Goal: Feedback & Contribution: Contribute content

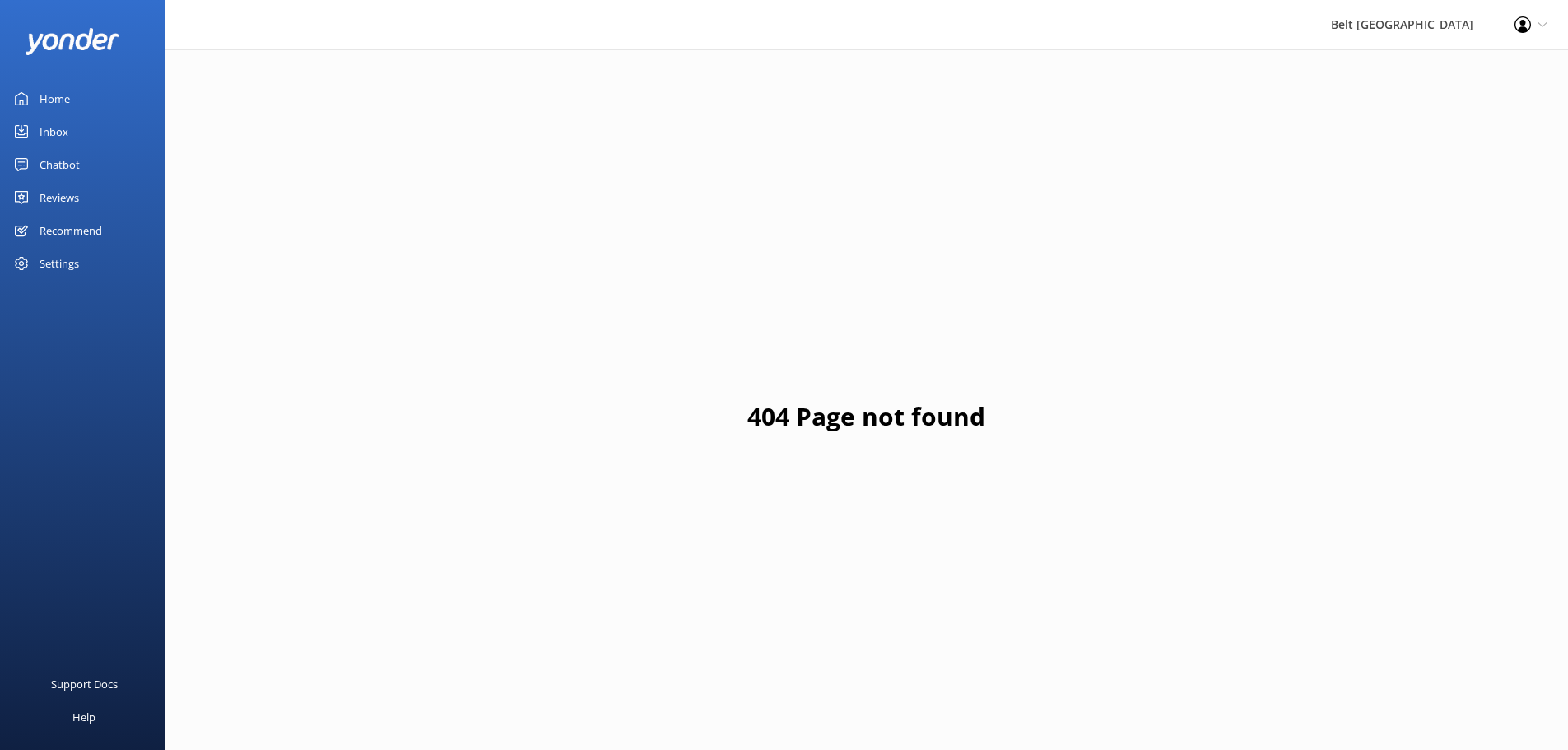
click at [59, 99] on div "Home" at bounding box center [54, 99] width 30 height 33
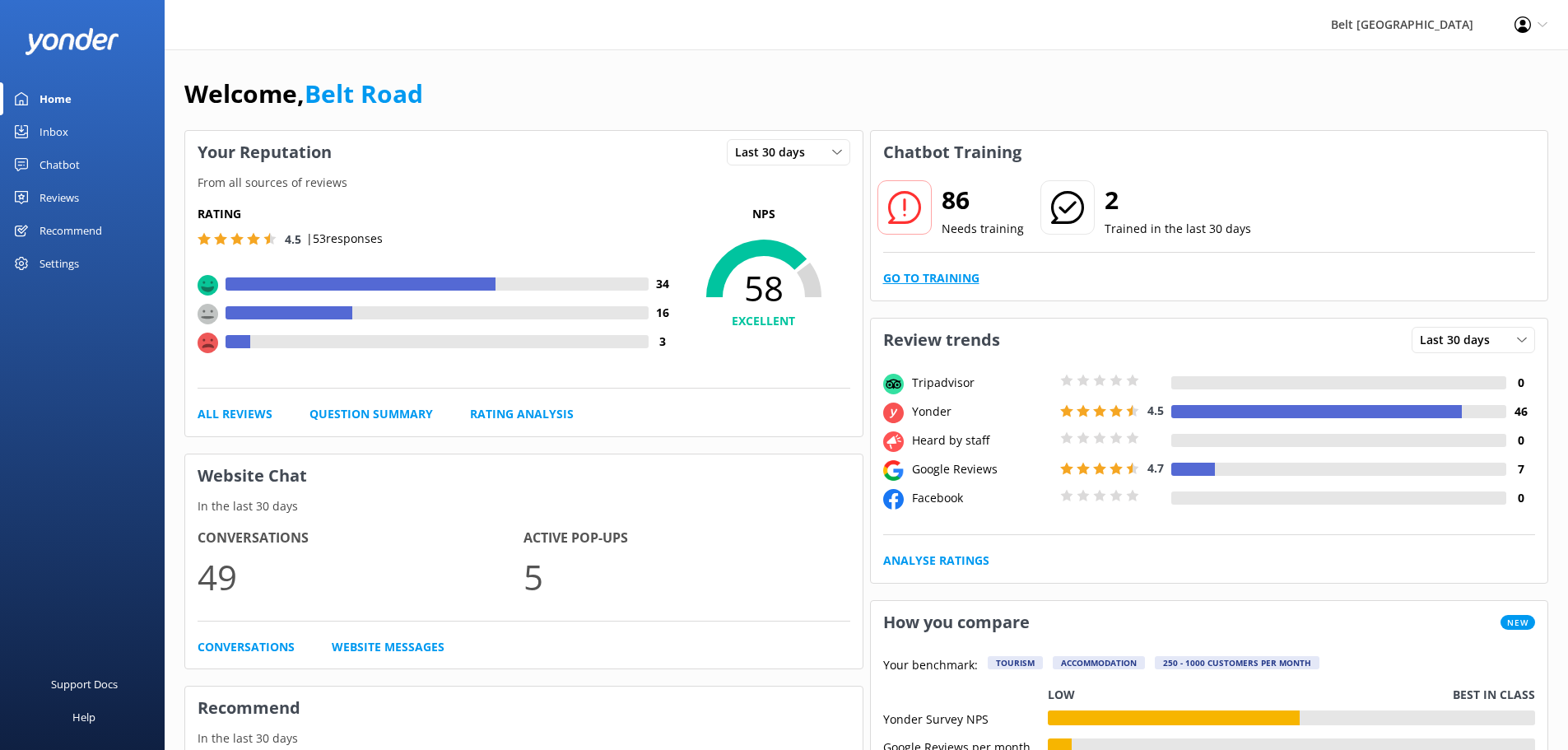
click at [947, 273] on link "Go to Training" at bounding box center [931, 278] width 97 height 19
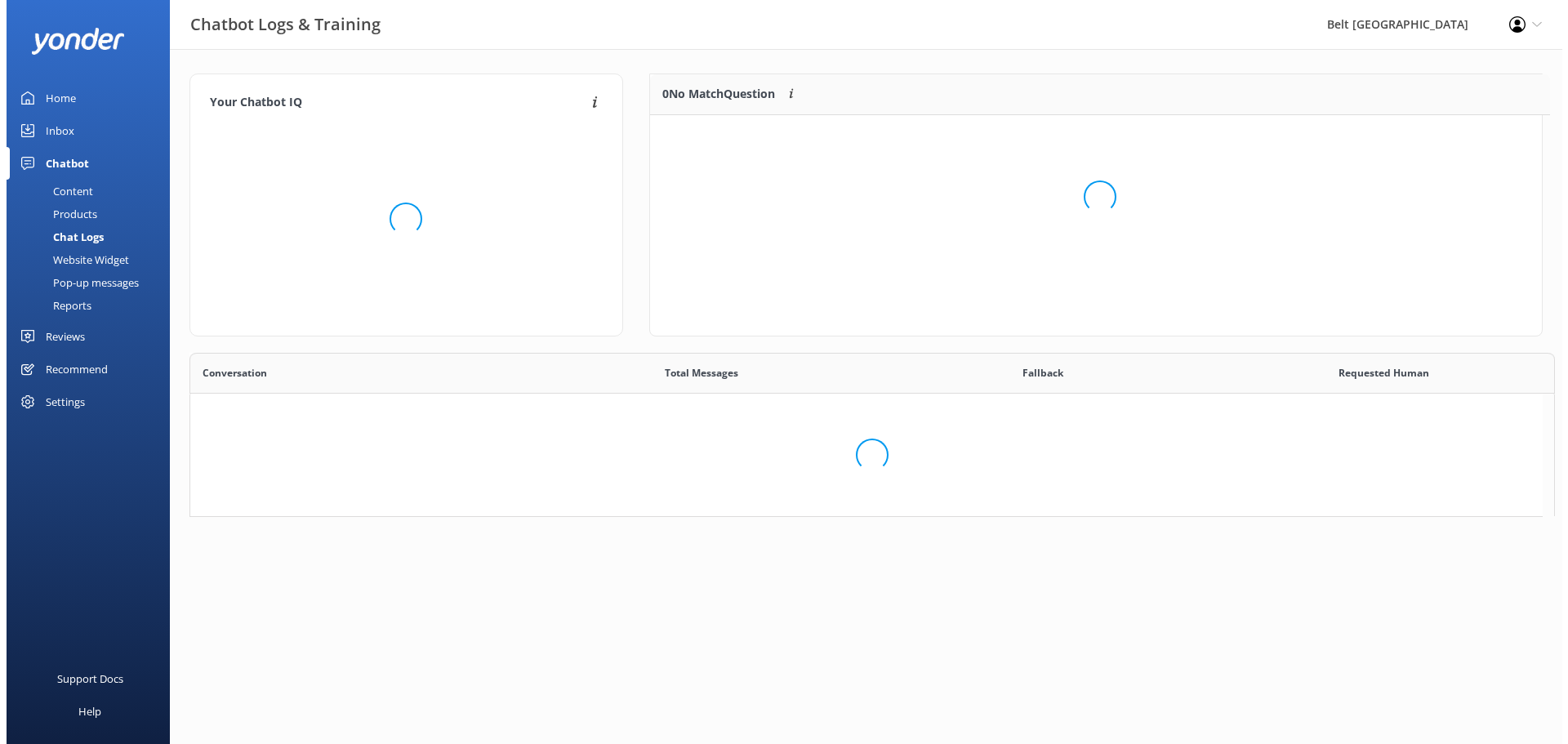
scroll to position [13, 13]
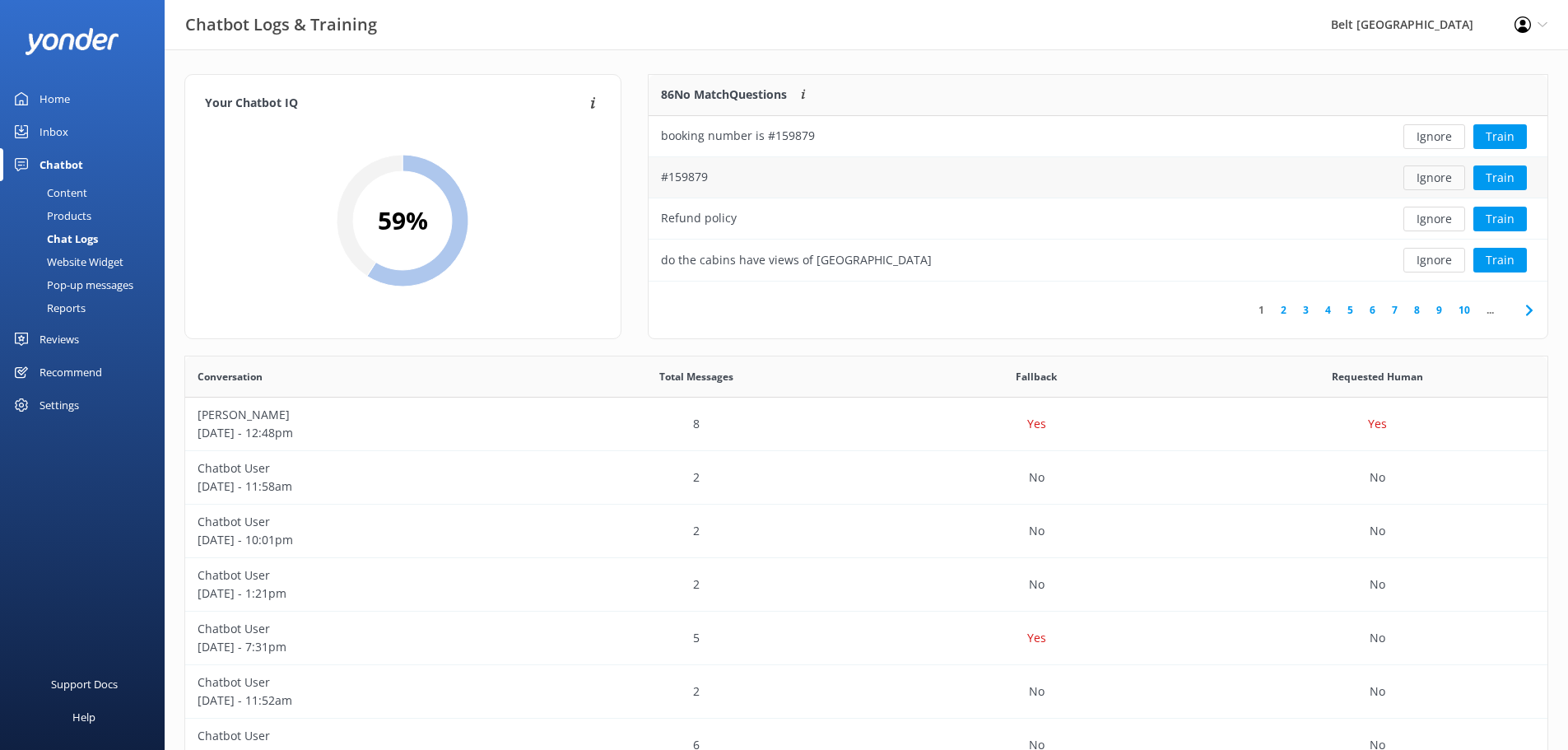
click at [1442, 179] on button "Ignore" at bounding box center [1434, 177] width 62 height 24
click at [1422, 143] on button "Ignore" at bounding box center [1434, 136] width 62 height 24
click at [1508, 144] on button "Train" at bounding box center [1500, 136] width 54 height 24
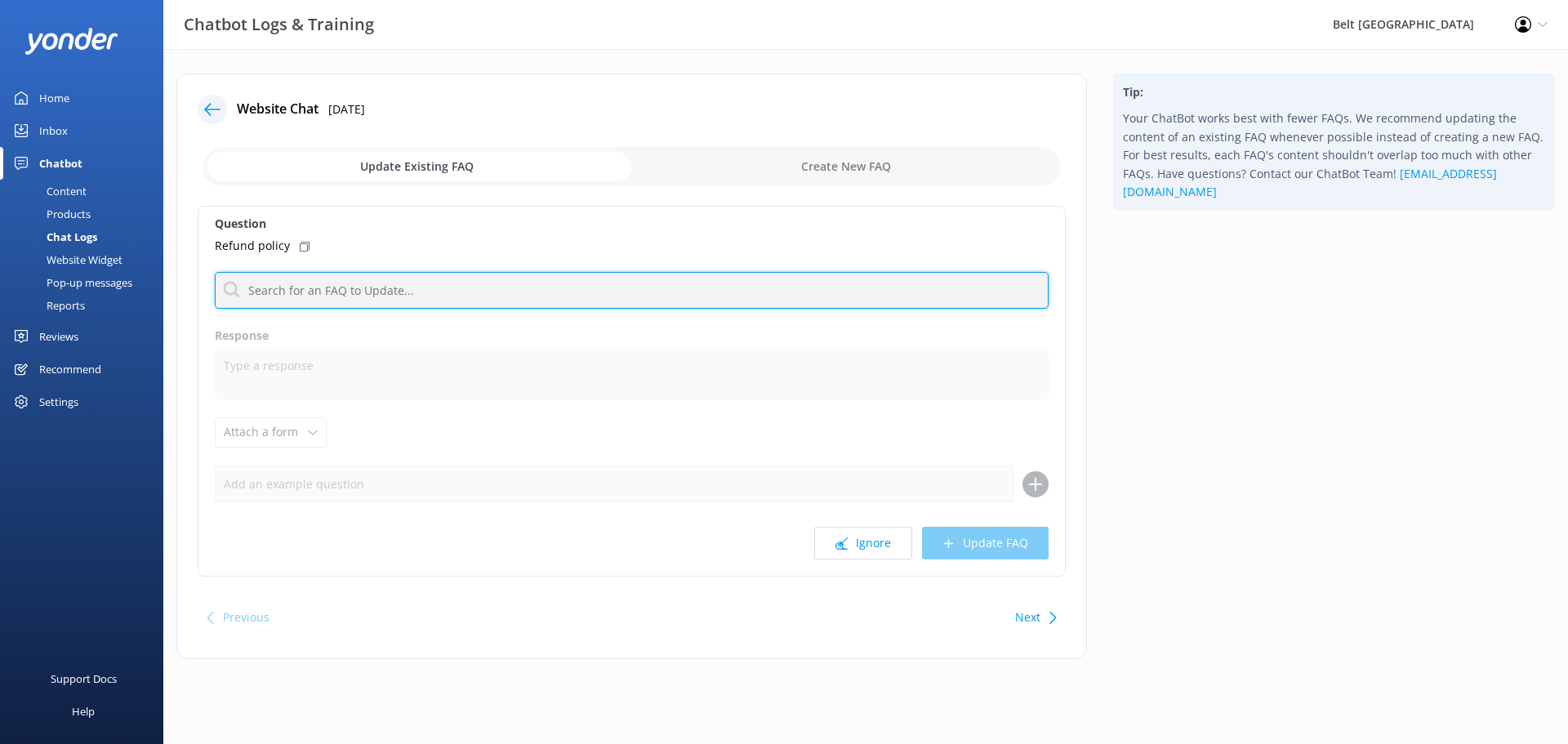
click at [511, 301] on input "text" at bounding box center [632, 291] width 833 height 37
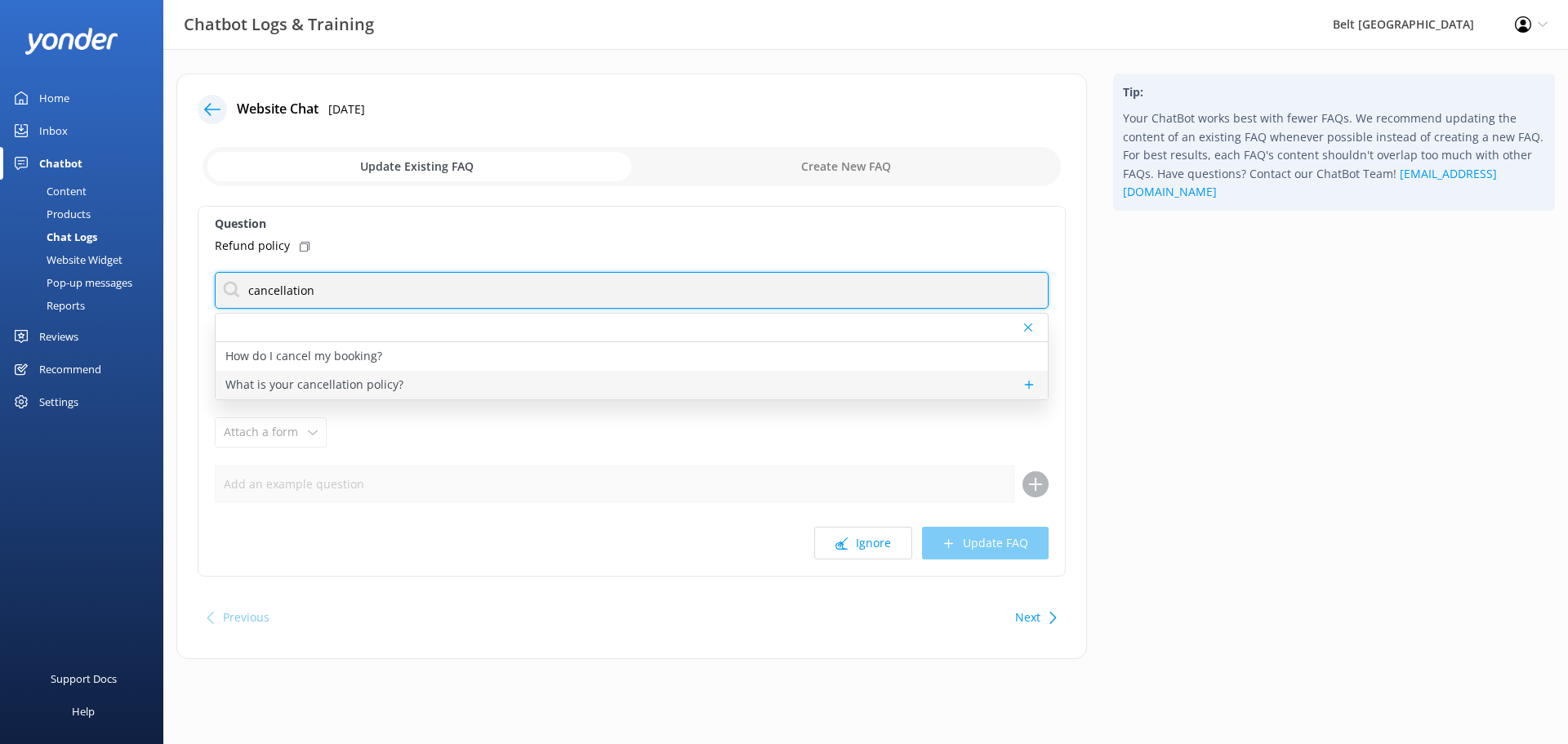
type input "cancellation"
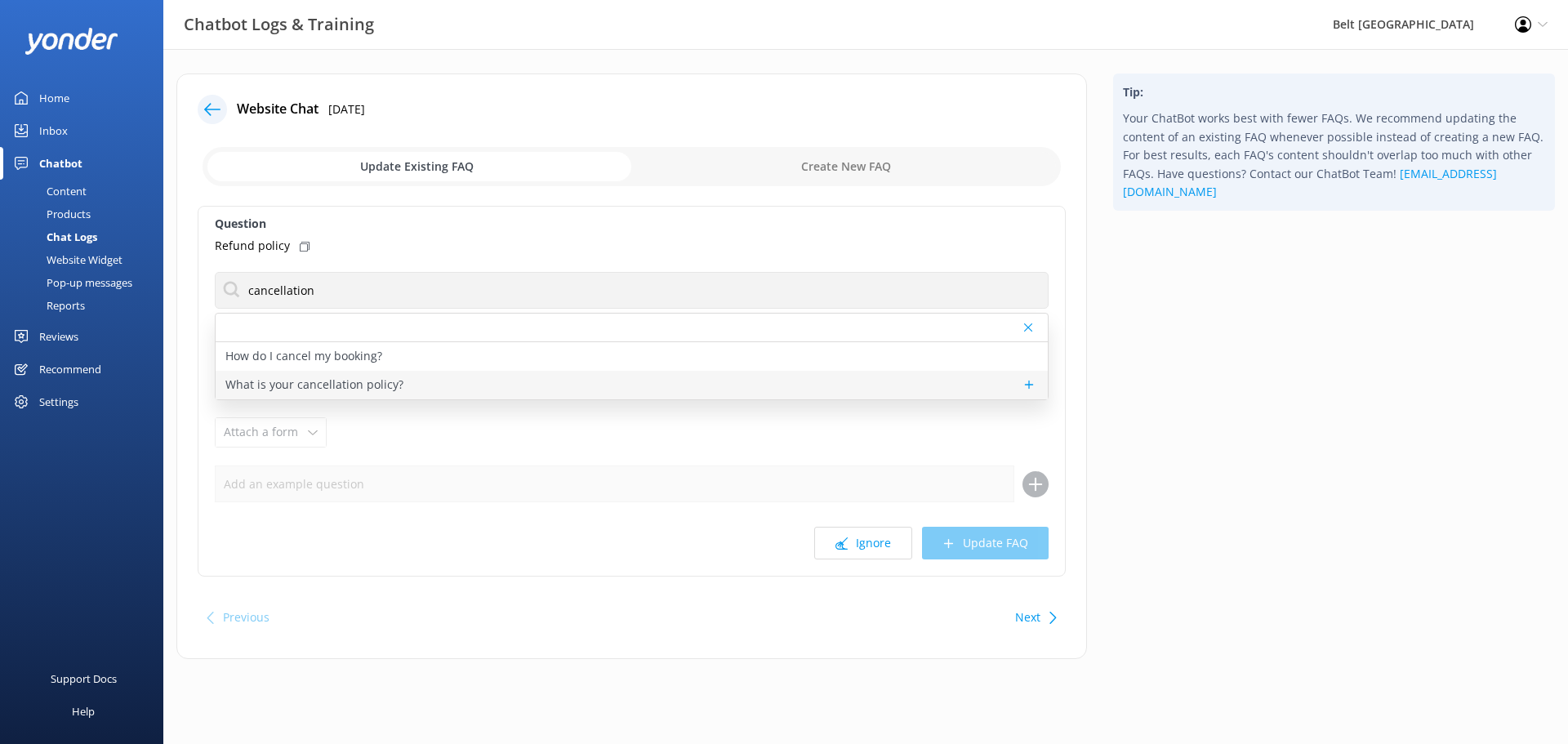
click at [458, 381] on div "What is your cancellation policy?" at bounding box center [631, 385] width 832 height 28
type textarea "For booking made directly, via phone, email, or website, our cancellation polic…"
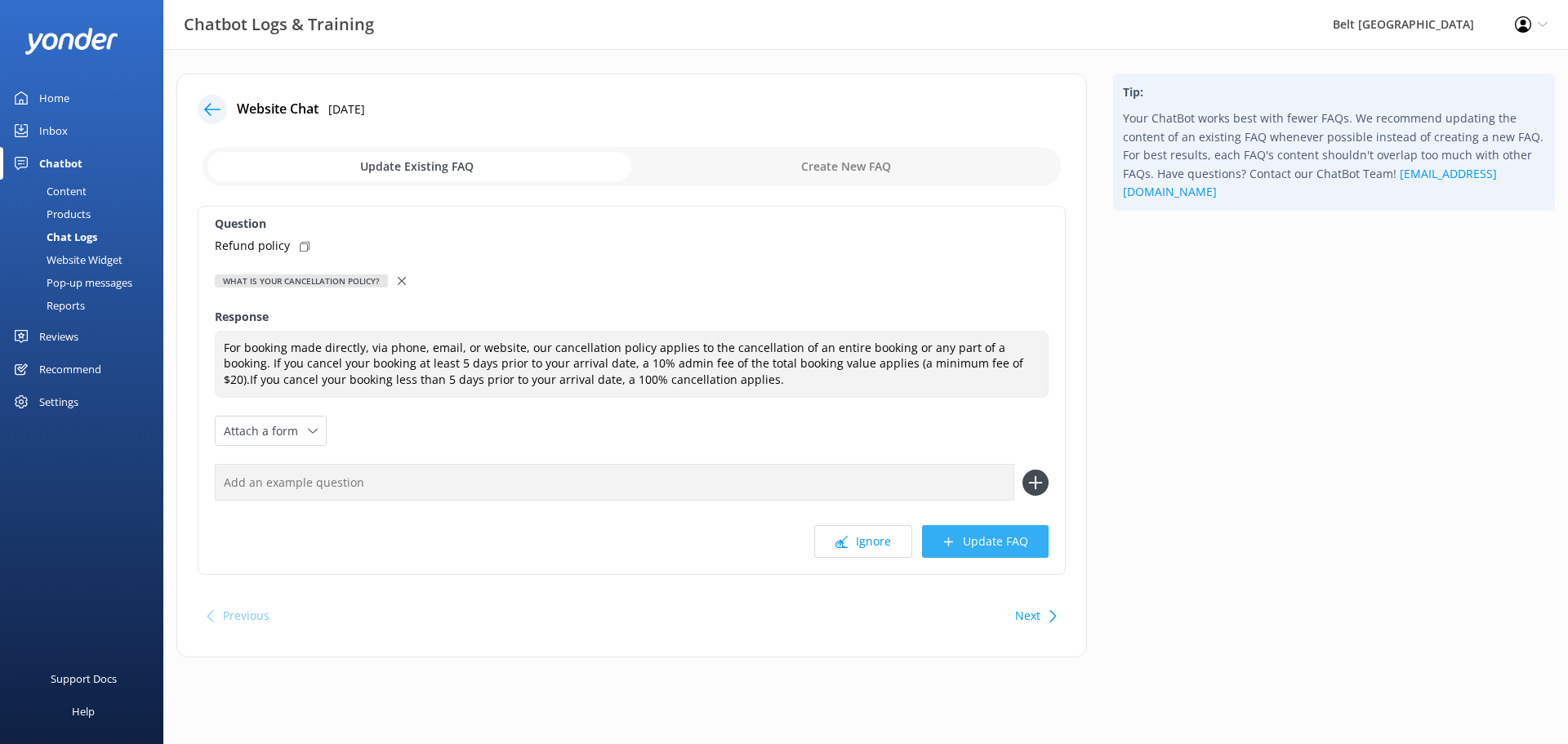
click at [993, 542] on button "Update FAQ" at bounding box center [985, 542] width 127 height 33
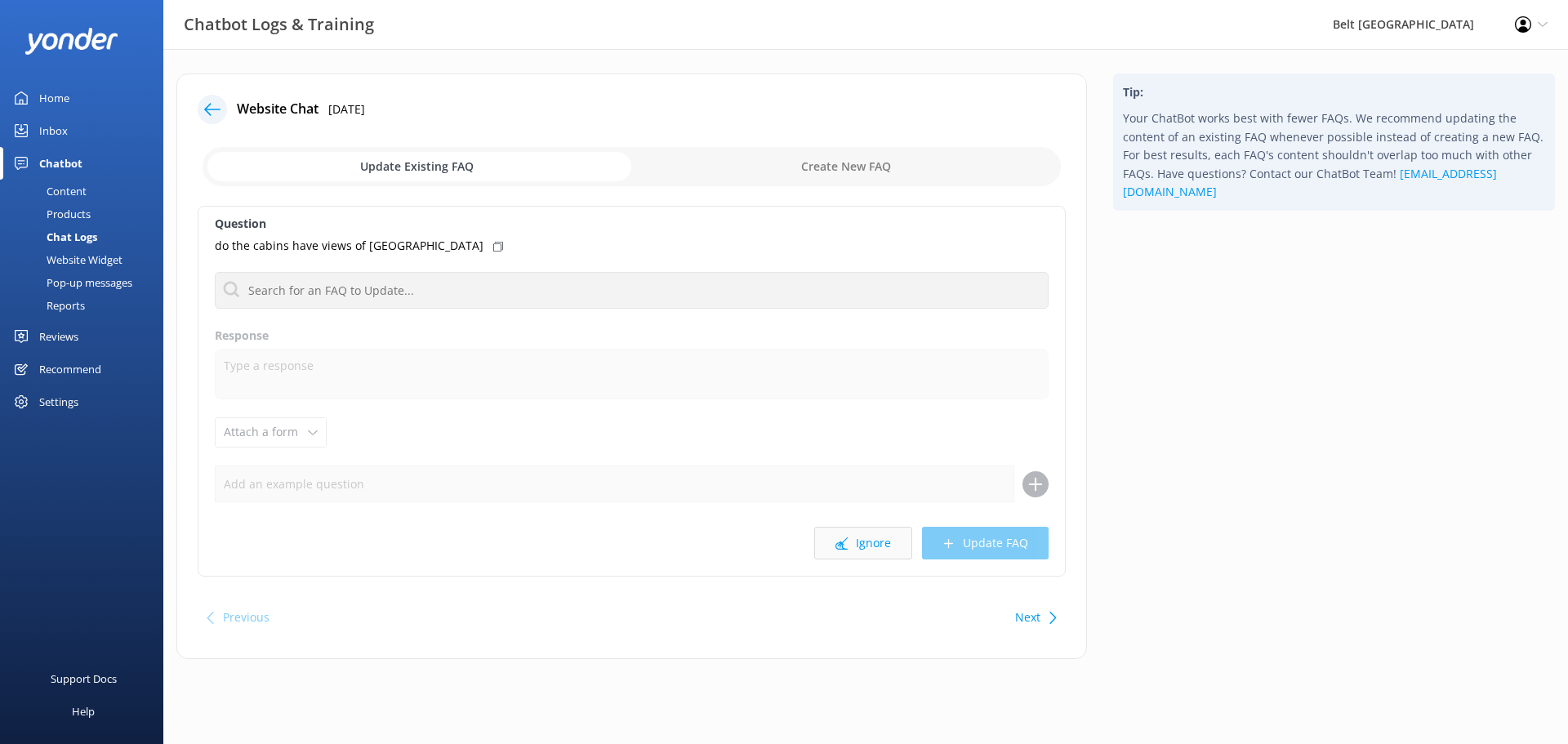
click at [887, 545] on button "Ignore" at bounding box center [862, 542] width 98 height 33
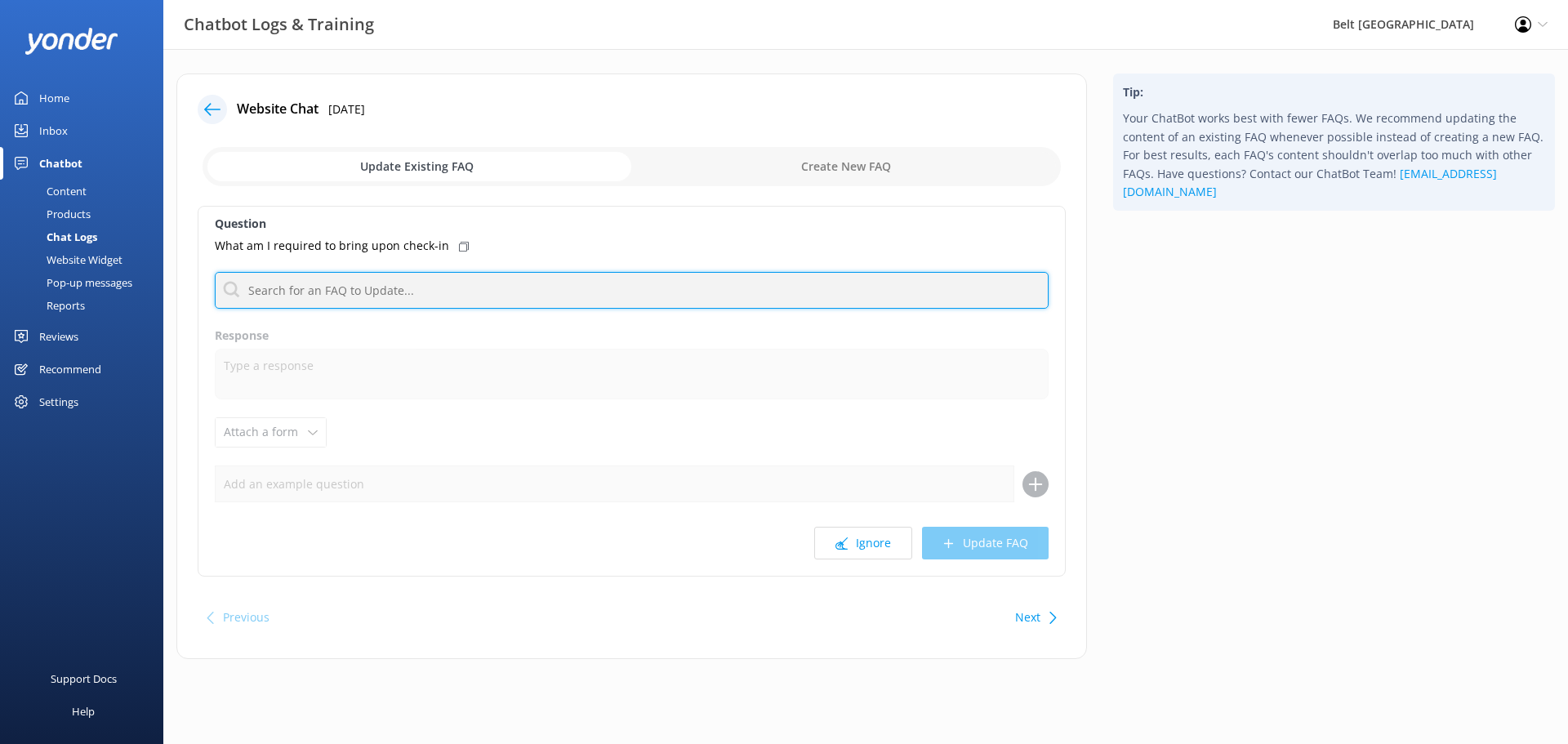
click at [625, 294] on input "text" at bounding box center [632, 291] width 833 height 37
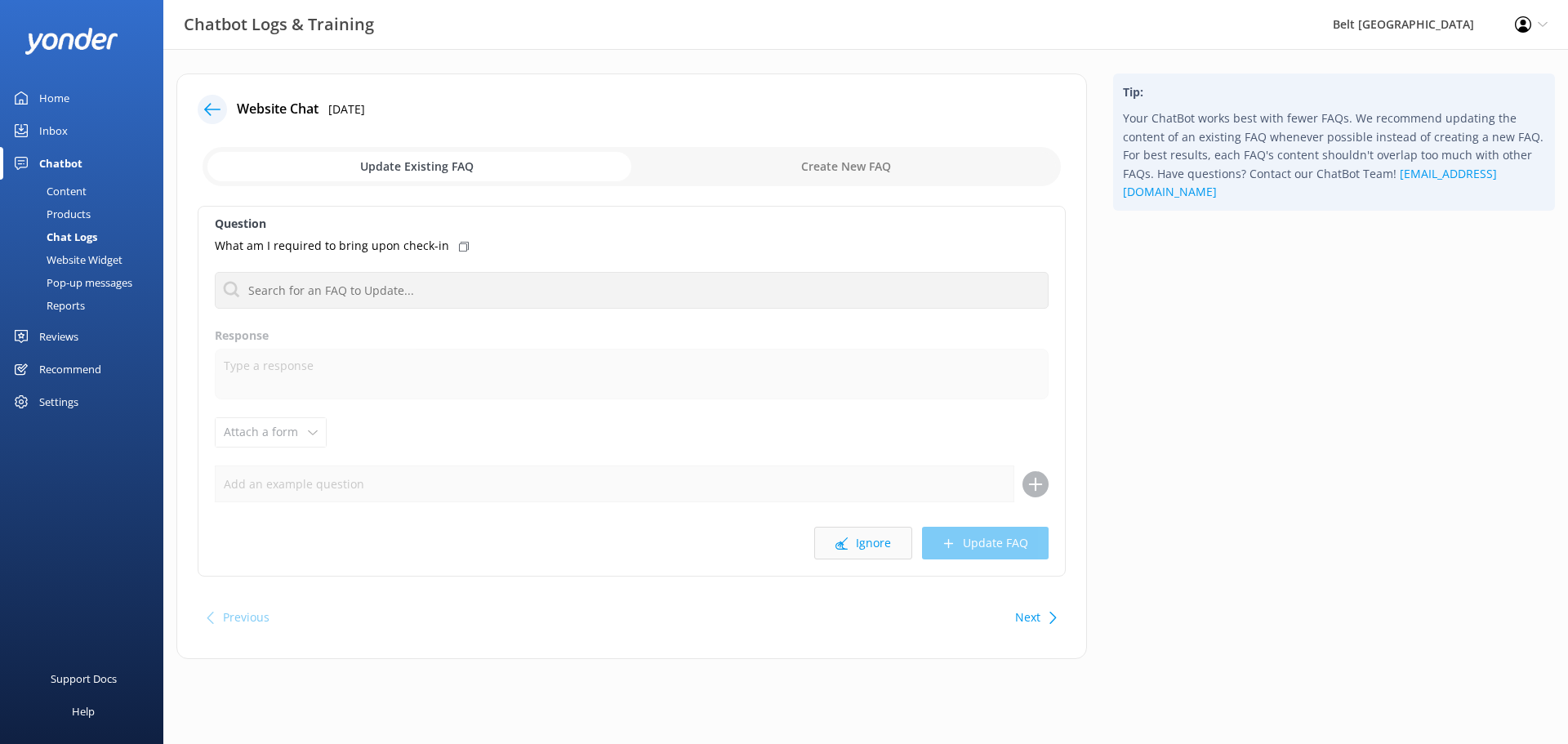
click at [849, 541] on button "Ignore" at bounding box center [862, 542] width 98 height 33
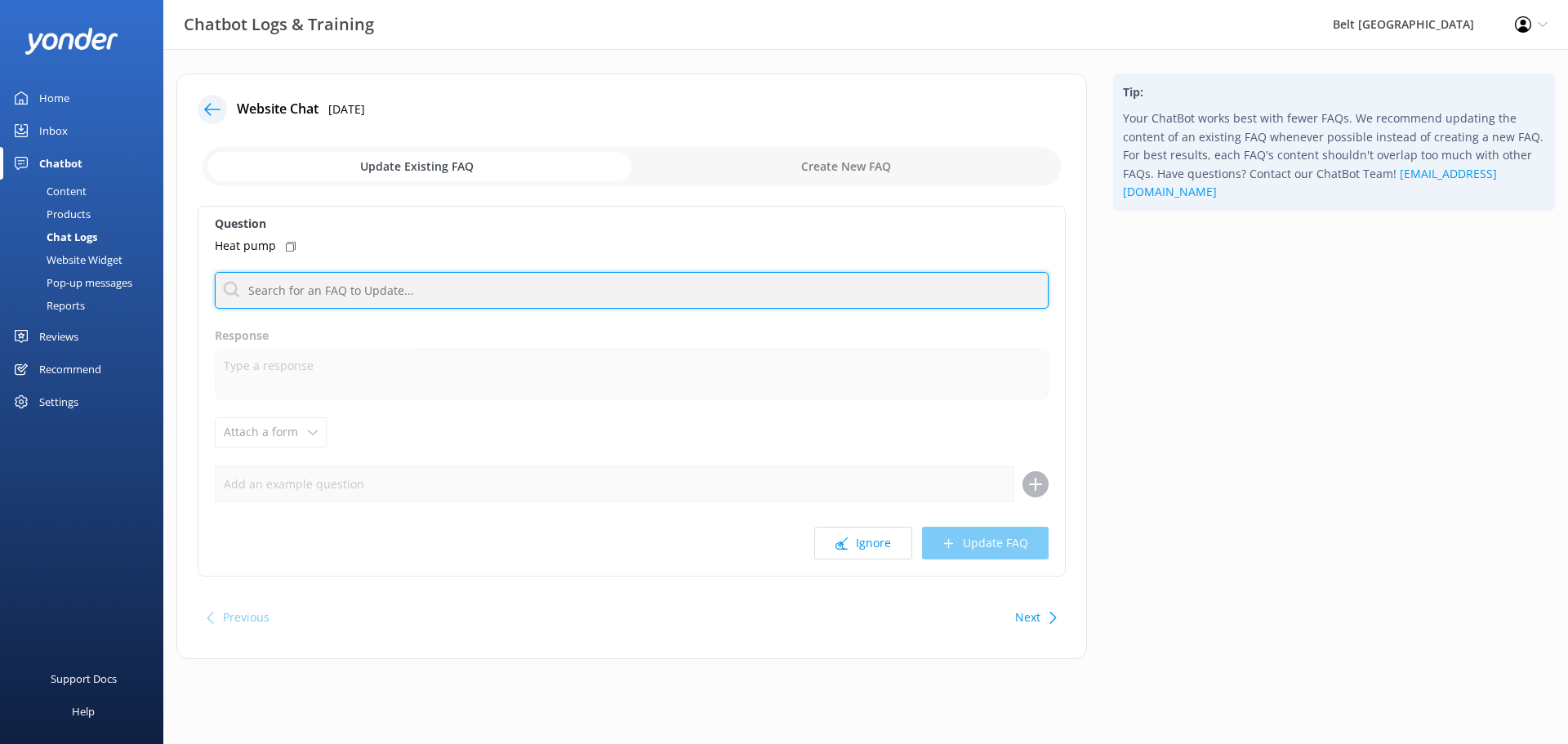
click at [457, 282] on input "text" at bounding box center [632, 291] width 833 height 37
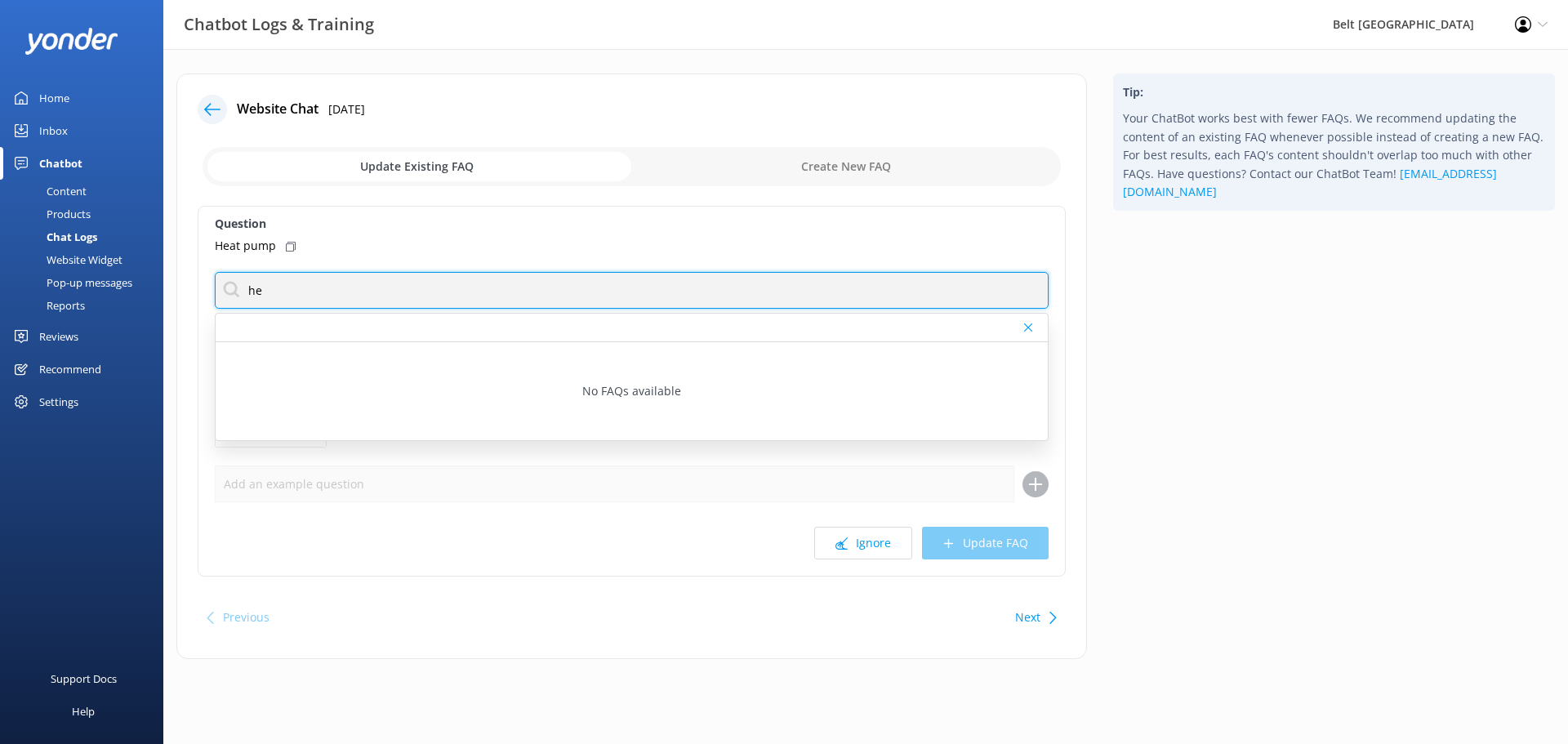
type input "h"
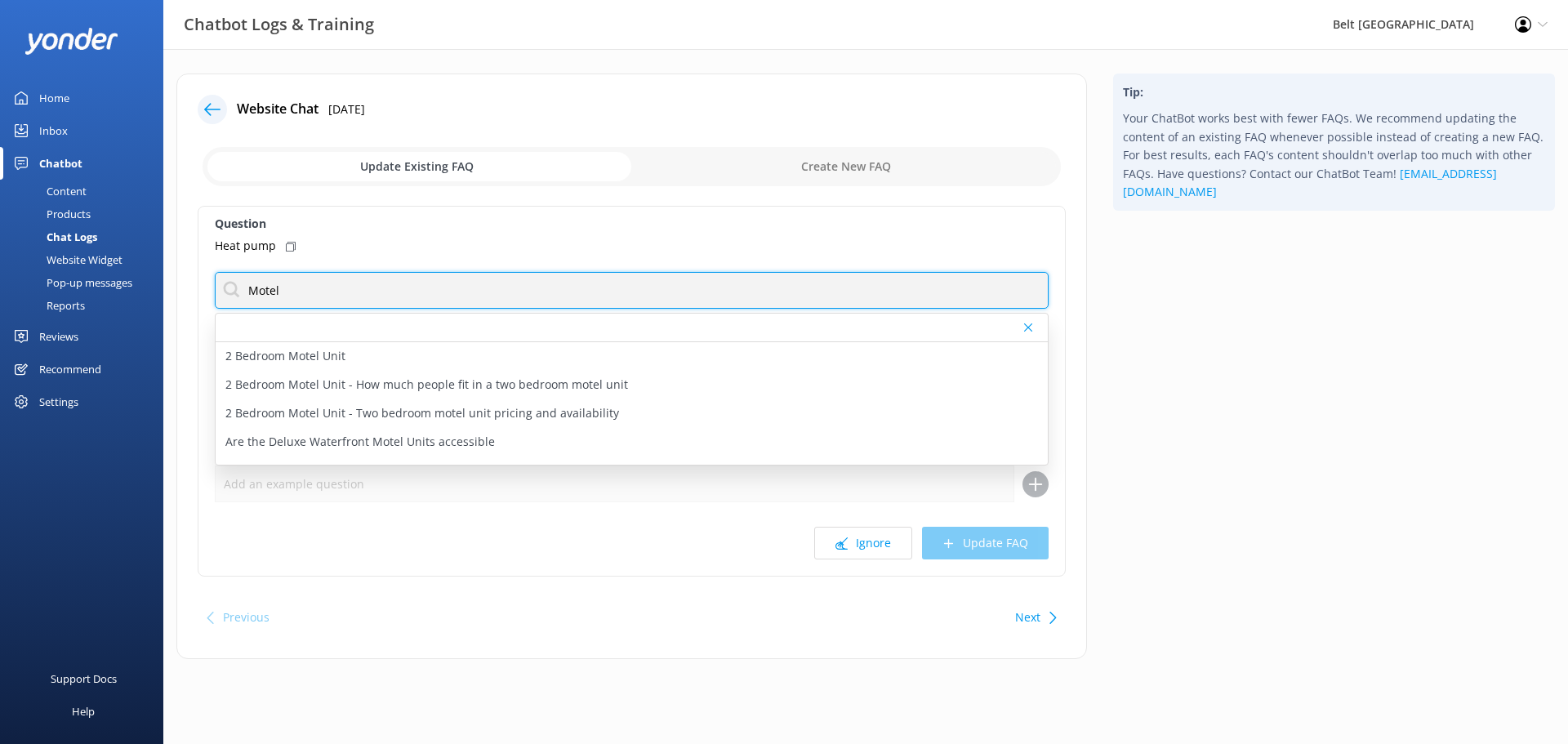
drag, startPoint x: 425, startPoint y: 301, endPoint x: 179, endPoint y: 288, distance: 246.3
click at [179, 288] on div "Website Chat [DATE] Update Existing FAQ Create New FAQ Question Heat pump Motel…" at bounding box center [632, 366] width 911 height 585
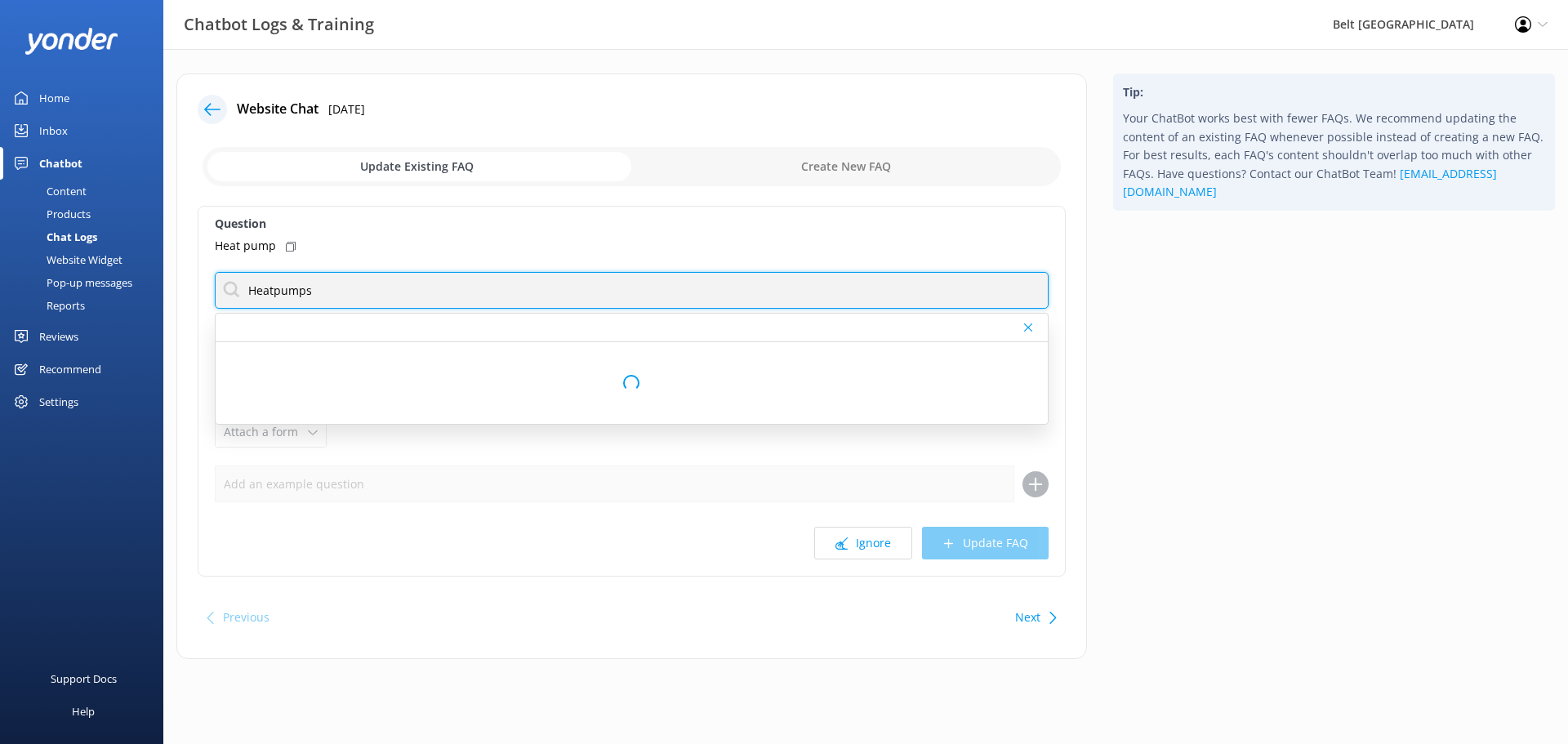
drag, startPoint x: 486, startPoint y: 287, endPoint x: 43, endPoint y: 281, distance: 443.0
click at [43, 281] on div "Chatbot Logs & Training Belt Road Seaside Holiday Park Profile Settings Logout …" at bounding box center [784, 379] width 1568 height 659
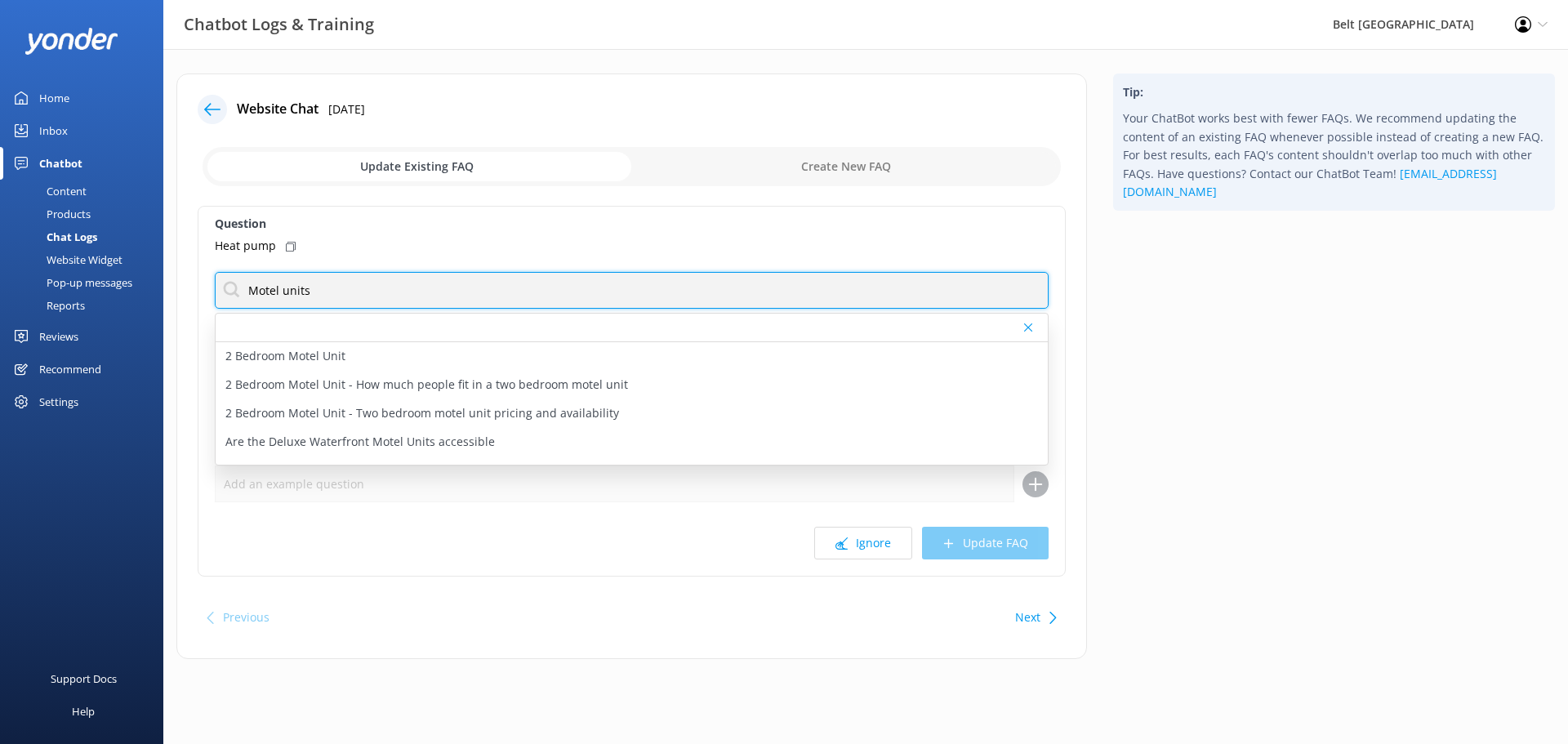
type input "Motel units"
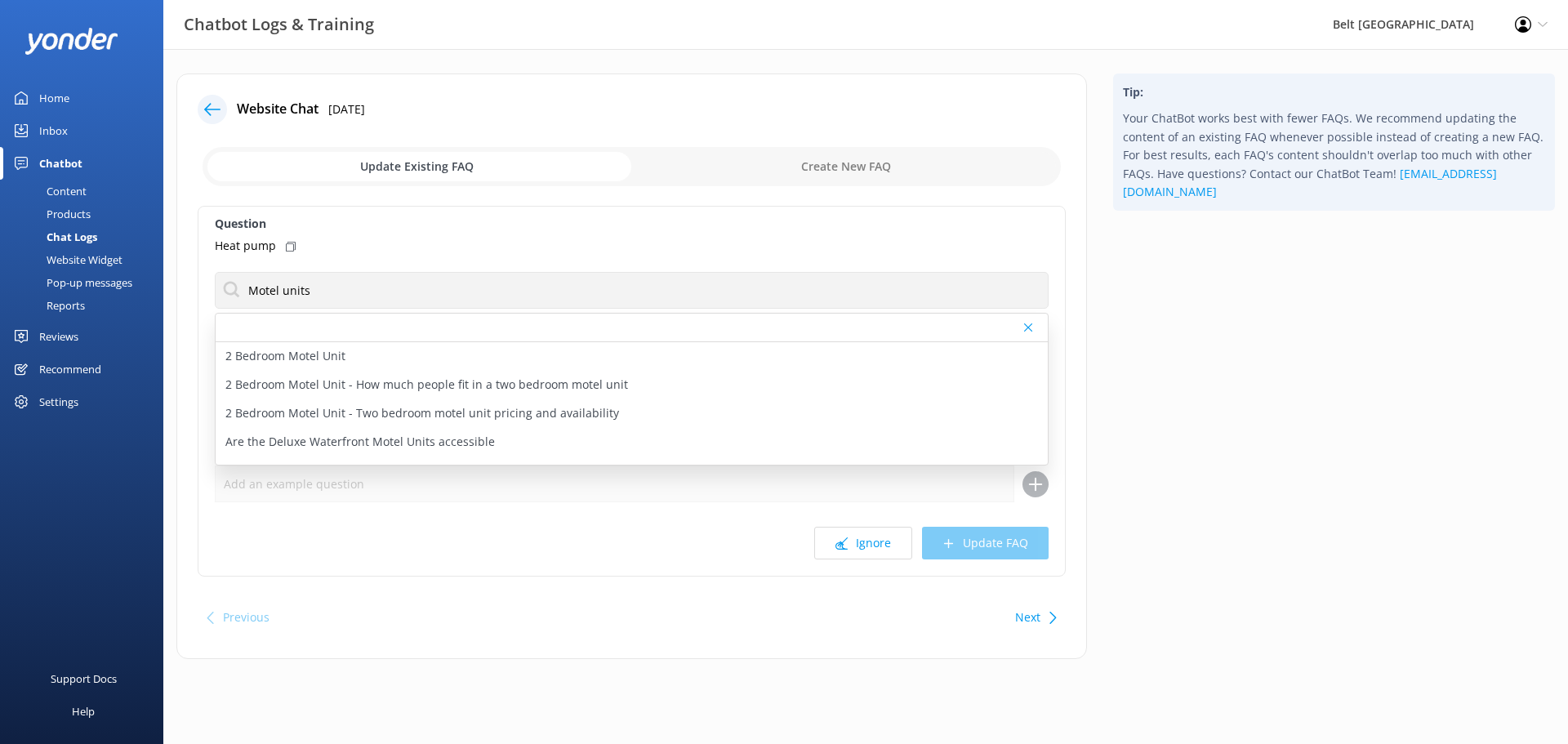
click at [1030, 327] on icon at bounding box center [1028, 327] width 8 height 10
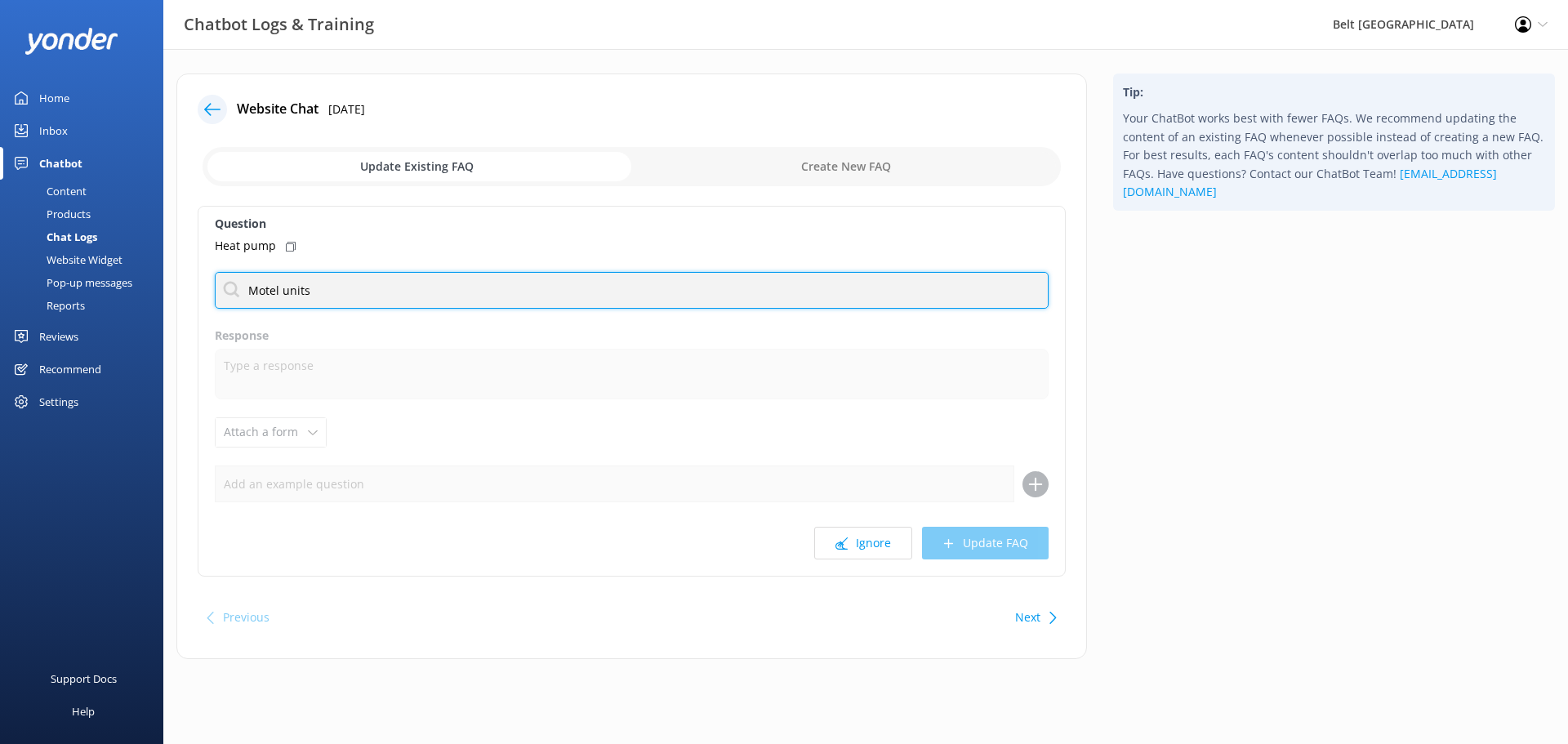
drag, startPoint x: 854, startPoint y: 300, endPoint x: 91, endPoint y: 331, distance: 763.6
click at [91, 331] on div "Chatbot Logs & Training Belt Road Seaside Holiday Park Profile Settings Logout …" at bounding box center [784, 379] width 1568 height 659
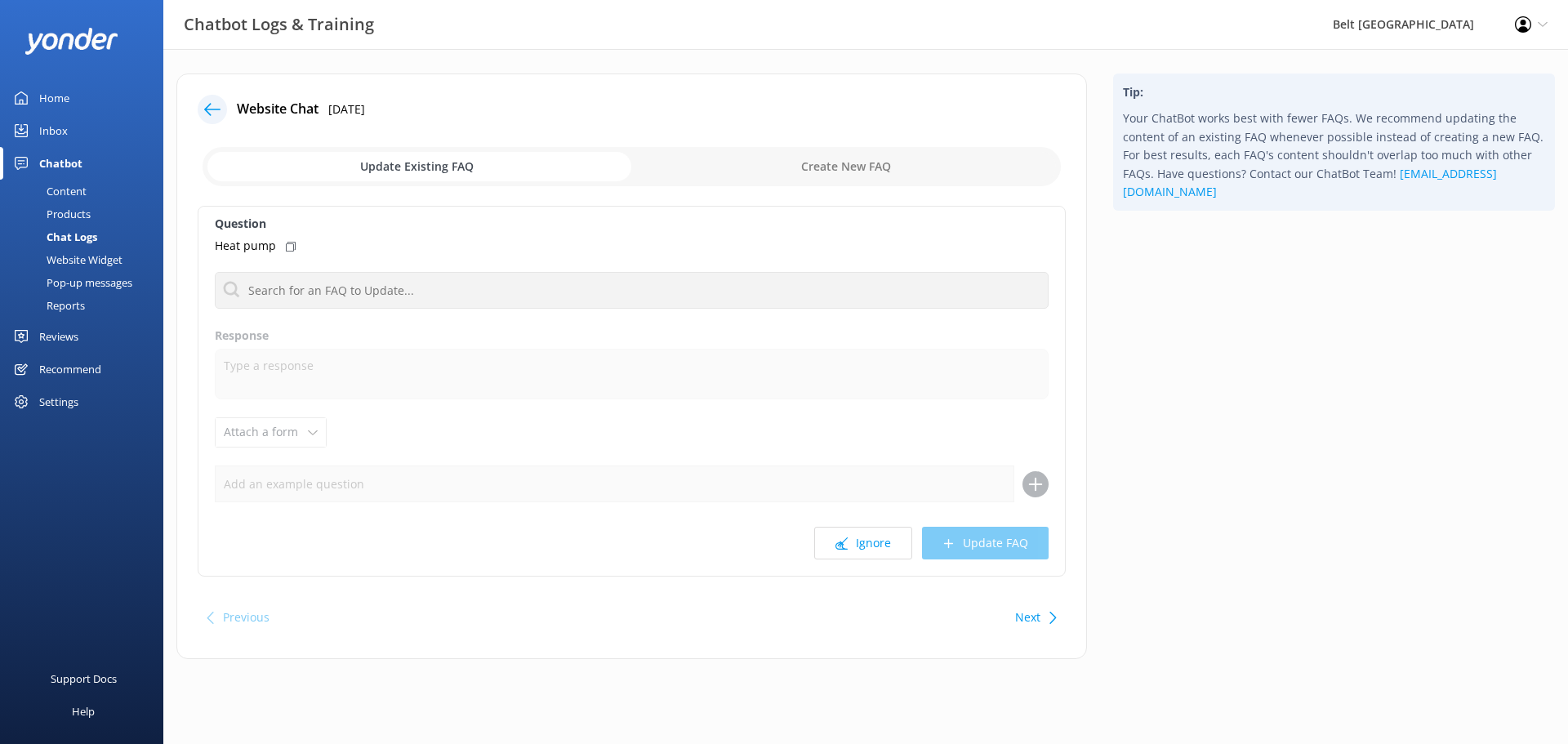
click at [913, 156] on input "checkbox" at bounding box center [632, 167] width 859 height 39
checkbox input "true"
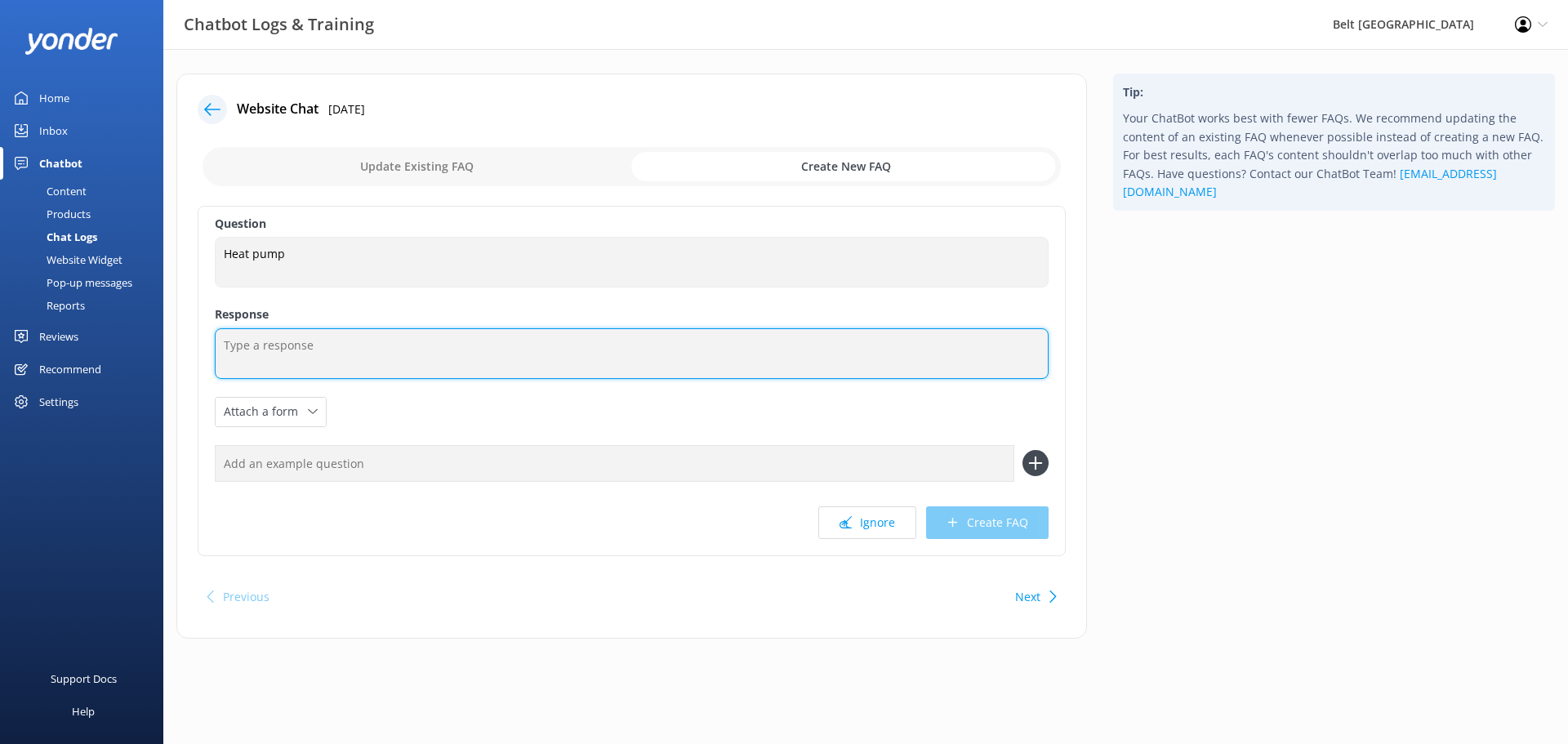
drag, startPoint x: 356, startPoint y: 349, endPoint x: 354, endPoint y: 329, distance: 20.1
click at [355, 330] on textarea at bounding box center [632, 354] width 833 height 50
click at [416, 345] on textarea "We have Heatpumps in all of our Moel units" at bounding box center [632, 354] width 833 height 50
click at [296, 347] on textarea "We have Heatpumps in all of our Motel units" at bounding box center [632, 354] width 833 height 50
click at [334, 344] on textarea "We have Heat pumps in all of our Motel units" at bounding box center [632, 354] width 833 height 50
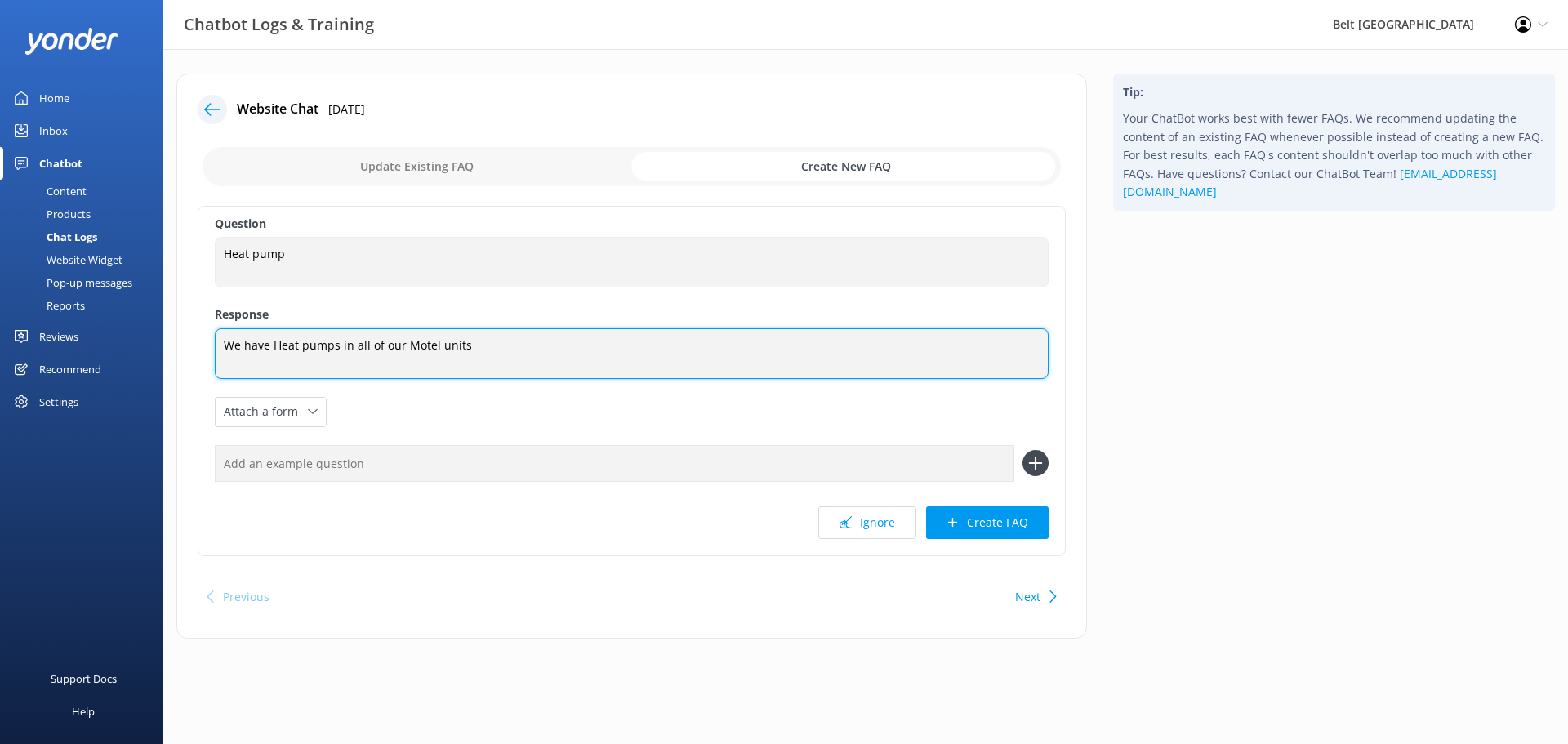
click at [335, 345] on textarea "We have Heat pumps in all of our Motel units" at bounding box center [632, 354] width 833 height 50
click at [336, 344] on textarea "We have Heat pumps/ Air con in all of our Motel units" at bounding box center [632, 354] width 833 height 50
click at [392, 346] on textarea "We have Heat pumps / Air con in all of our Motel units" at bounding box center [632, 354] width 833 height 50
click at [551, 344] on textarea "We have Heat pumps / Air con in all of our Motel units" at bounding box center [632, 354] width 833 height 50
click at [565, 350] on textarea "We have Heat pumps / Air con in all of our Motel units which are our Deluxe Mot…" at bounding box center [632, 354] width 833 height 50
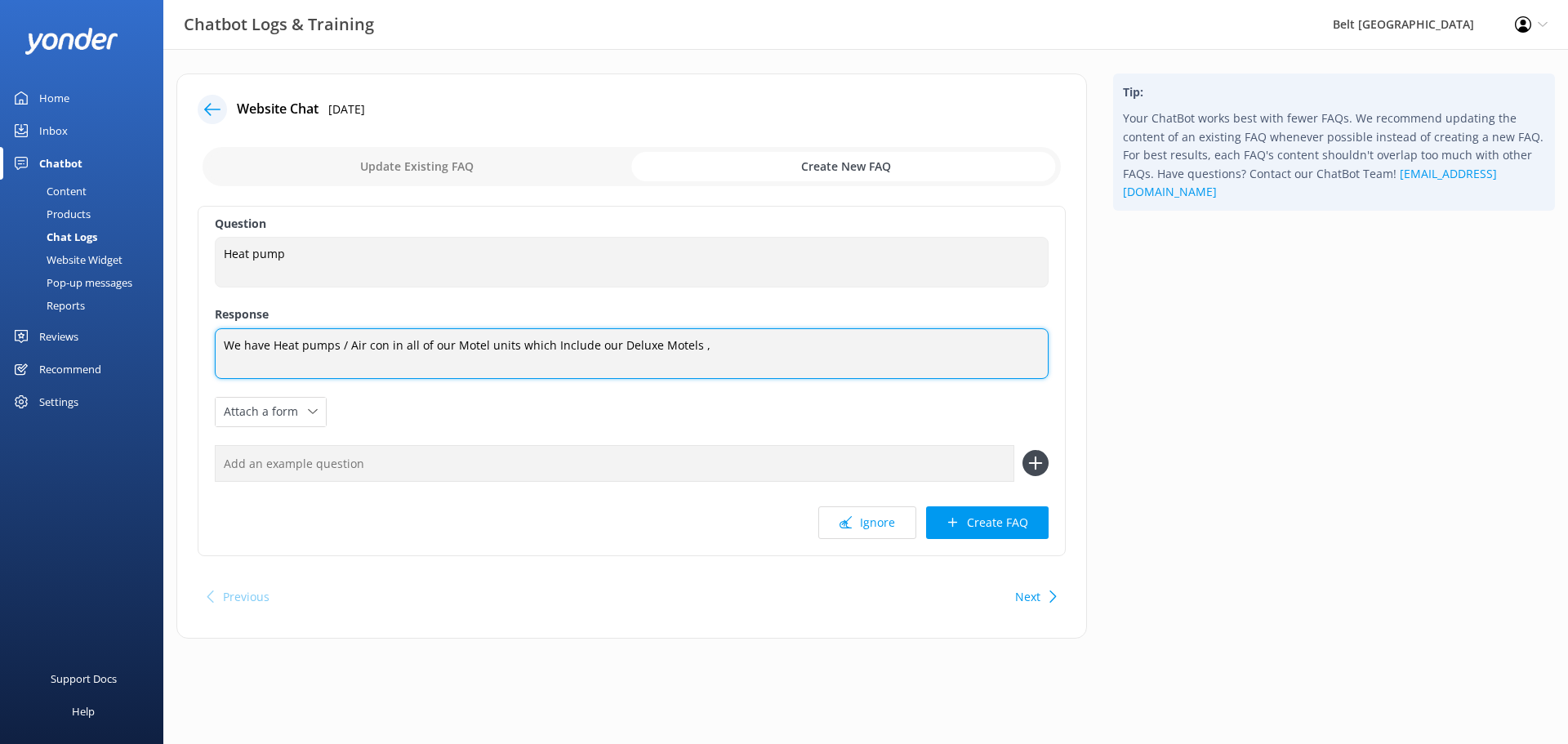
click at [700, 346] on textarea "We have Heat pumps / Air con in all of our Motel units which Include our Deluxe…" at bounding box center [632, 354] width 833 height 50
click at [612, 344] on textarea "We have Heat pumps / Air con in all of our Motel units which Include our Deluxe…" at bounding box center [632, 354] width 833 height 50
click at [650, 346] on textarea "We have Heat pumps / Air con in all of our Motel units which Include our Deluxe…" at bounding box center [632, 354] width 833 height 50
click at [786, 337] on textarea "We have Heat pumps / Air con in all of our Motel units which Include our Deluxe…" at bounding box center [632, 354] width 833 height 50
click at [449, 345] on textarea "We have Heat pumps / Air con in all of our Motel units which Include our Deluxe…" at bounding box center [632, 354] width 833 height 50
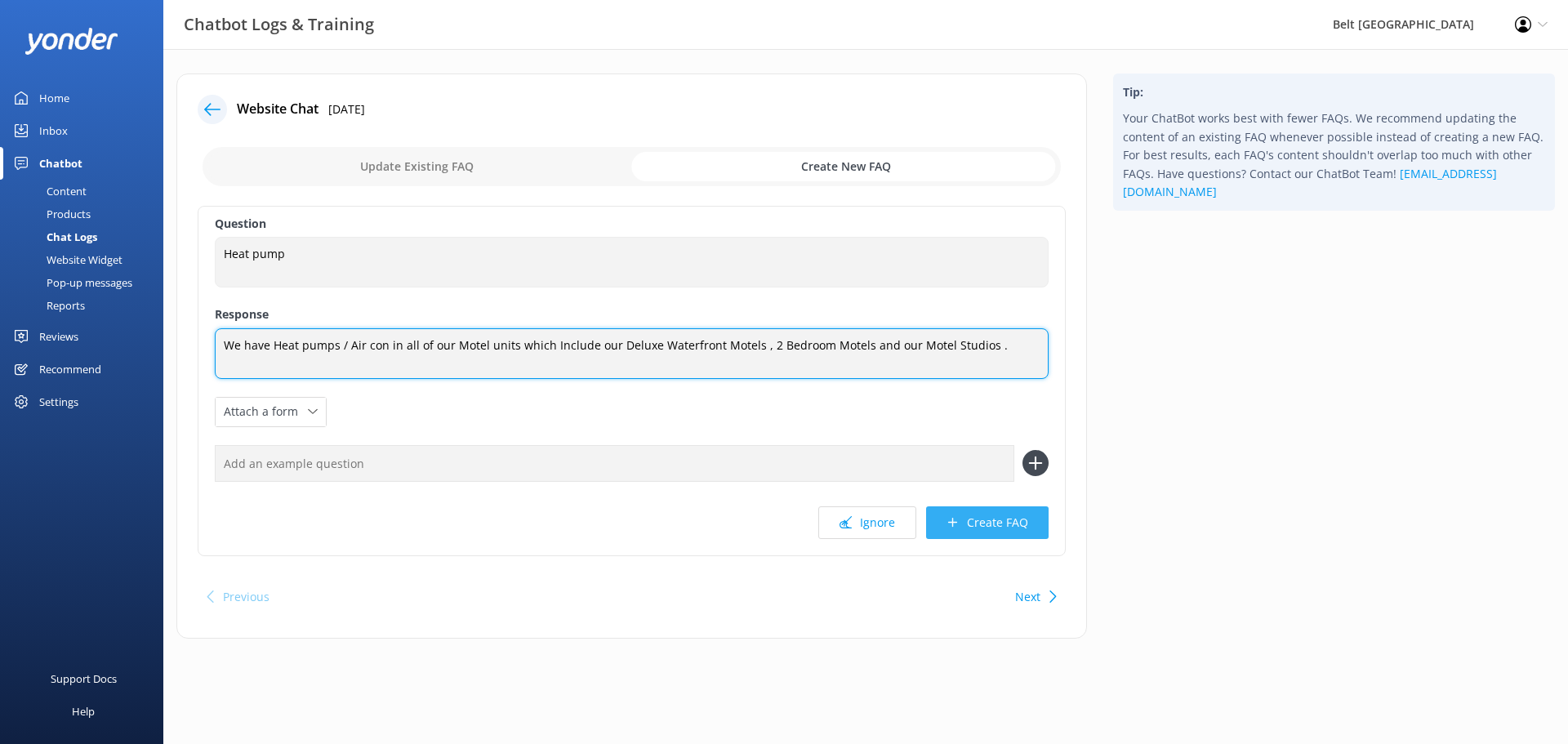
type textarea "We have Heat pumps / Air con in all of our Motel units which Include our Deluxe…"
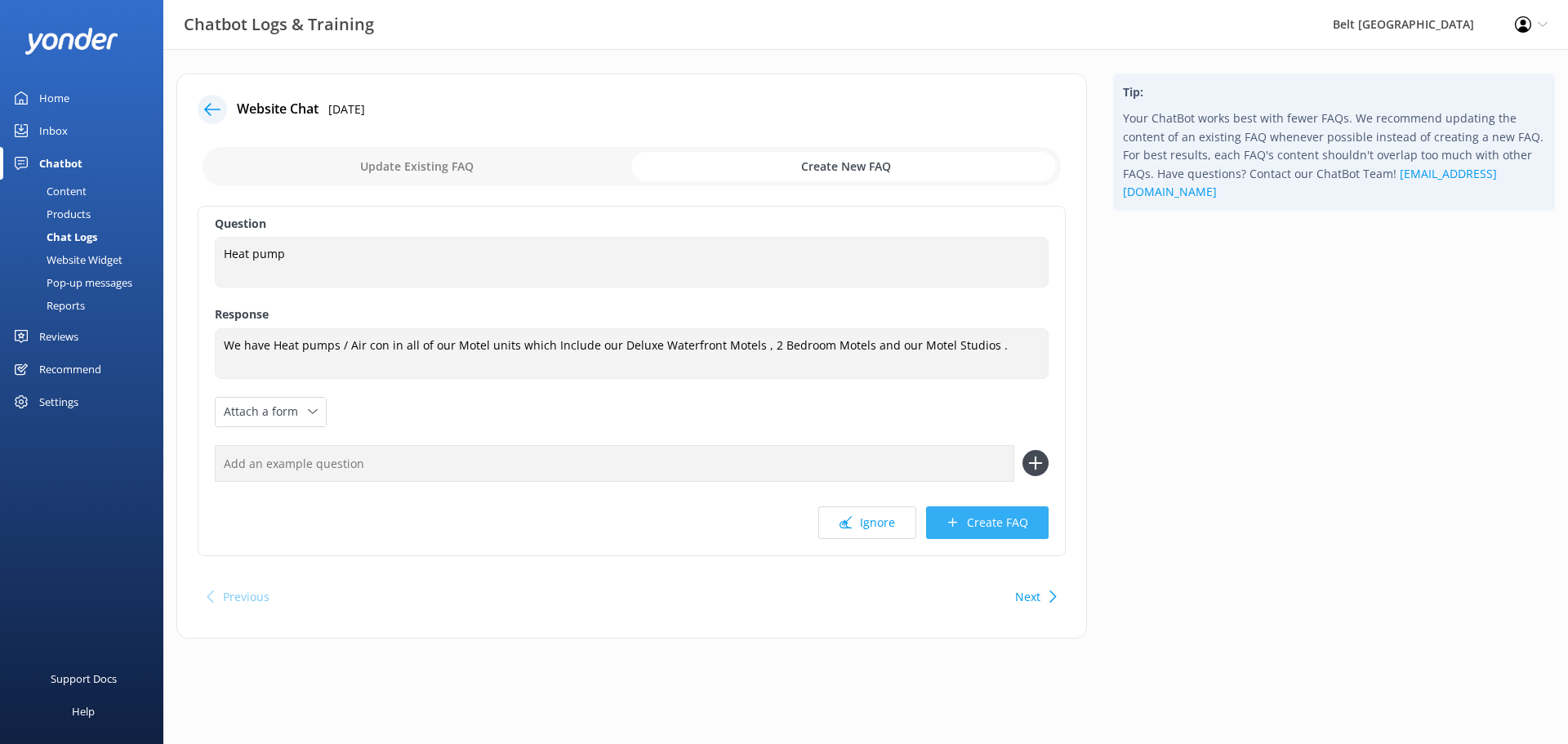
click at [991, 511] on button "Create FAQ" at bounding box center [988, 522] width 122 height 33
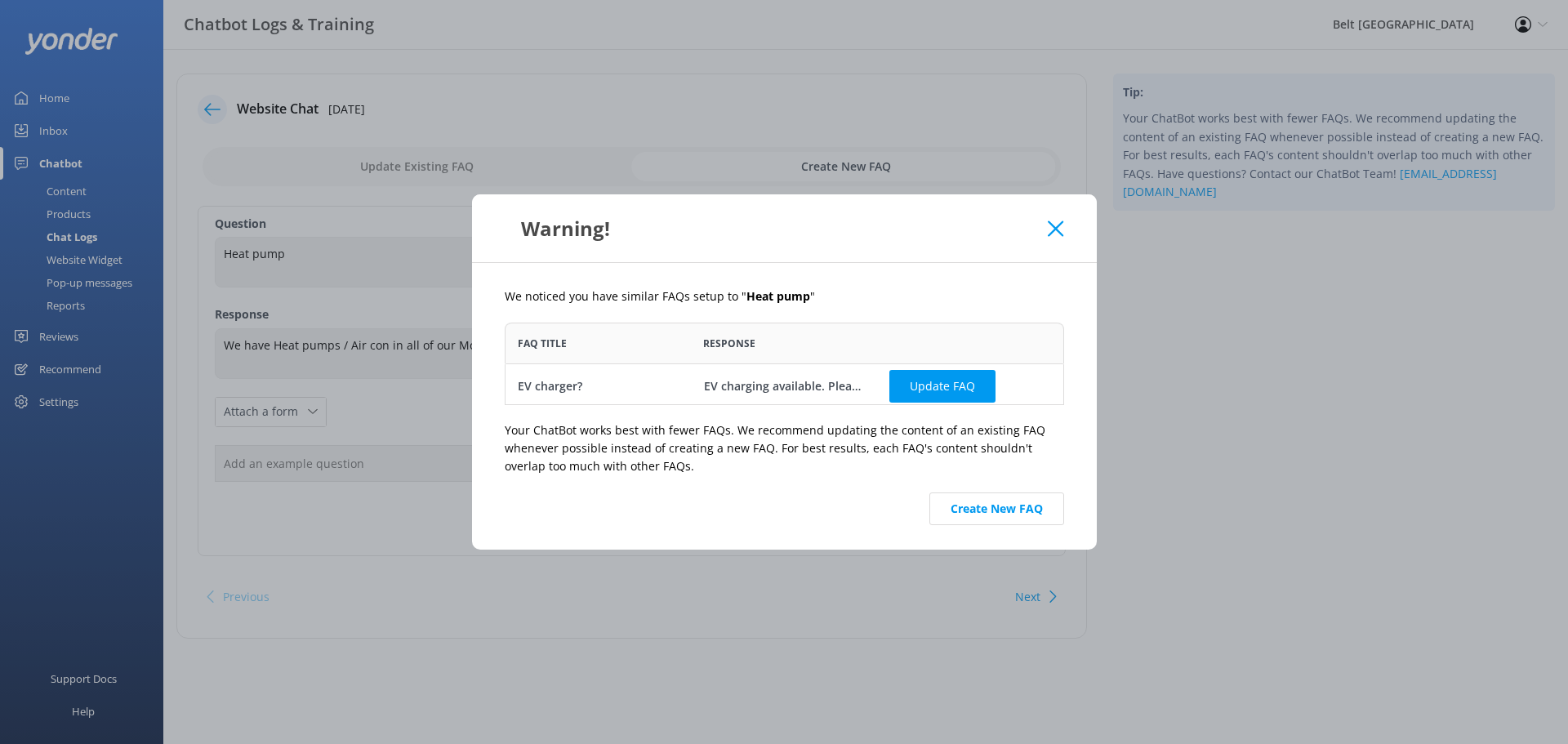
scroll to position [4, 0]
click at [1008, 512] on button "Create New FAQ" at bounding box center [996, 509] width 135 height 33
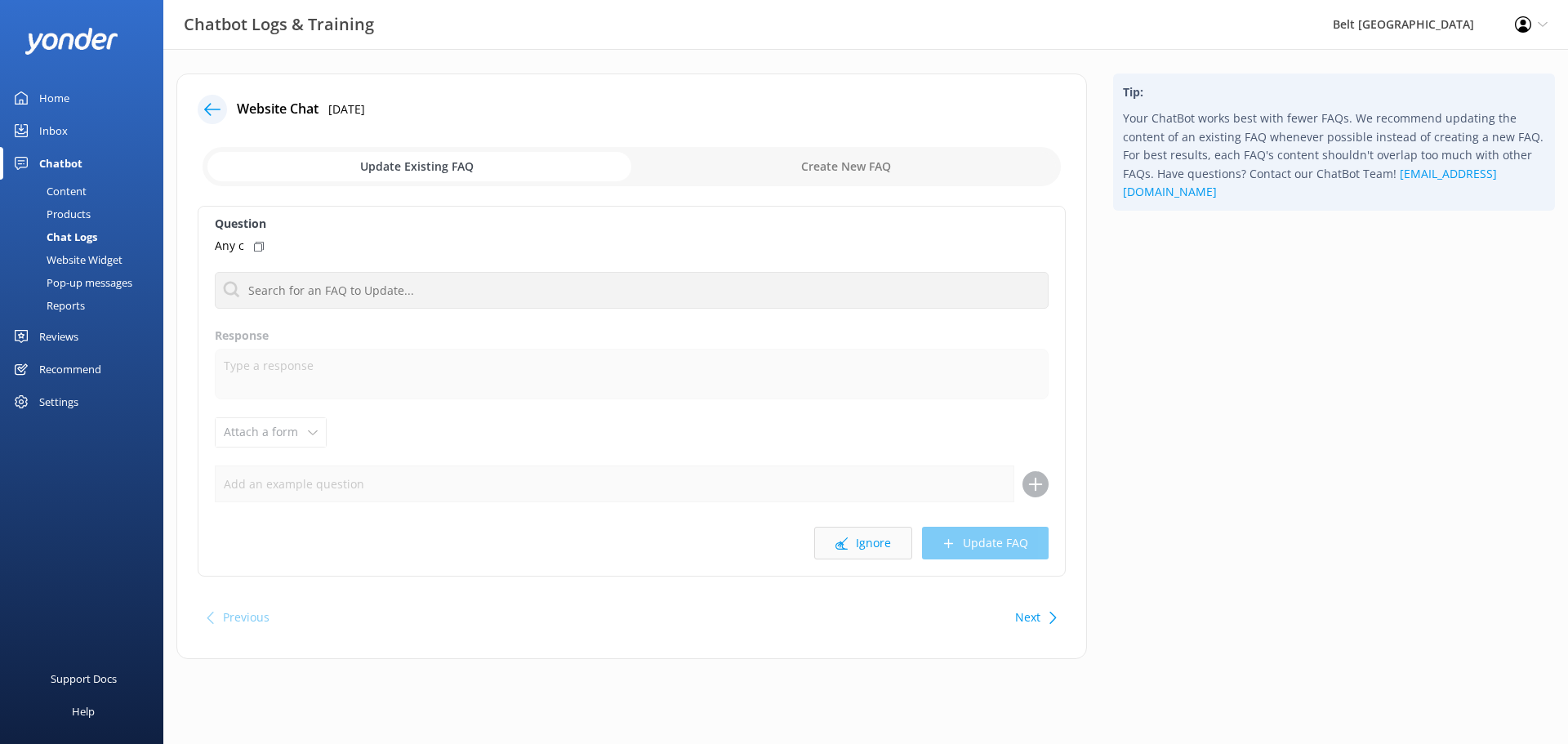
click at [853, 545] on button "Ignore" at bounding box center [862, 542] width 98 height 33
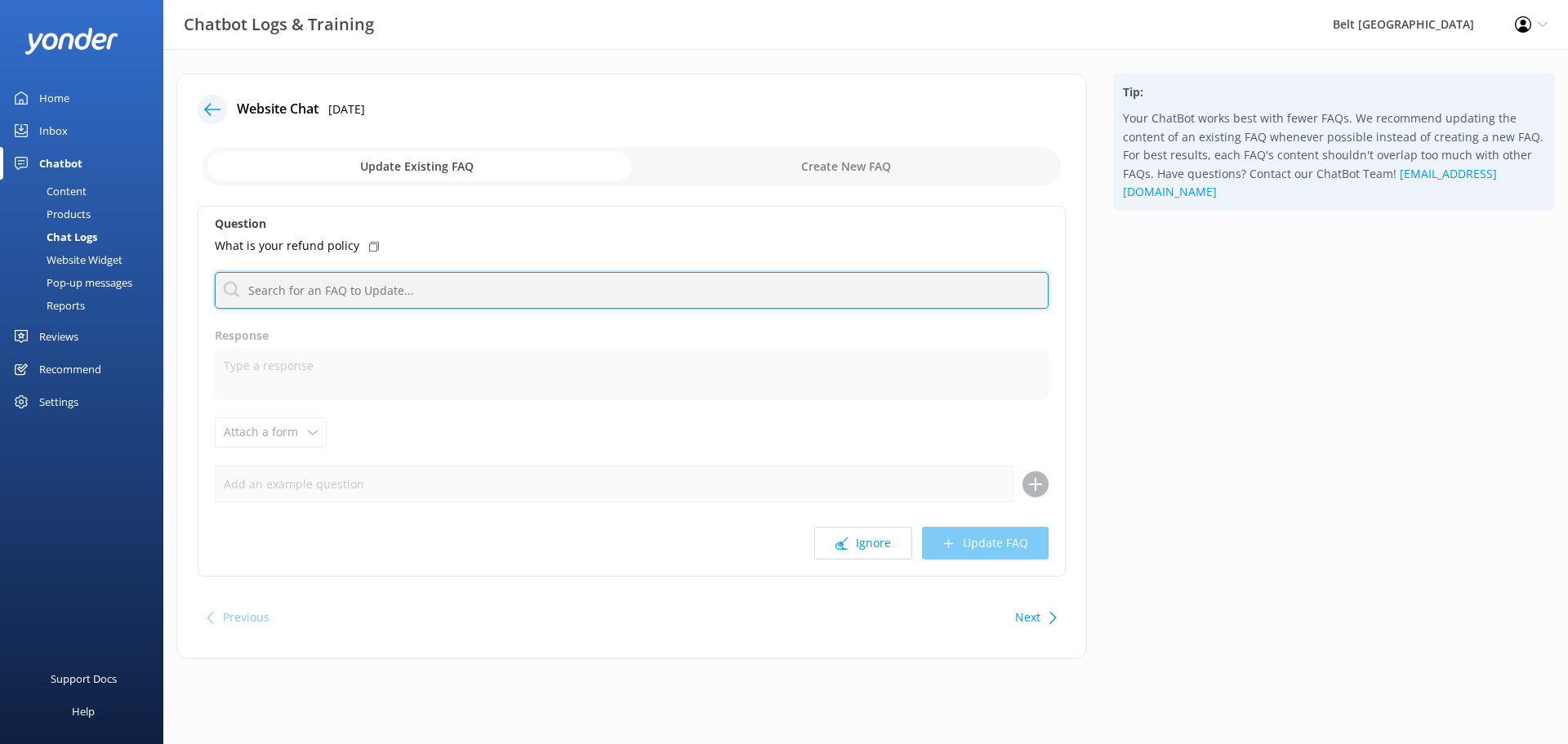
click at [568, 293] on input "text" at bounding box center [632, 291] width 833 height 37
type input "r"
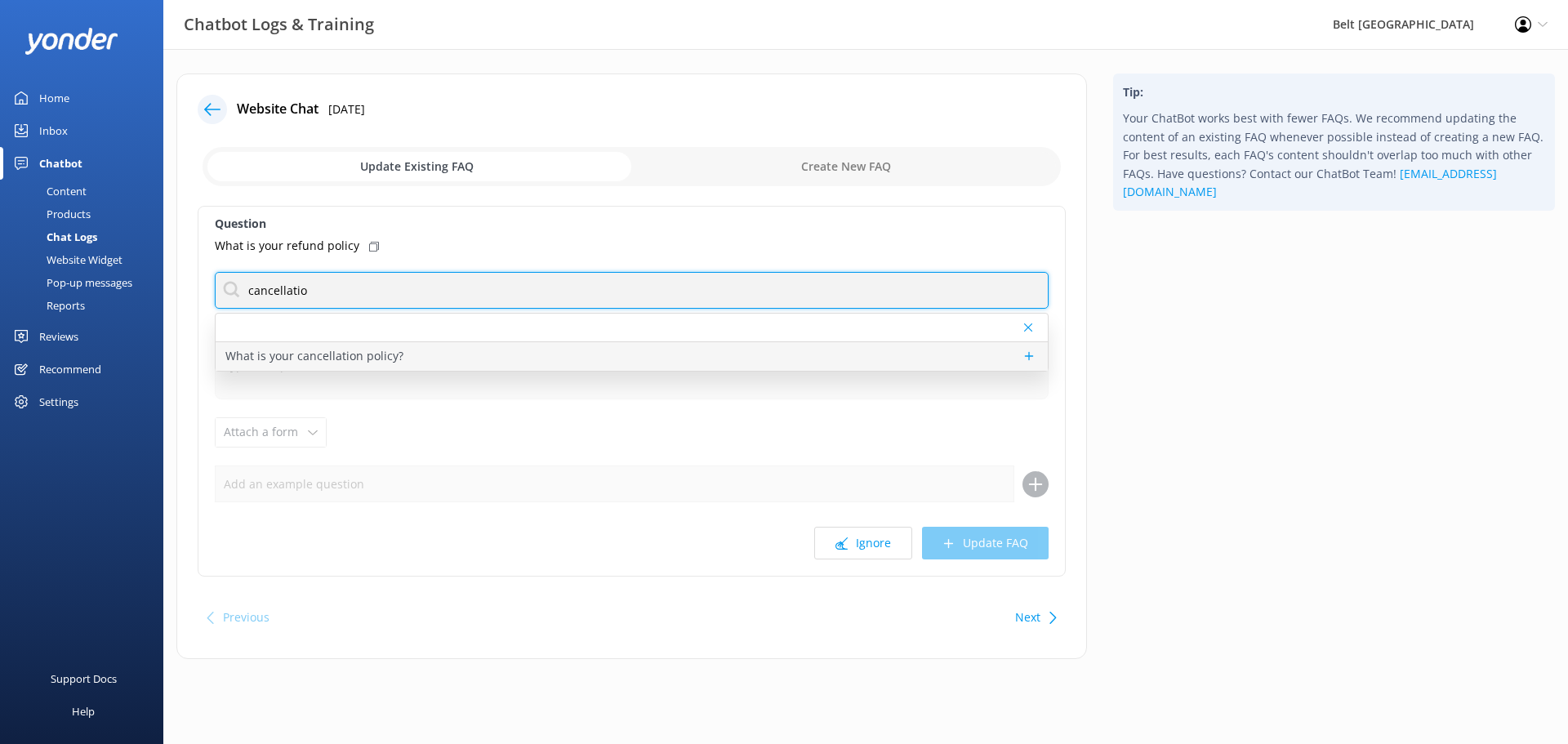
type input "cancellatio"
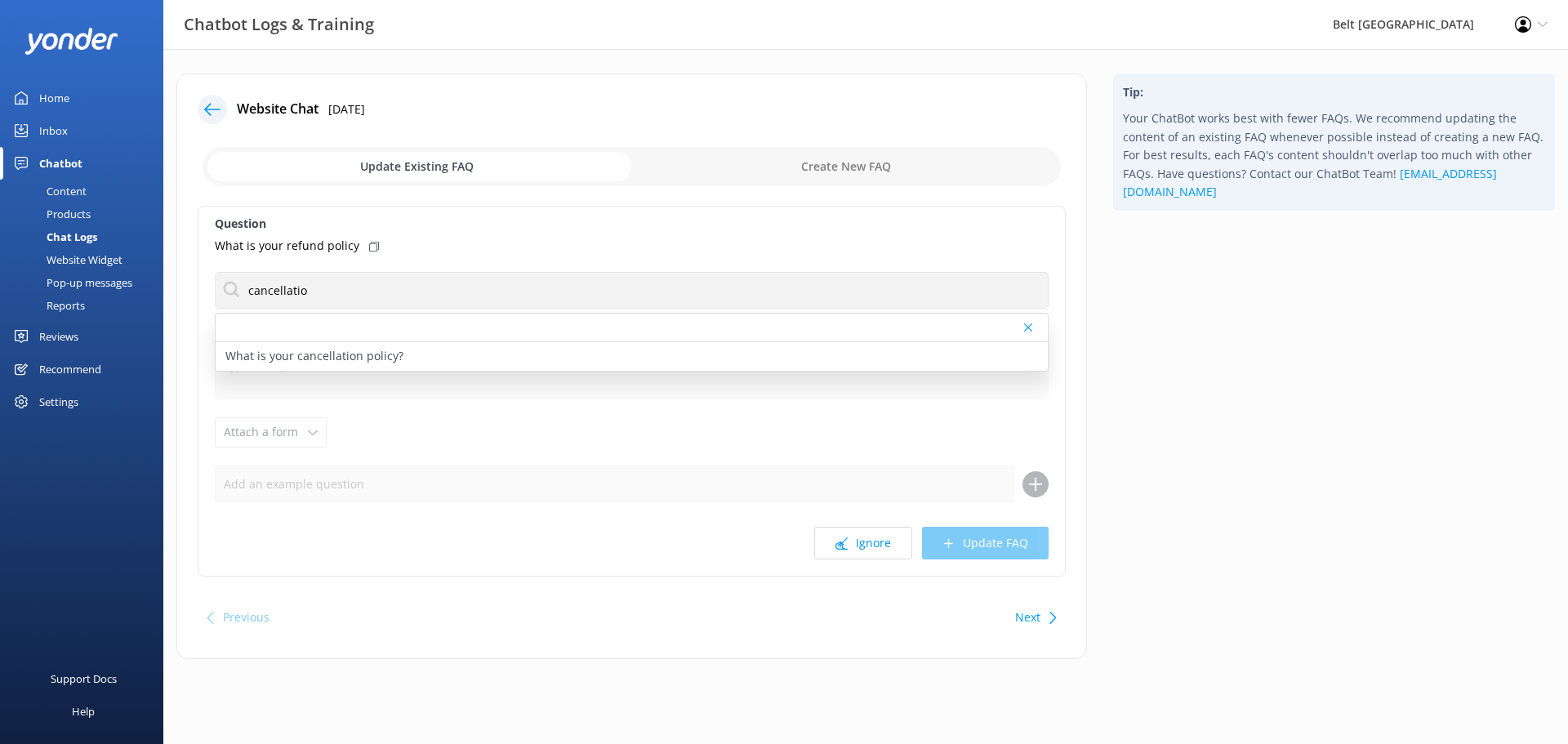
click at [423, 360] on div "What is your cancellation policy?" at bounding box center [631, 356] width 832 height 28
type textarea "For booking made directly, via phone, email, or website, our cancellation polic…"
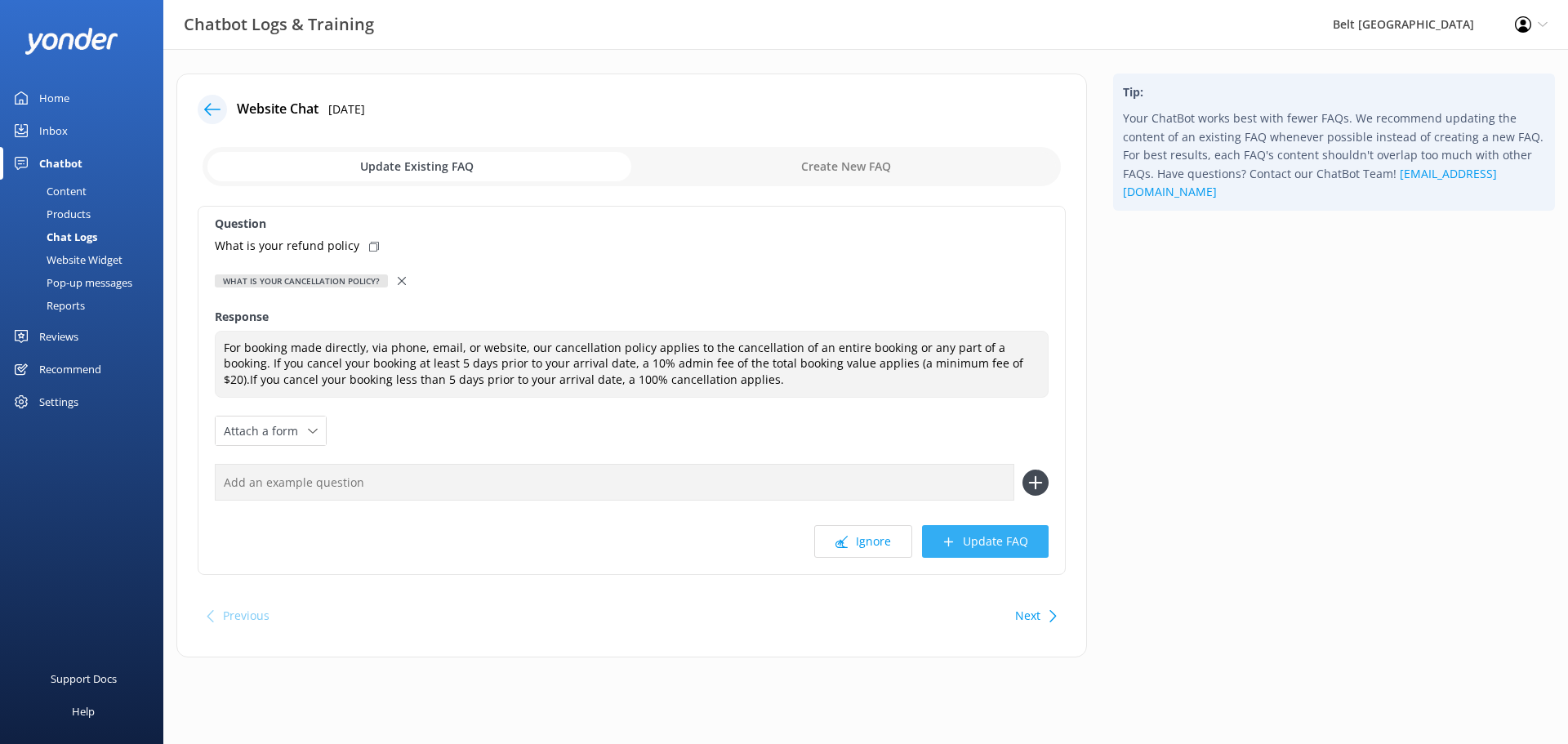
click at [999, 535] on button "Update FAQ" at bounding box center [985, 542] width 127 height 33
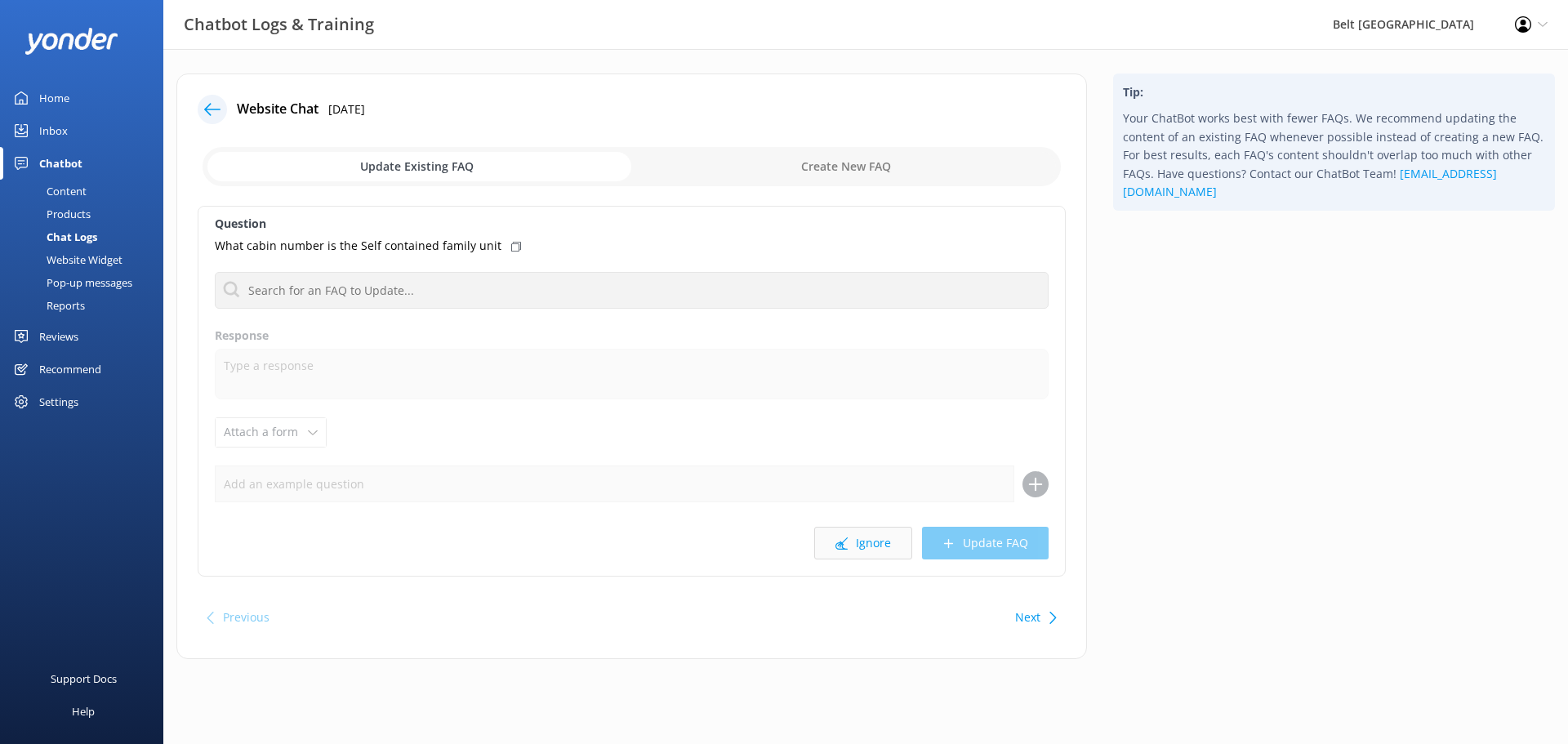
click at [845, 546] on icon at bounding box center [841, 542] width 13 height 13
click at [859, 537] on button "Ignore" at bounding box center [862, 542] width 98 height 33
click at [868, 542] on button "Ignore" at bounding box center [862, 542] width 98 height 33
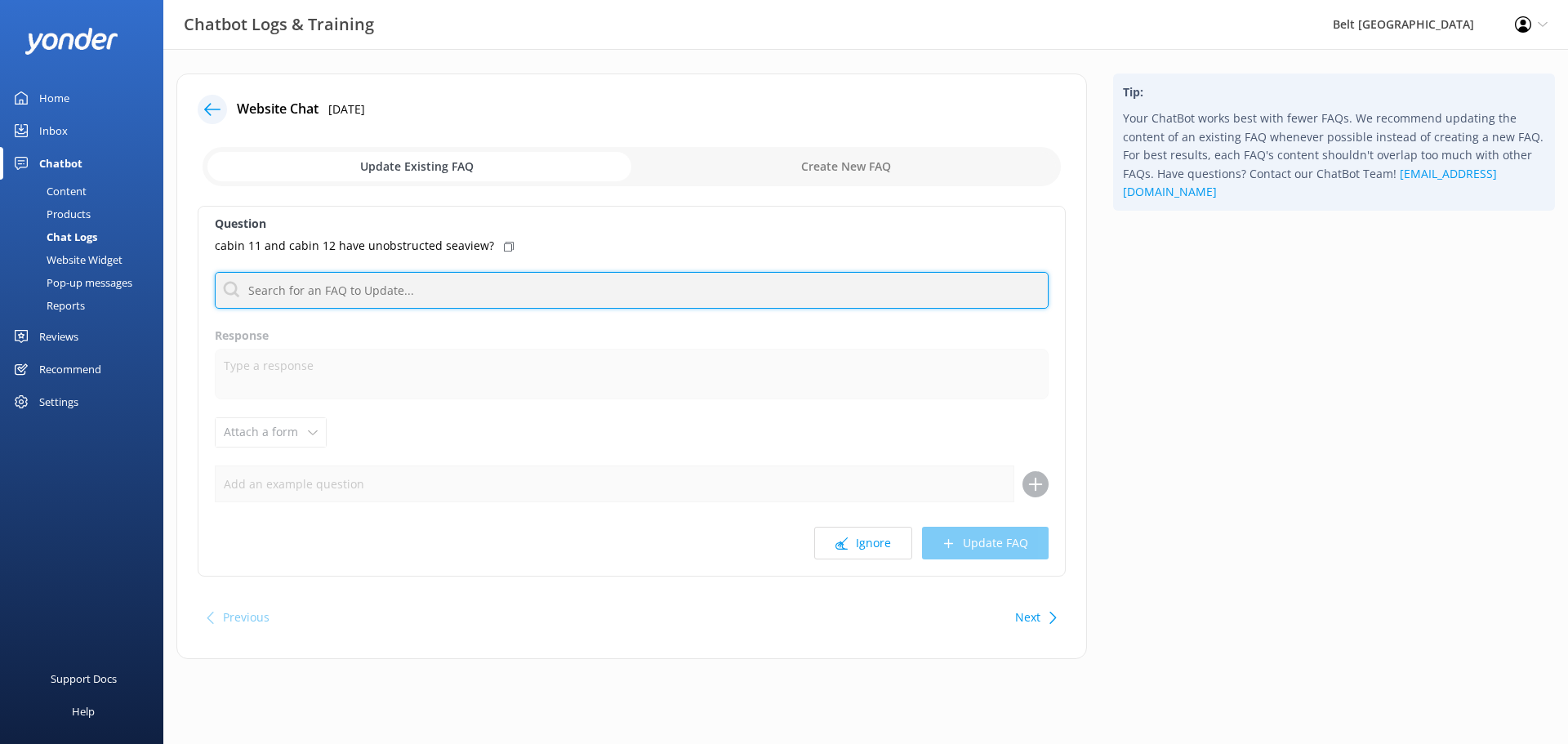
drag, startPoint x: 517, startPoint y: 291, endPoint x: 544, endPoint y: 355, distance: 69.5
click at [517, 291] on input "text" at bounding box center [632, 291] width 833 height 37
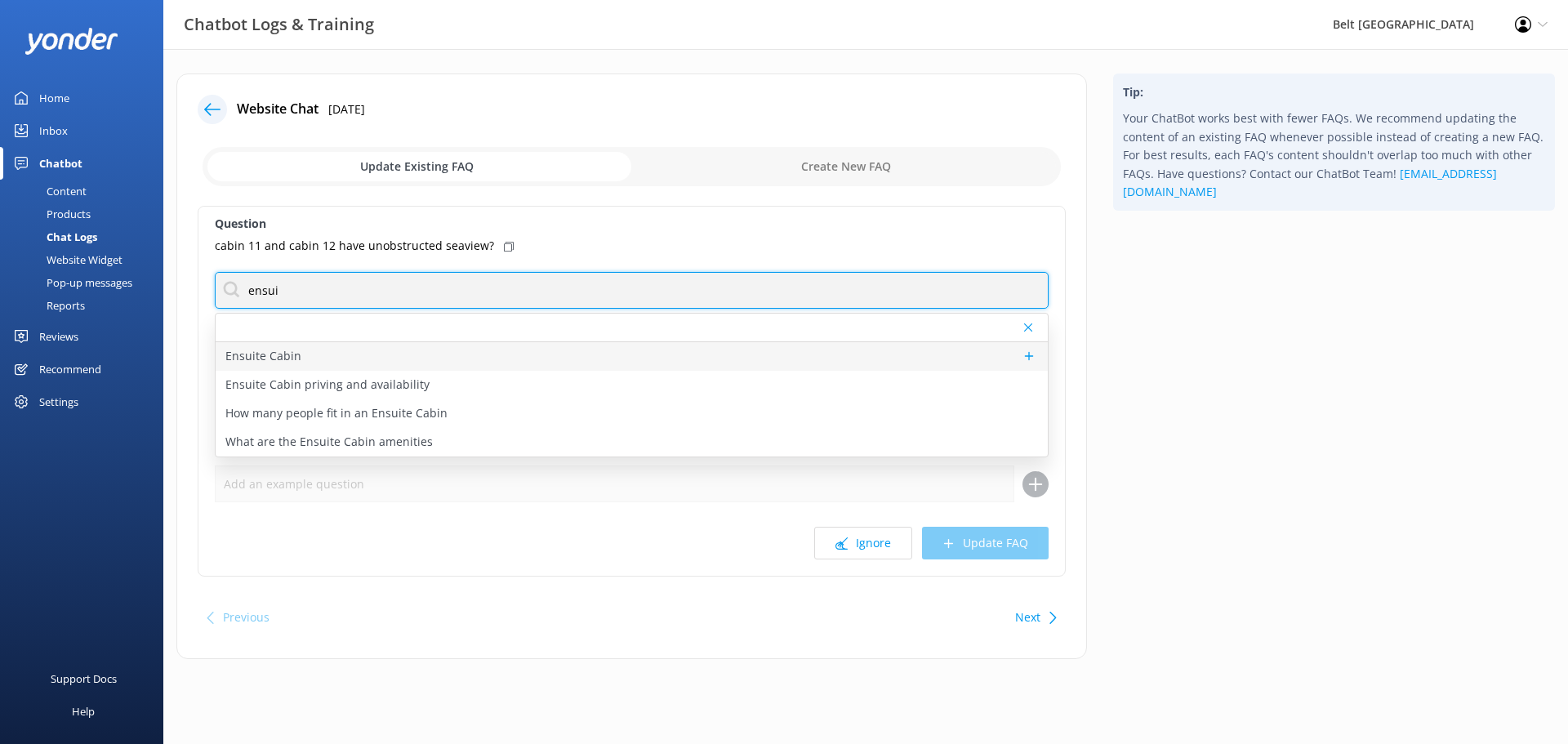
type input "ensui"
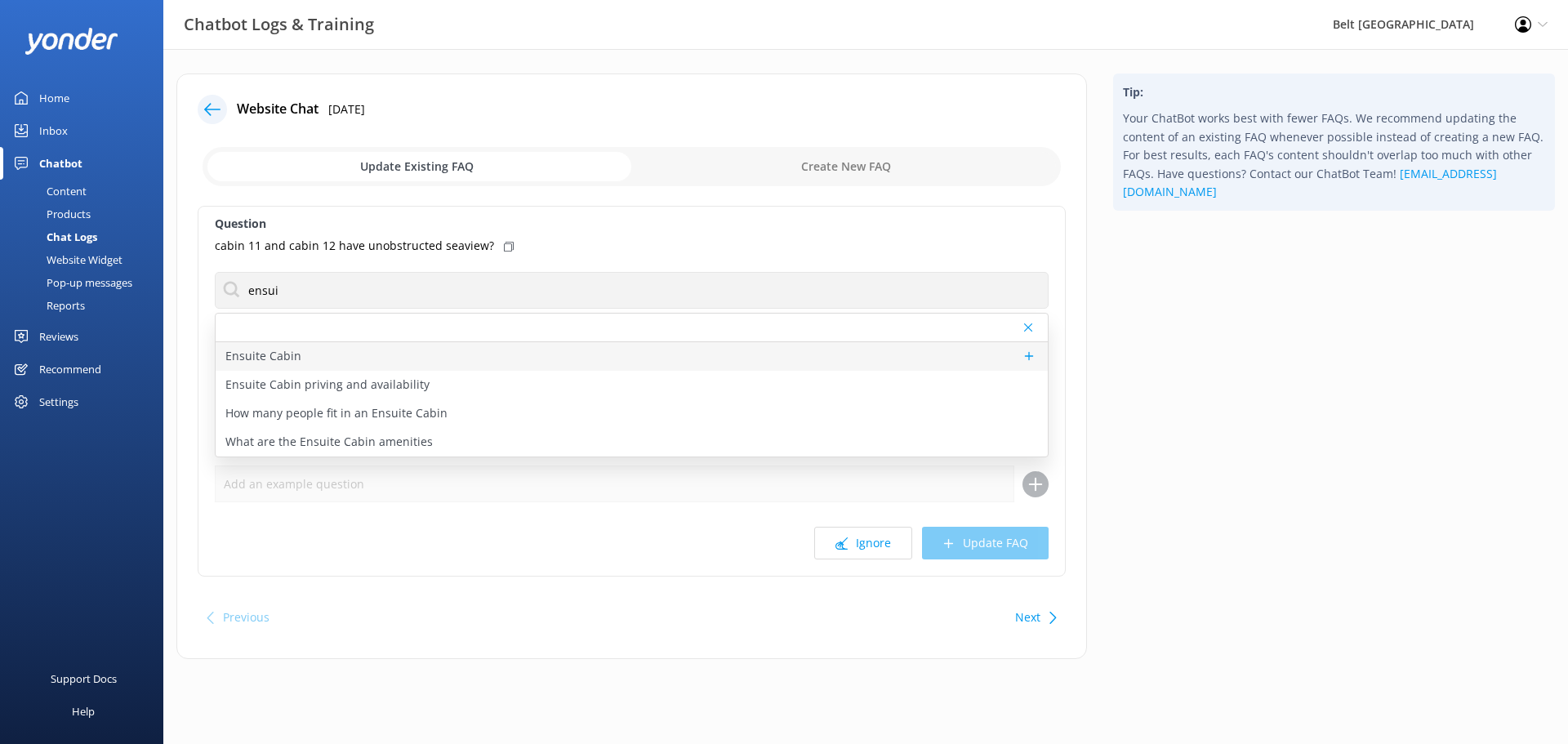
click at [419, 360] on div "Ensuite Cabin" at bounding box center [631, 356] width 832 height 28
type textarea "Enjoy unobstructed breath-taking sea views from the En-suite cabin. This cabin …"
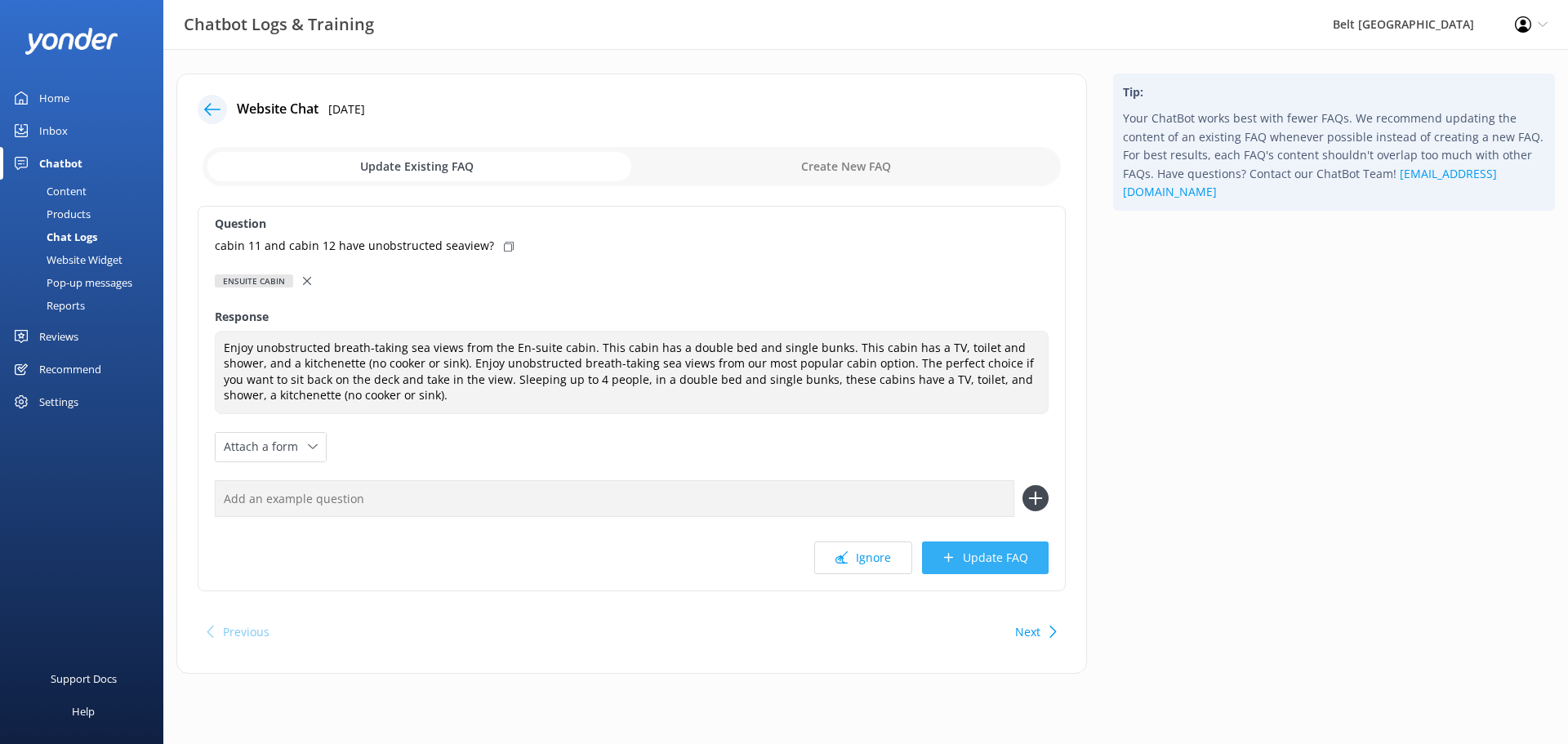
click at [973, 561] on button "Update FAQ" at bounding box center [985, 558] width 127 height 33
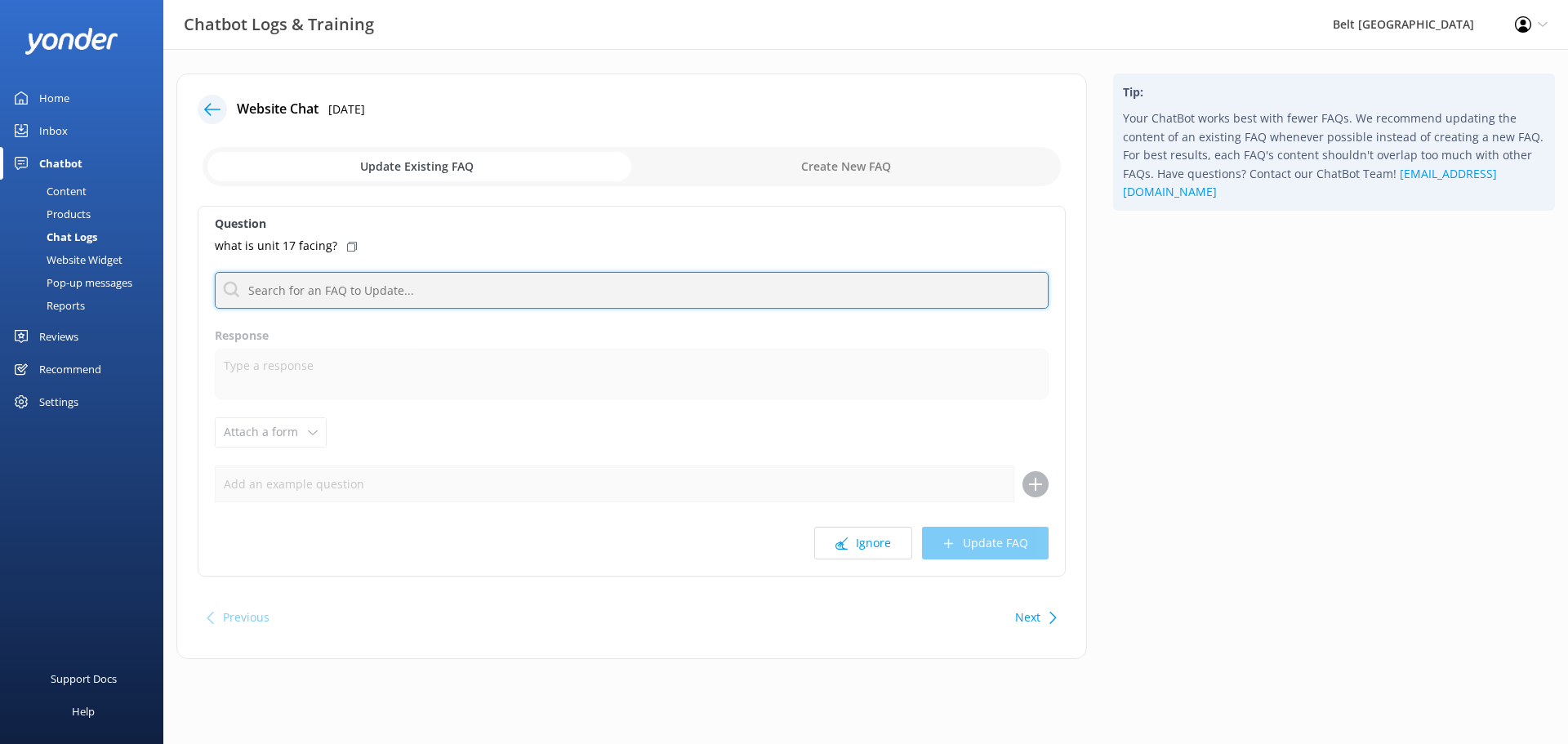
drag, startPoint x: 394, startPoint y: 293, endPoint x: 407, endPoint y: 303, distance: 16.4
click at [395, 293] on input "text" at bounding box center [632, 291] width 833 height 37
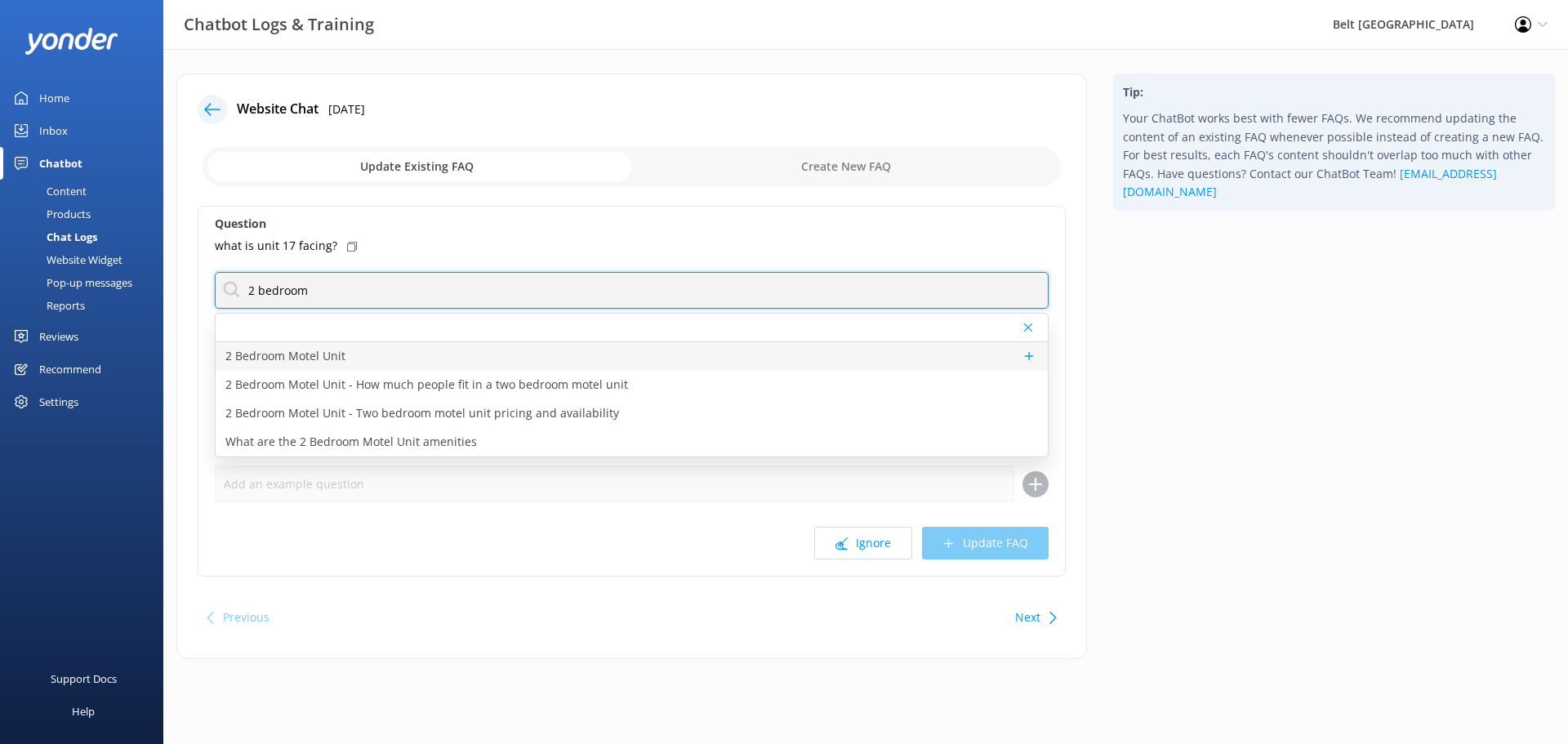
type input "2 bedroom"
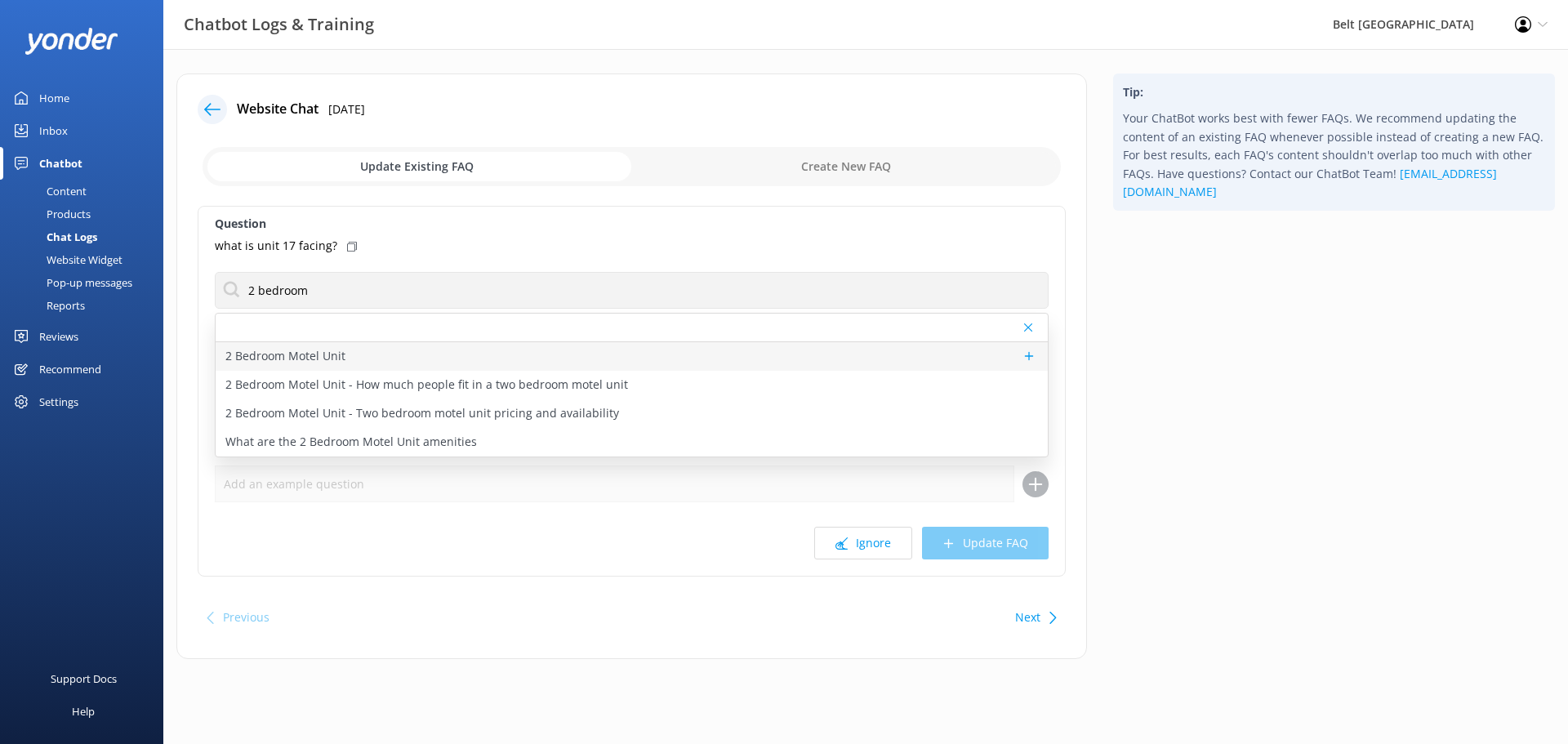
click at [458, 356] on div "2 Bedroom Motel Unit" at bounding box center [631, 356] width 832 height 28
type textarea "With two separate bedrooms and a large living area, these motels are a great ch…"
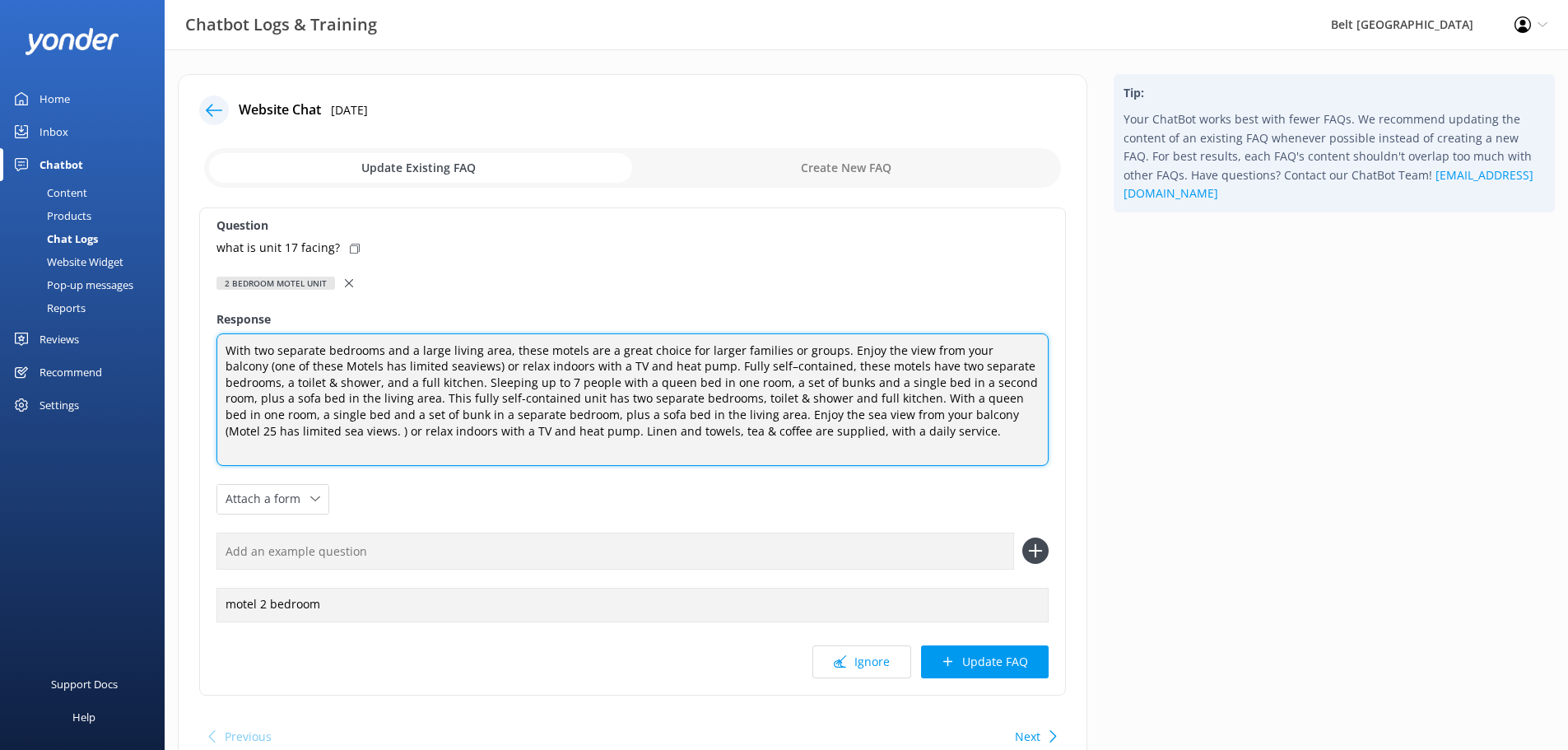
drag, startPoint x: 873, startPoint y: 443, endPoint x: 75, endPoint y: 314, distance: 808.4
click at [75, 314] on div "Chatbot Logs & Training Belt Road Seaside Holiday Park Profile Settings Logout …" at bounding box center [784, 438] width 1568 height 778
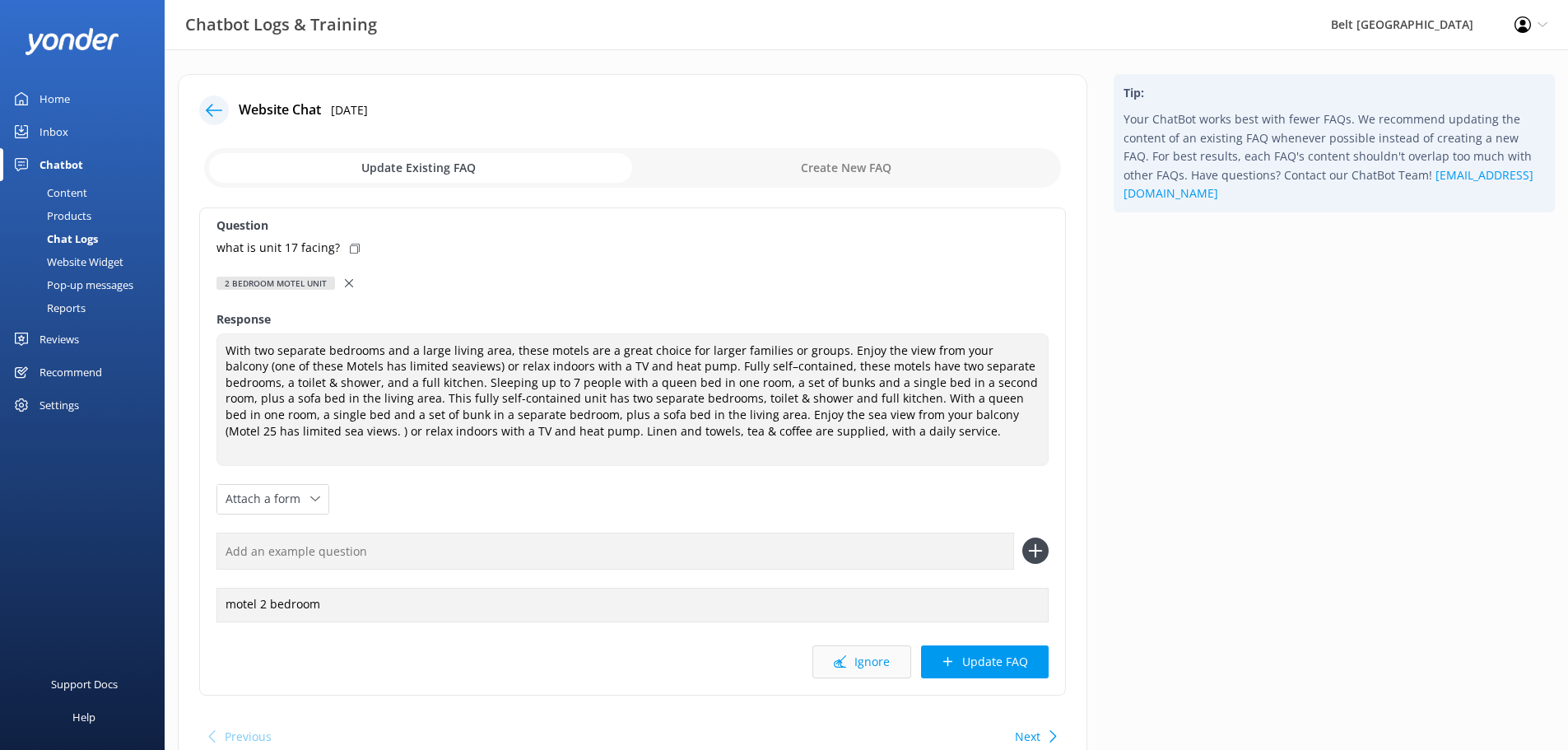
click at [875, 646] on button "Ignore" at bounding box center [862, 662] width 99 height 33
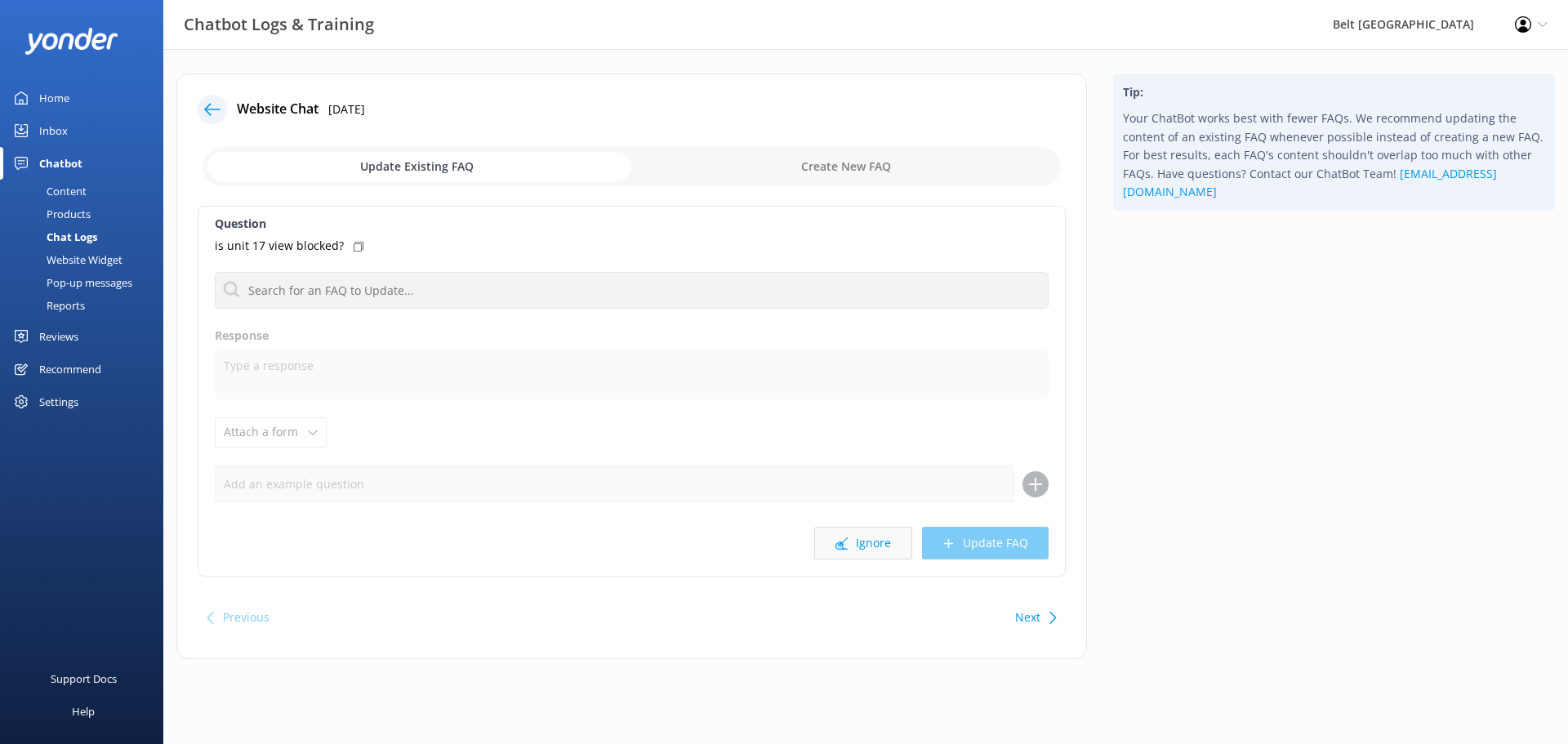
click at [885, 542] on button "Ignore" at bounding box center [862, 542] width 98 height 33
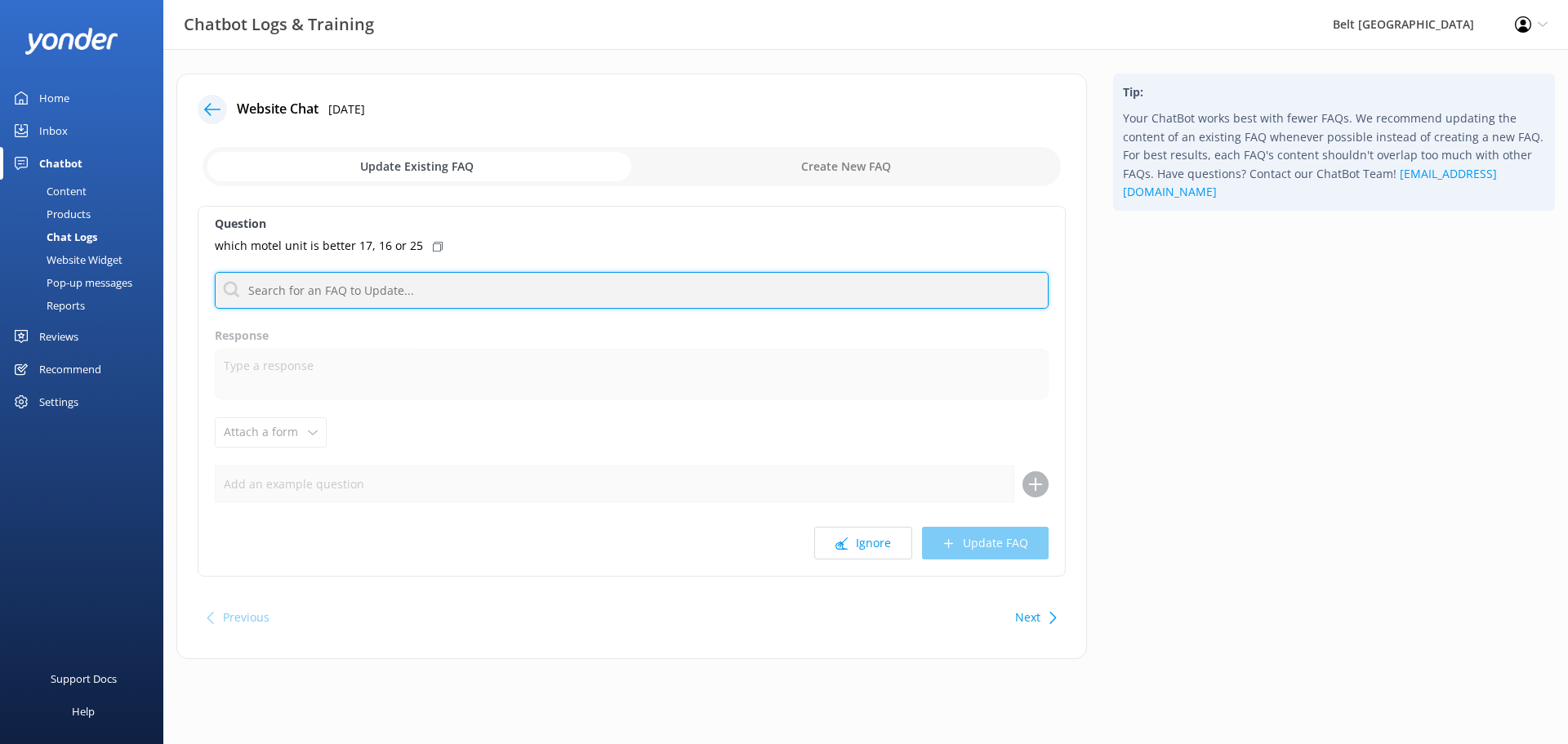
click at [510, 299] on input "text" at bounding box center [632, 291] width 833 height 37
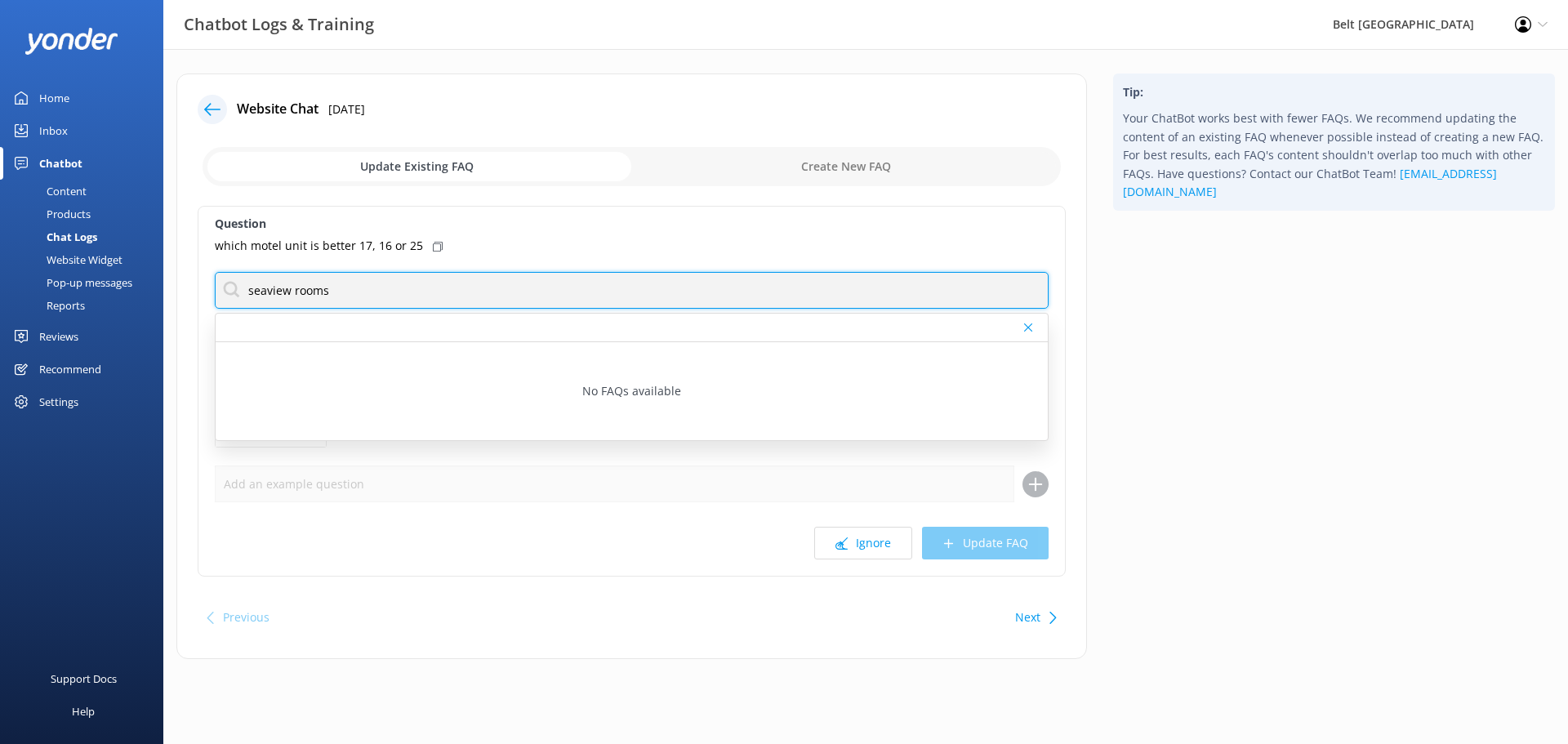
click at [289, 291] on input "seaview rooms" at bounding box center [632, 291] width 833 height 37
click at [411, 307] on input "seaview rooms" at bounding box center [632, 291] width 833 height 37
type input "seaview"
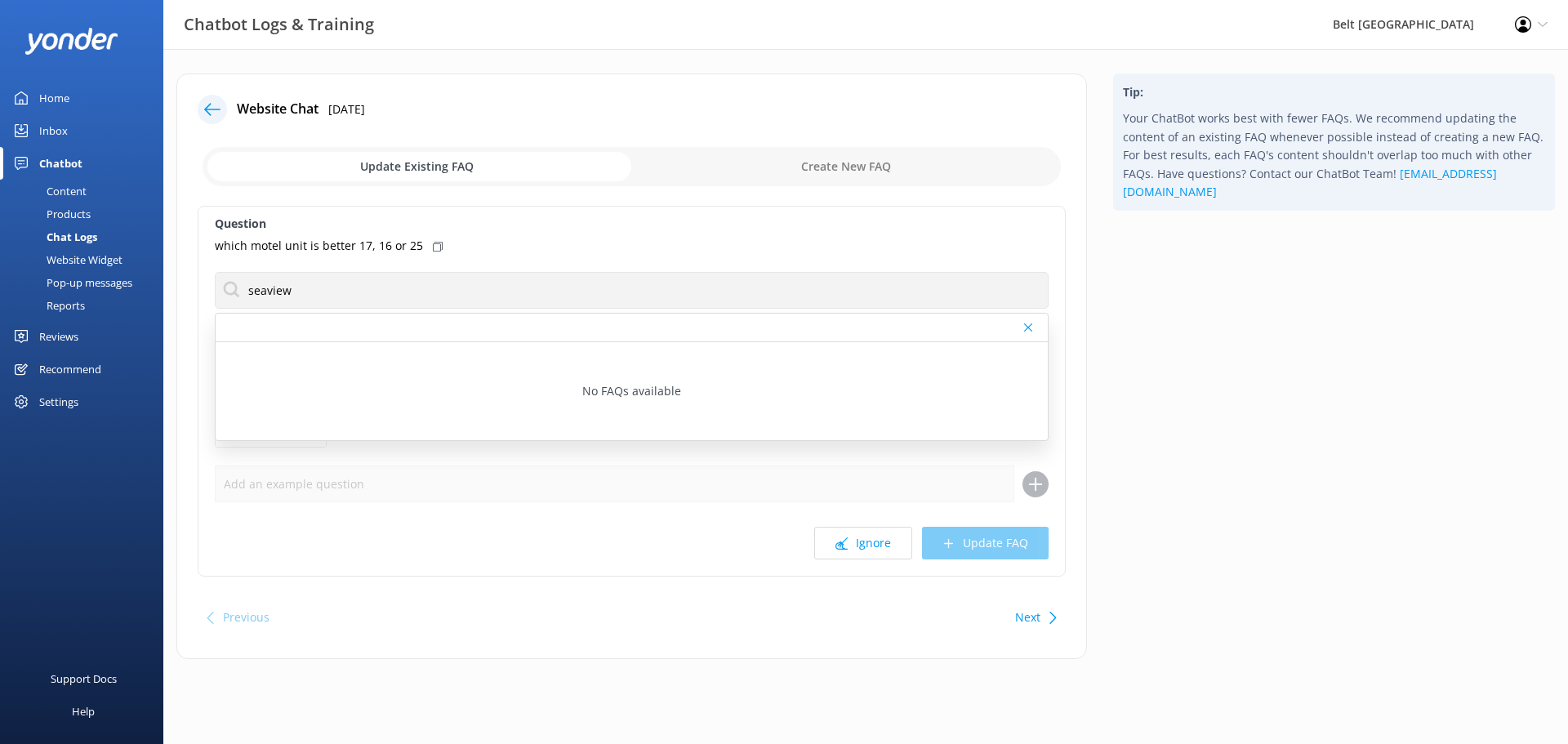
click at [1024, 326] on icon at bounding box center [1028, 327] width 8 height 10
drag, startPoint x: 753, startPoint y: 269, endPoint x: 718, endPoint y: 291, distance: 41.3
click at [718, 291] on div "Question which motel unit is better 17, 16 or 25 seaview No FAQs available Resp…" at bounding box center [632, 390] width 868 height 371
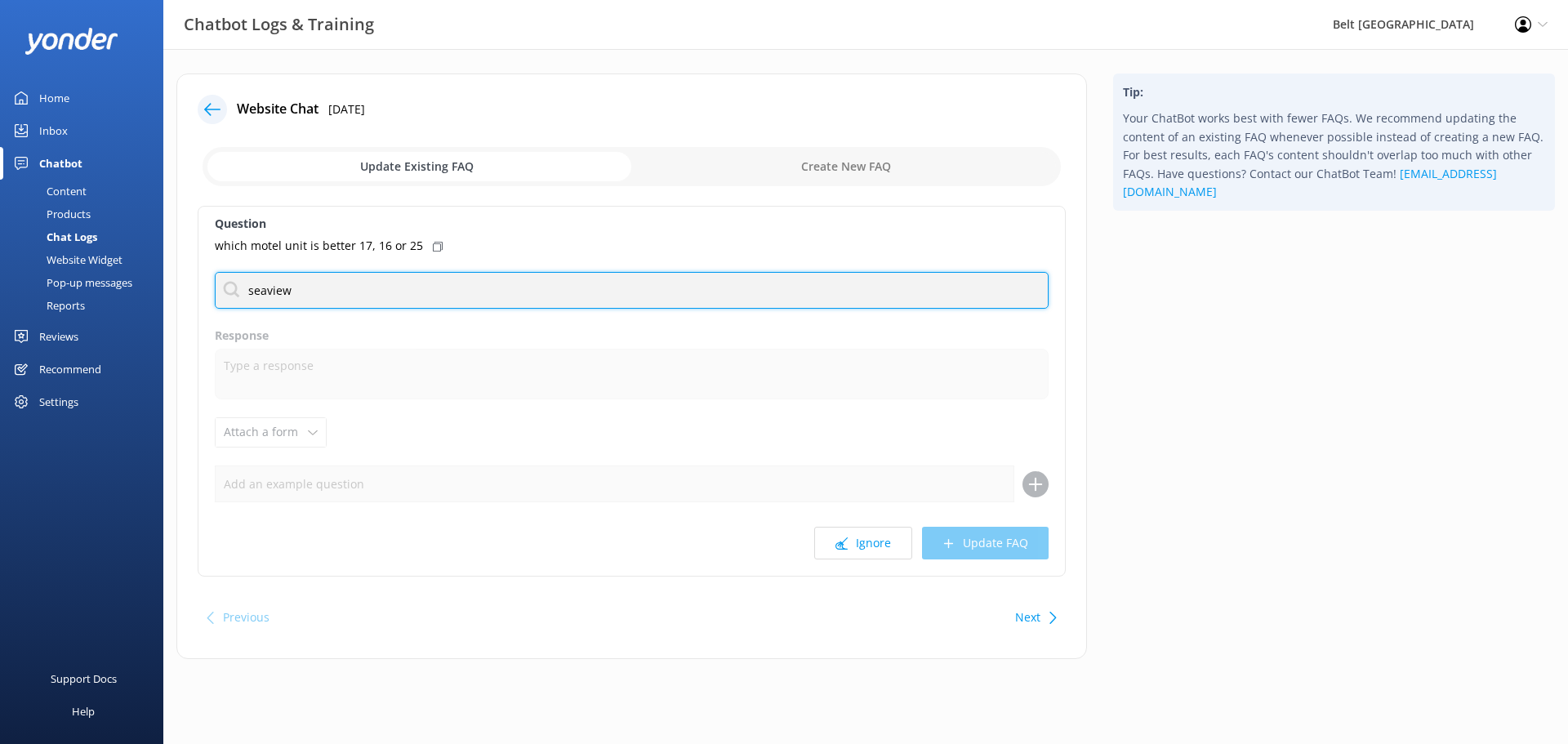
drag, startPoint x: 520, startPoint y: 320, endPoint x: 204, endPoint y: 314, distance: 316.1
click at [204, 314] on div "Question which motel unit is better 17, 16 or 25 seaview No FAQs available Resp…" at bounding box center [632, 390] width 868 height 371
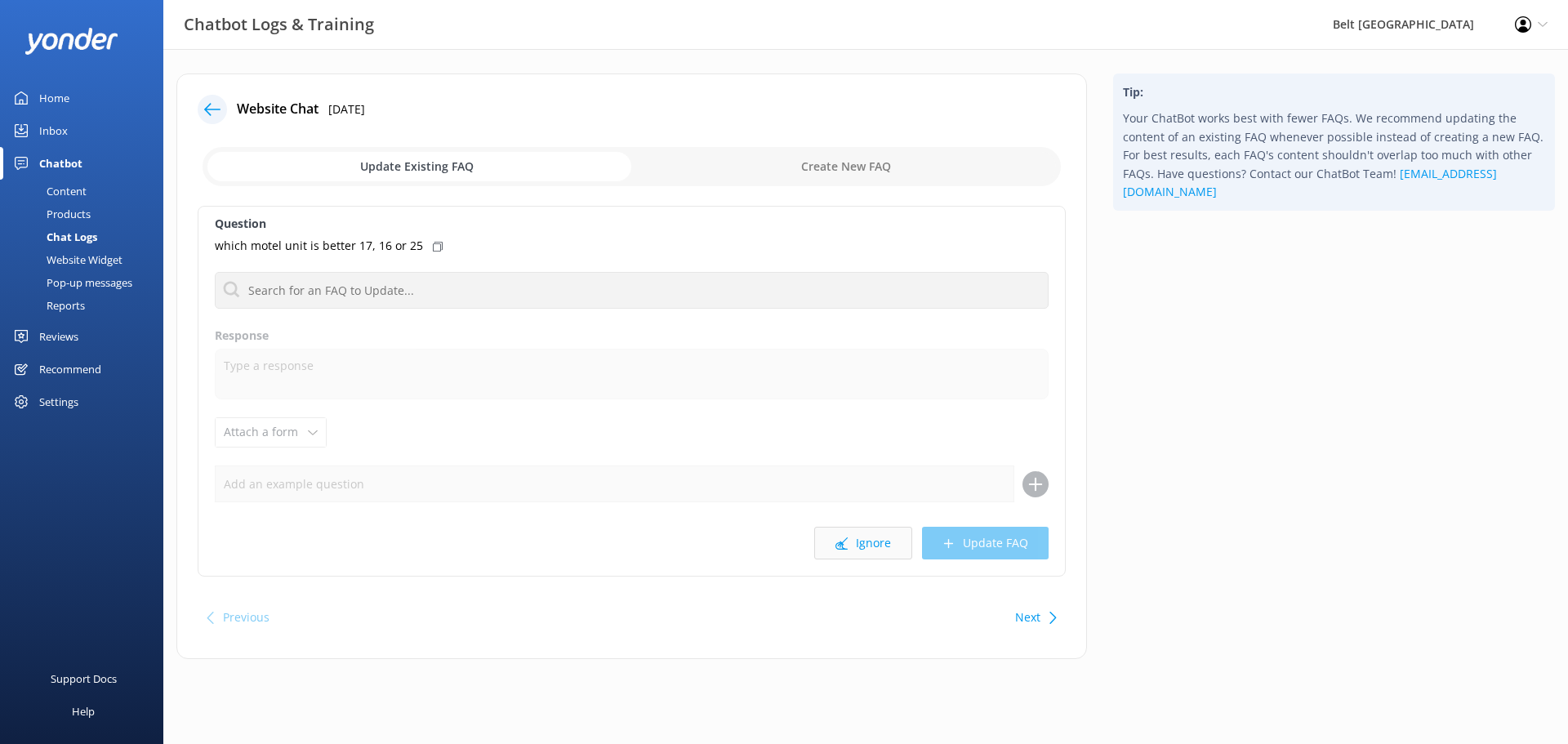
click at [831, 547] on button "Ignore" at bounding box center [862, 542] width 98 height 33
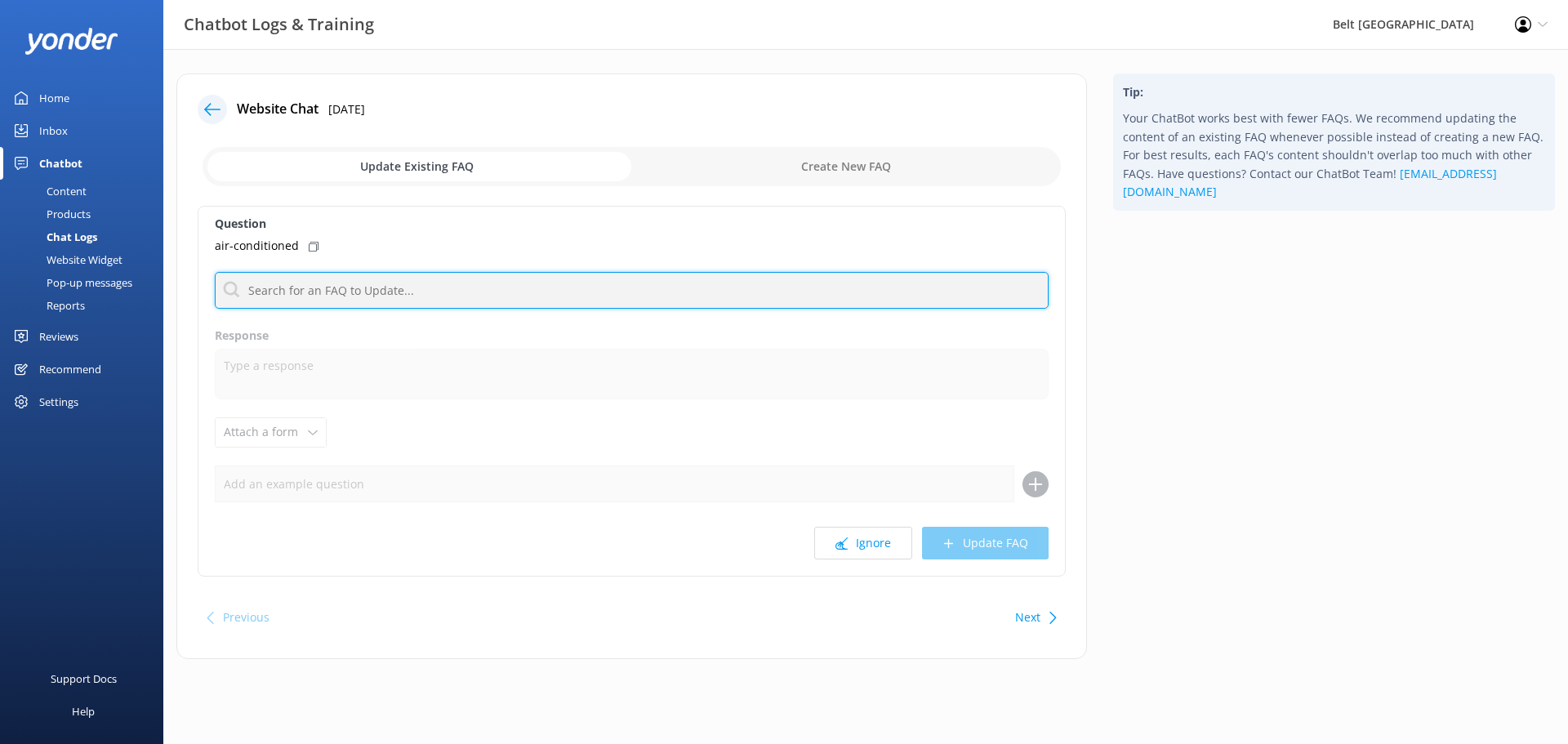
click at [394, 301] on input "text" at bounding box center [632, 291] width 833 height 37
click at [329, 290] on input "text" at bounding box center [632, 291] width 833 height 37
type input "air con"
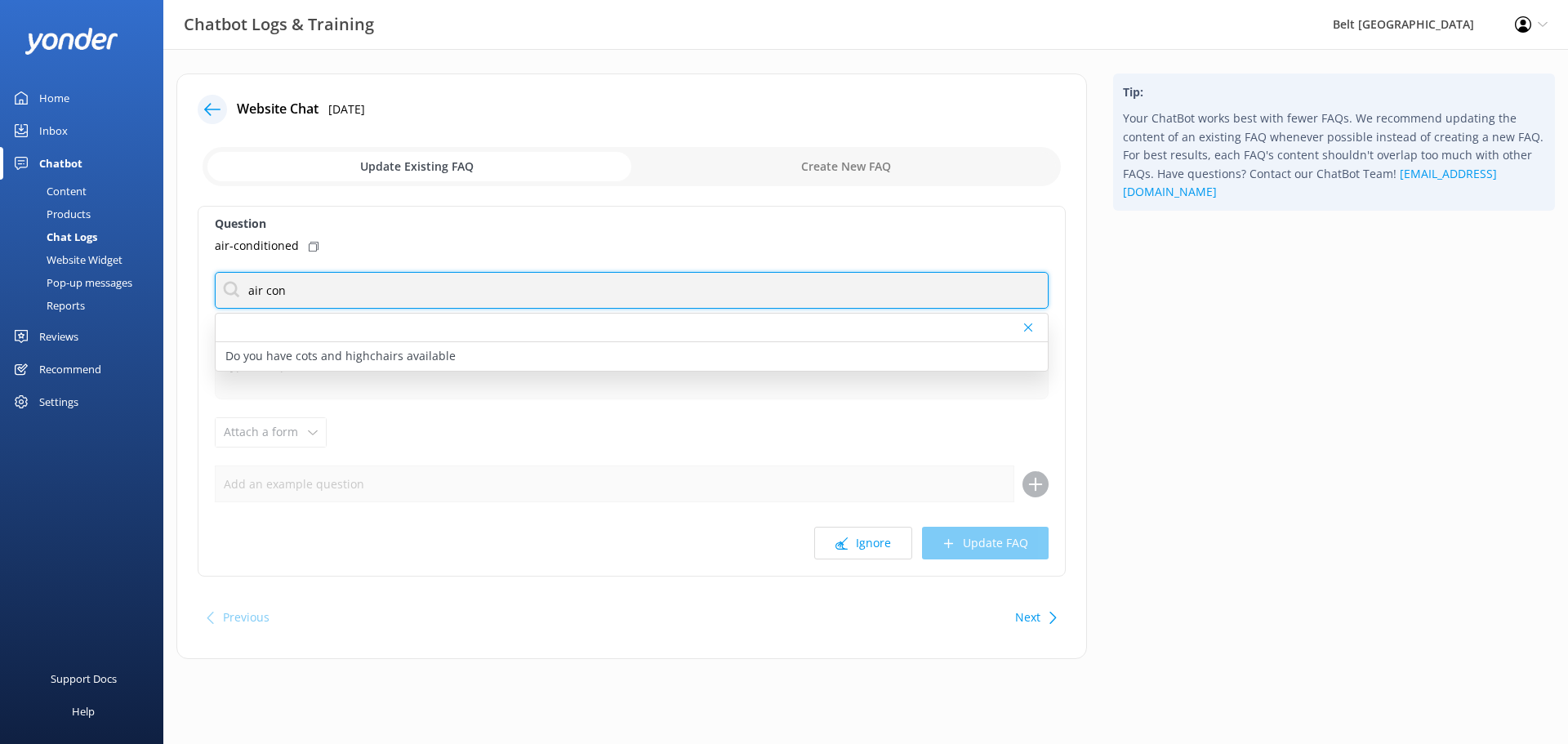
drag, startPoint x: 389, startPoint y: 293, endPoint x: 0, endPoint y: 236, distance: 393.2
click at [0, 236] on div "Chatbot Logs & Training Belt Road Seaside Holiday Park Profile Settings Logout …" at bounding box center [784, 379] width 1568 height 659
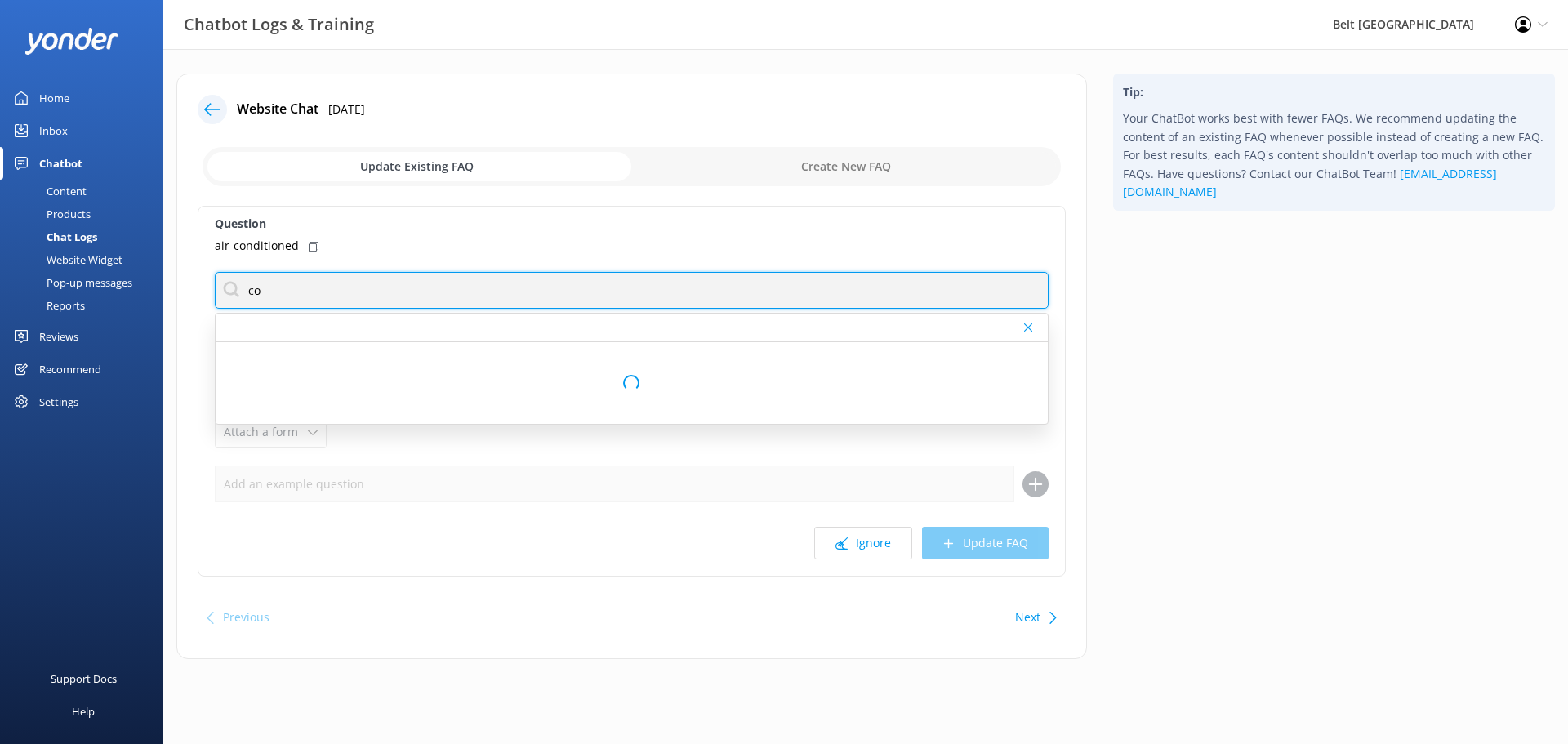
type input "c"
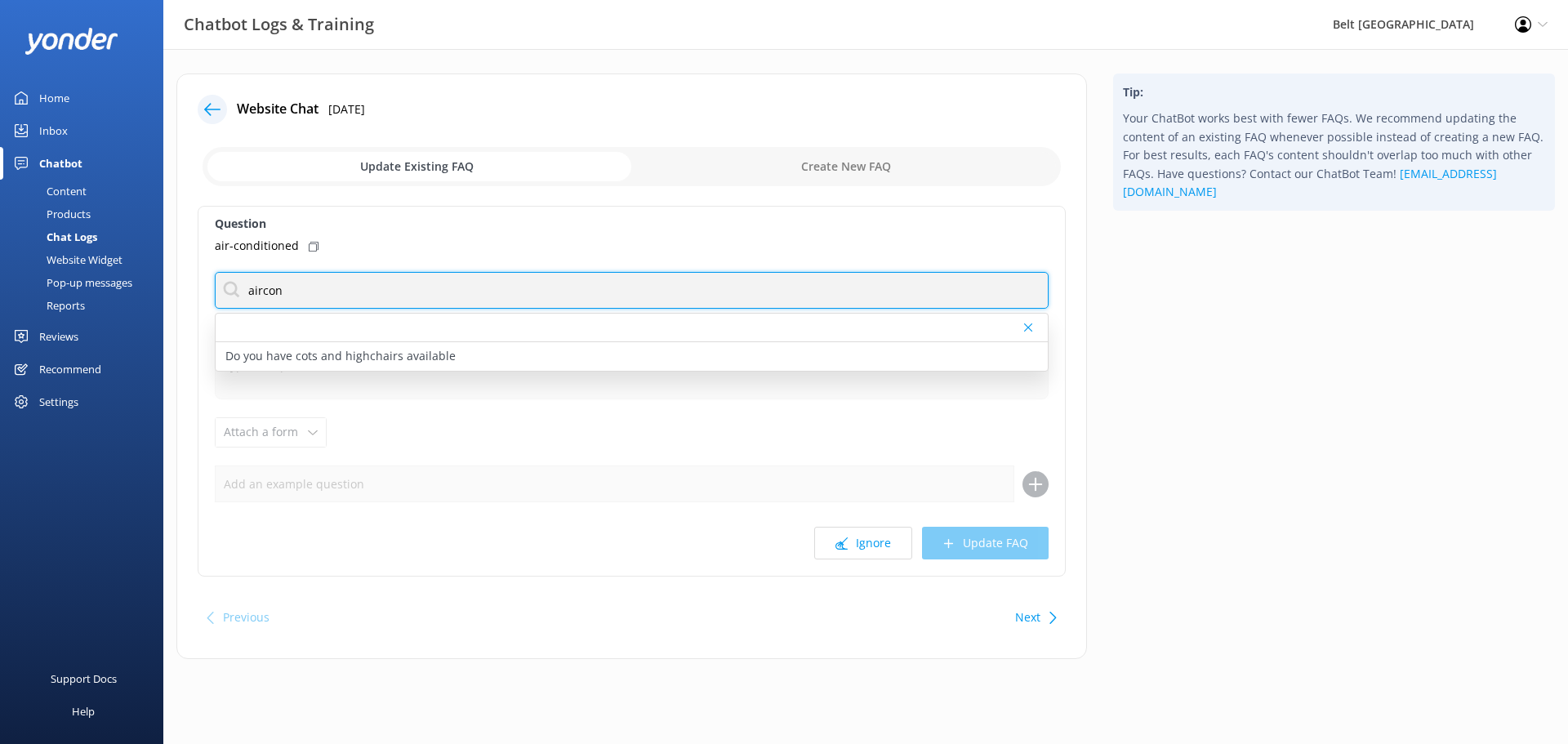
drag, startPoint x: 489, startPoint y: 289, endPoint x: 163, endPoint y: 281, distance: 326.1
click at [158, 281] on div "Chatbot Logs & Training Belt Road Seaside Holiday Park Profile Settings Logout …" at bounding box center [784, 379] width 1568 height 659
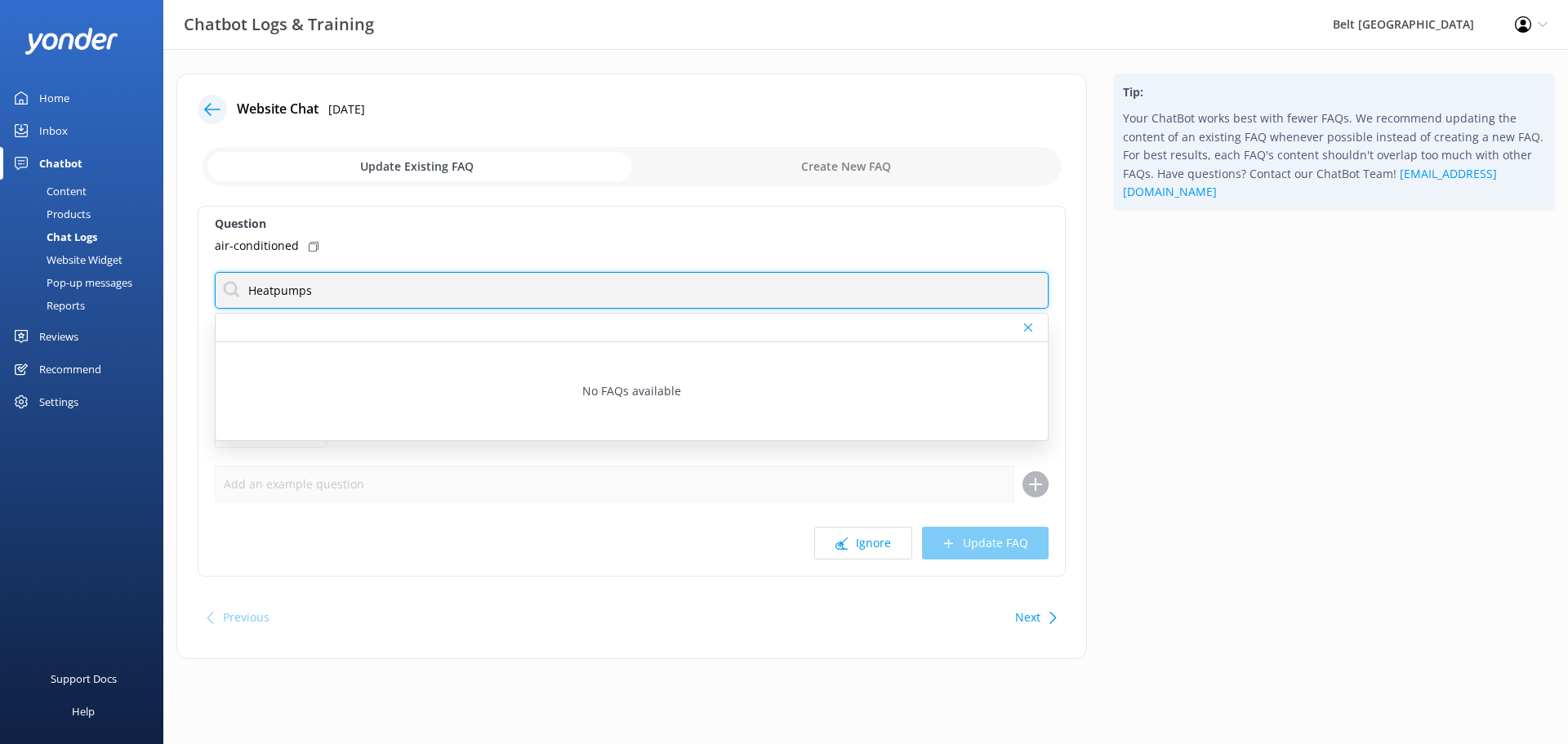
click at [414, 289] on input "Heatpumps" at bounding box center [632, 291] width 833 height 37
type input "H"
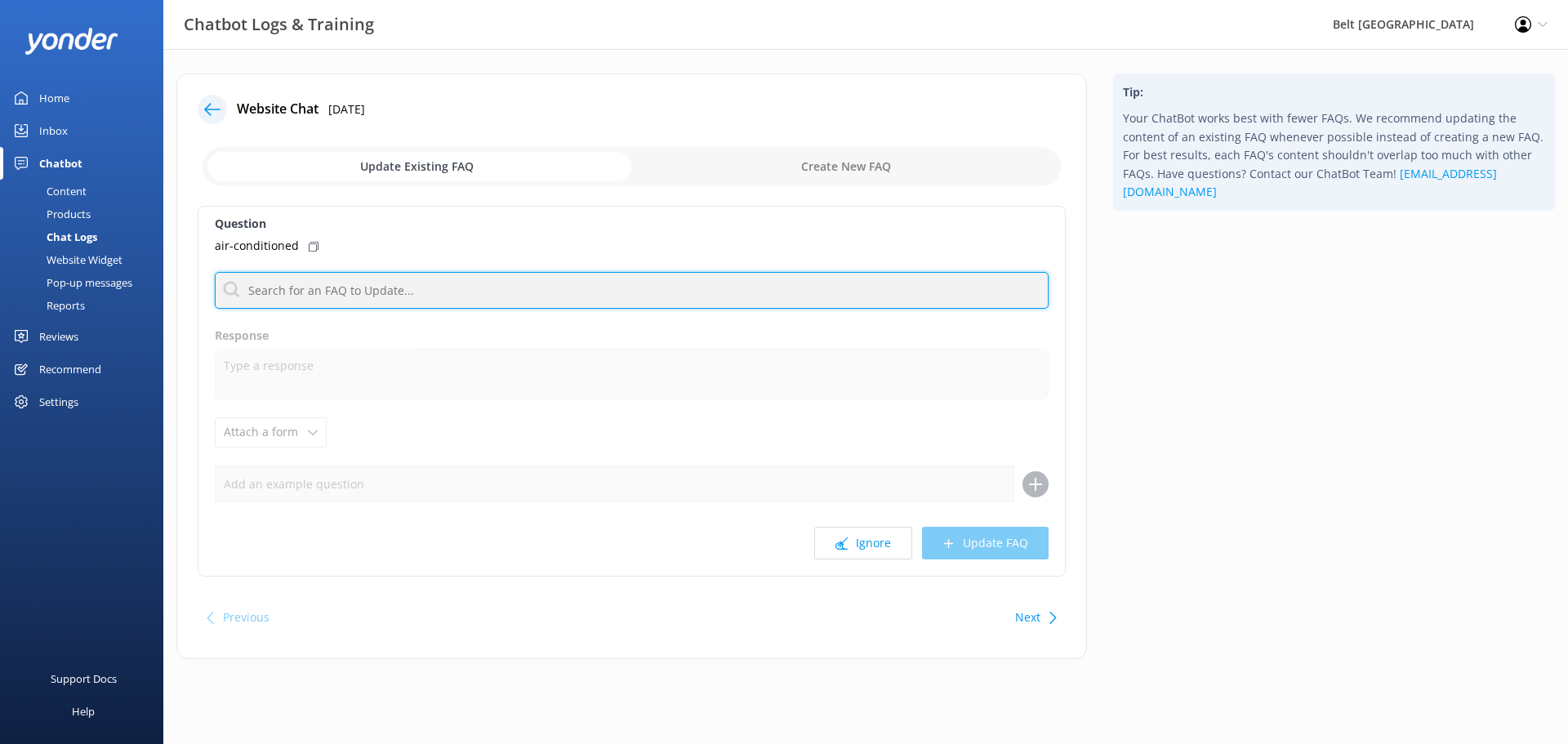
click at [384, 295] on input "text" at bounding box center [632, 291] width 833 height 37
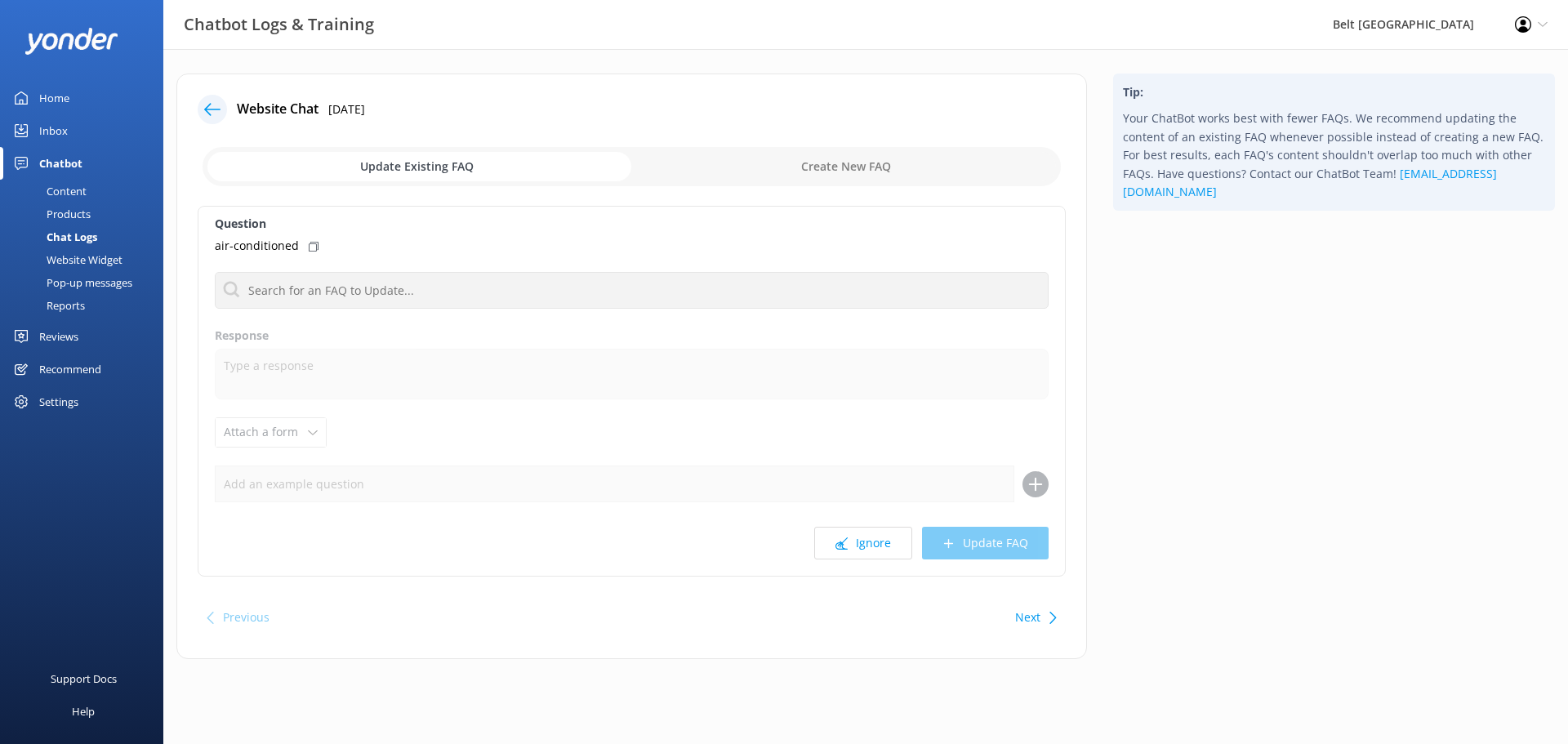
click at [885, 167] on input "checkbox" at bounding box center [632, 167] width 859 height 39
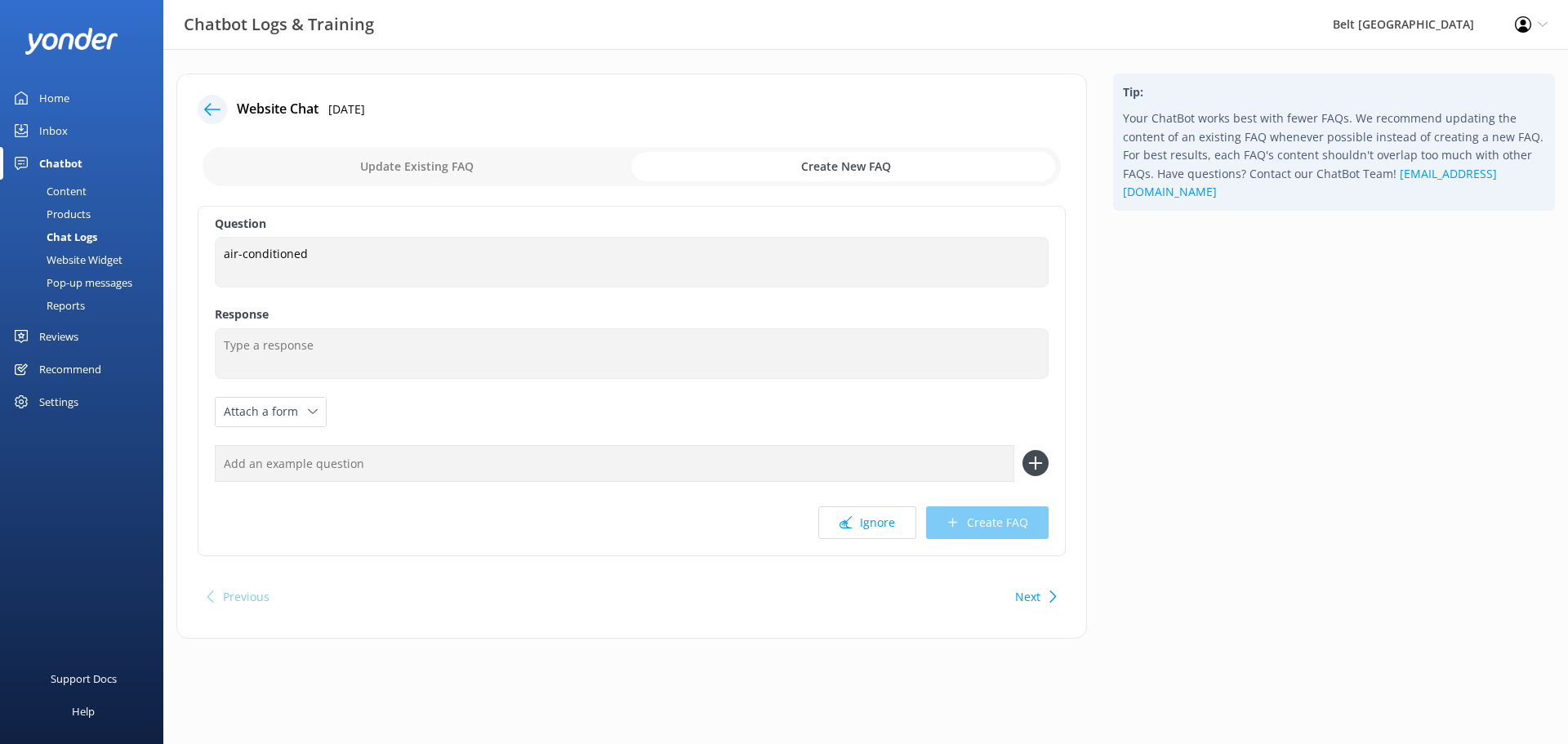
click at [499, 177] on input "checkbox" at bounding box center [632, 167] width 859 height 39
checkbox input "false"
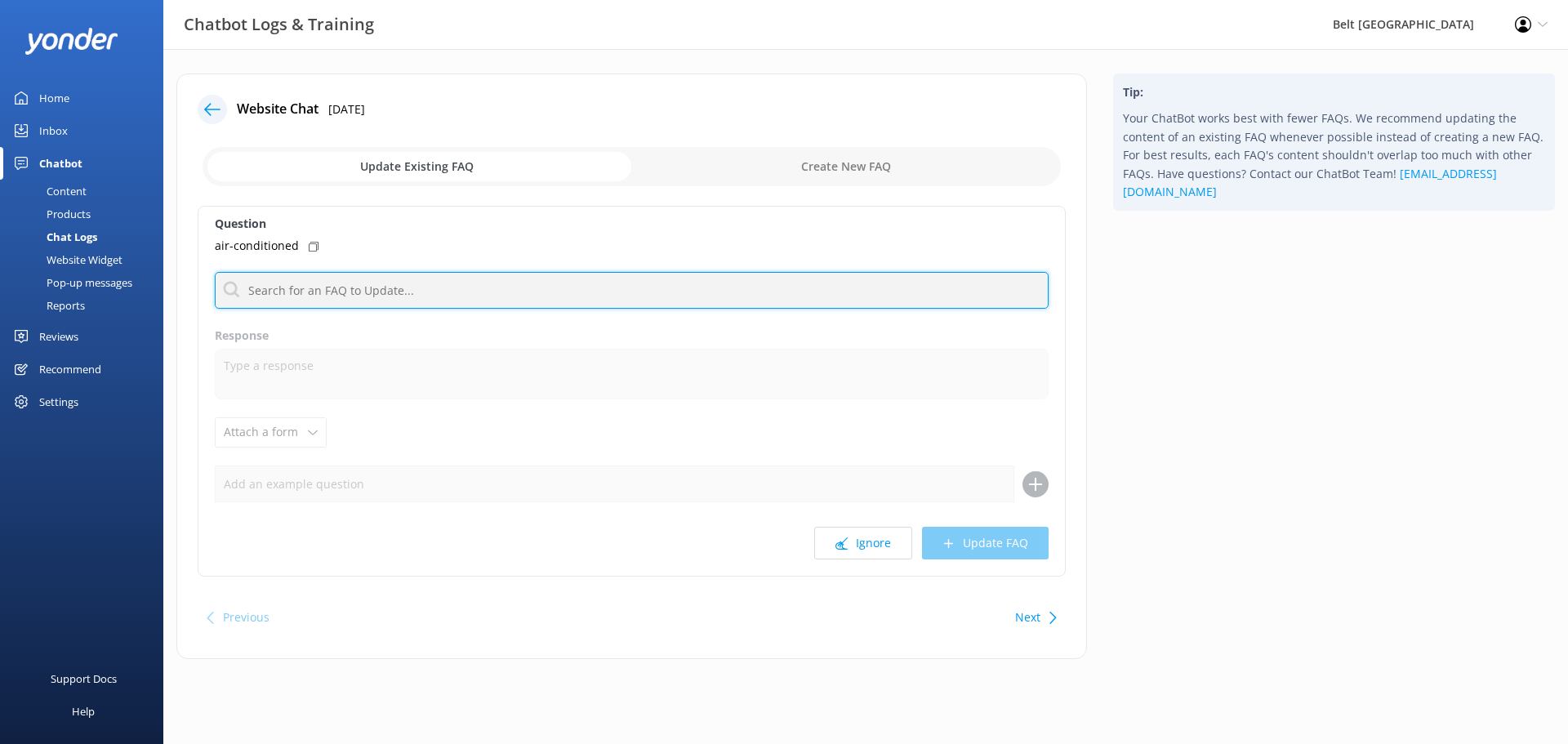
click at [381, 280] on input "text" at bounding box center [632, 291] width 833 height 37
type input "H"
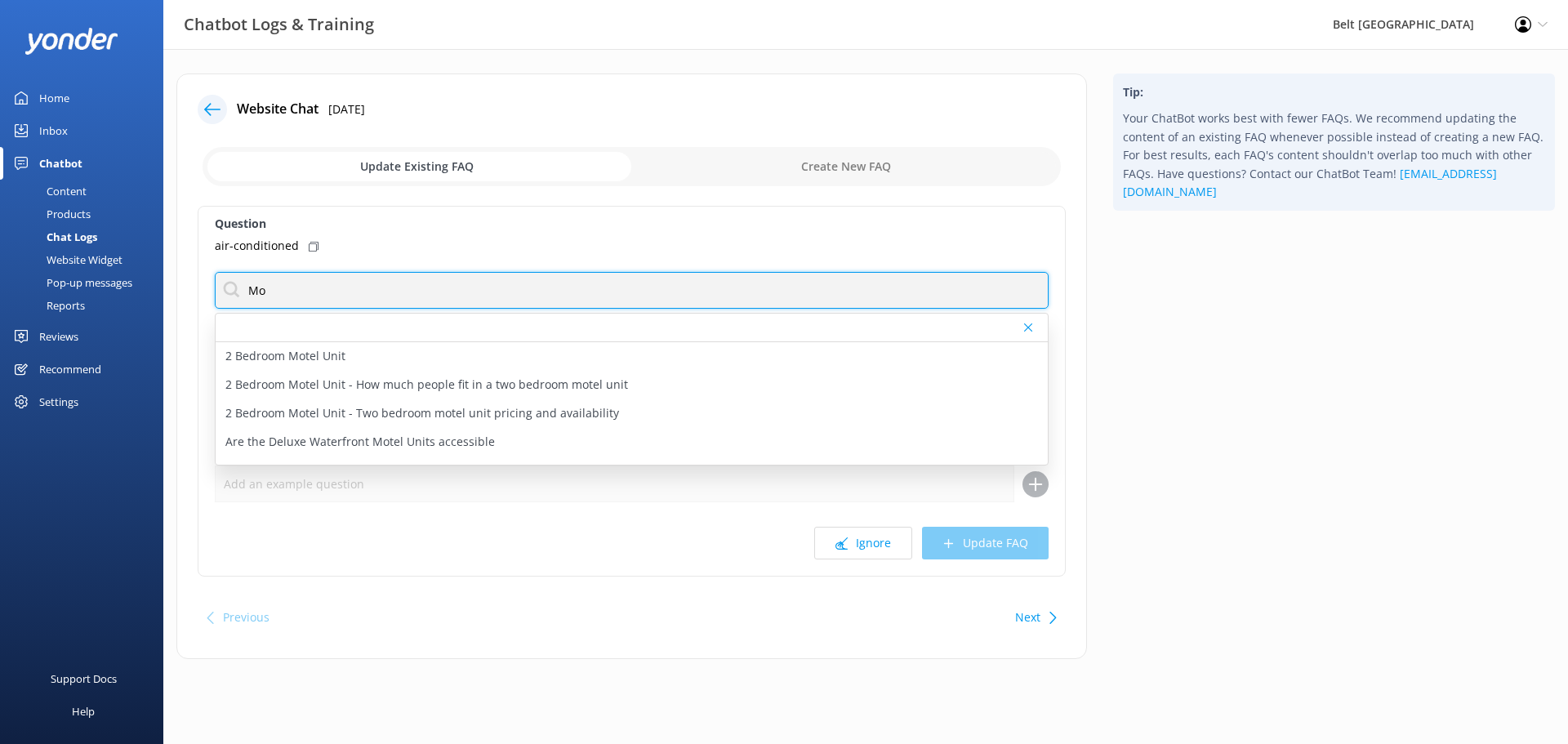
type input "M"
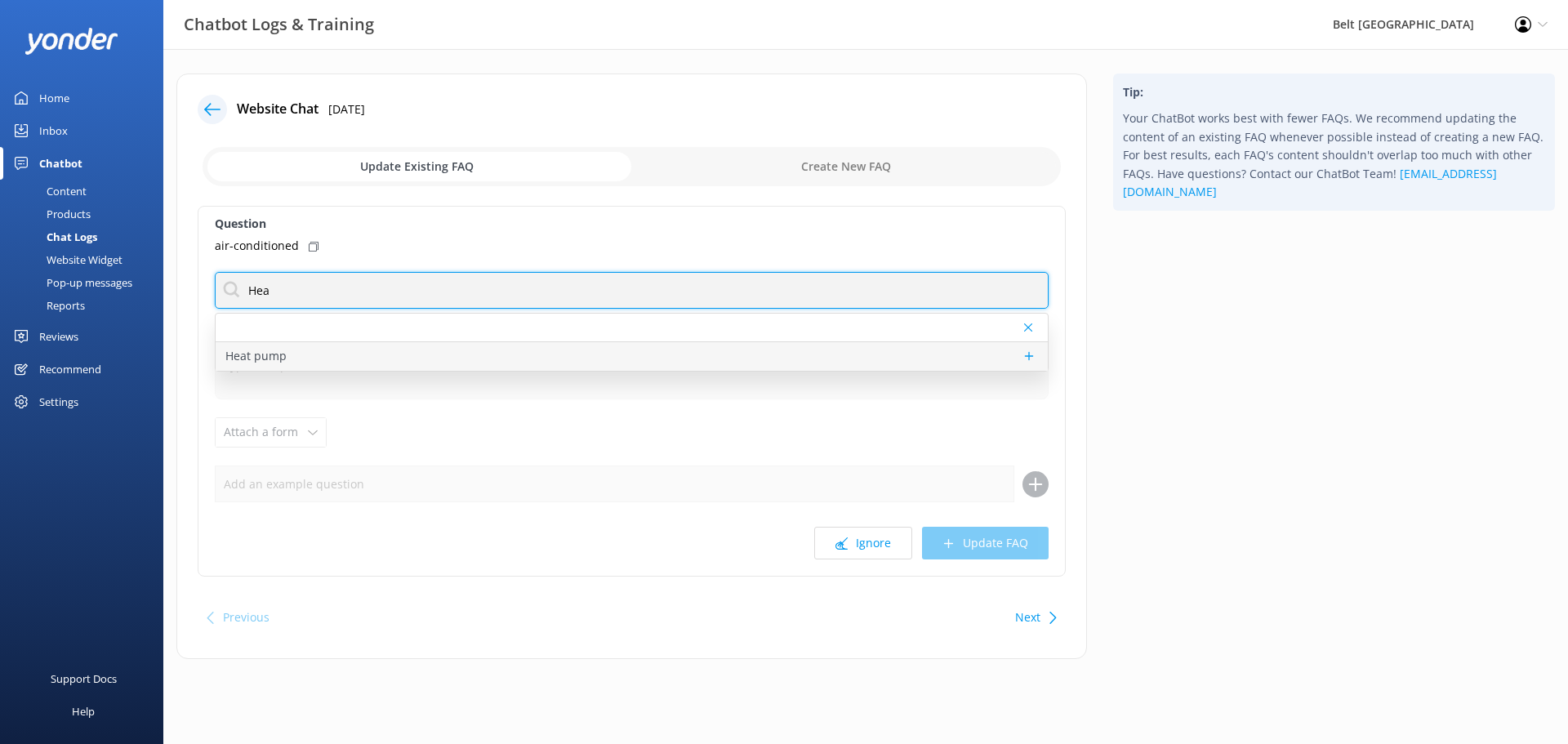
type input "Hea"
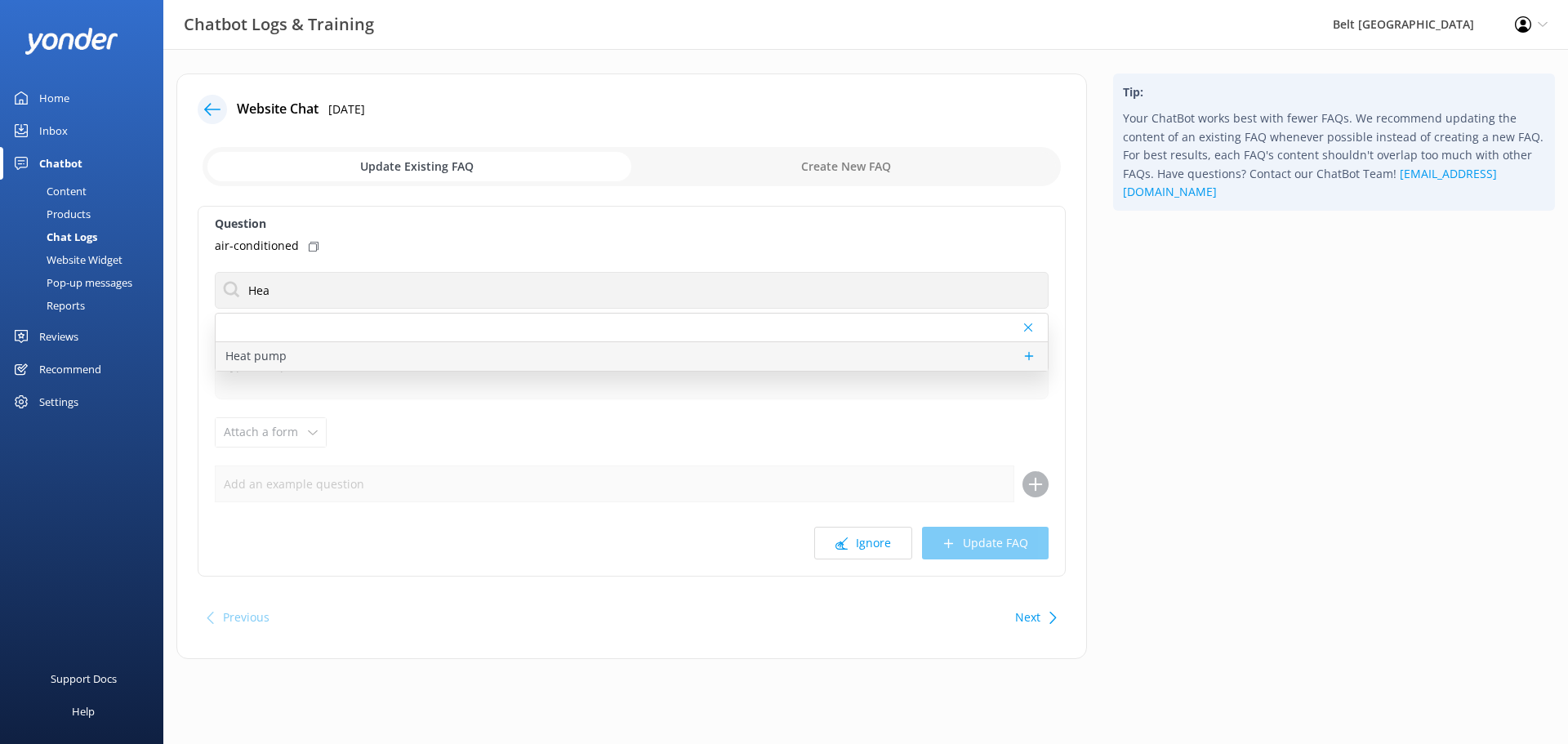
click at [459, 366] on div "Heat pump" at bounding box center [631, 356] width 832 height 28
type textarea "We have Heat pumps / Air con in all of our Motel units which Include our Deluxe…"
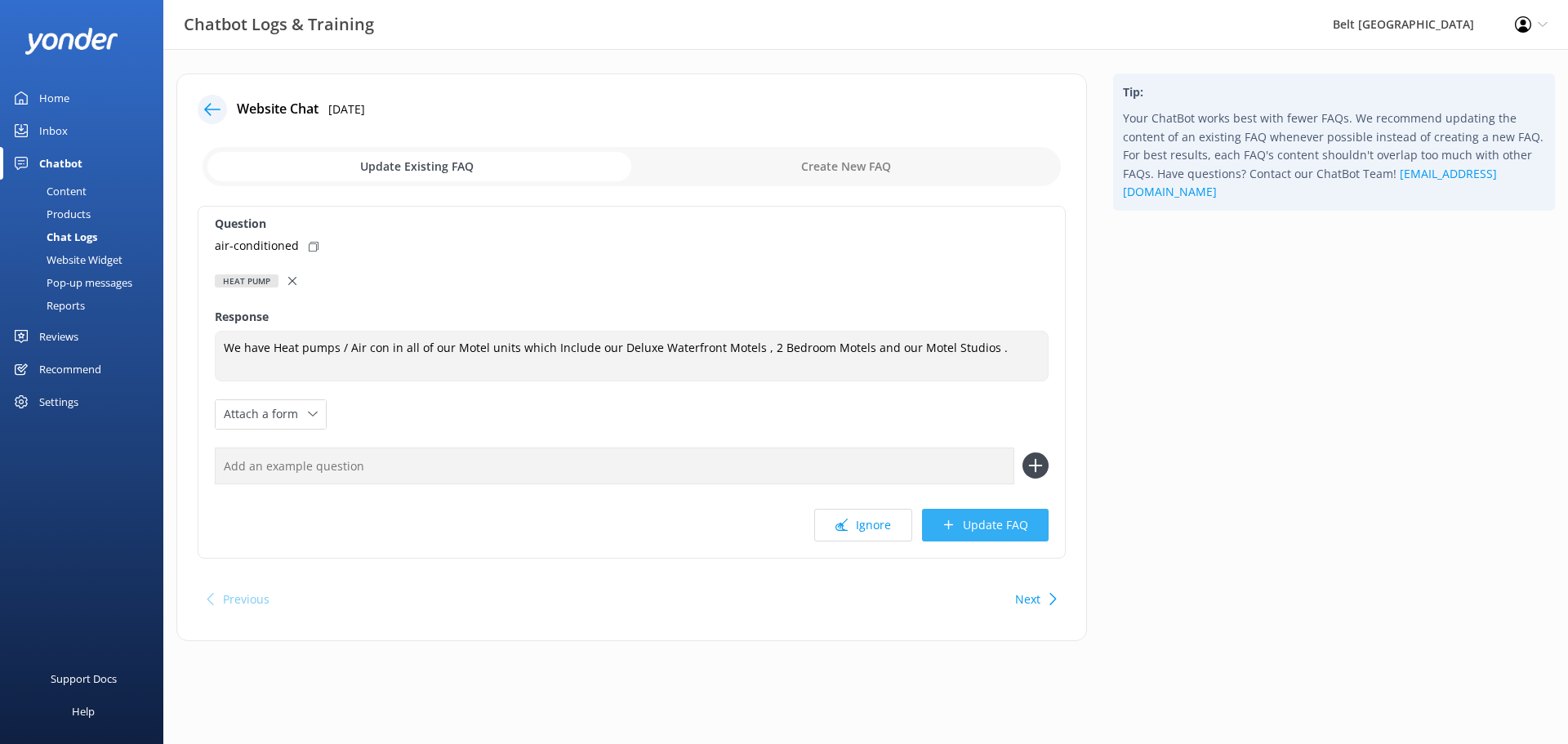
click at [980, 526] on button "Update FAQ" at bounding box center [985, 525] width 127 height 33
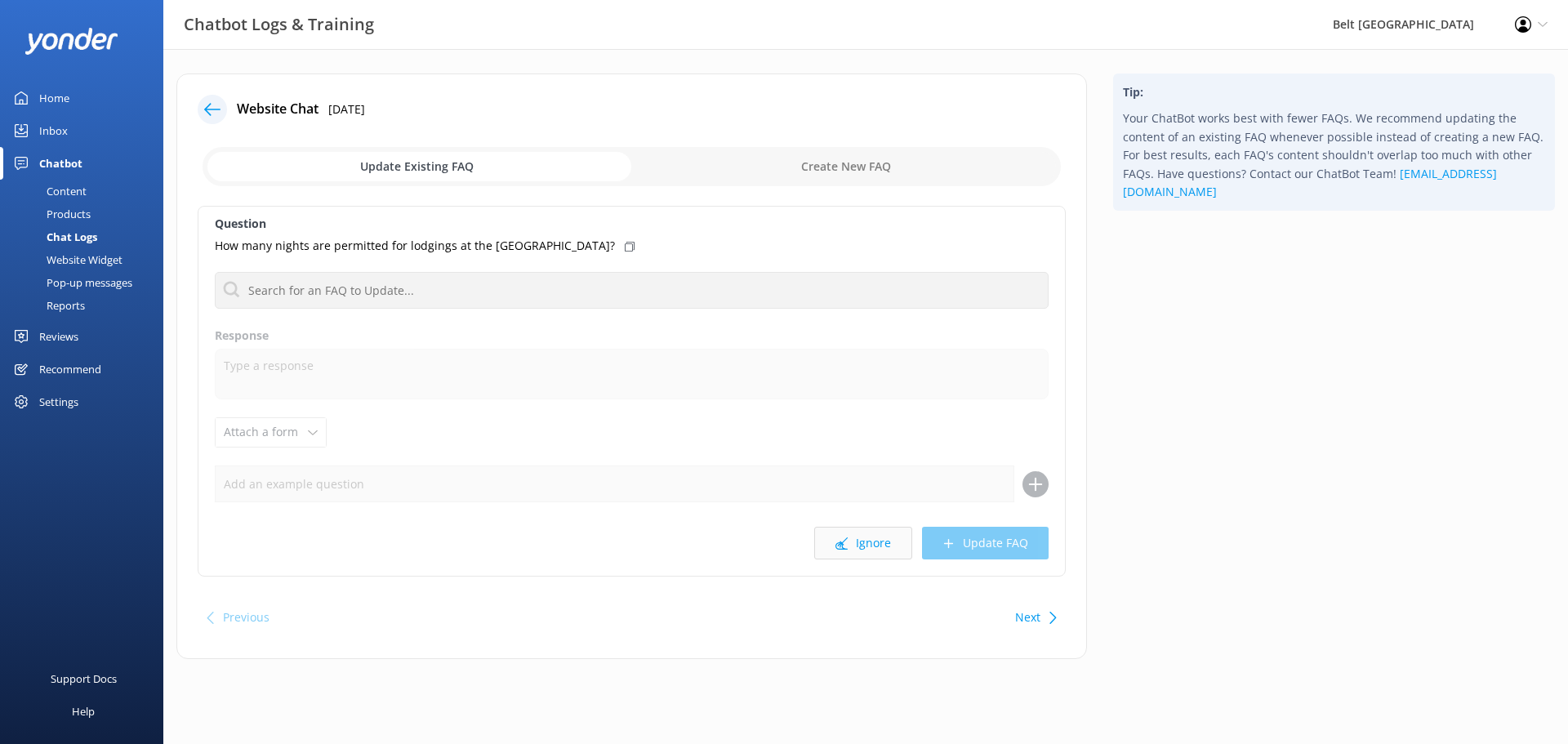
click at [871, 550] on button "Ignore" at bounding box center [862, 542] width 98 height 33
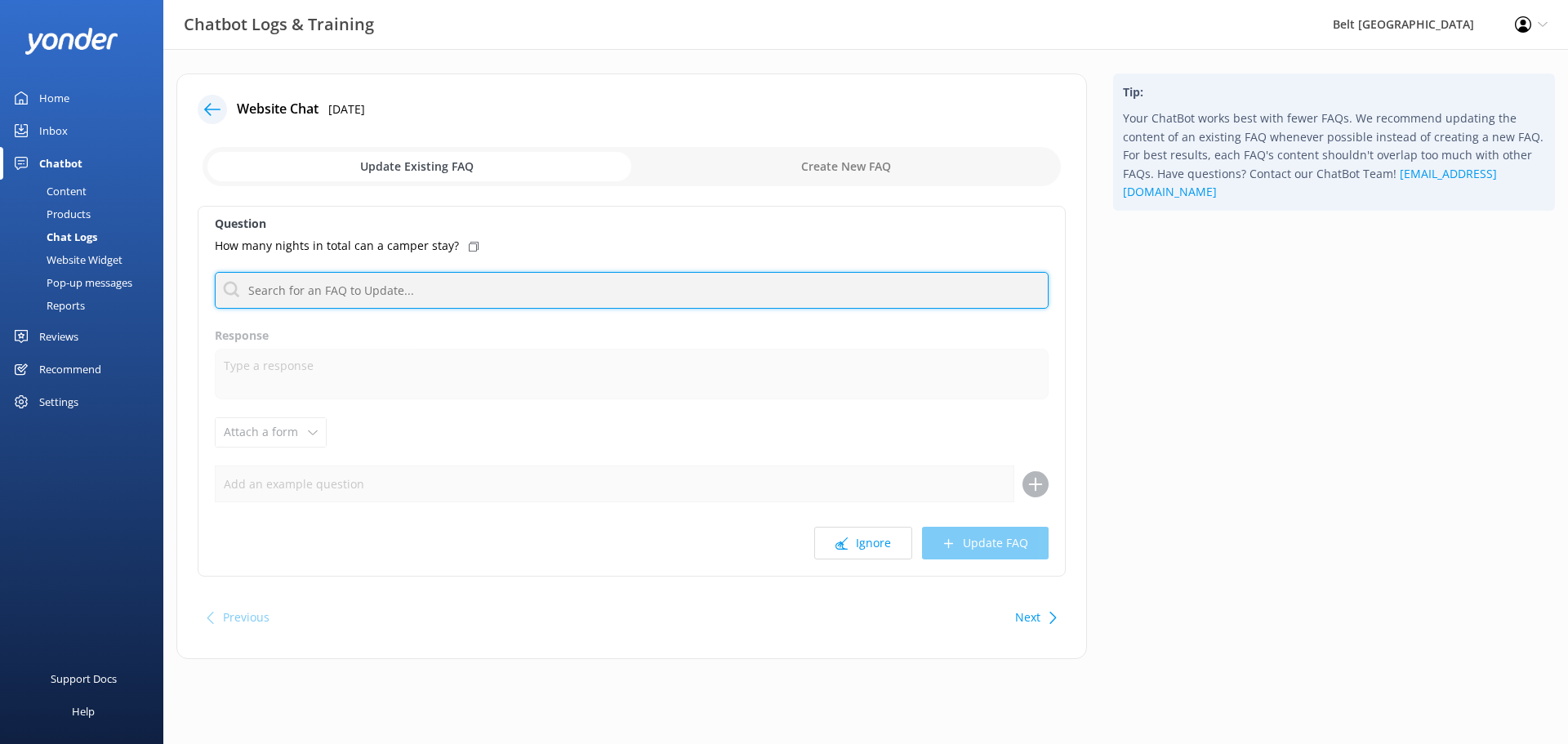
drag, startPoint x: 425, startPoint y: 277, endPoint x: 425, endPoint y: 293, distance: 16.0
click at [425, 279] on input "text" at bounding box center [632, 291] width 833 height 37
type input "#"
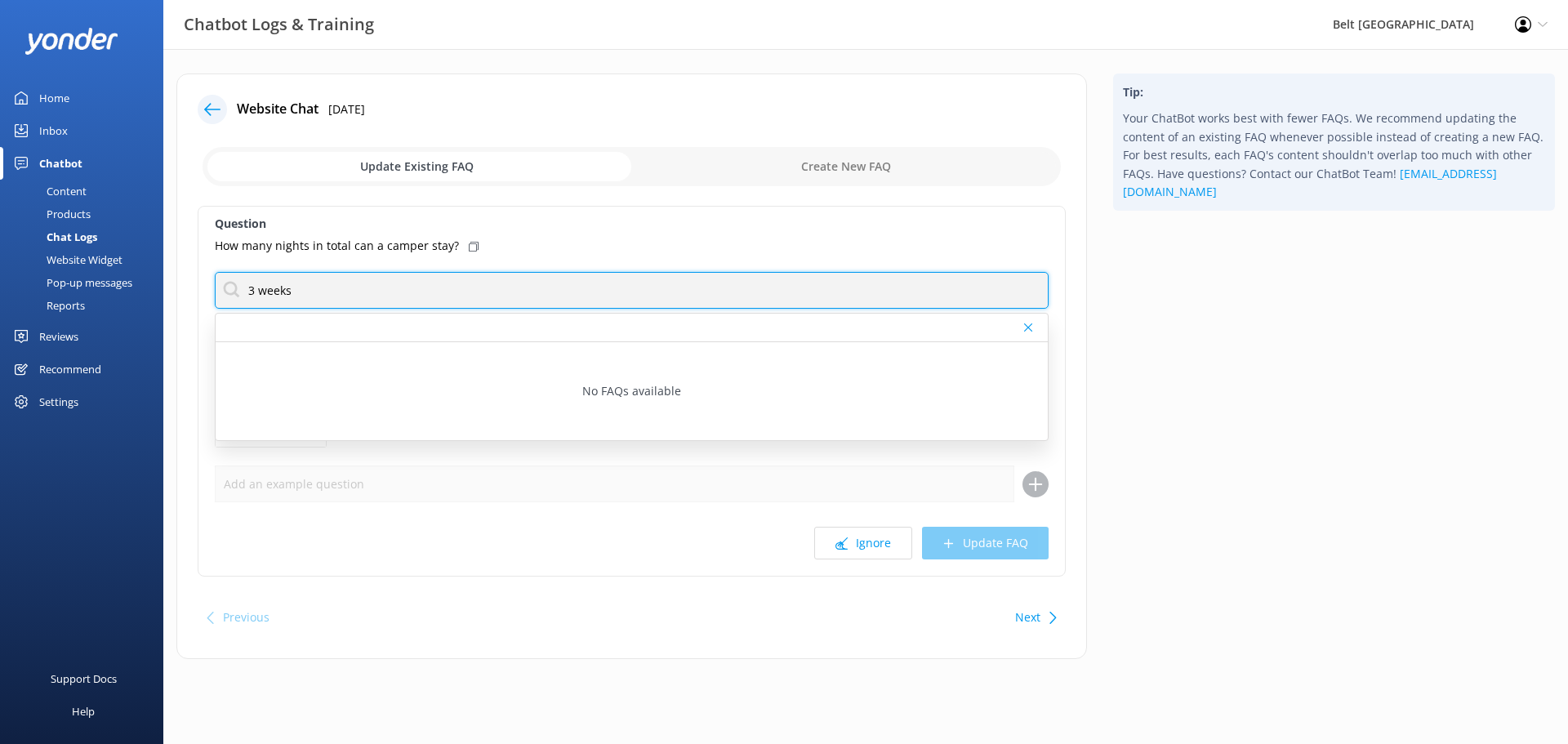
drag, startPoint x: 298, startPoint y: 268, endPoint x: 84, endPoint y: 267, distance: 214.0
click at [87, 267] on div "Chatbot Logs & Training Belt Road Seaside Holiday Park Profile Settings Logout …" at bounding box center [784, 379] width 1568 height 659
click at [313, 292] on input "3 weeks" at bounding box center [632, 291] width 833 height 37
click at [296, 288] on input "3 weeks" at bounding box center [632, 291] width 833 height 37
type input "3"
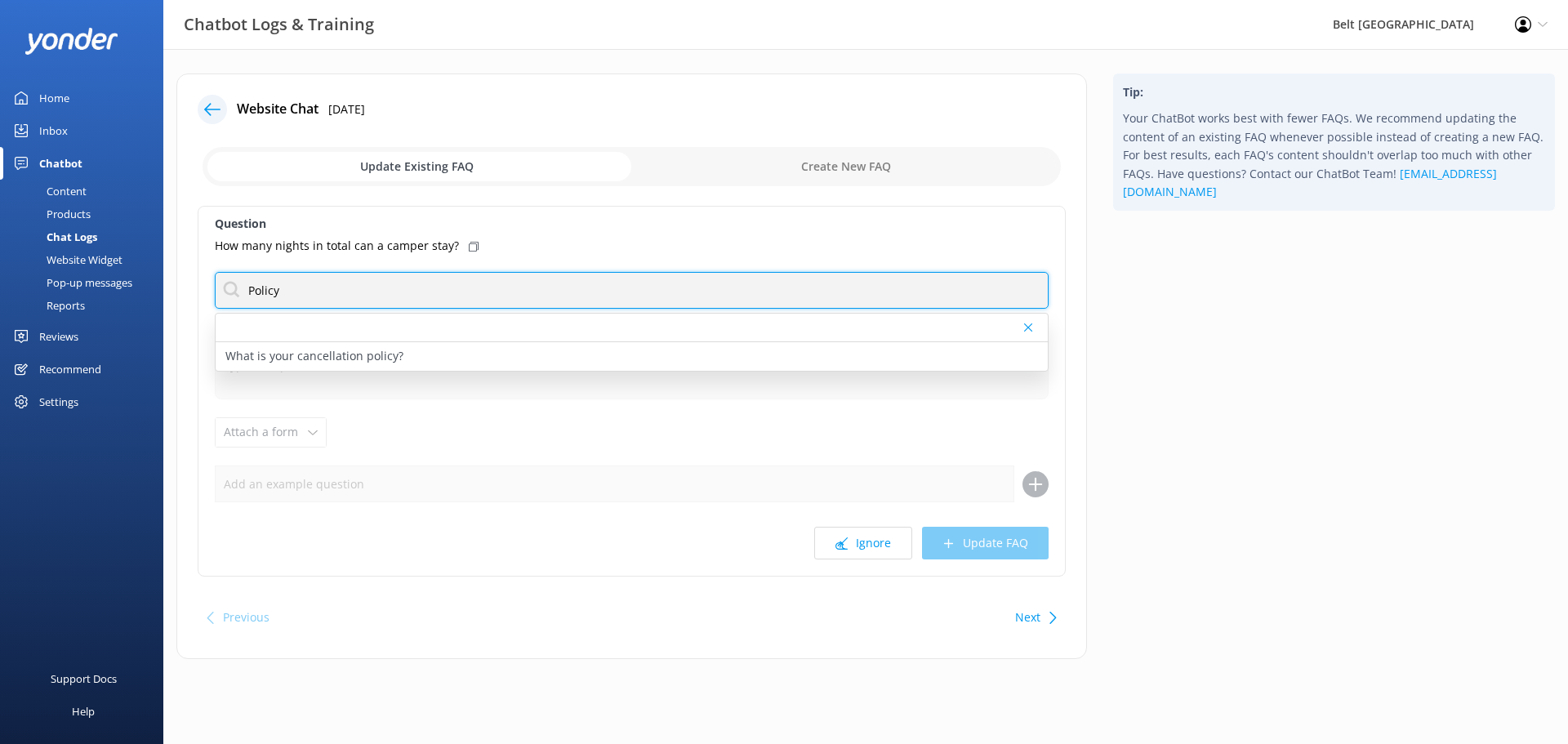
drag, startPoint x: 317, startPoint y: 290, endPoint x: 61, endPoint y: 303, distance: 256.3
click at [61, 303] on div "Chatbot Logs & Training Belt Road Seaside Holiday Park Profile Settings Logout …" at bounding box center [784, 379] width 1568 height 659
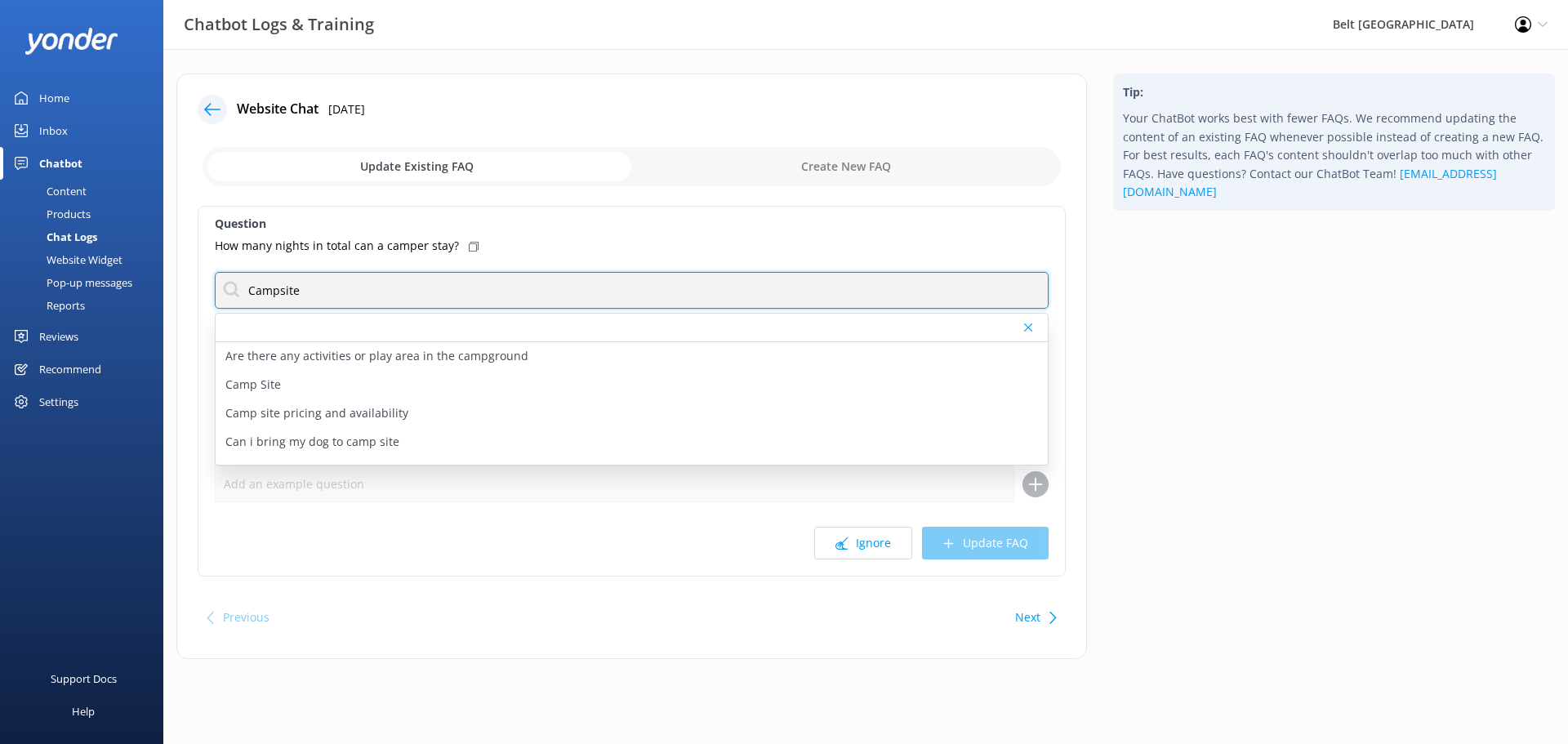
drag, startPoint x: 376, startPoint y: 291, endPoint x: 201, endPoint y: 296, distance: 175.1
click at [201, 296] on div "Question How many nights in total can a camper stay? Campsite Are there any act…" at bounding box center [632, 390] width 868 height 371
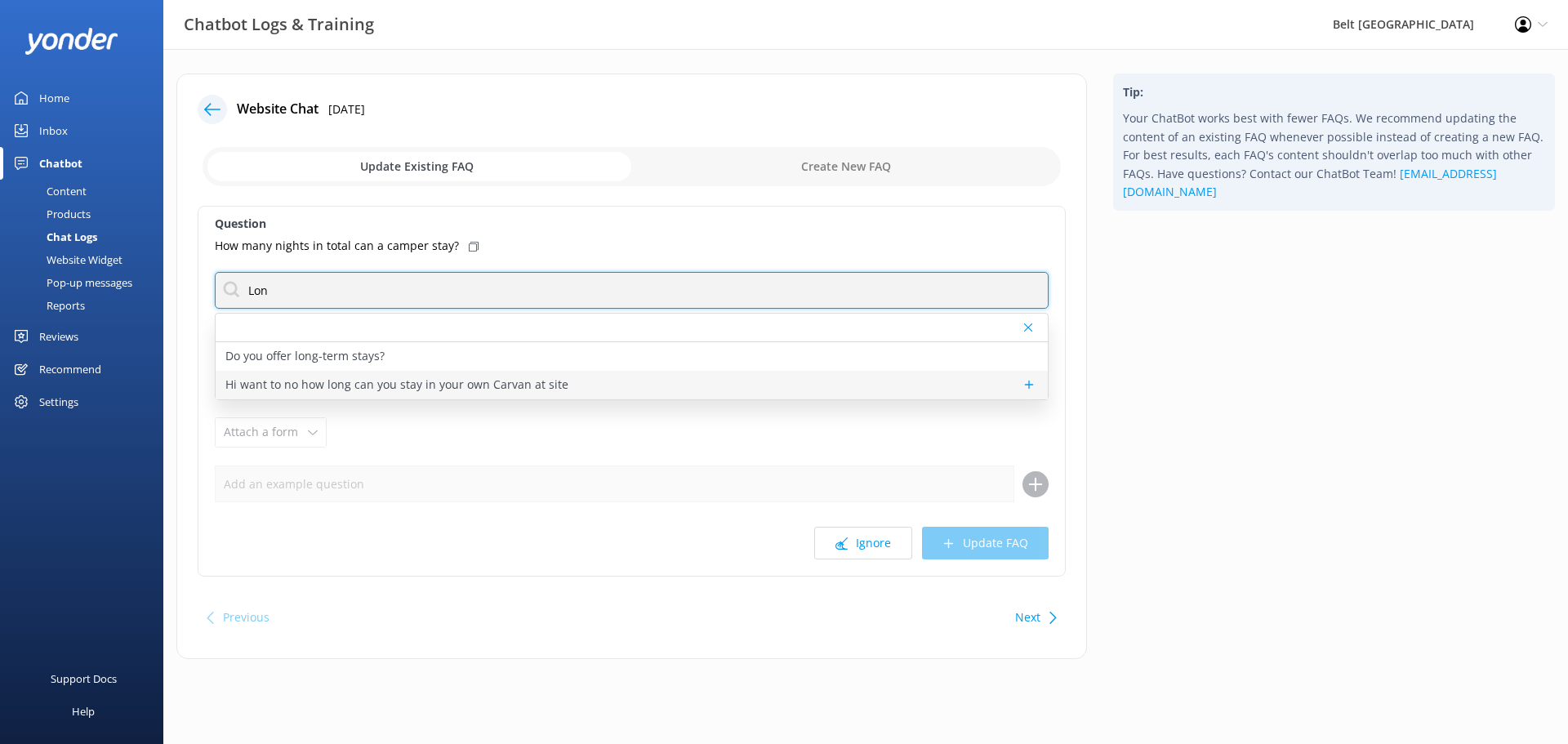
type input "Lon"
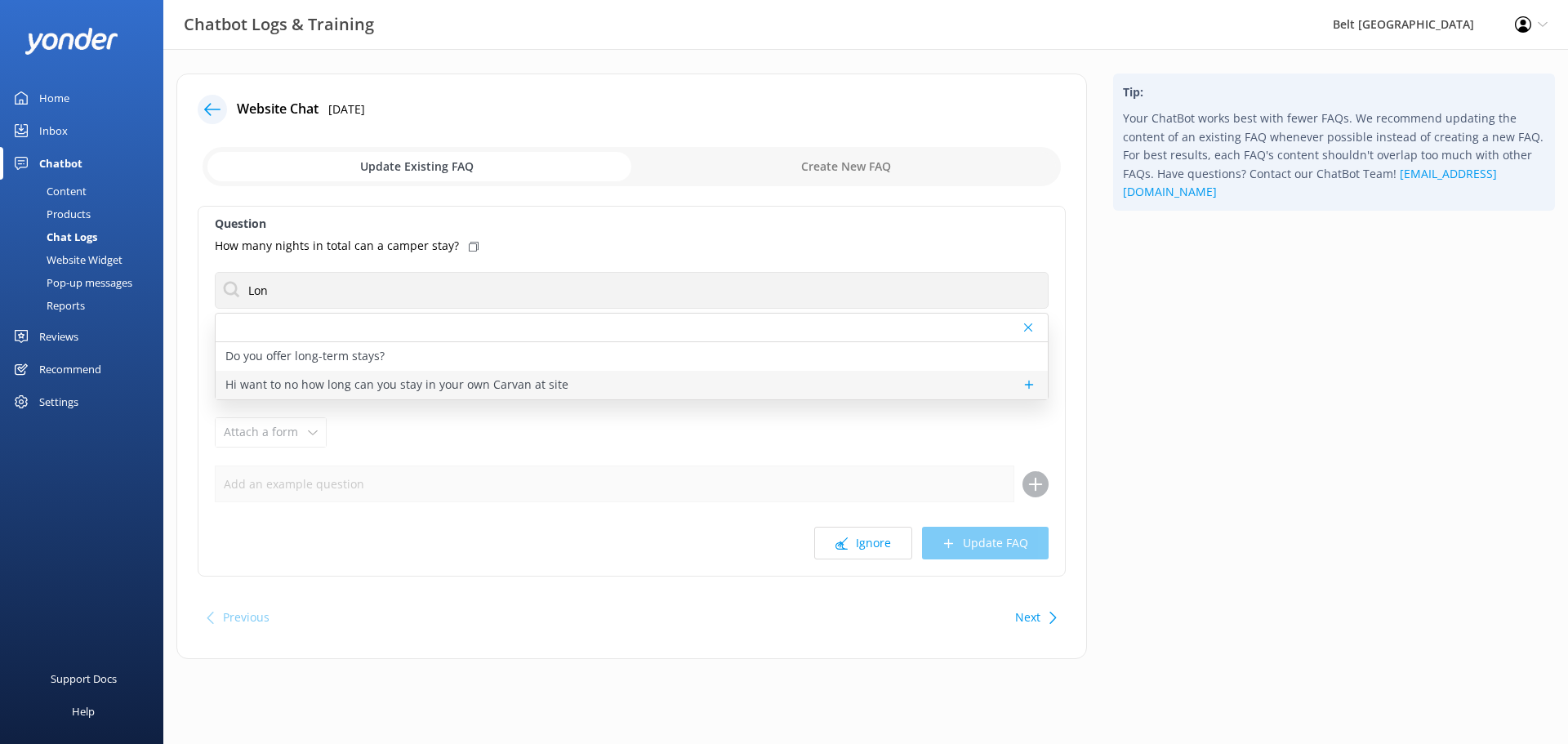
click at [412, 391] on p "Hi want to no how long can you stay in your own Carvan at site" at bounding box center [397, 385] width 343 height 18
type textarea "Sorry, we do not offer any long-term stays or long-term accommodation, But you …"
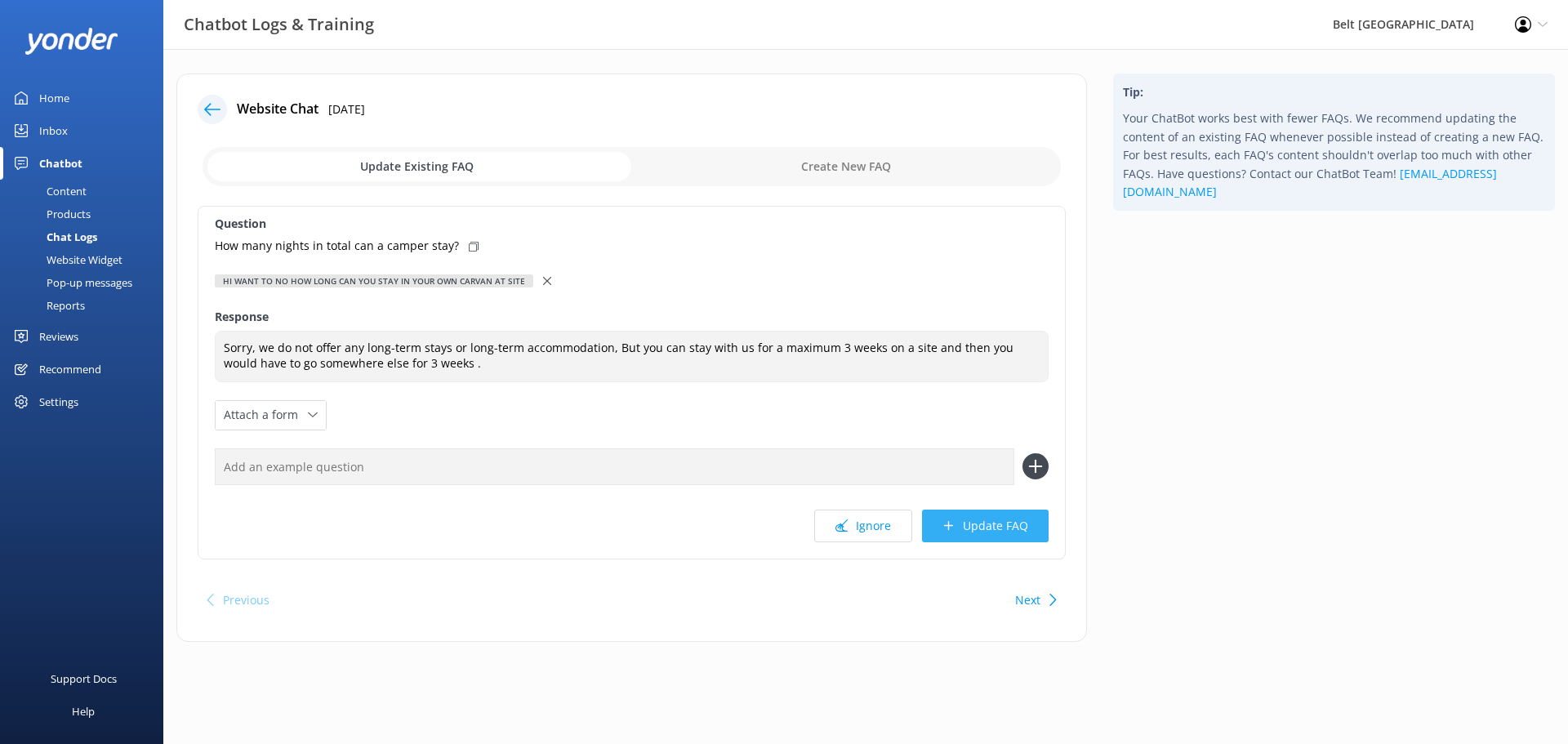
click at [974, 517] on button "Update FAQ" at bounding box center [985, 526] width 127 height 33
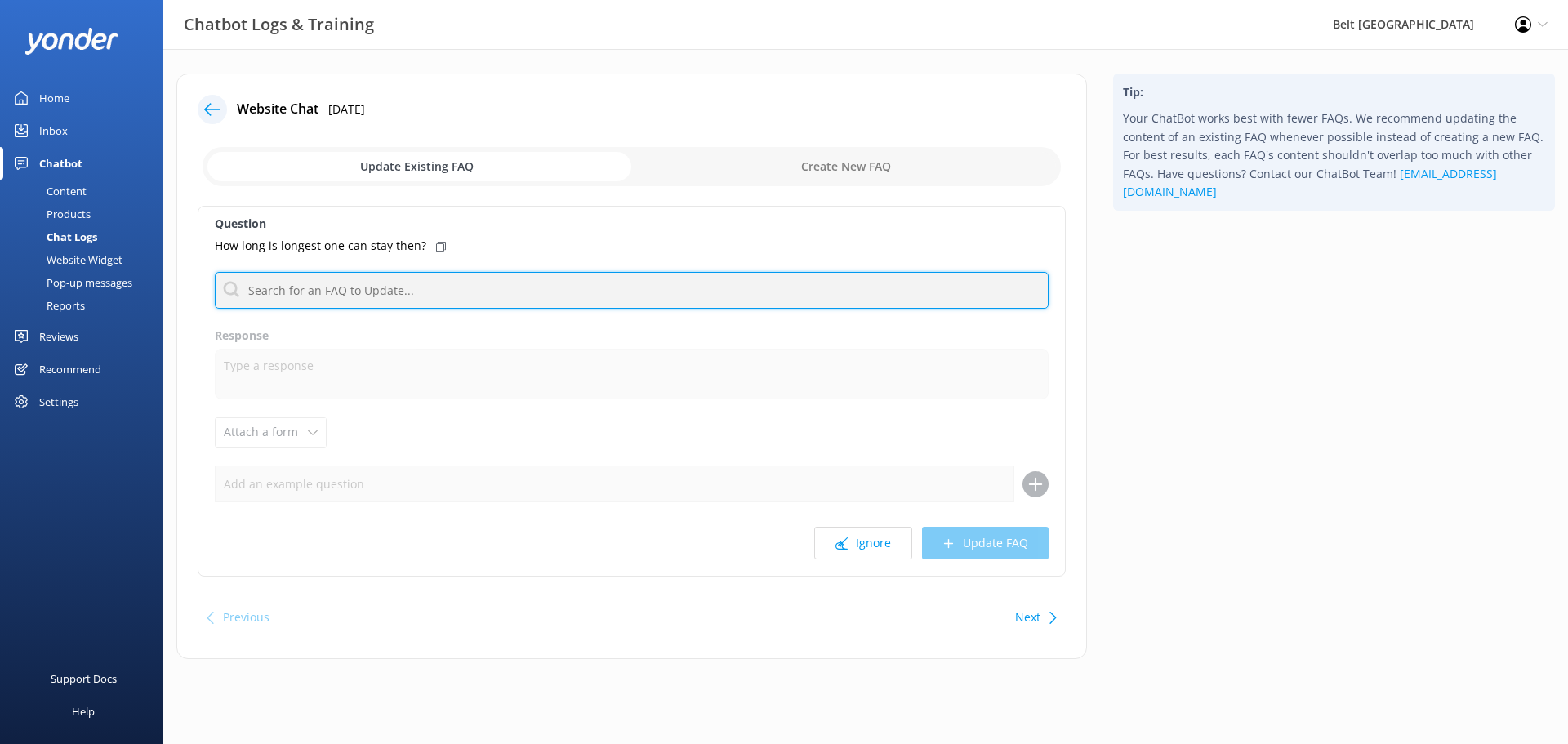
click at [455, 297] on input "text" at bounding box center [632, 291] width 833 height 37
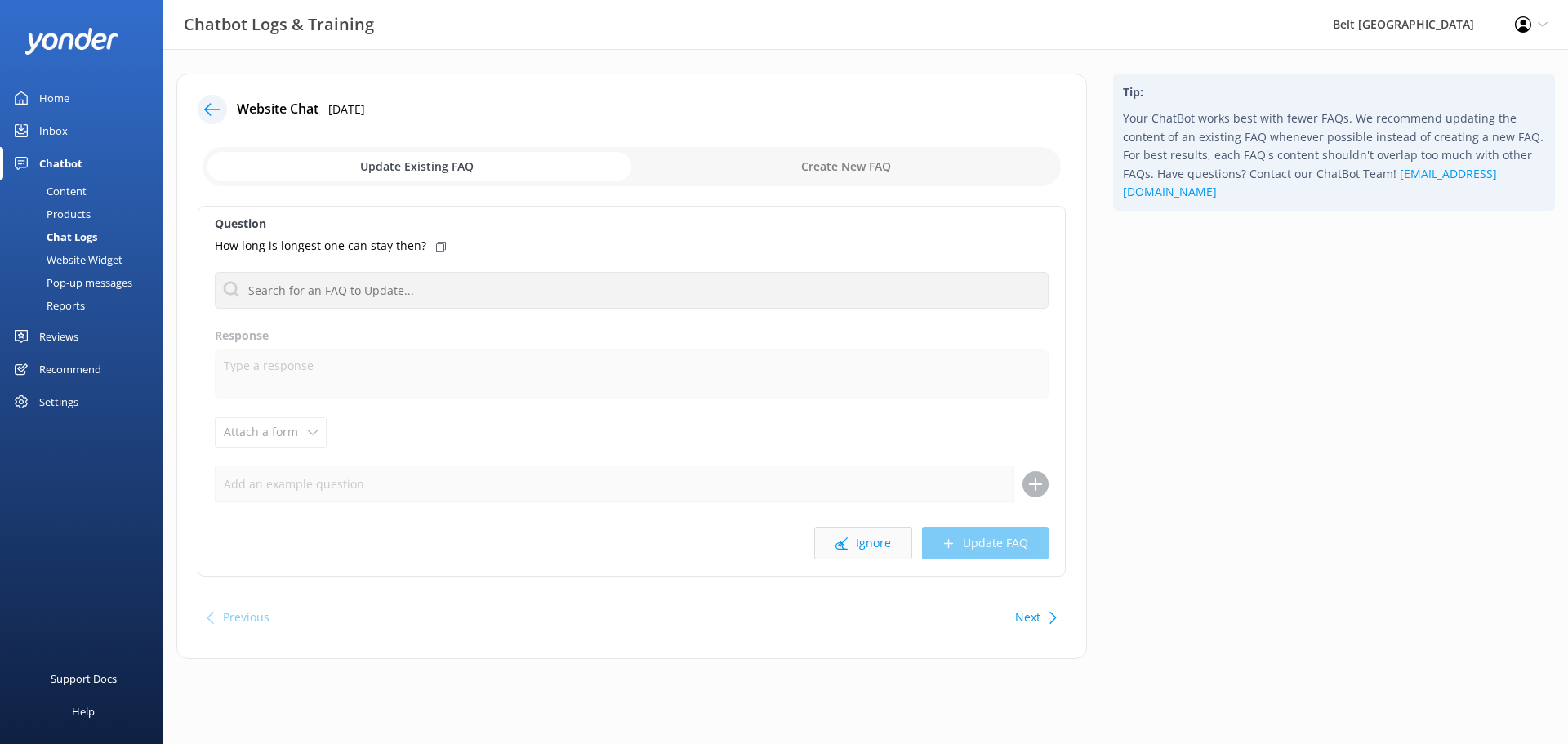
click at [853, 541] on button "Ignore" at bounding box center [862, 542] width 98 height 33
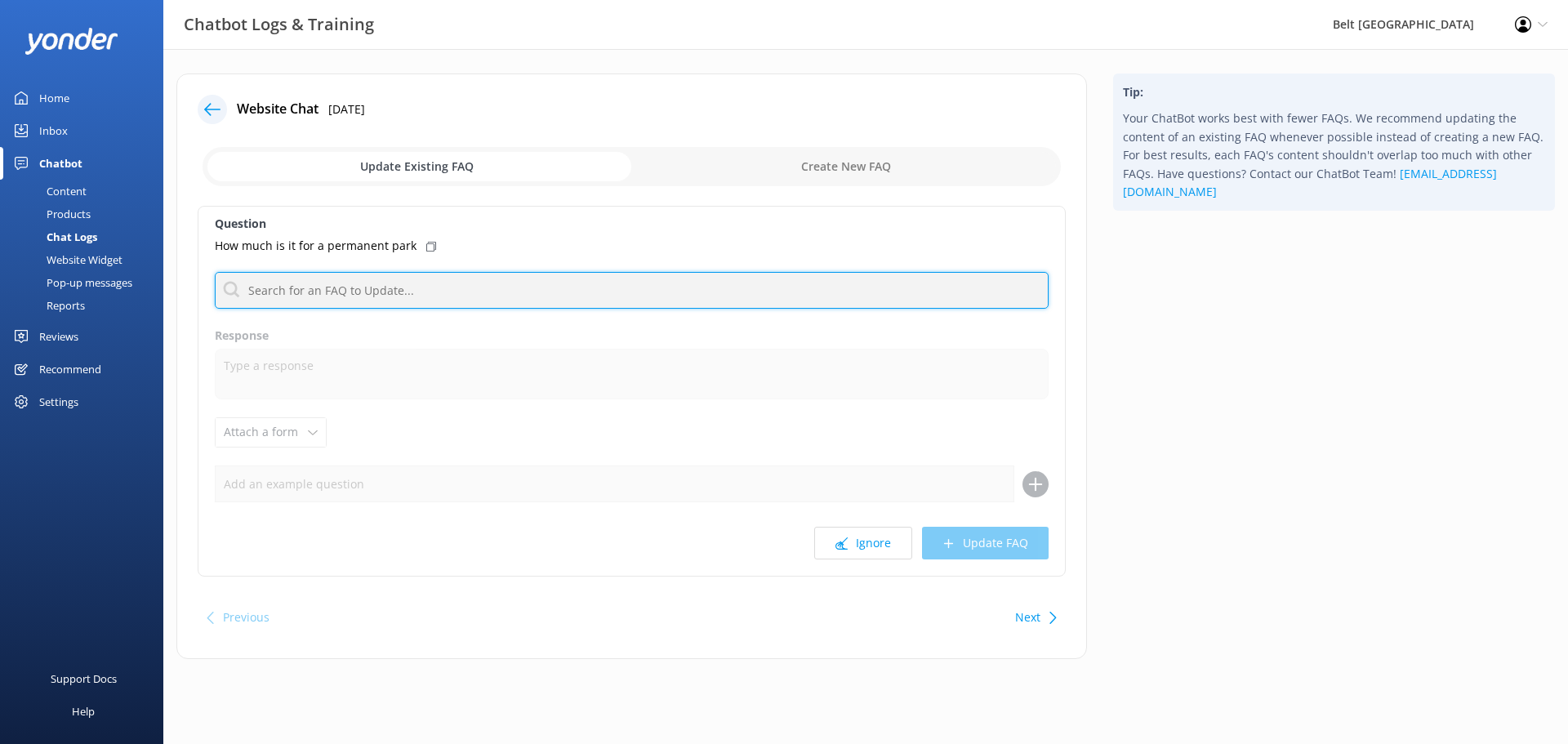
click at [556, 286] on input "text" at bounding box center [632, 291] width 833 height 37
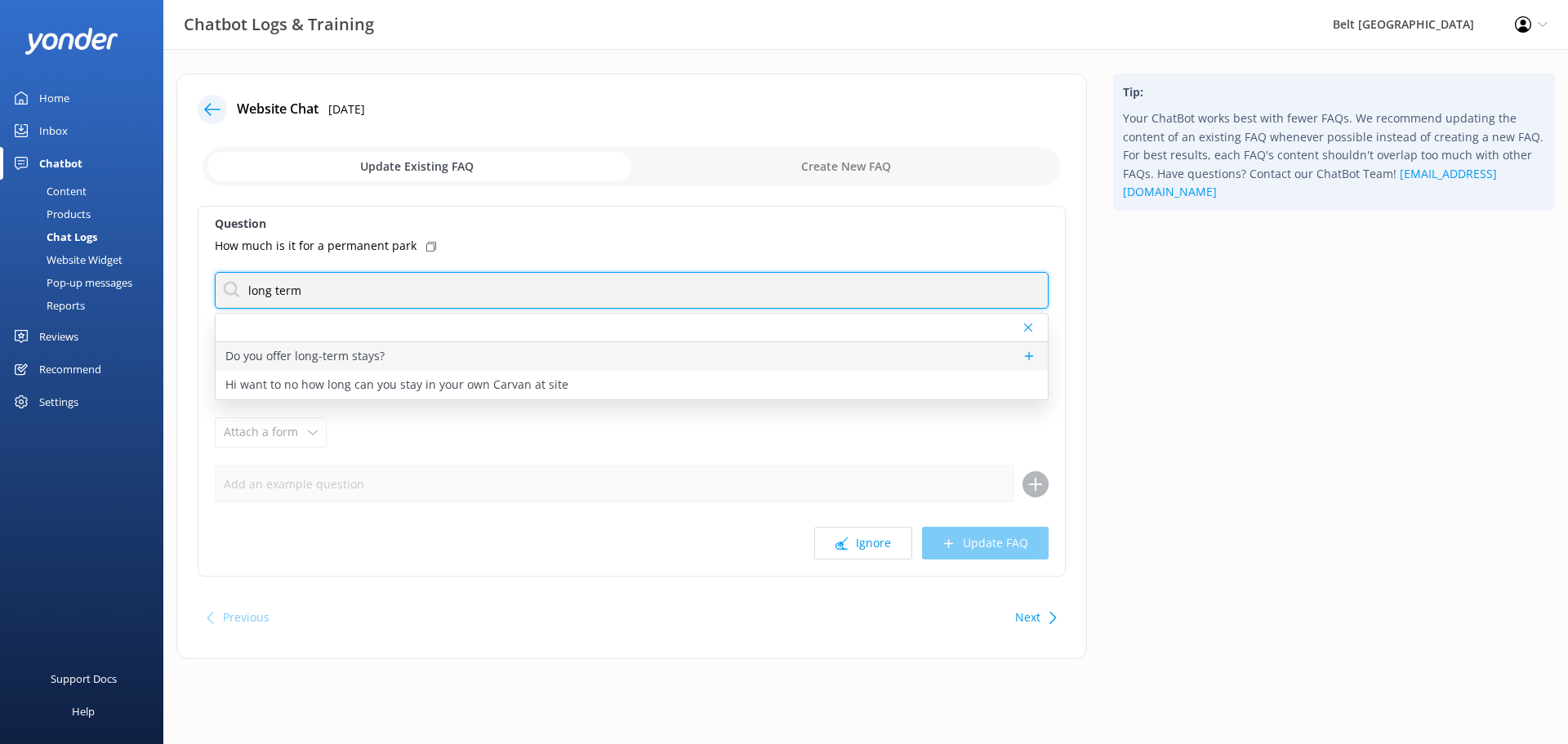
type input "long term"
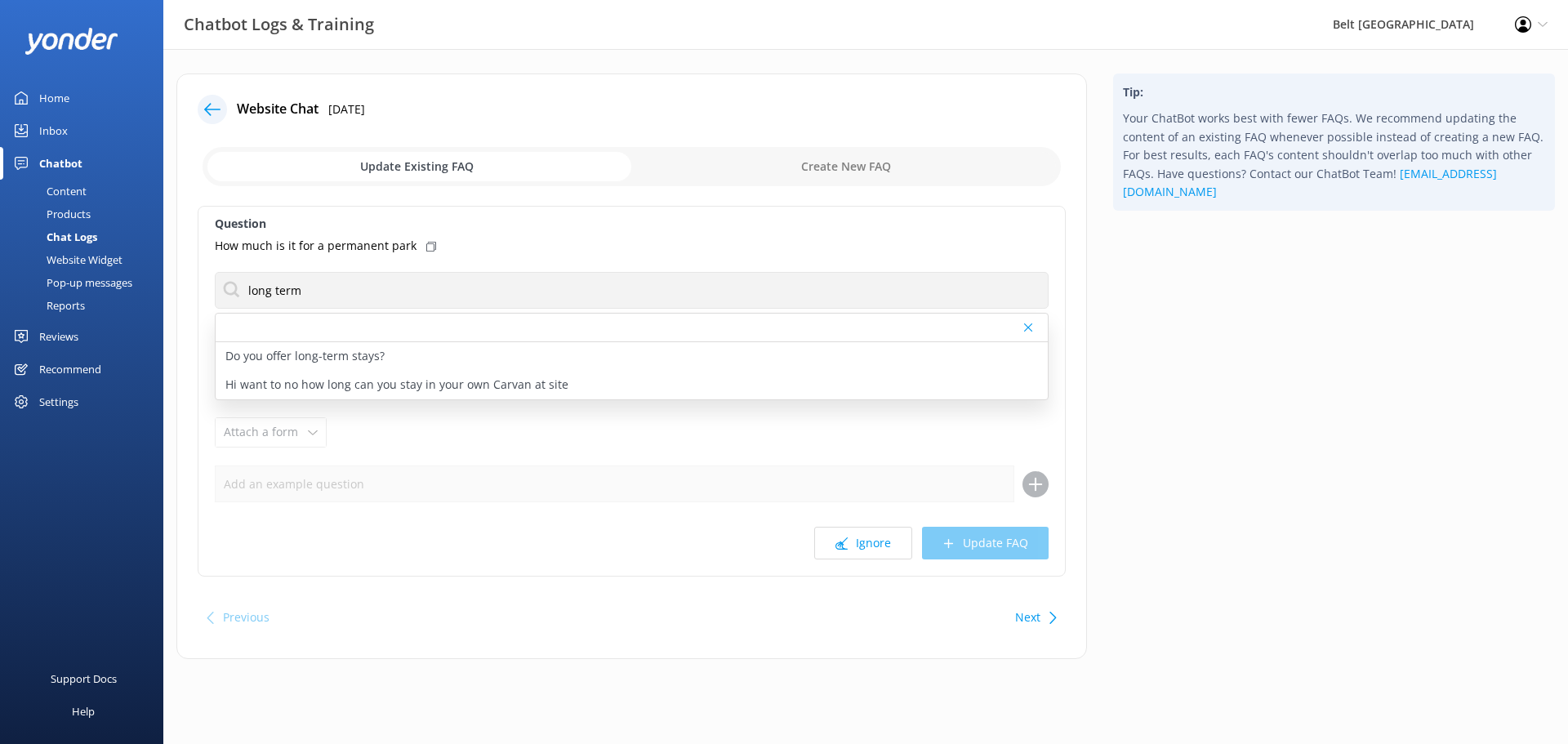
click at [486, 367] on div "Do you offer long-term stays?" at bounding box center [631, 356] width 832 height 28
type textarea "Sorry, we do not offer any long-term stays or long-term accommodation."
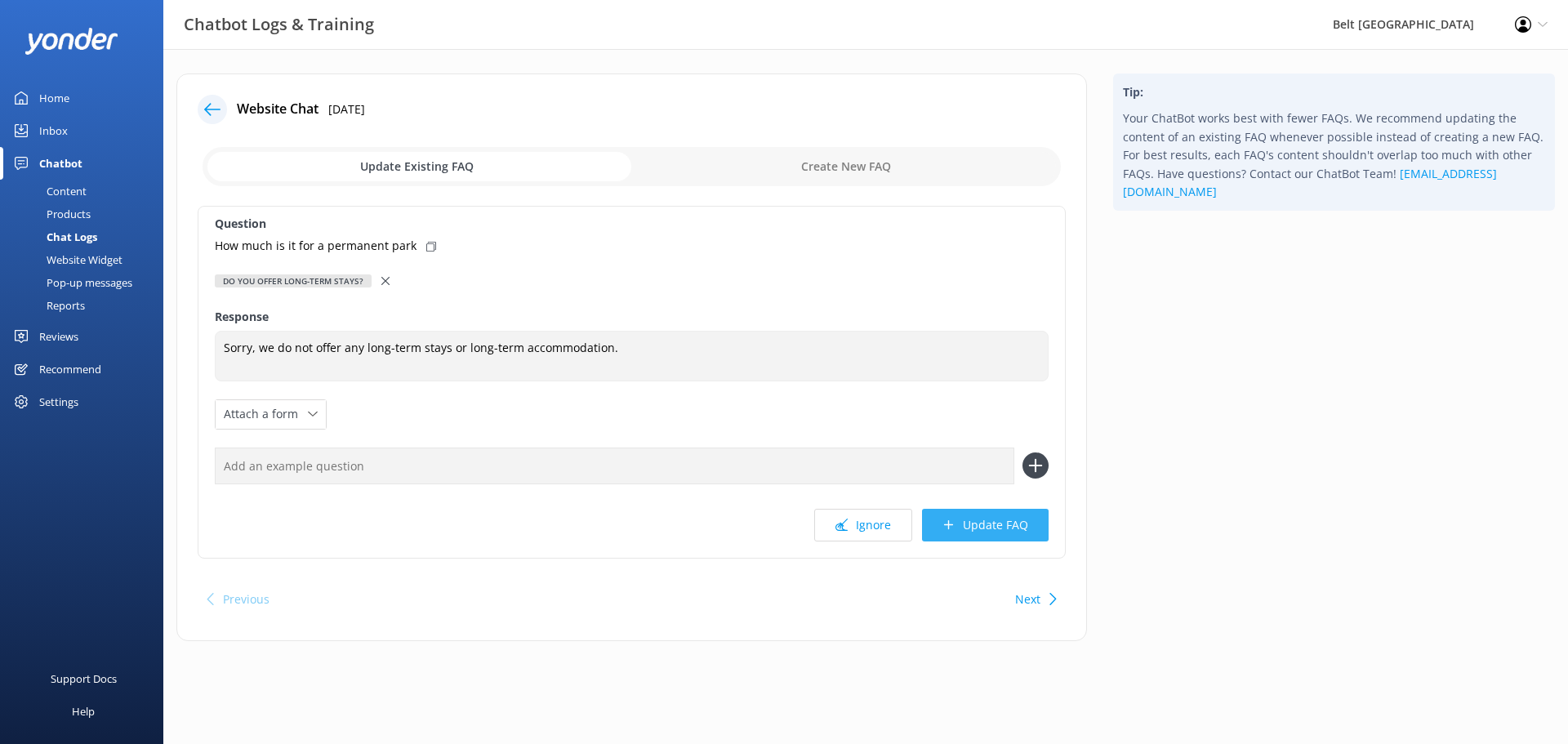
click at [991, 532] on button "Update FAQ" at bounding box center [985, 525] width 127 height 33
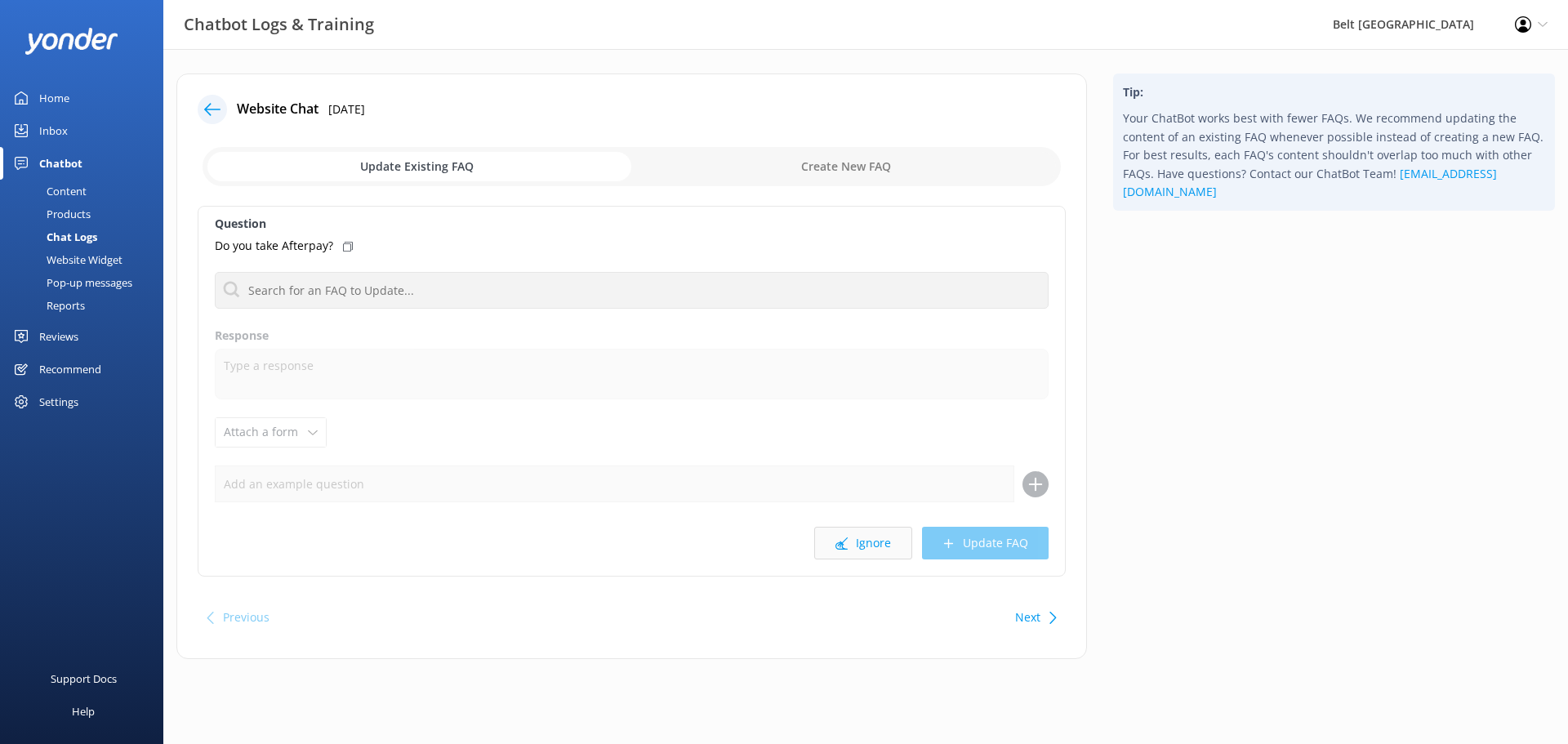
click at [874, 541] on button "Ignore" at bounding box center [862, 542] width 98 height 33
click at [871, 547] on button "Ignore" at bounding box center [862, 542] width 98 height 33
click at [874, 543] on button "Ignore" at bounding box center [862, 542] width 98 height 33
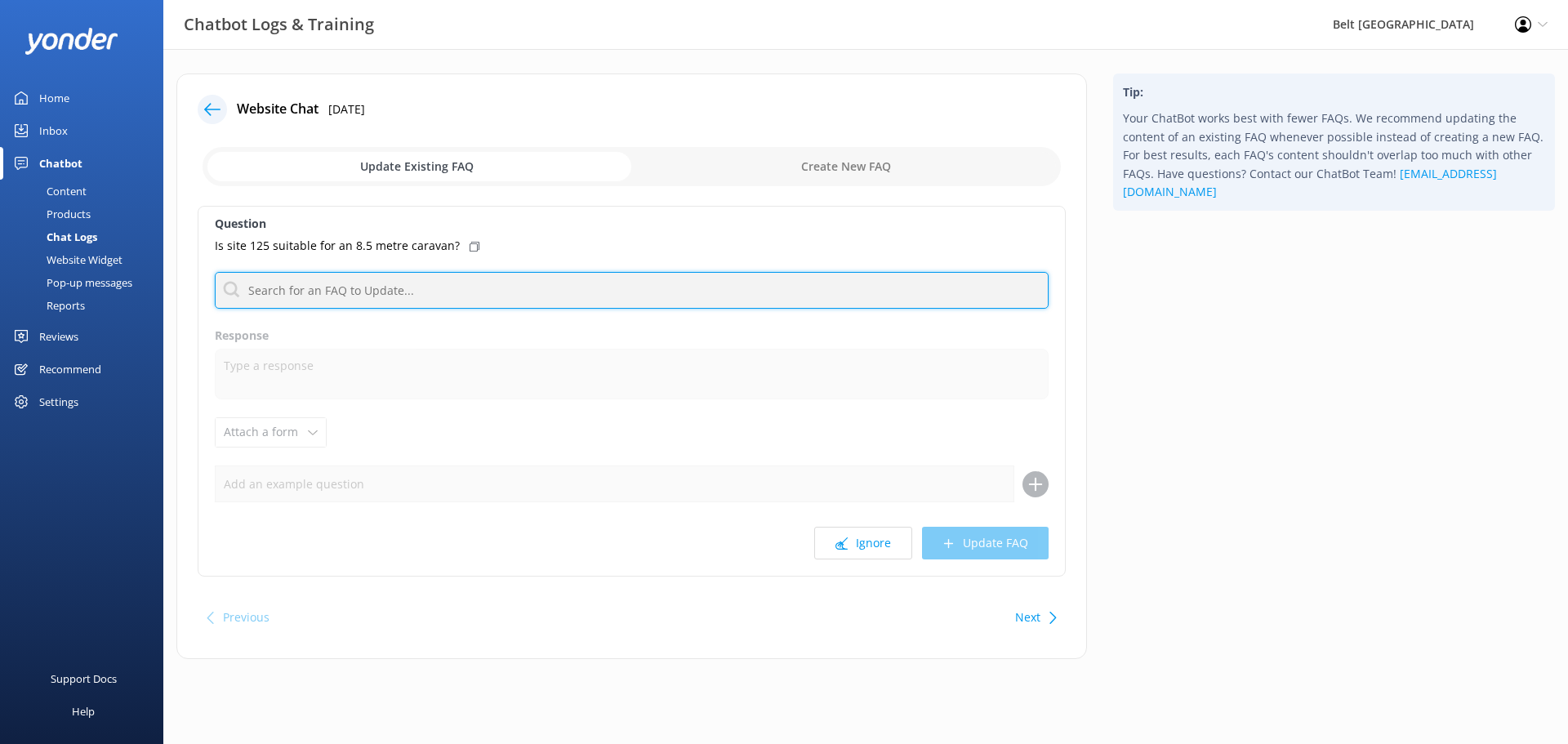
click at [358, 298] on input "text" at bounding box center [632, 291] width 833 height 37
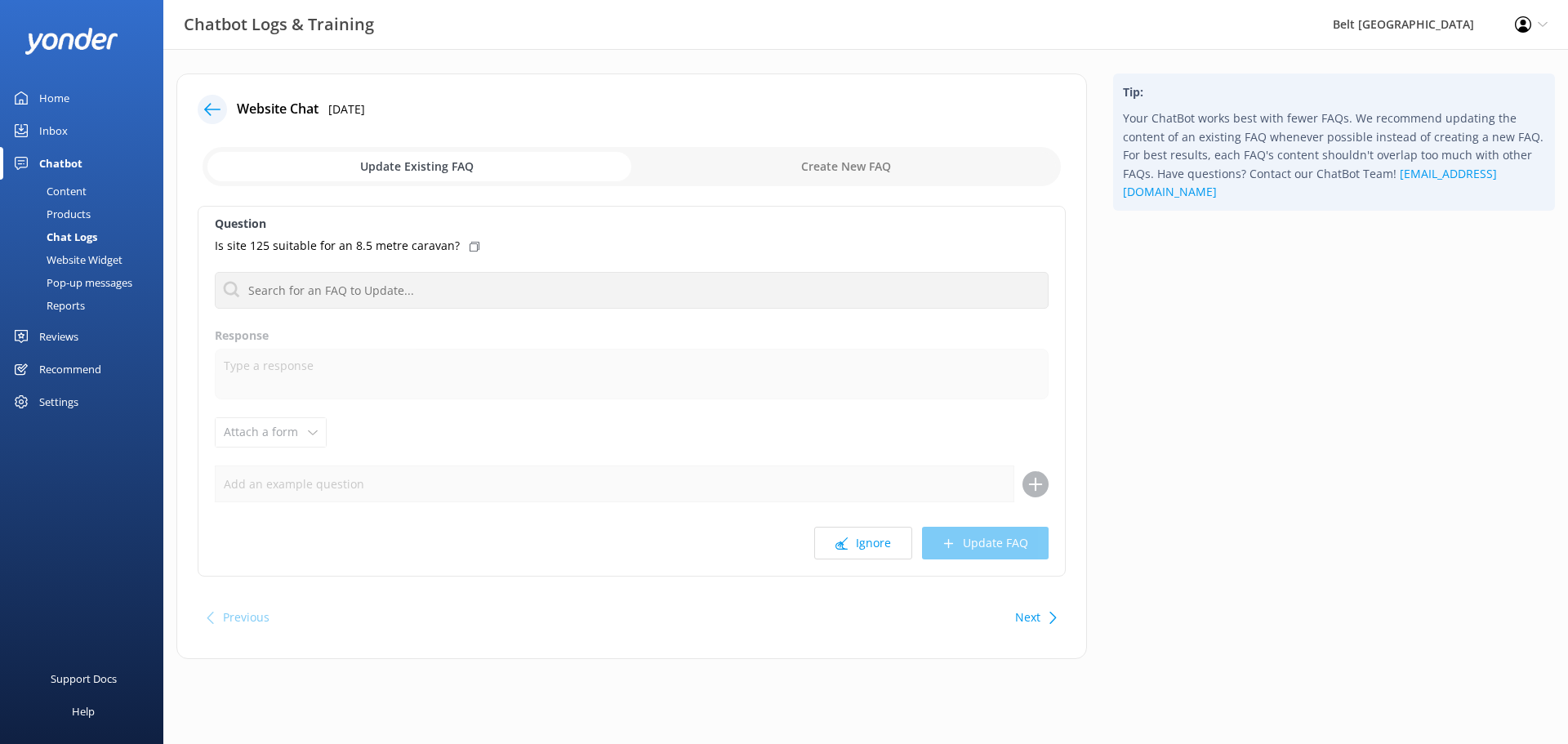
drag, startPoint x: 804, startPoint y: 163, endPoint x: 748, endPoint y: 212, distance: 74.4
click at [803, 167] on input "checkbox" at bounding box center [632, 167] width 859 height 39
checkbox input "true"
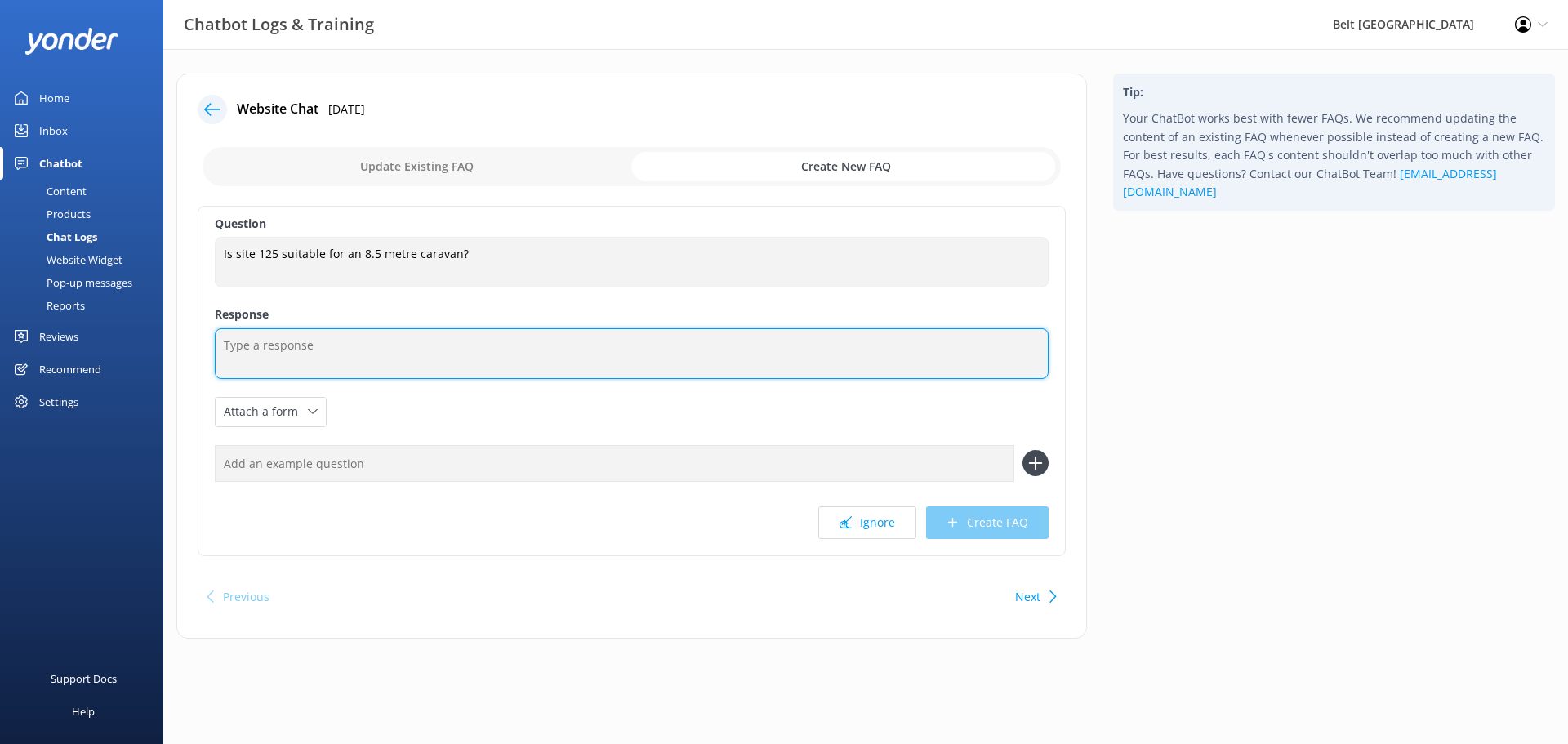
click at [504, 368] on textarea at bounding box center [632, 354] width 833 height 50
click at [347, 345] on textarea "Yes absolutely ." at bounding box center [632, 354] width 833 height 50
type textarea "Yes absolutely ."
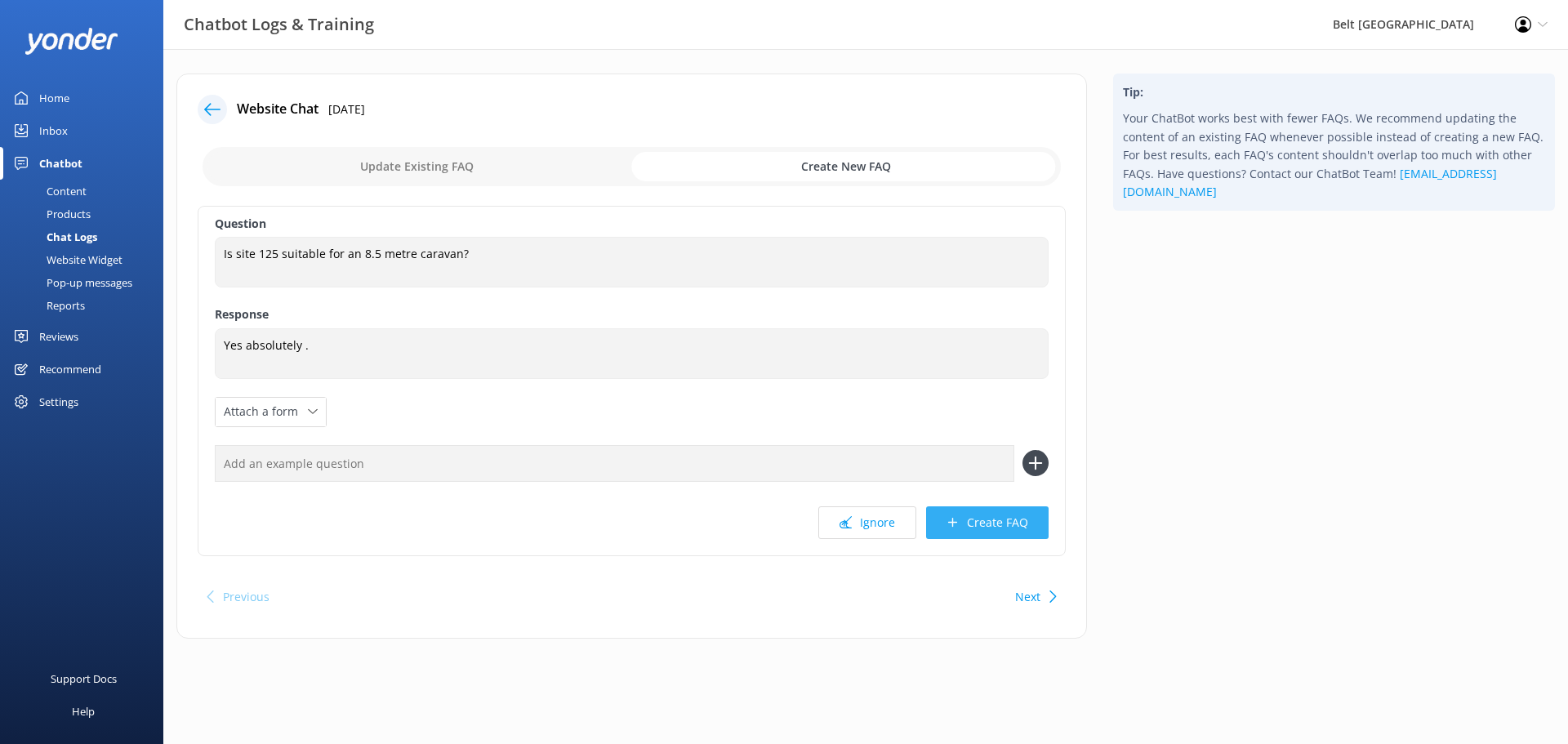
click at [988, 521] on button "Create FAQ" at bounding box center [988, 522] width 122 height 33
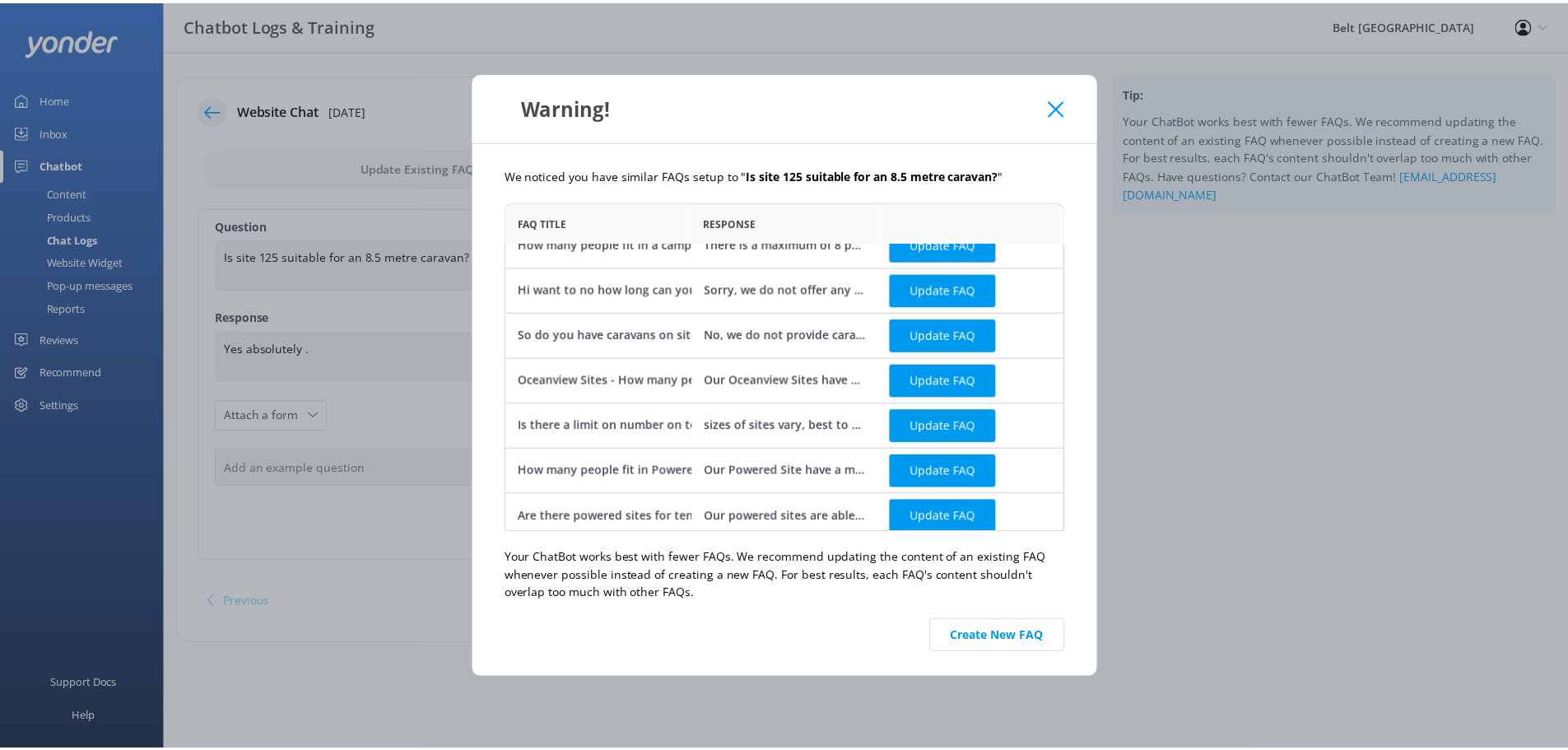
scroll to position [28, 0]
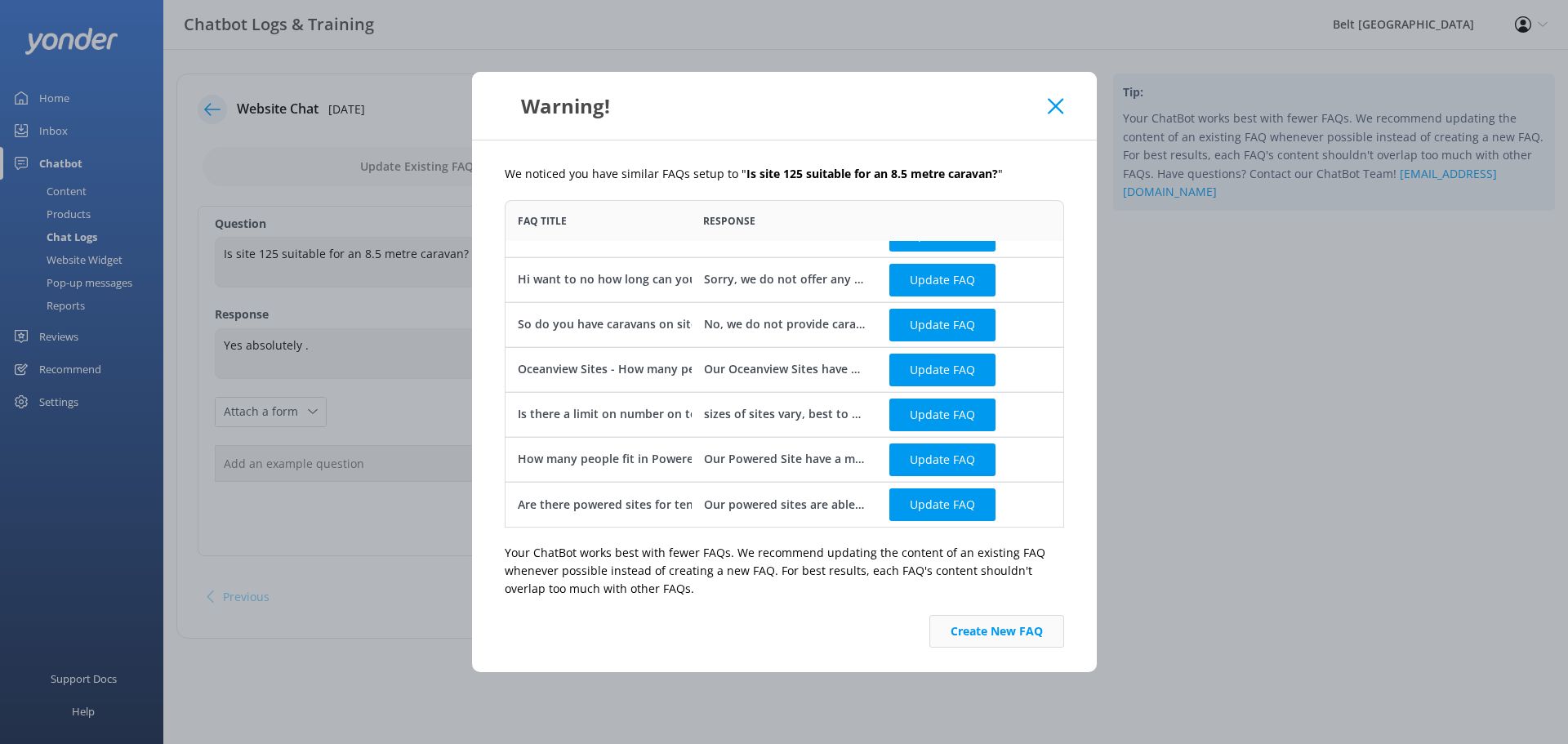
click at [993, 632] on button "Create New FAQ" at bounding box center [996, 631] width 135 height 33
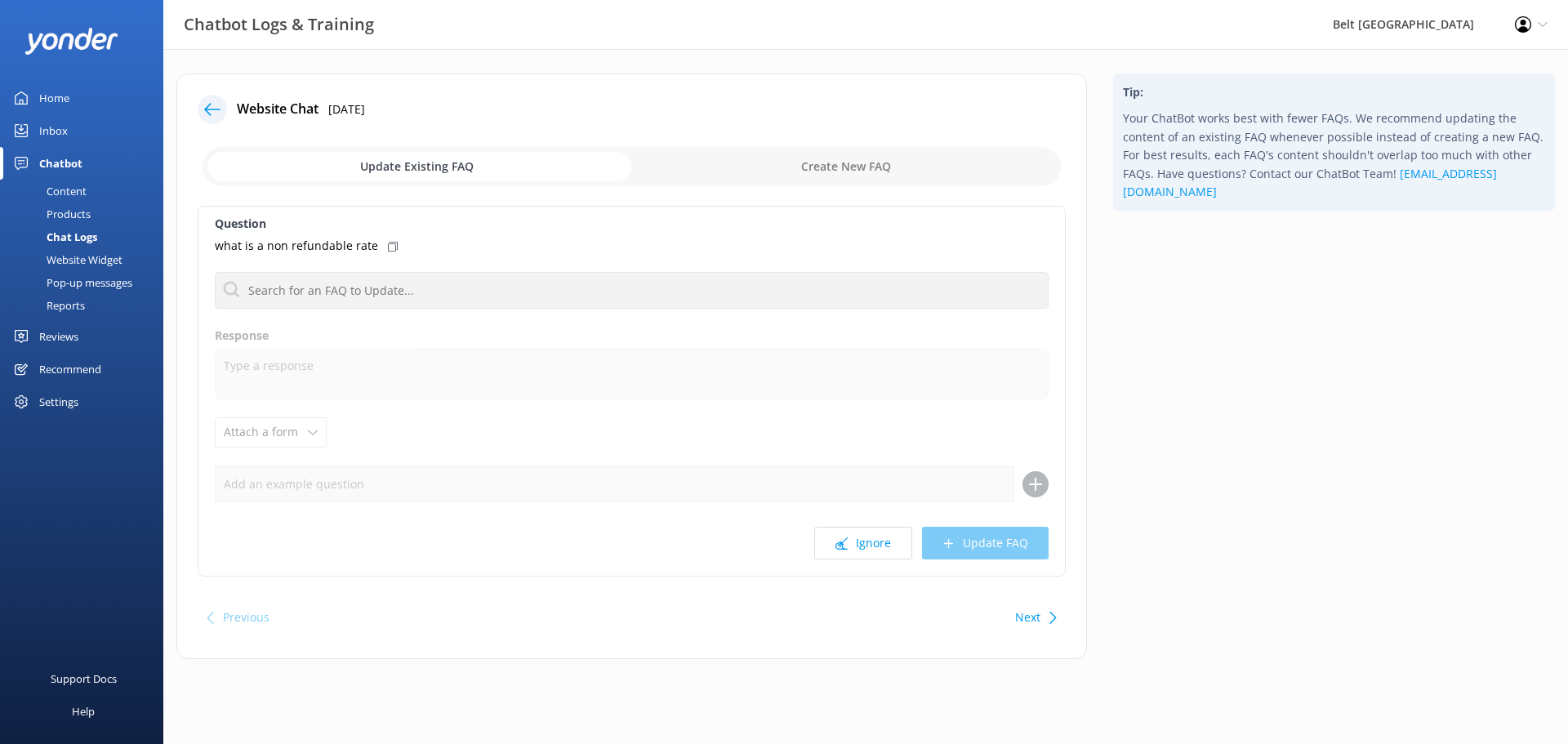
click at [204, 107] on icon at bounding box center [212, 108] width 16 height 16
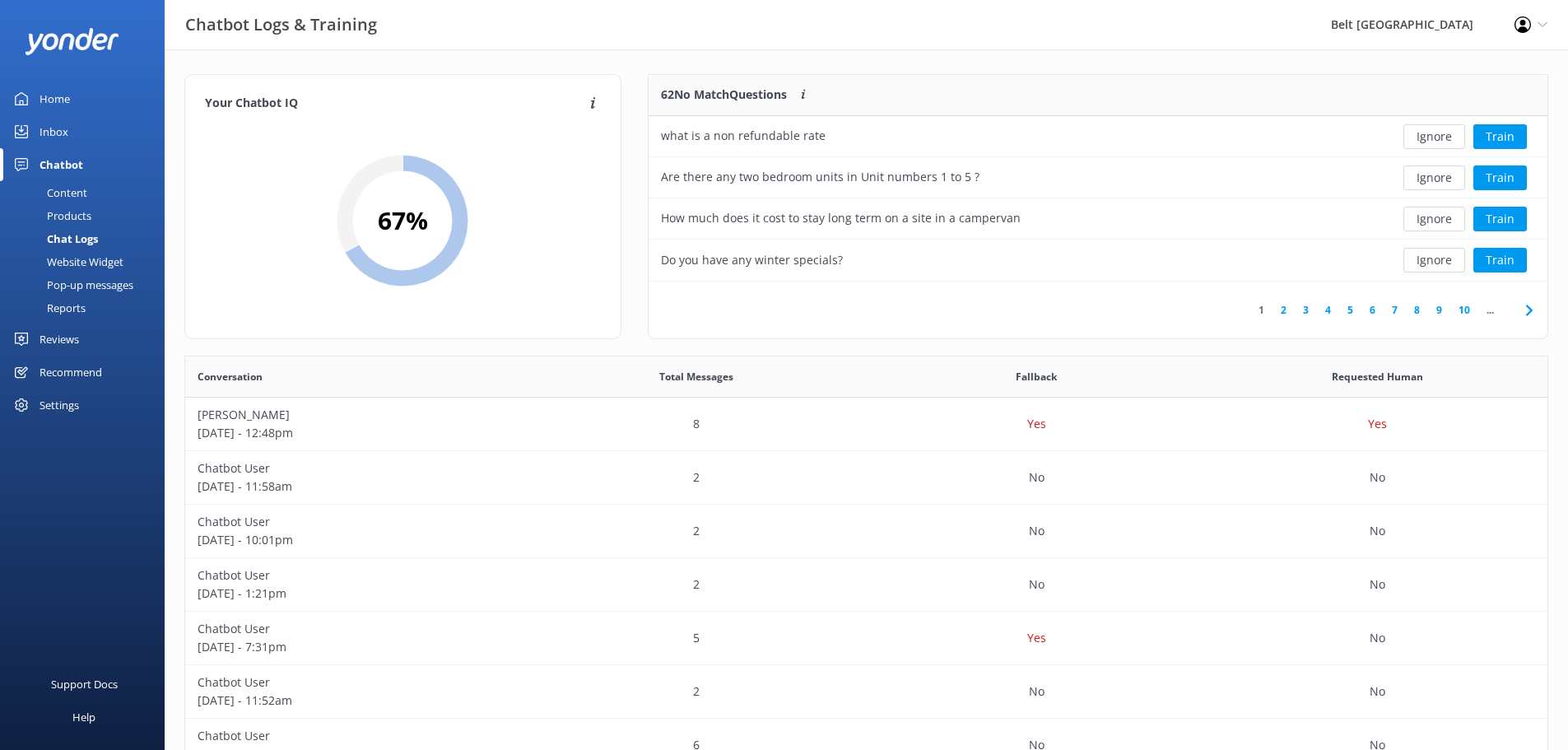
scroll to position [564, 1350]
click at [70, 102] on link "Home" at bounding box center [82, 99] width 165 height 33
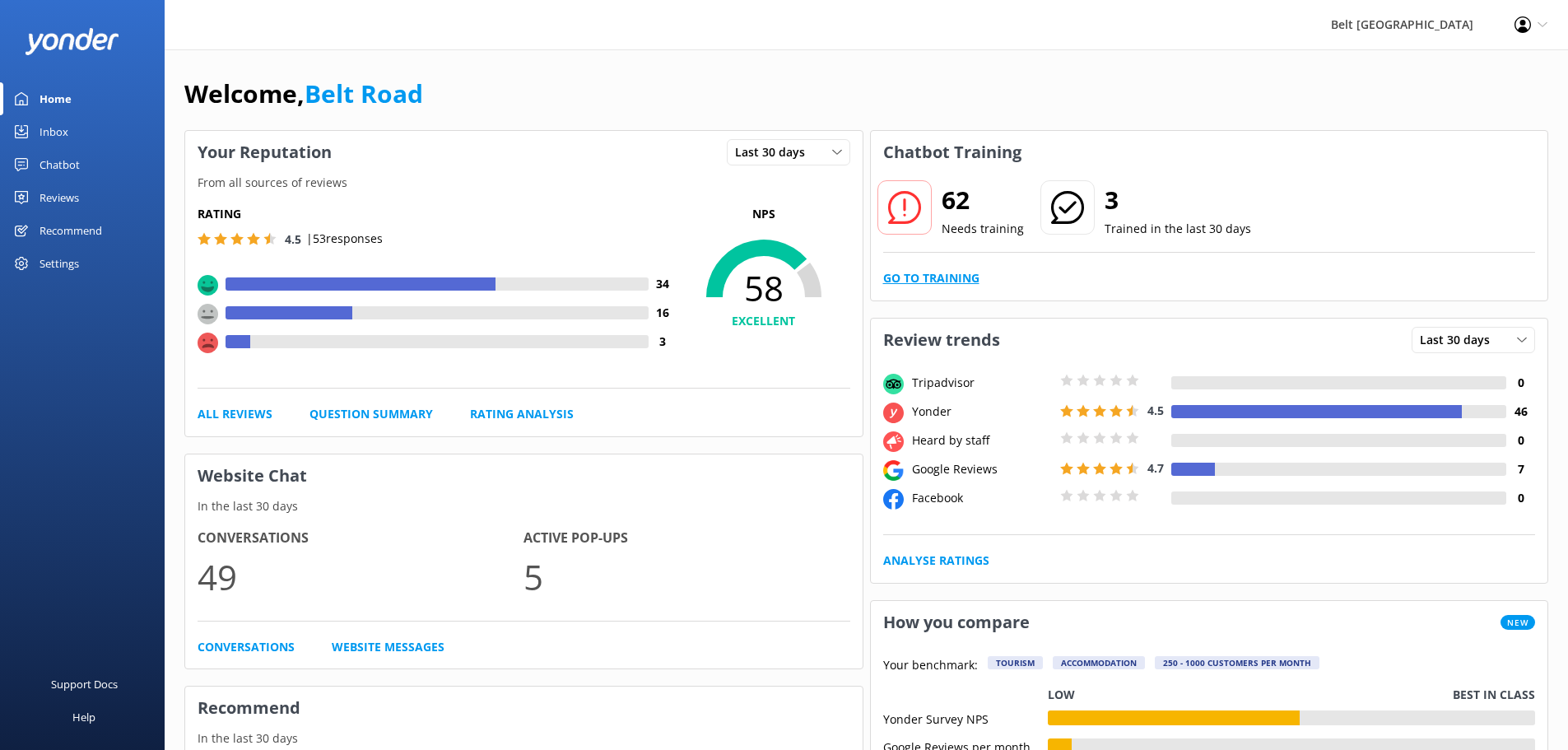
click at [934, 276] on link "Go to Training" at bounding box center [931, 278] width 97 height 19
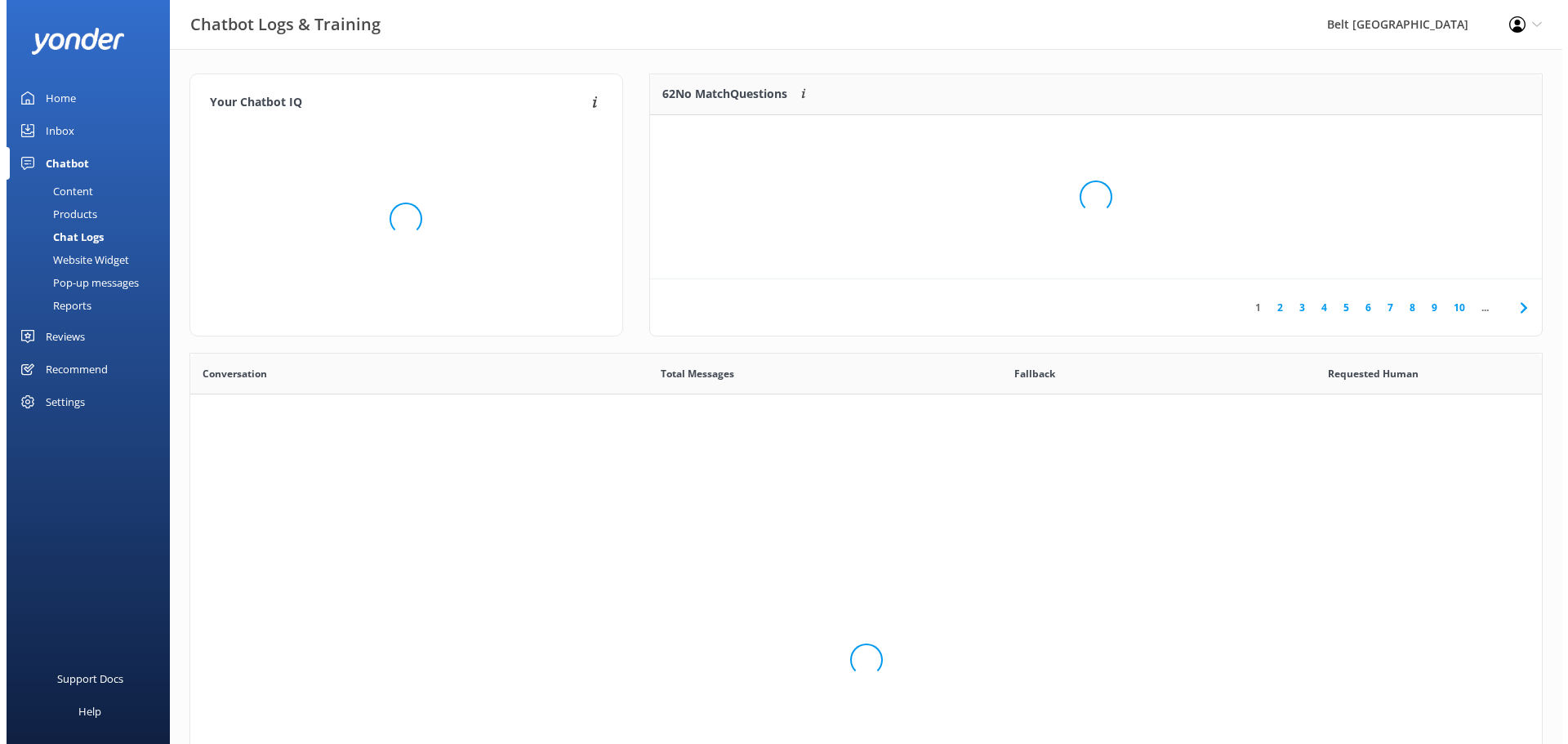
scroll to position [560, 1339]
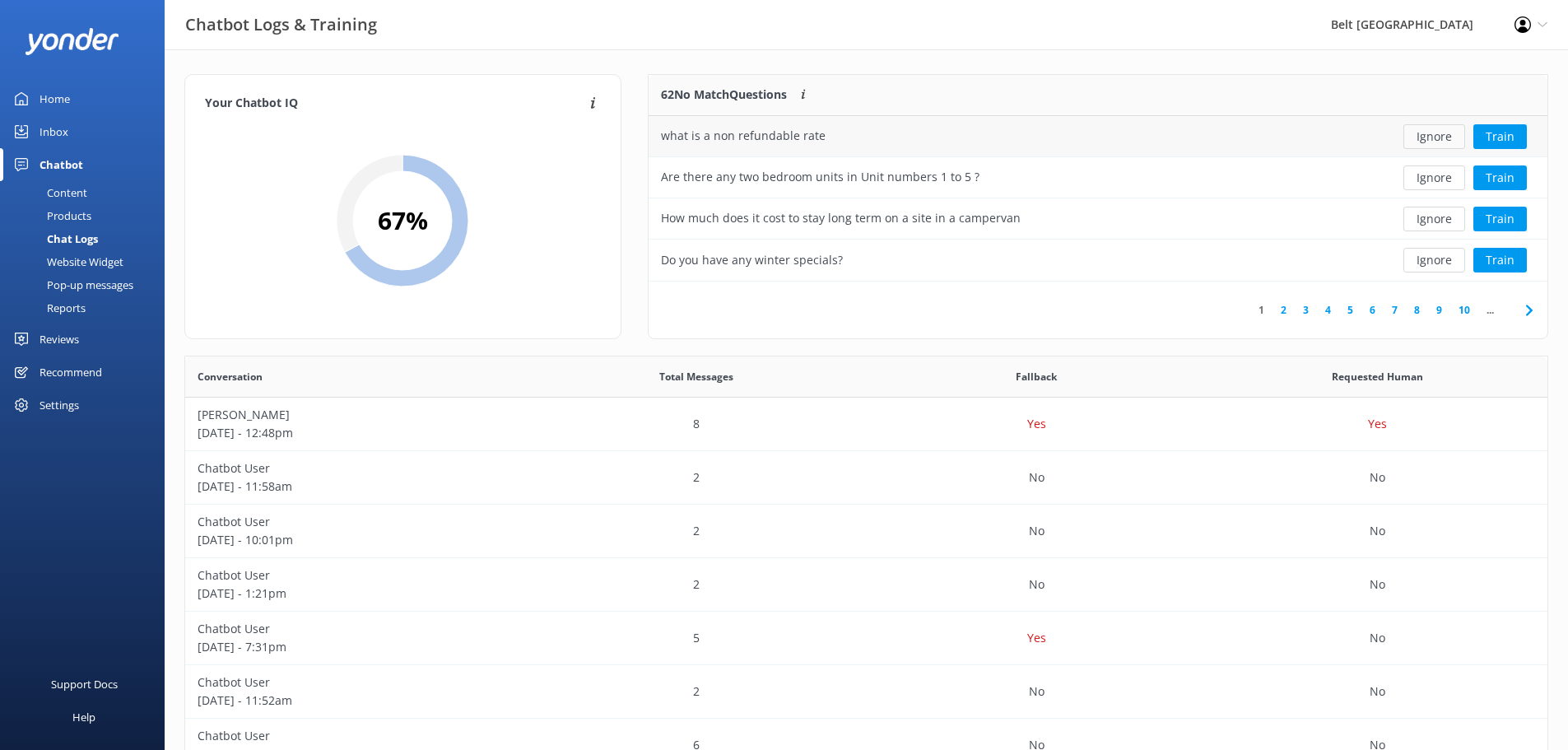
click at [1421, 138] on button "Ignore" at bounding box center [1434, 136] width 62 height 24
click at [1500, 135] on button "Train" at bounding box center [1500, 136] width 54 height 24
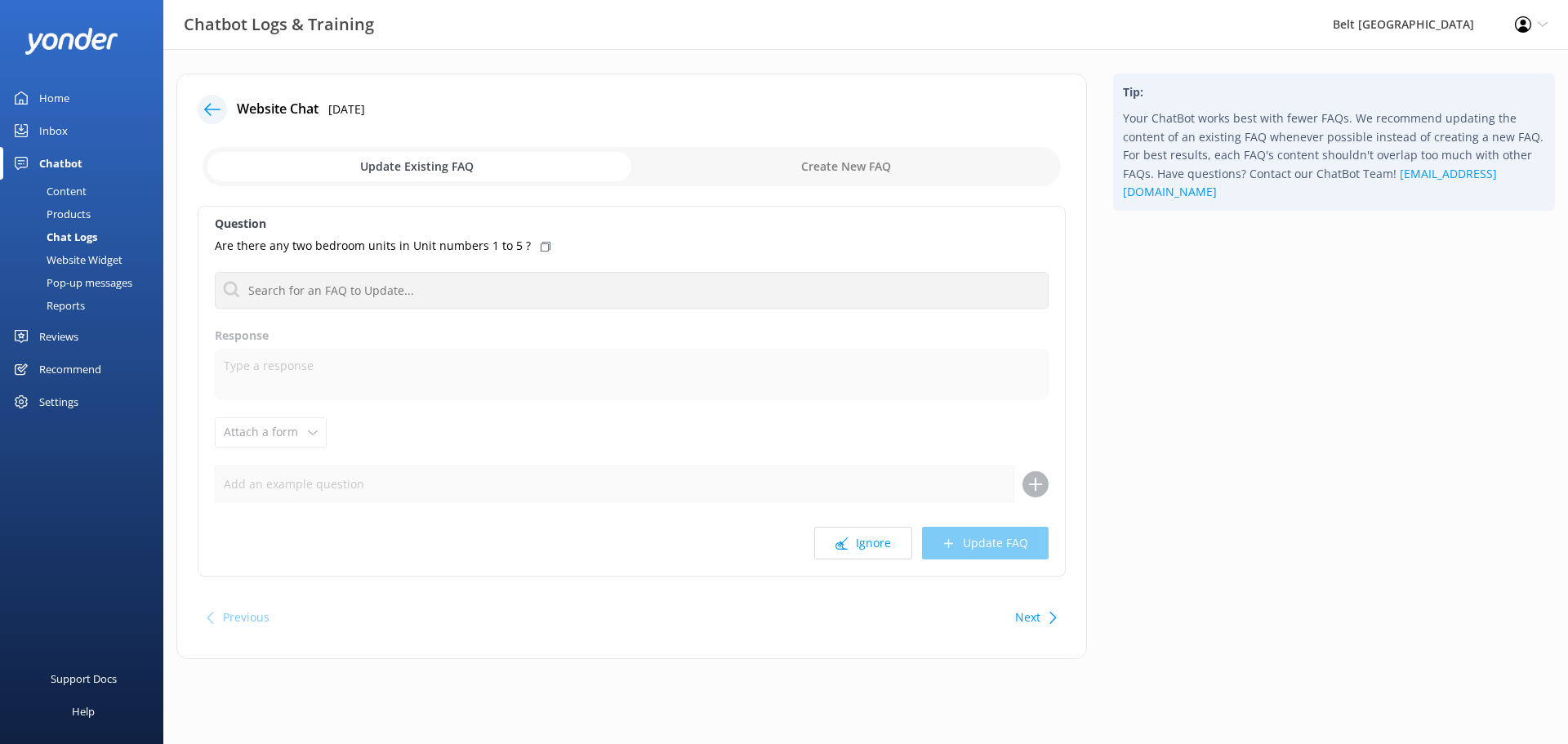
drag, startPoint x: 818, startPoint y: 170, endPoint x: 579, endPoint y: 292, distance: 268.3
click at [817, 170] on input "checkbox" at bounding box center [632, 167] width 859 height 39
checkbox input "true"
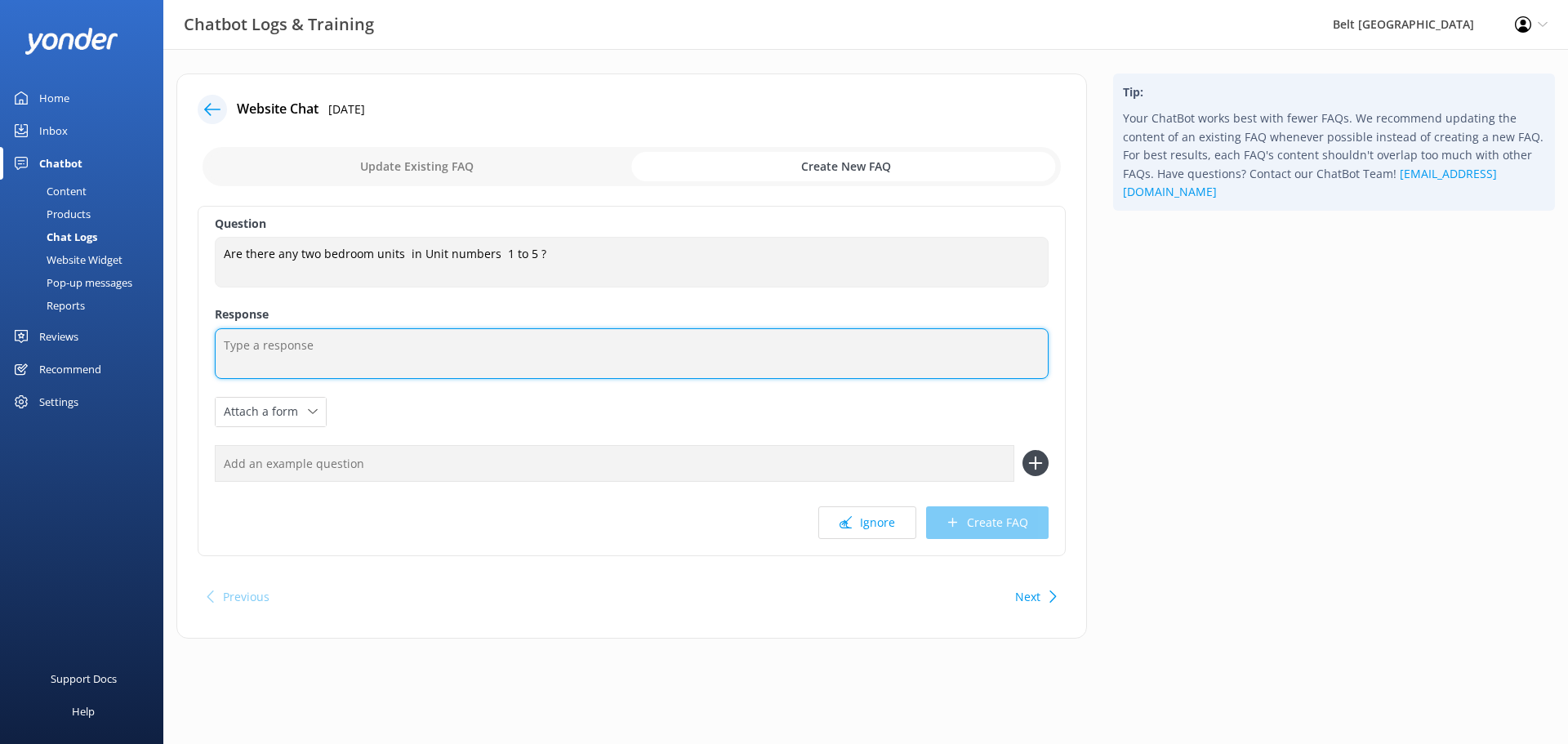
drag, startPoint x: 420, startPoint y: 356, endPoint x: 428, endPoint y: 340, distance: 17.9
click at [428, 340] on textarea at bounding box center [632, 354] width 833 height 50
click at [645, 345] on textarea "No Unit 1 is Our Deluxe Waterfront Motel and Cabin 5 Is our ensuite cabin" at bounding box center [632, 354] width 833 height 50
type textarea "No Unit 1 is Our Deluxe Waterfront Motel and Cabin 5 Is our ensuite cabin."
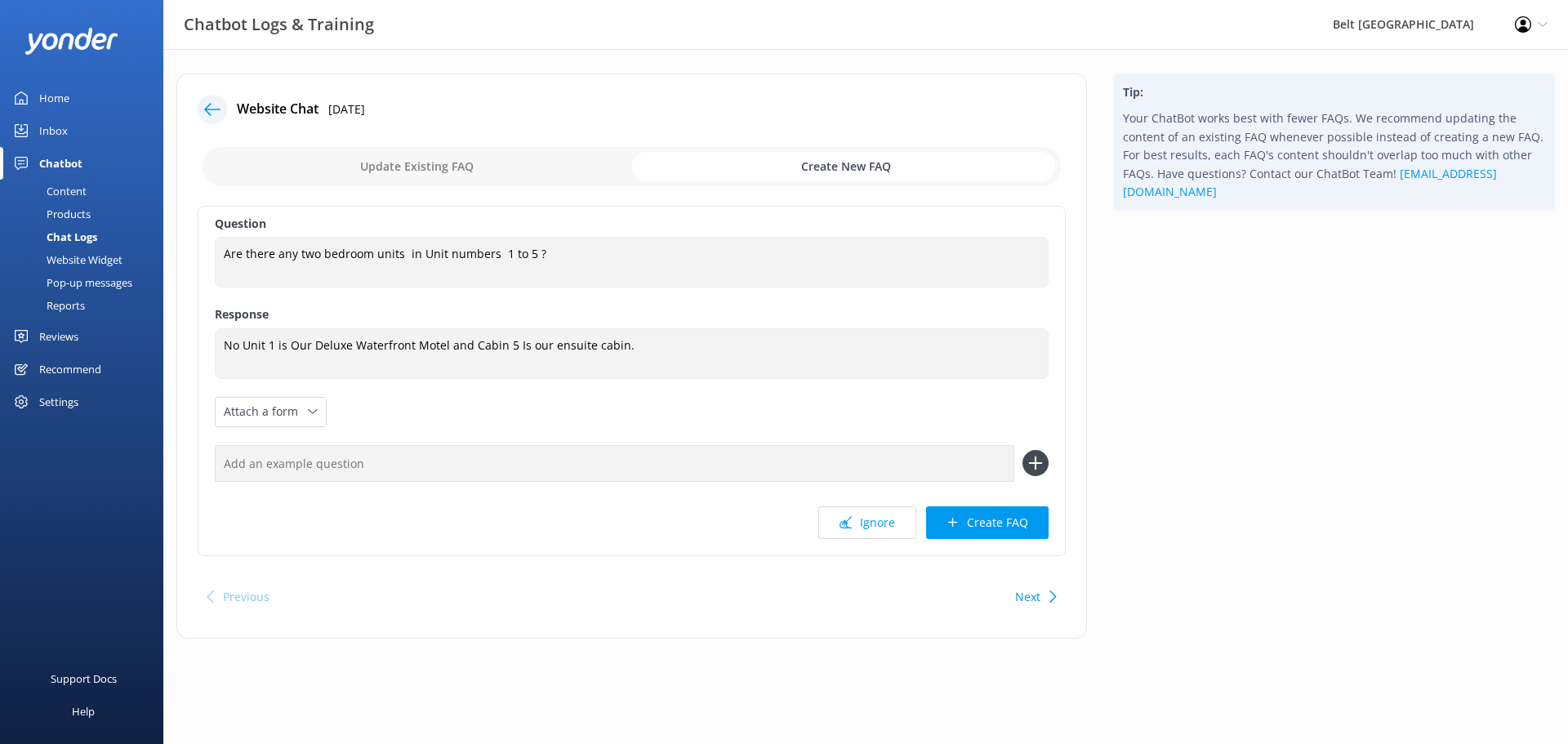
click at [1018, 519] on button "Create FAQ" at bounding box center [988, 522] width 122 height 33
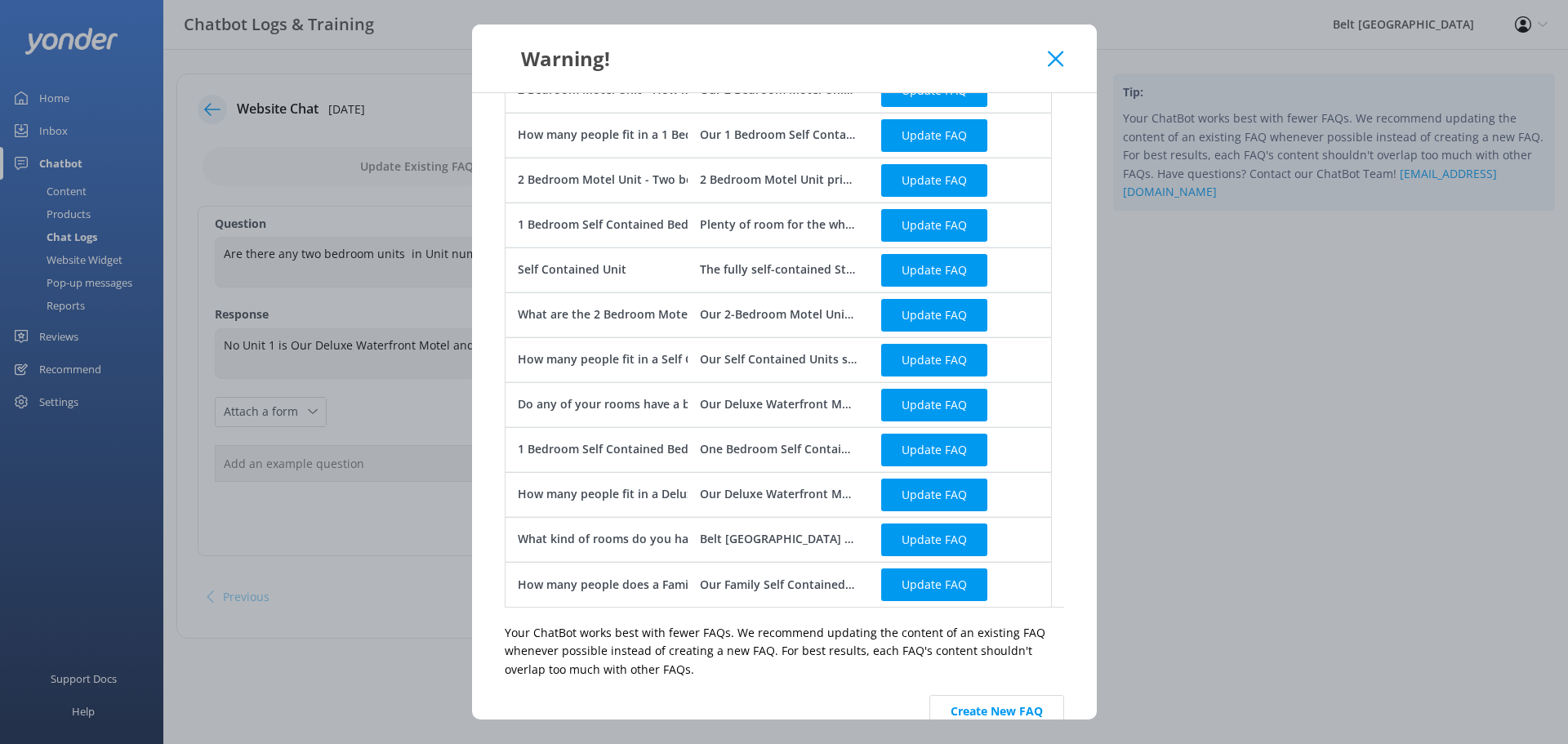
scroll to position [169, 0]
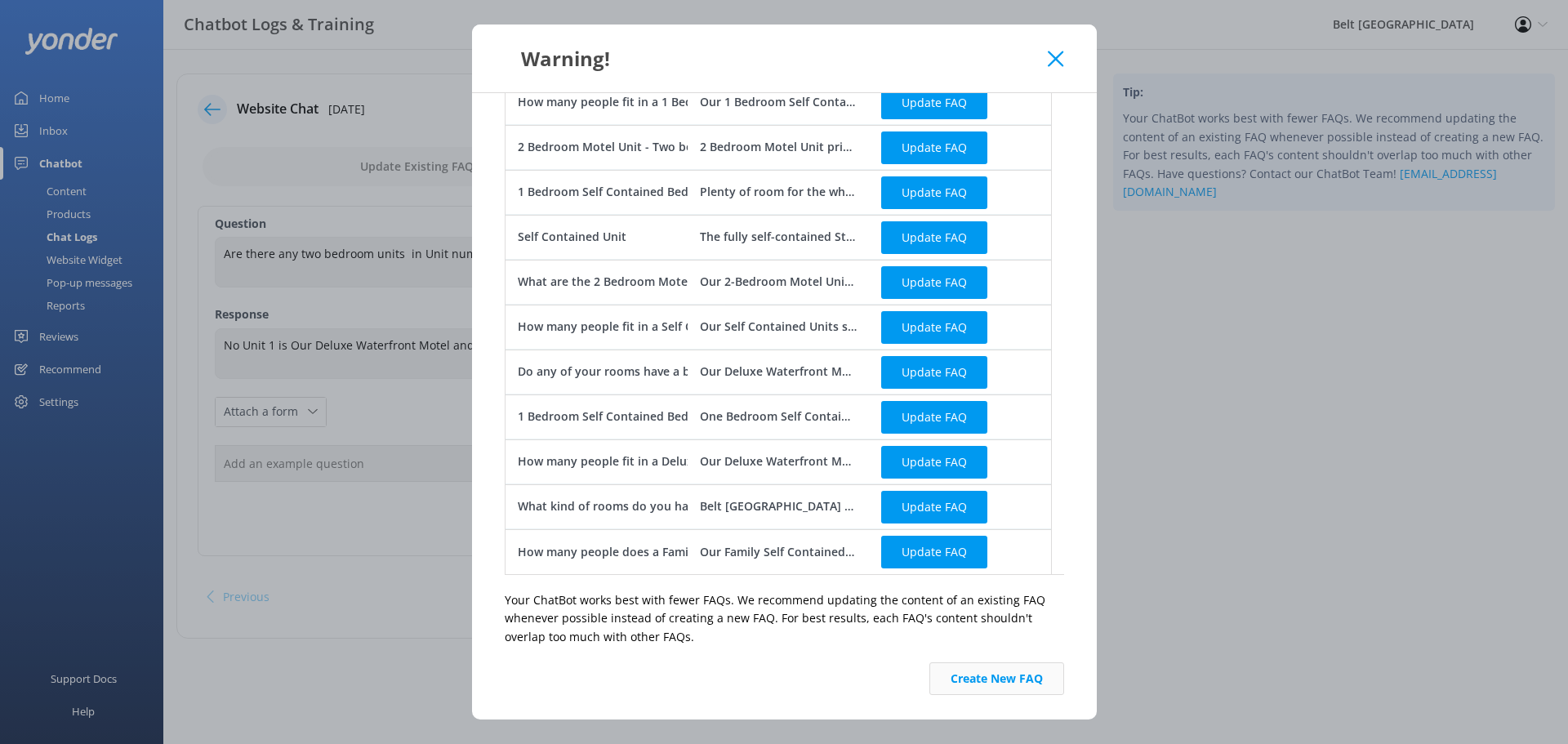
click at [1017, 691] on button "Create New FAQ" at bounding box center [996, 678] width 135 height 33
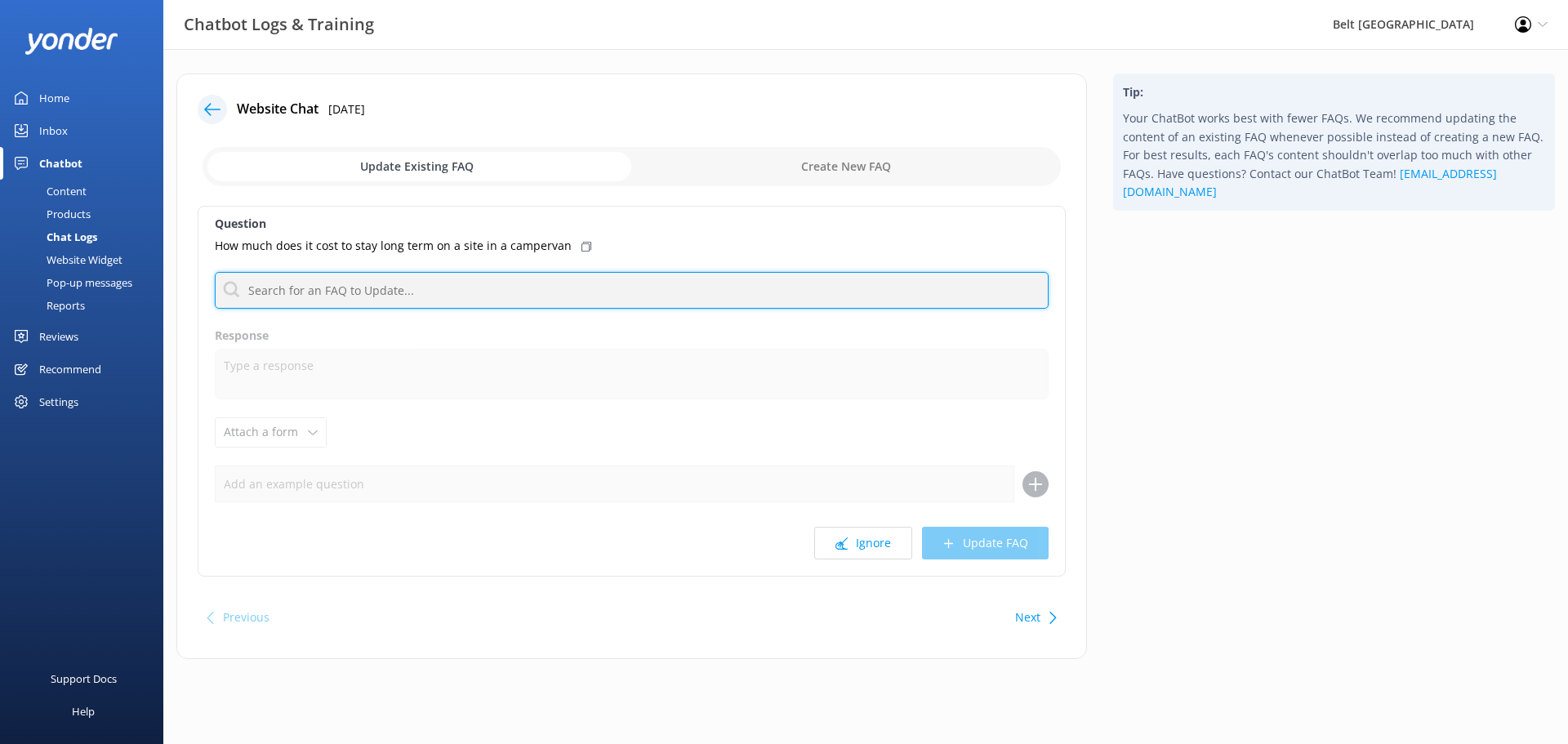
click at [672, 297] on input "text" at bounding box center [632, 291] width 833 height 37
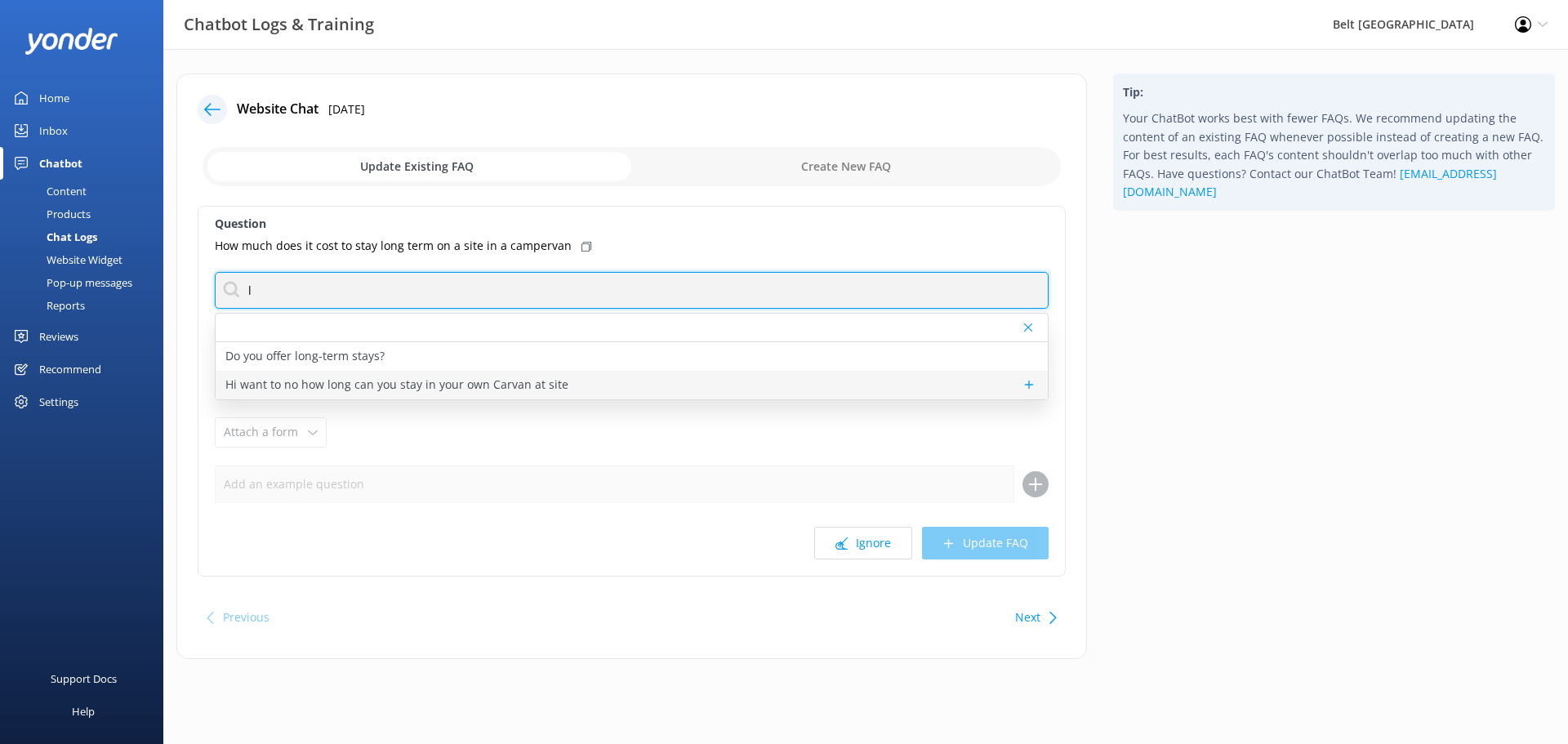
type input "l"
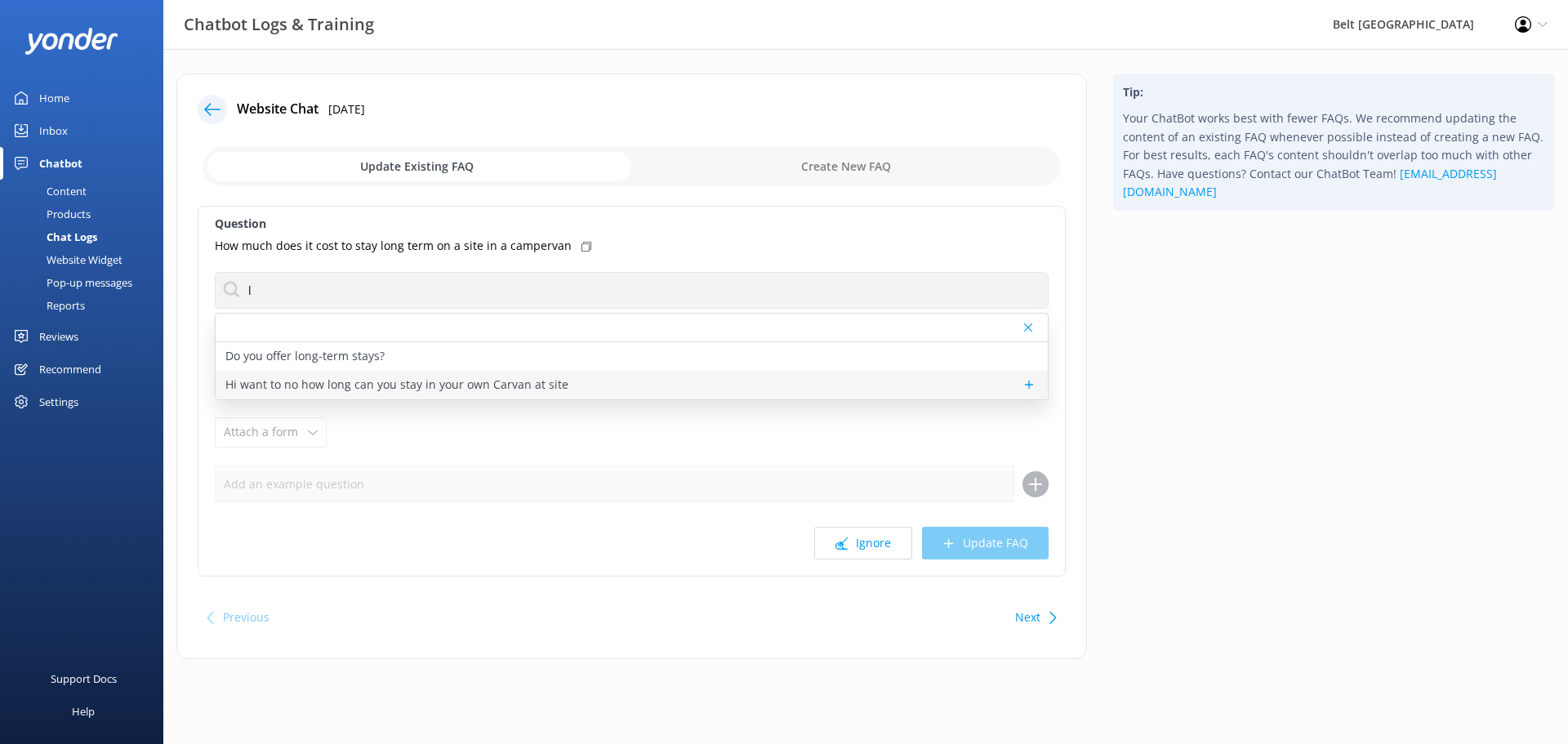
click at [274, 387] on p "Hi want to no how long can you stay in your own Carvan at site" at bounding box center [397, 385] width 343 height 18
type textarea "Sorry, we do not offer any long-term stays or long-term accommodation, But you …"
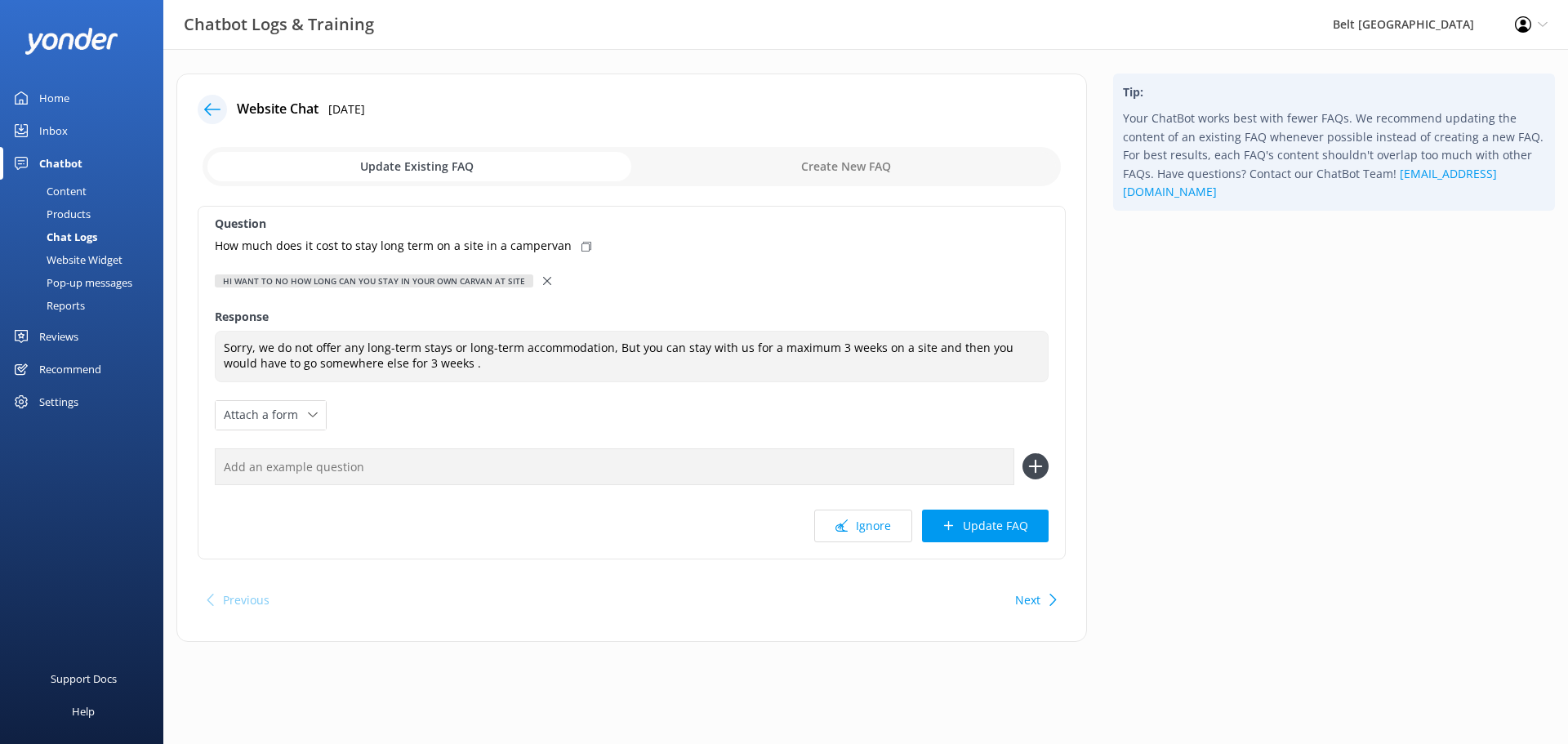
click at [956, 526] on button "Update FAQ" at bounding box center [985, 526] width 127 height 33
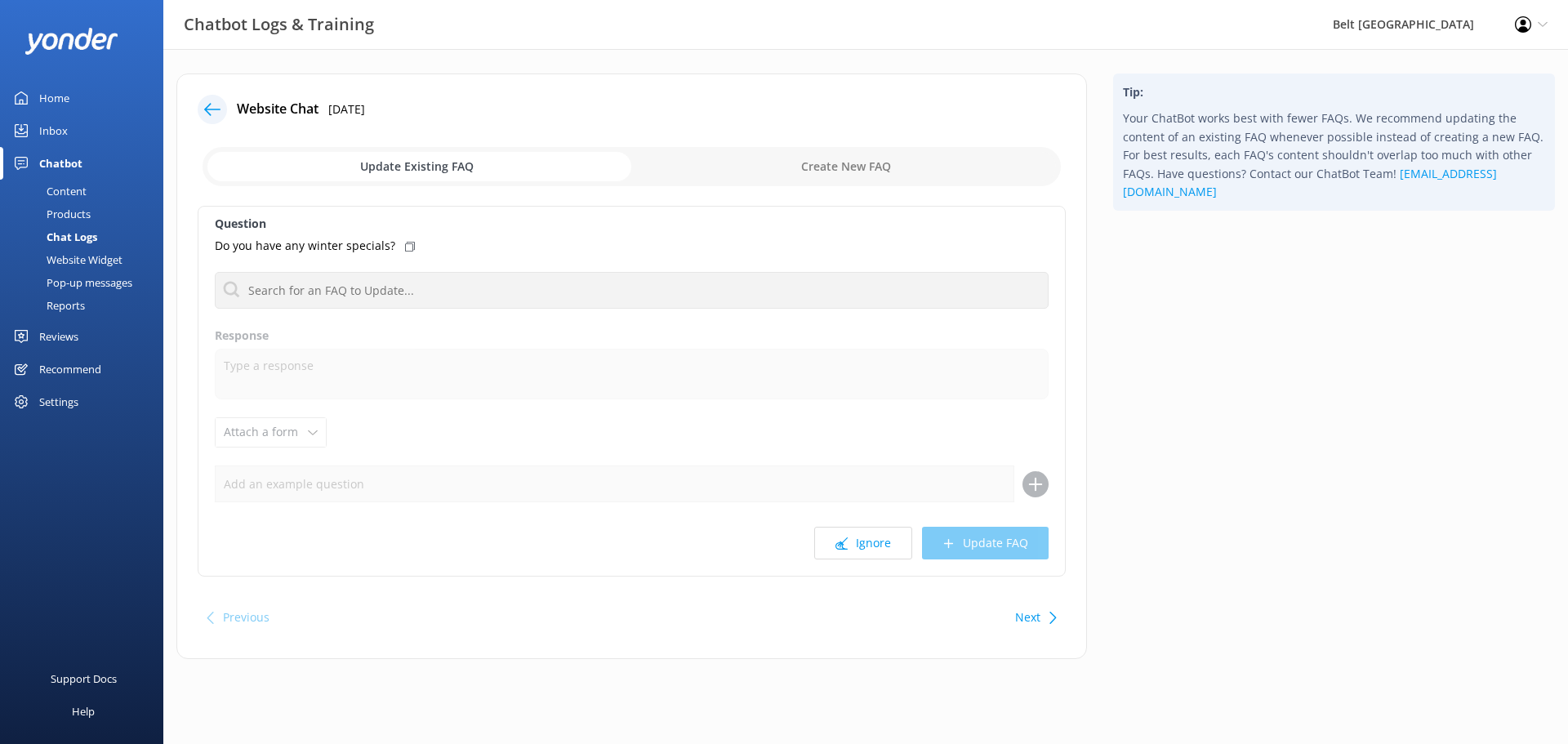
click at [840, 547] on icon at bounding box center [841, 542] width 13 height 13
click at [894, 547] on button "Ignore" at bounding box center [862, 542] width 98 height 33
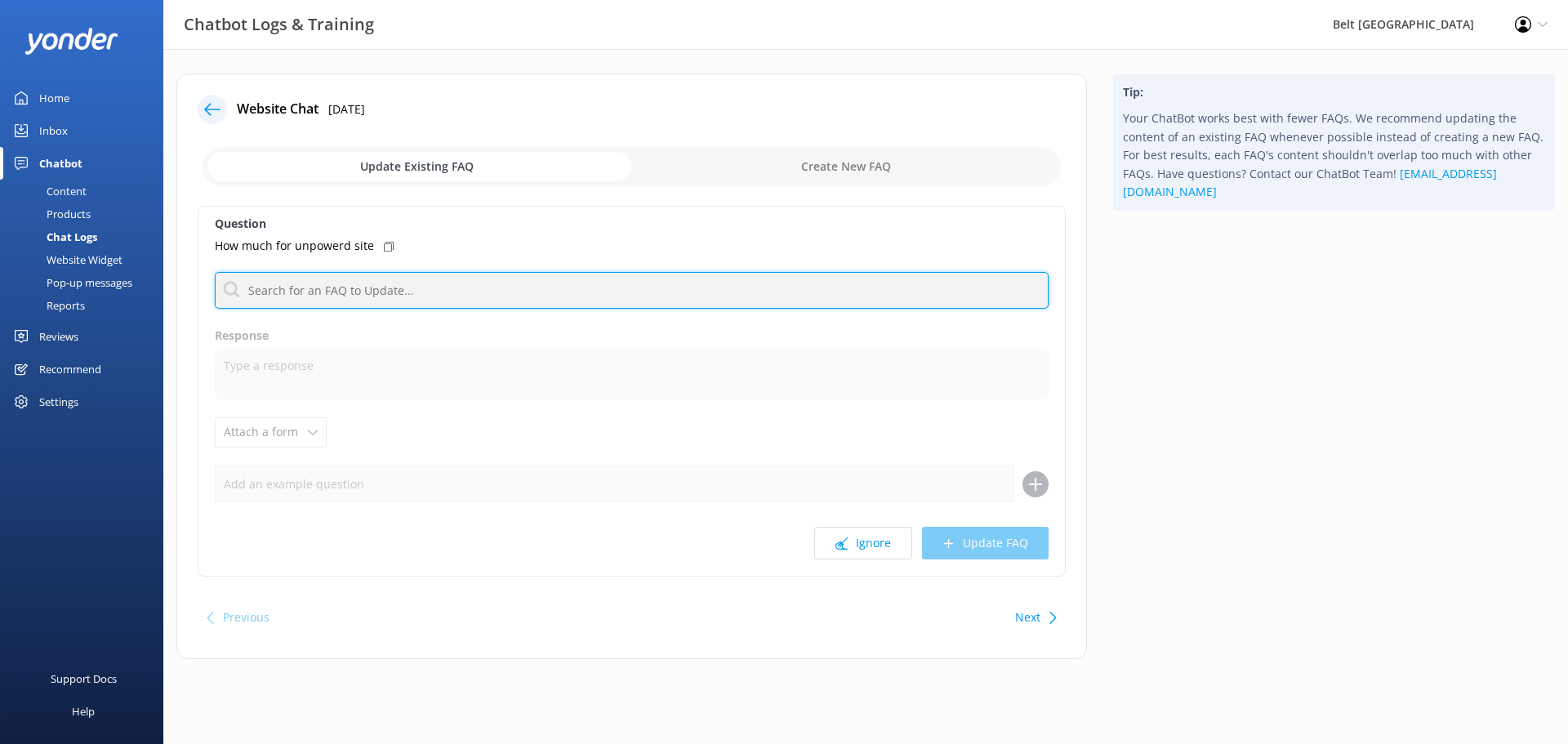
drag, startPoint x: 620, startPoint y: 274, endPoint x: 630, endPoint y: 274, distance: 10.0
click at [630, 274] on input "text" at bounding box center [632, 291] width 833 height 37
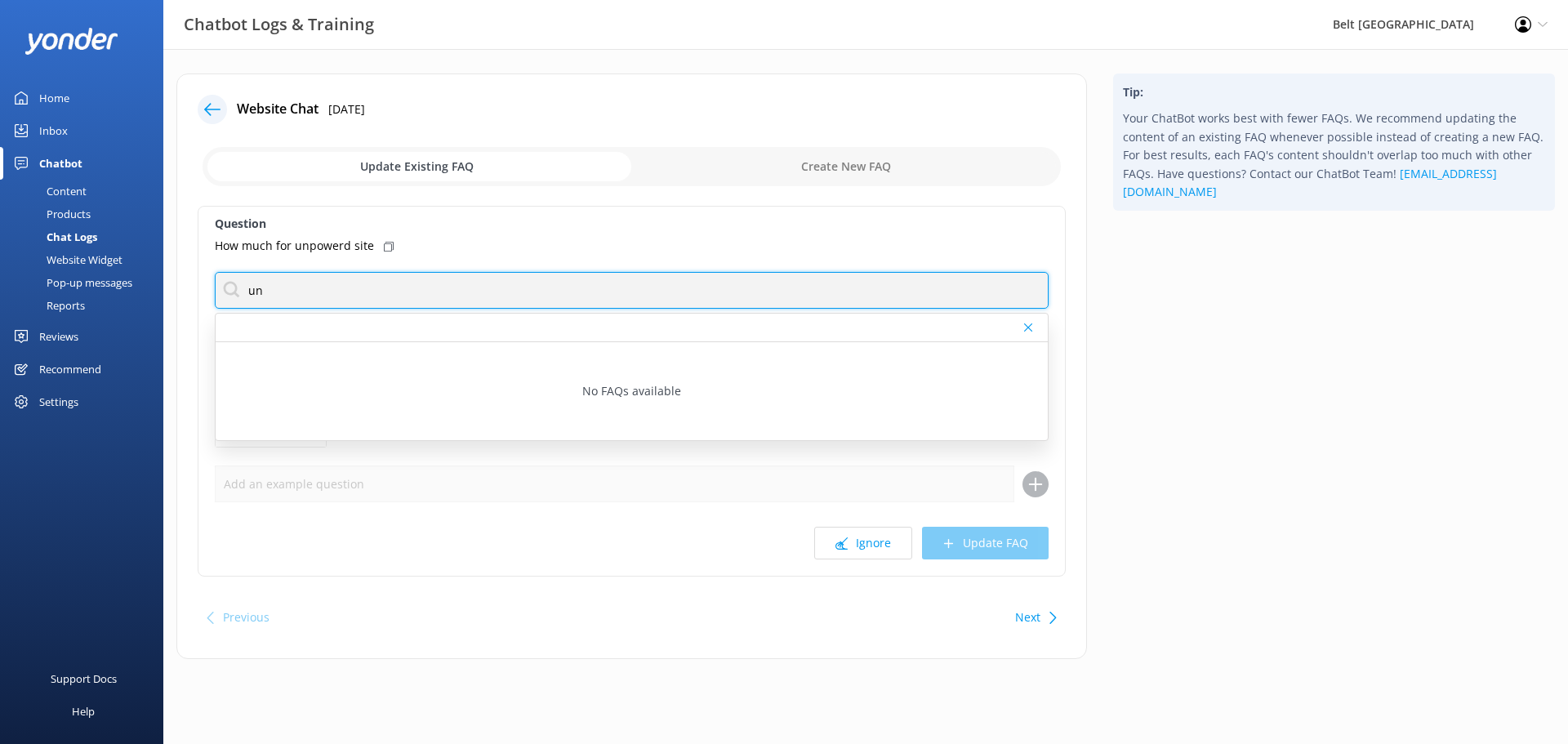
type input "u"
drag, startPoint x: 346, startPoint y: 287, endPoint x: 47, endPoint y: 278, distance: 299.1
click at [47, 278] on div "Chatbot Logs & Training Belt Road Seaside Holiday Park Profile Settings Logout …" at bounding box center [784, 379] width 1568 height 659
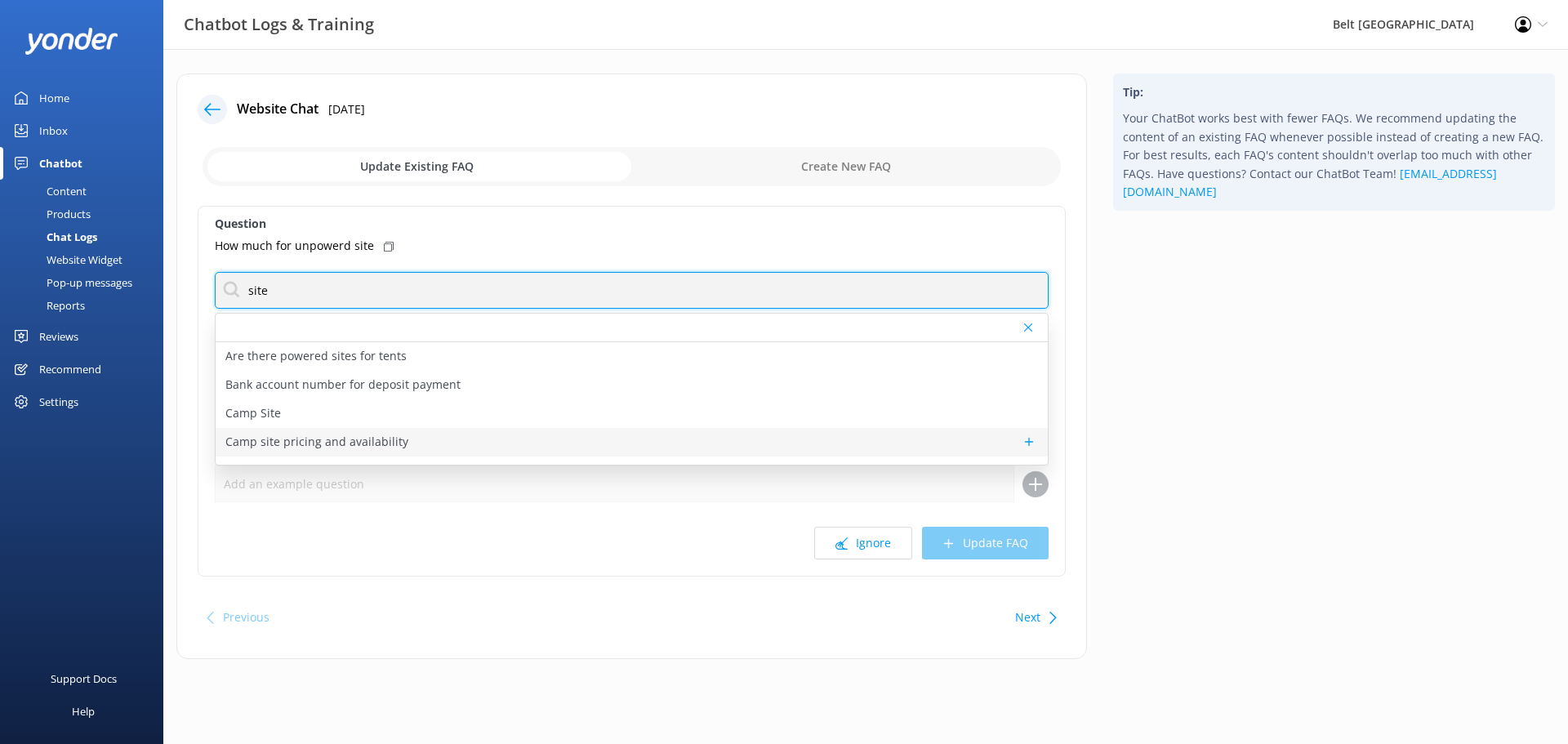
type input "site"
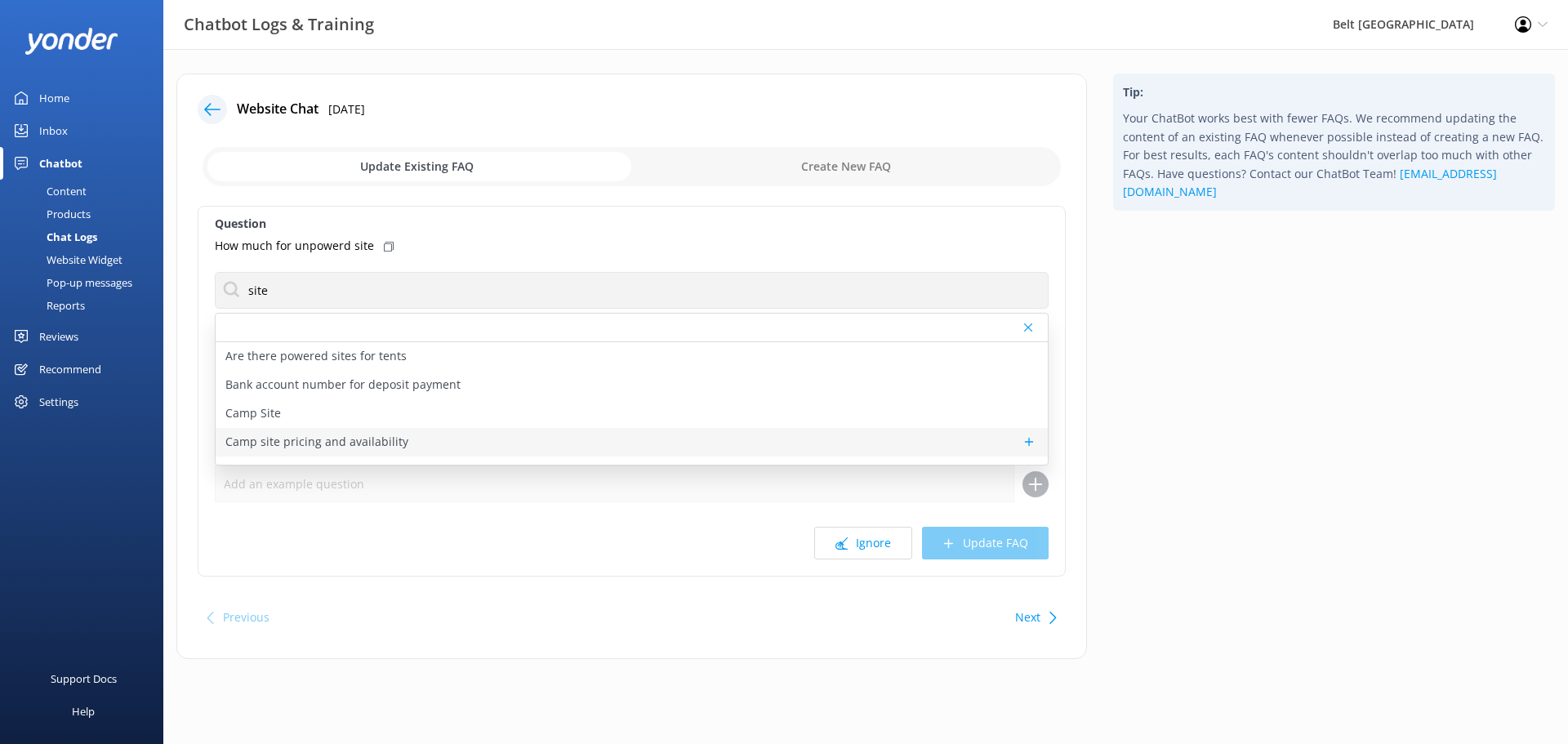
click at [404, 444] on div "Camp site pricing and availability" at bounding box center [631, 442] width 832 height 28
type textarea "Our campsite prices vary throughout the year, so it’s best to check online for …"
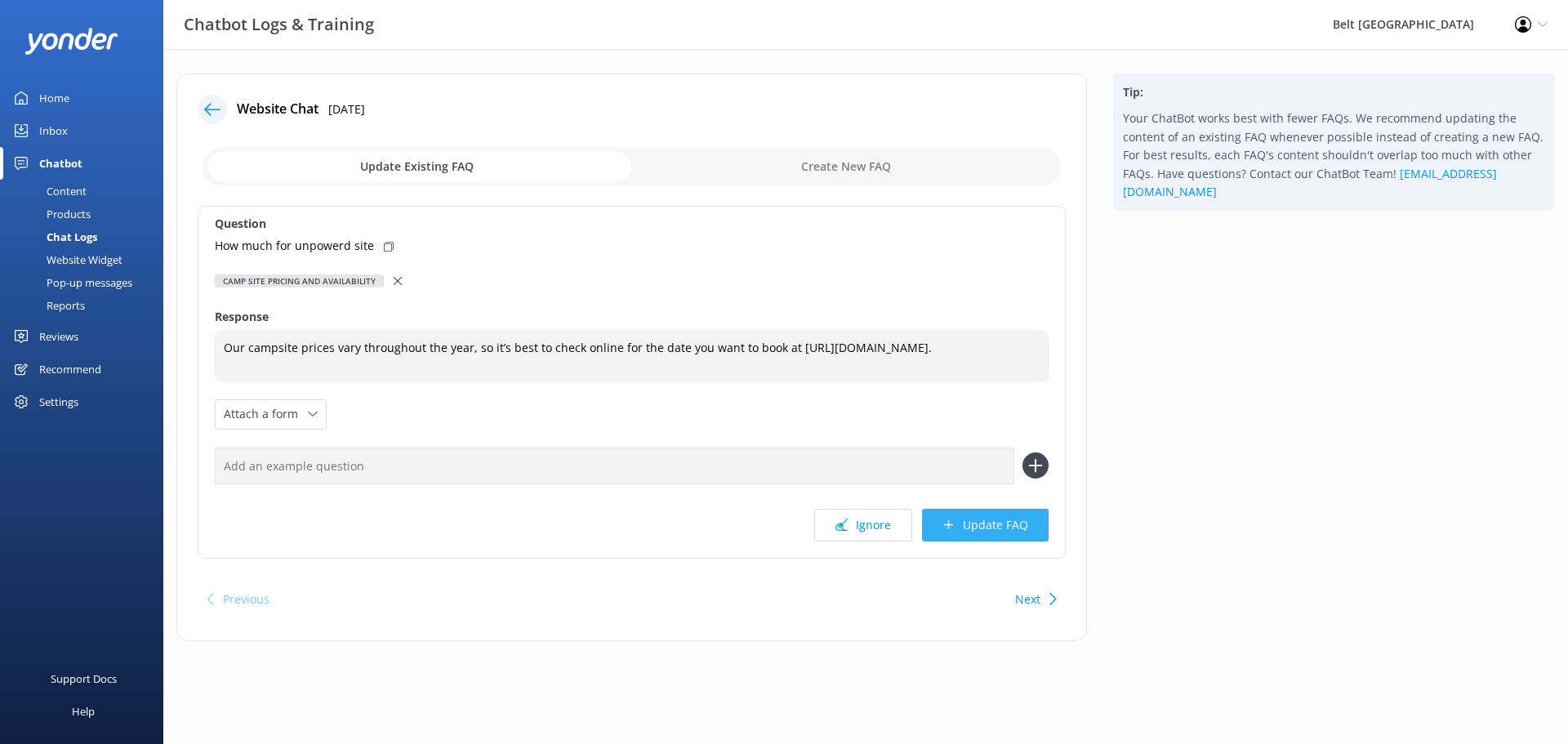
click at [978, 533] on button "Update FAQ" at bounding box center [985, 525] width 127 height 33
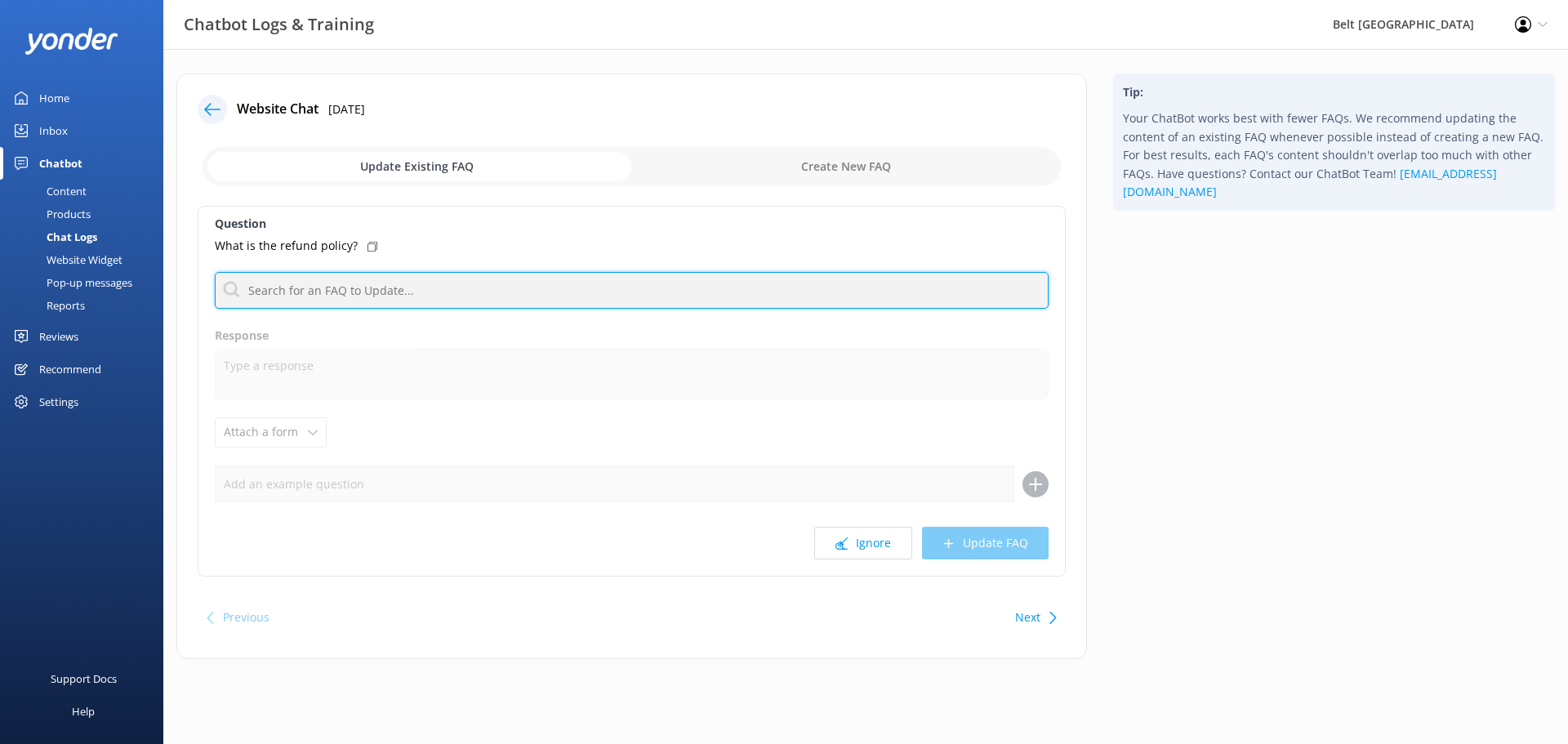
click at [348, 294] on input "text" at bounding box center [632, 291] width 833 height 37
type input "cancellation"
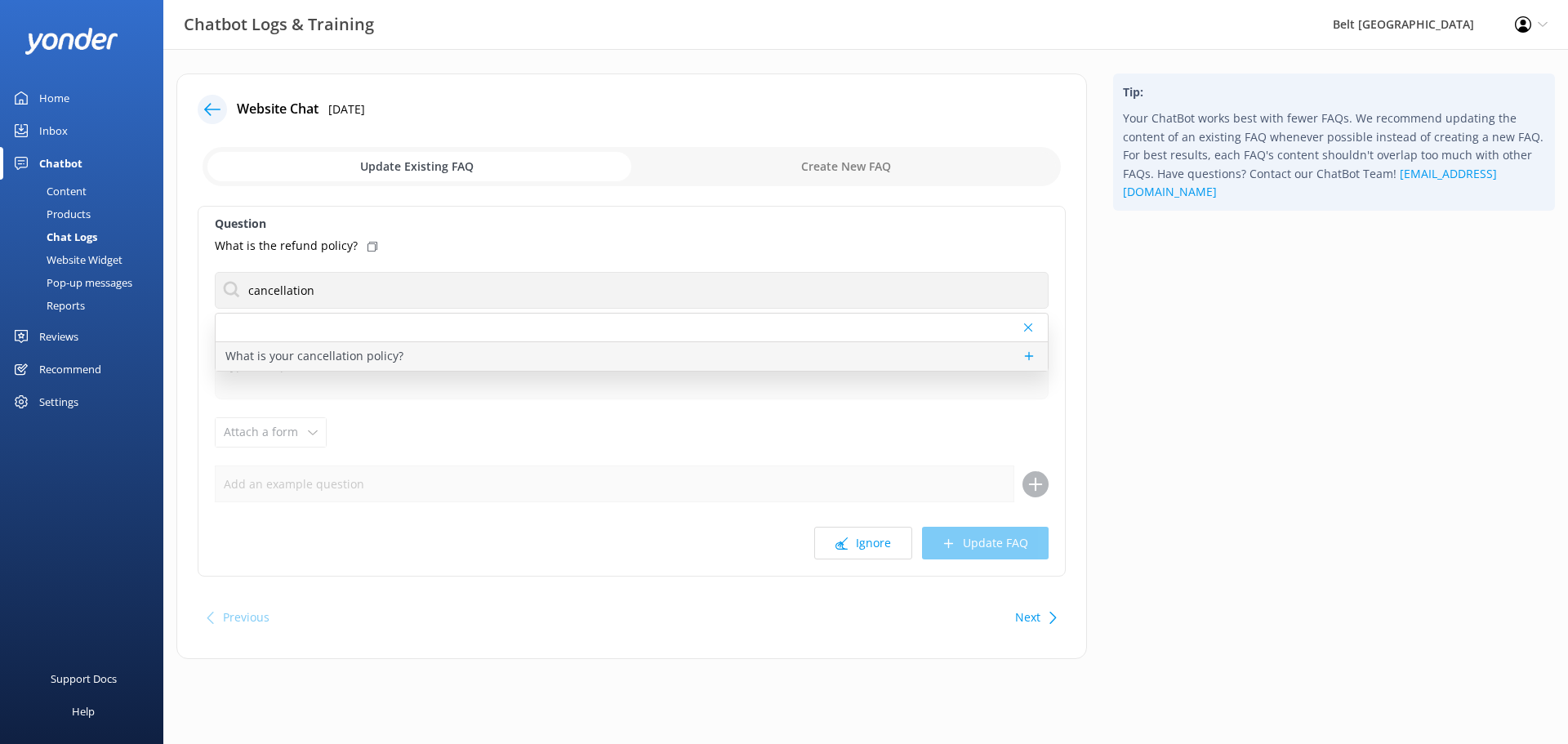
click at [392, 353] on p "What is your cancellation policy?" at bounding box center [315, 356] width 178 height 18
type textarea "For booking made directly, via phone, email, or website, our cancellation polic…"
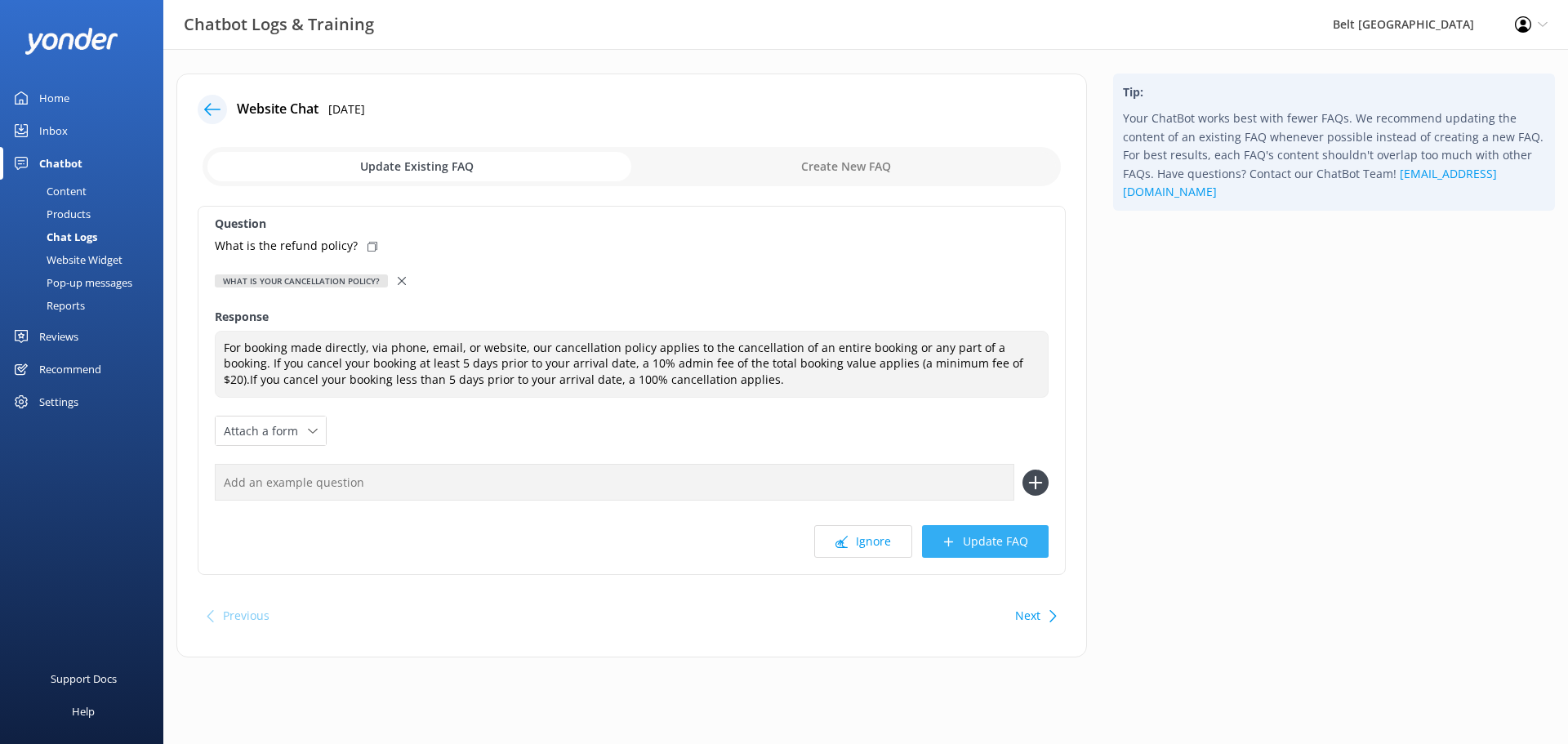
click at [1005, 541] on button "Update FAQ" at bounding box center [985, 542] width 127 height 33
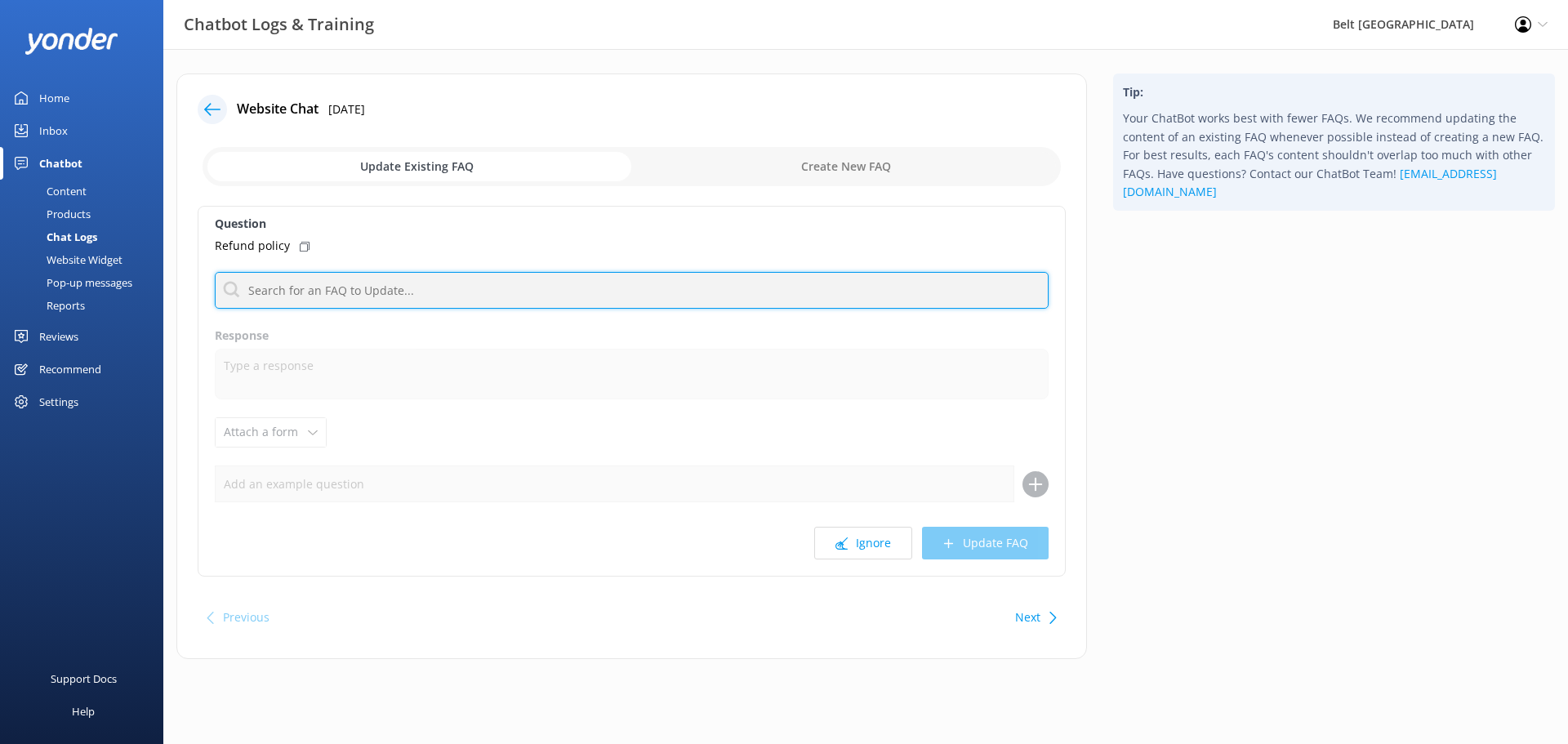
click at [574, 298] on input "text" at bounding box center [632, 291] width 833 height 37
type input "cancellation"
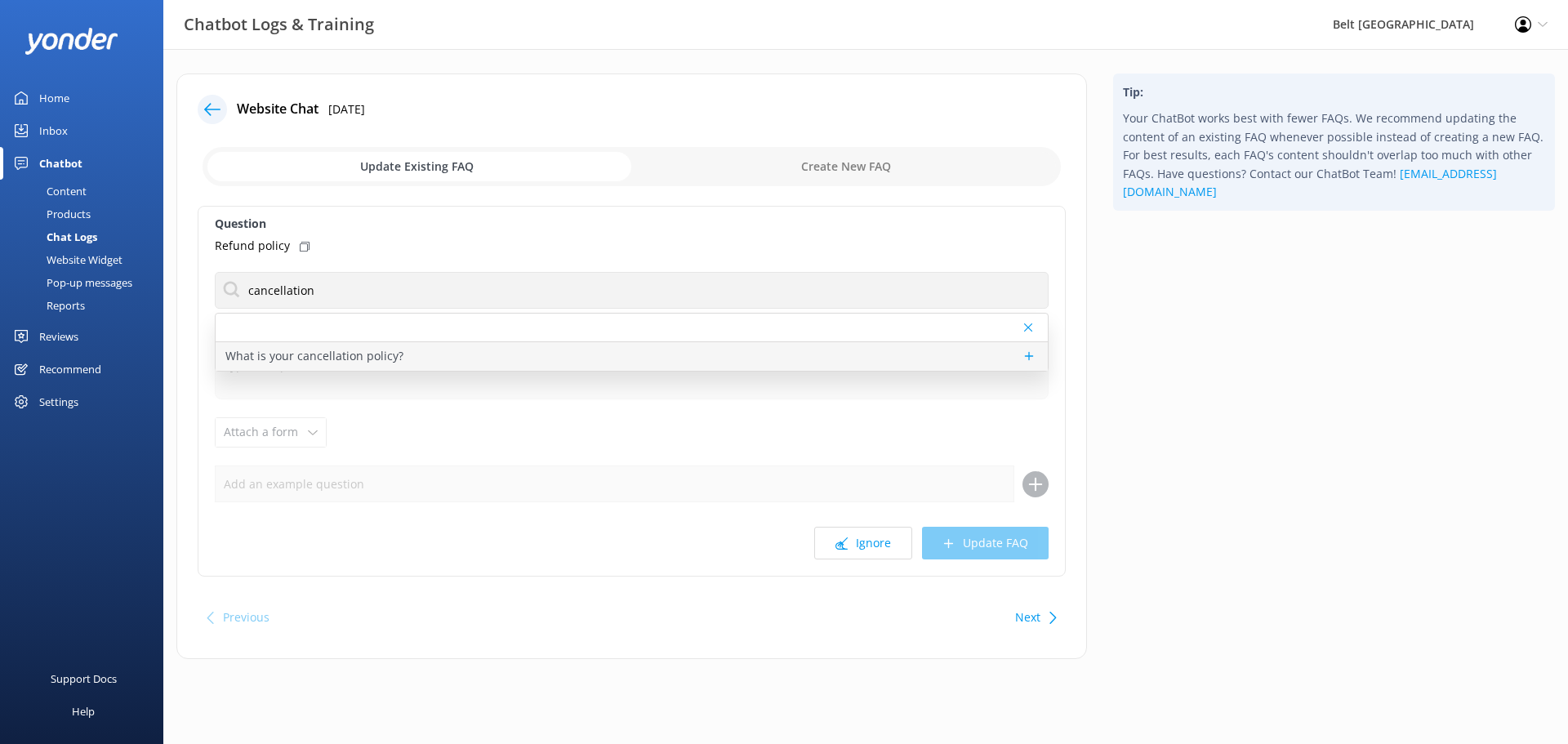
click at [382, 352] on p "What is your cancellation policy?" at bounding box center [315, 356] width 178 height 18
type textarea "For booking made directly, via phone, email, or website, our cancellation polic…"
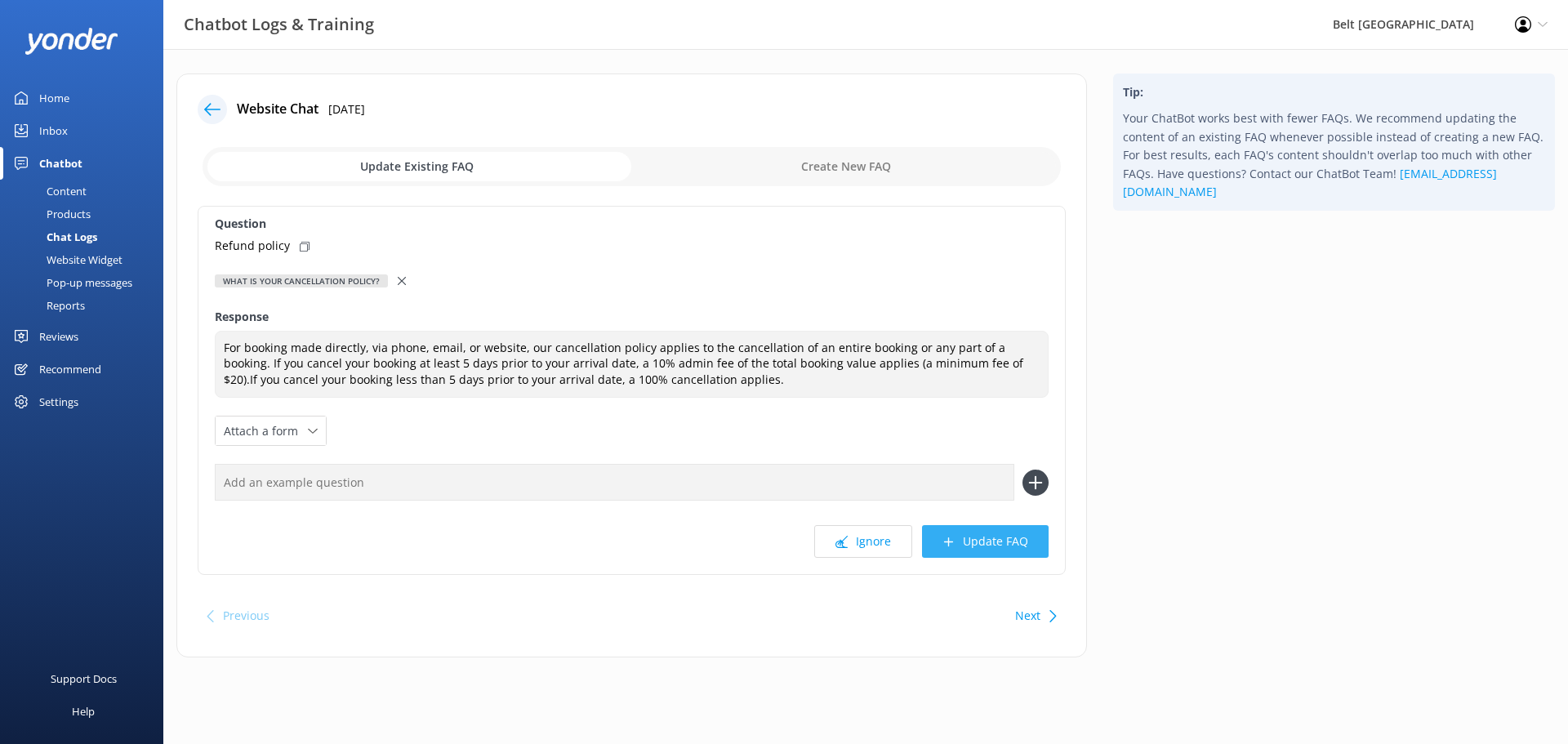
click at [997, 546] on button "Update FAQ" at bounding box center [985, 542] width 127 height 33
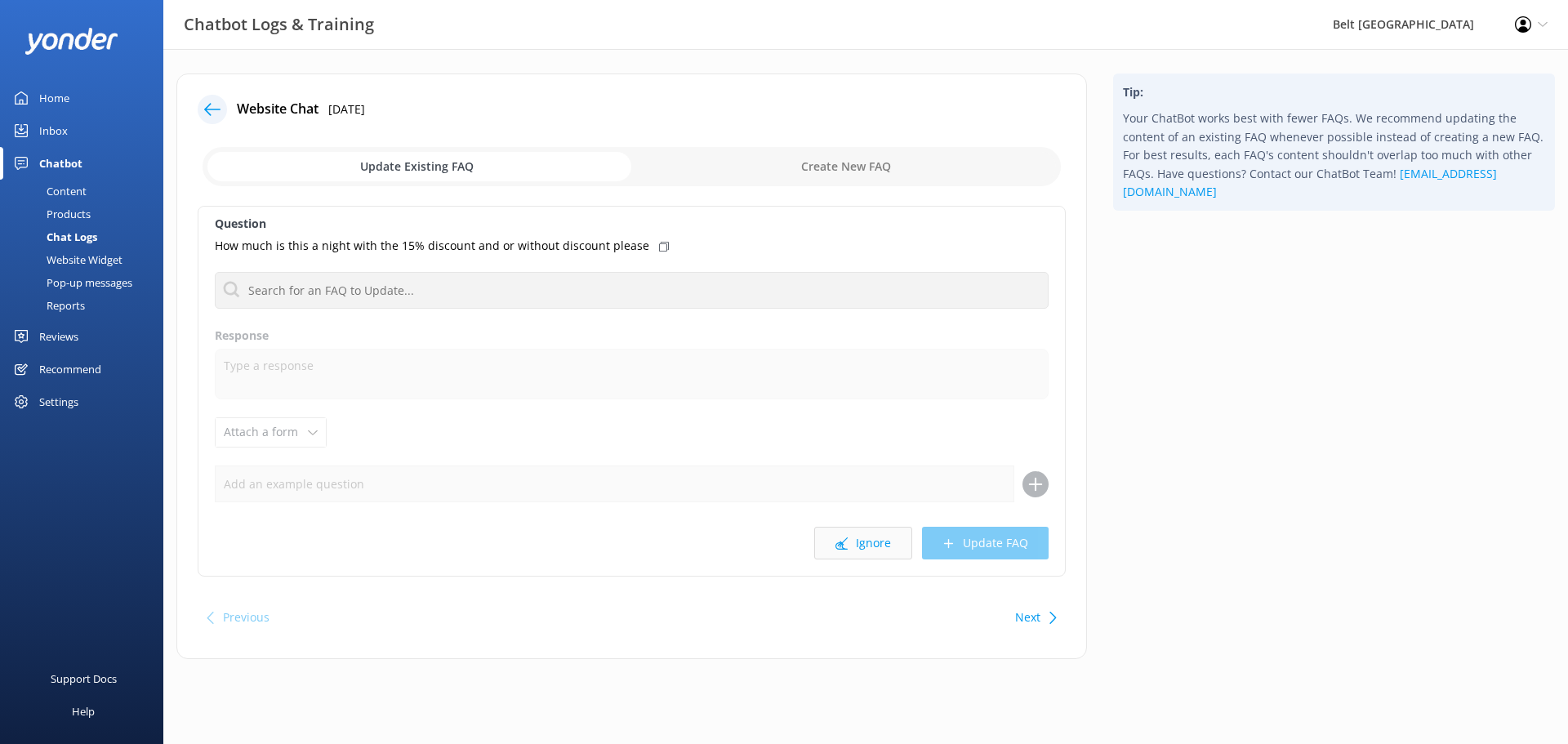
click at [872, 542] on button "Ignore" at bounding box center [862, 542] width 98 height 33
click at [872, 549] on button "Ignore" at bounding box center [862, 542] width 98 height 33
click at [872, 548] on button "Ignore" at bounding box center [862, 542] width 98 height 33
click at [869, 547] on button "Ignore" at bounding box center [862, 542] width 98 height 33
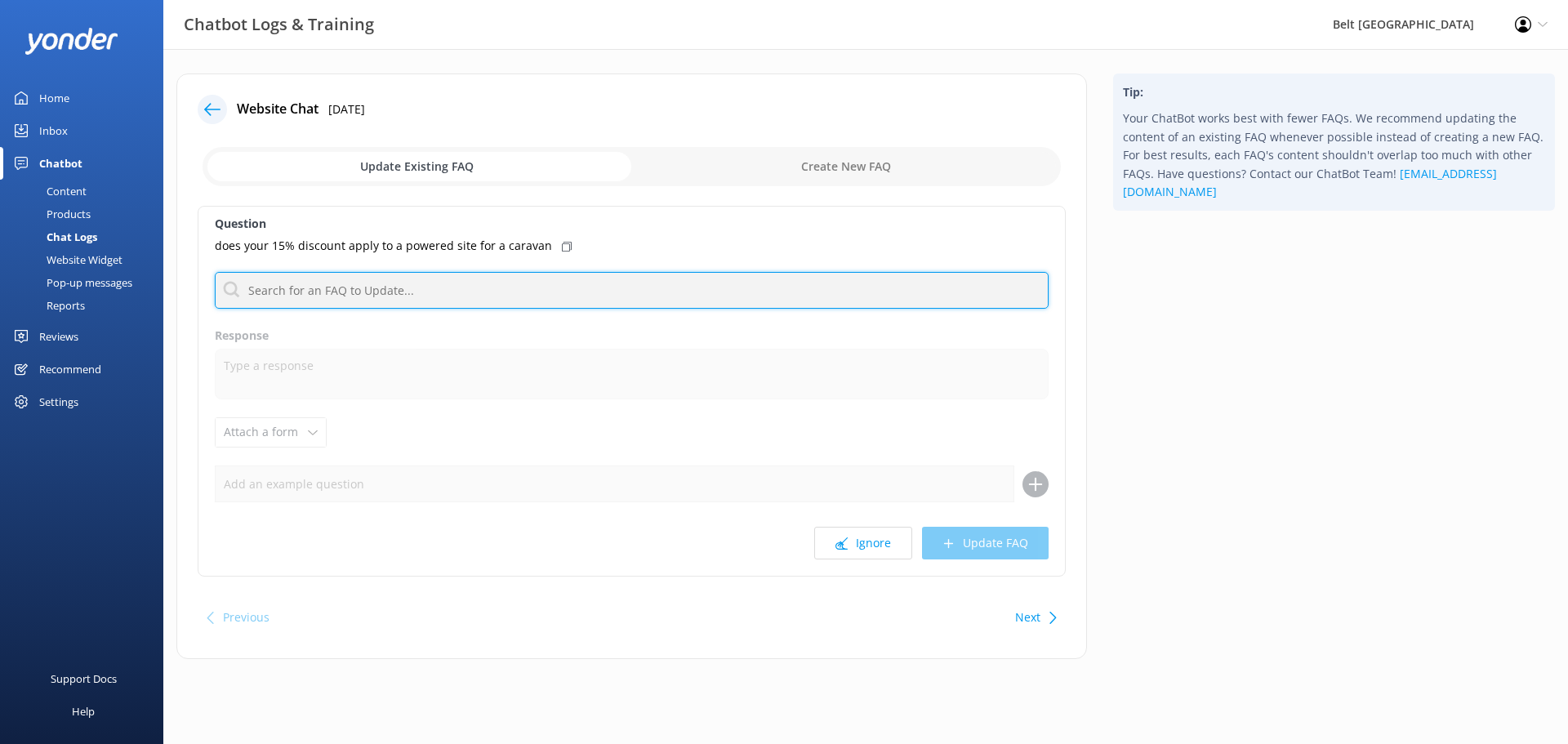
click at [695, 293] on input "text" at bounding box center [632, 291] width 833 height 37
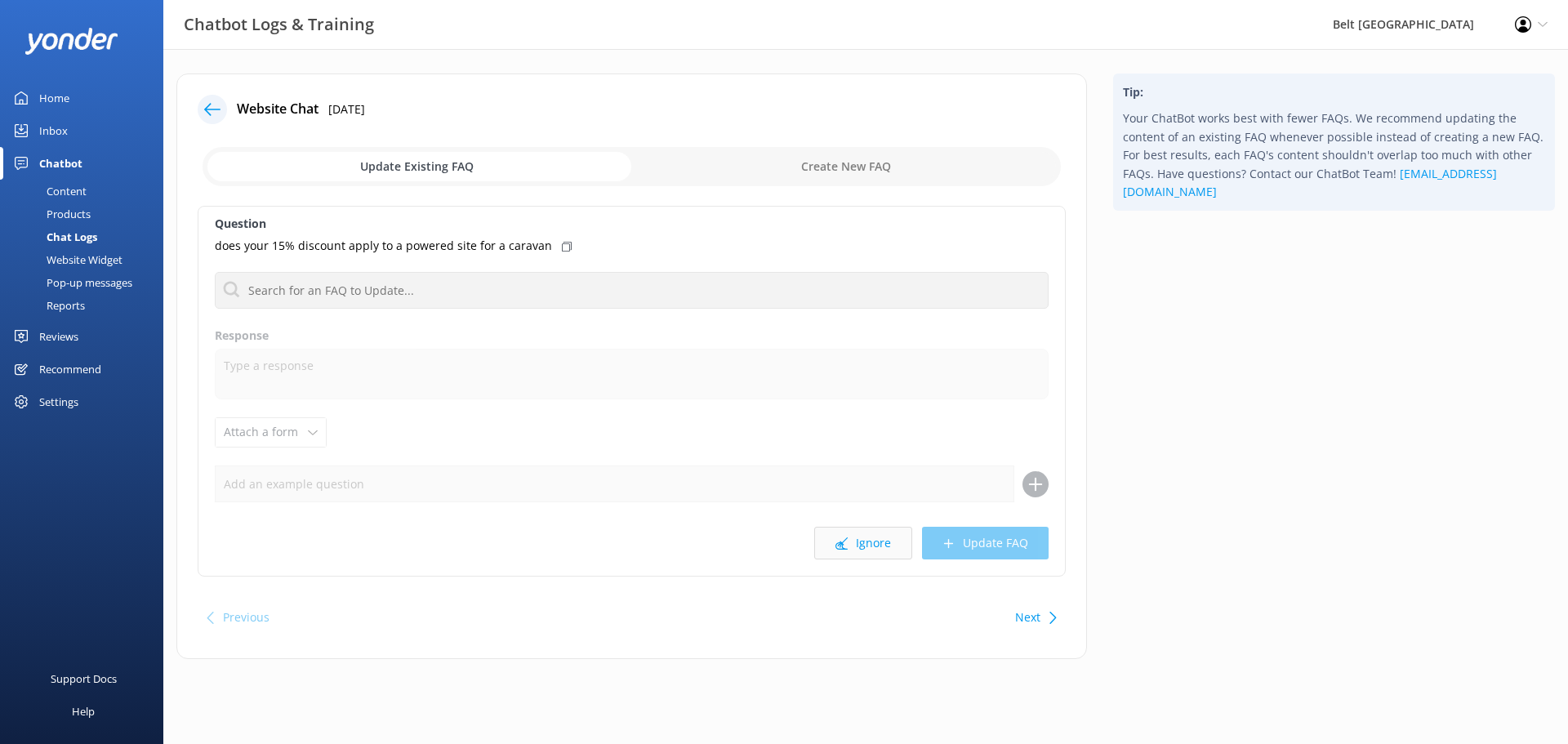
click at [861, 538] on button "Ignore" at bounding box center [862, 542] width 98 height 33
click at [878, 551] on button "Ignore" at bounding box center [862, 542] width 98 height 33
click at [883, 542] on button "Ignore" at bounding box center [862, 542] width 98 height 33
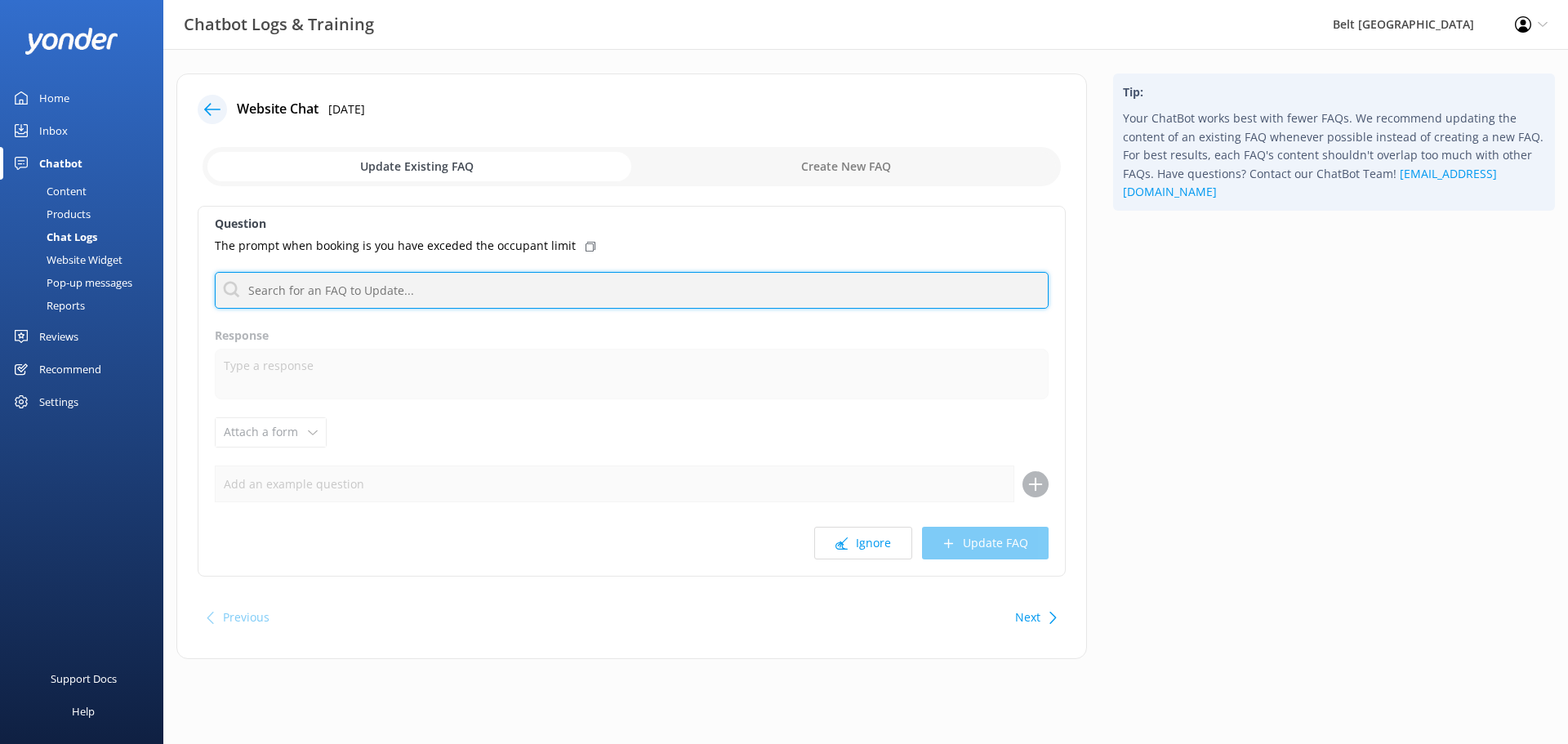
click at [666, 279] on input "text" at bounding box center [632, 291] width 833 height 37
click at [398, 297] on input "text" at bounding box center [632, 291] width 833 height 37
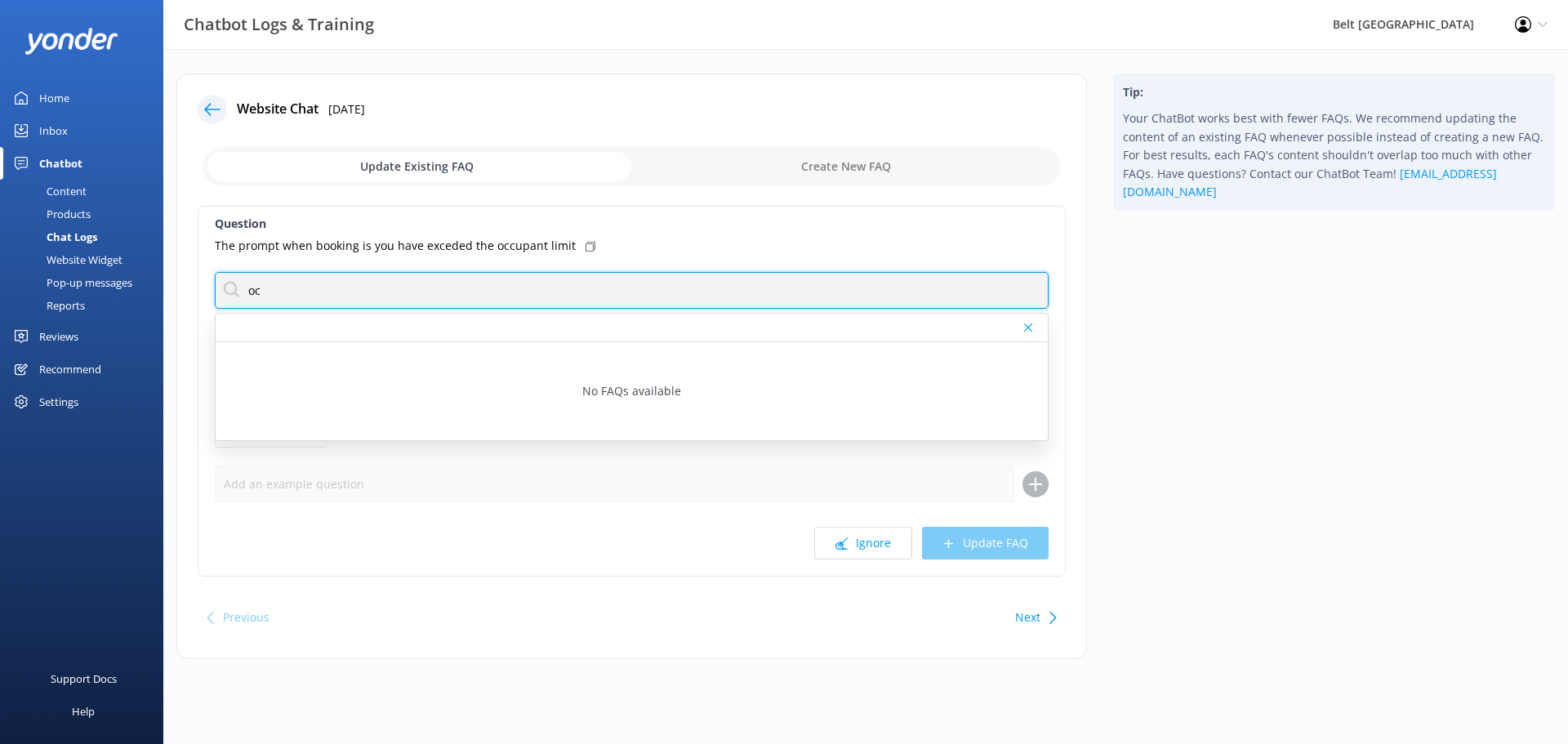
type input "o"
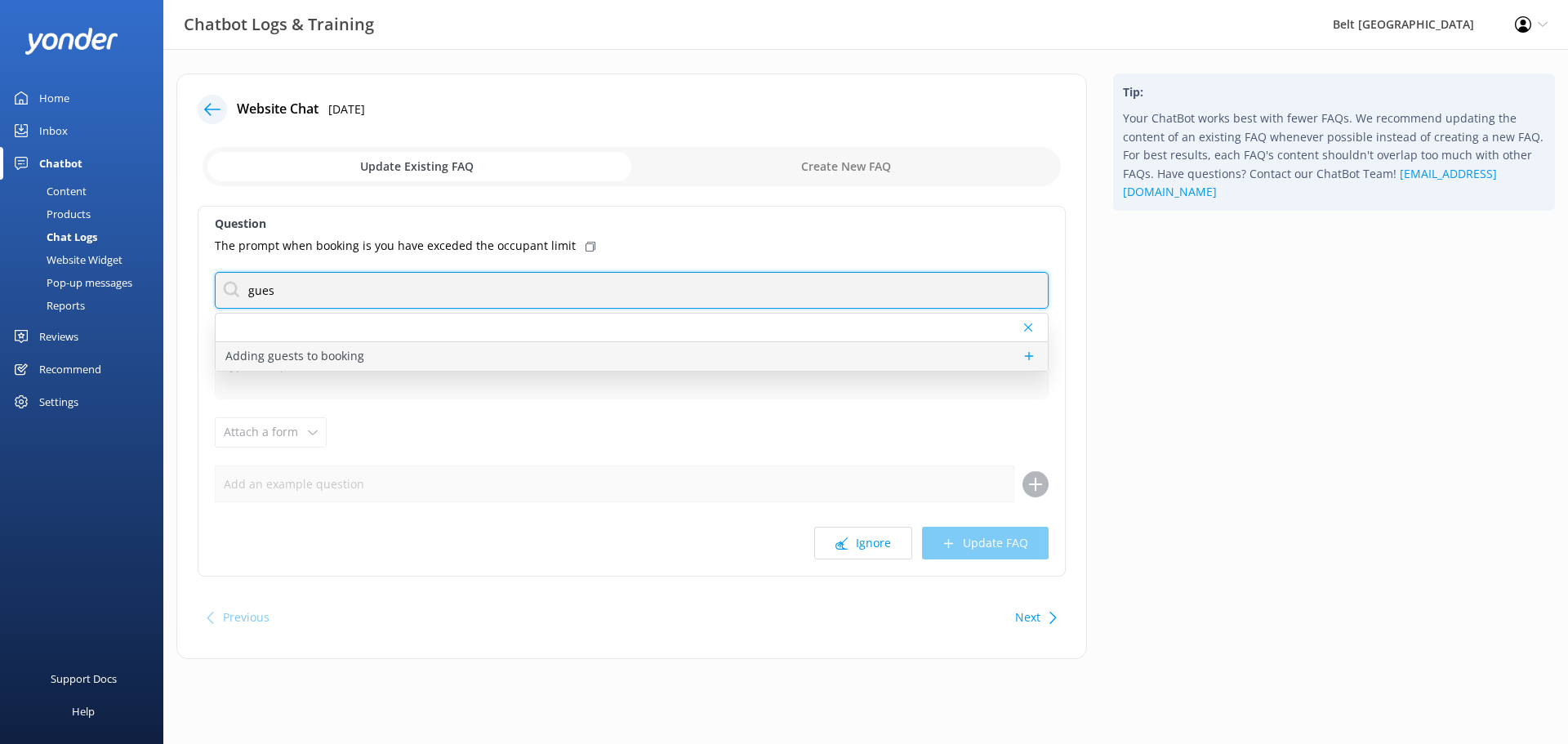
type input "gues"
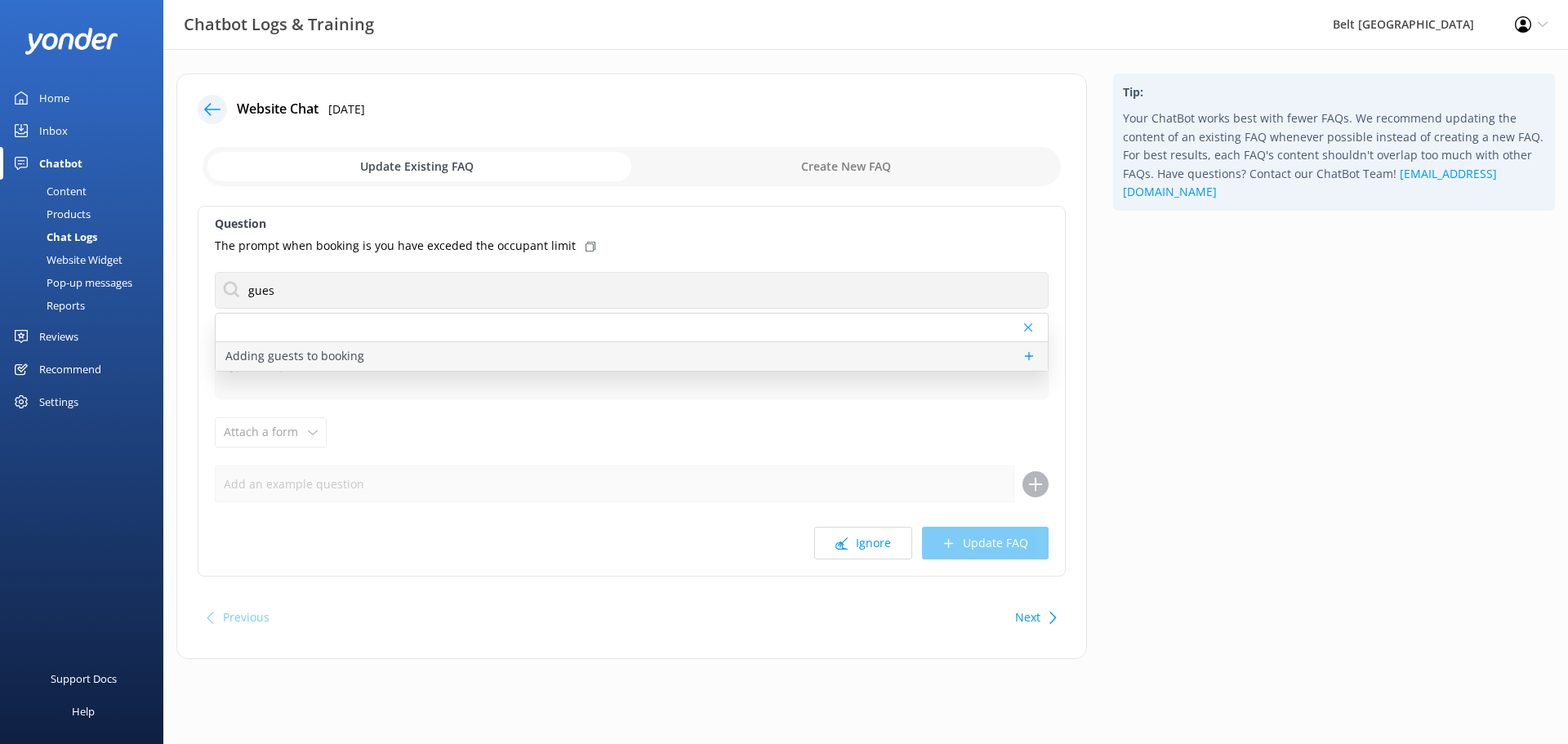
click at [407, 356] on div "Adding guests to booking" at bounding box center [631, 356] width 832 height 28
type textarea "Send us an email on [EMAIL_ADDRESS][DOMAIN_NAME] to make any changes to your bo…"
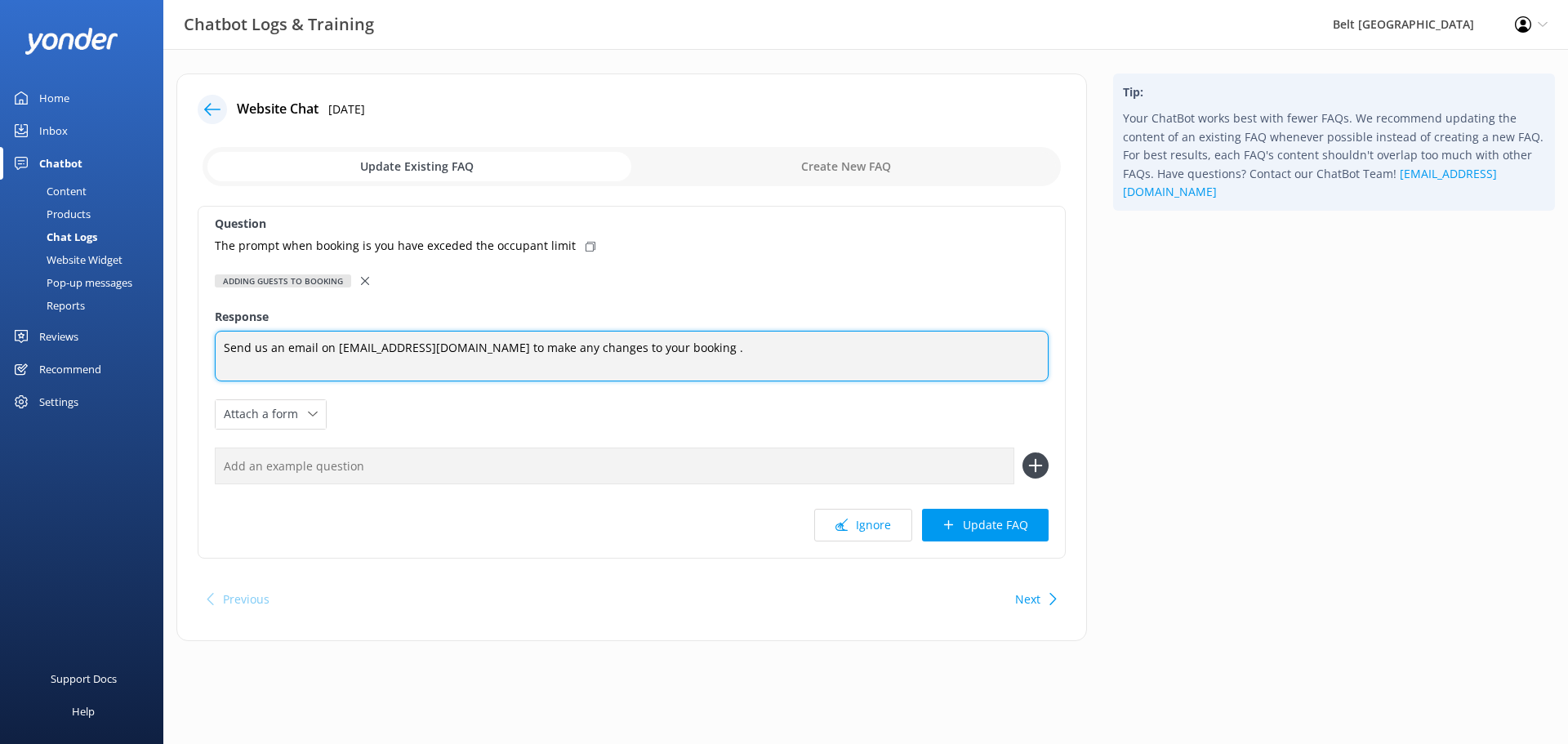
drag, startPoint x: 708, startPoint y: 345, endPoint x: 0, endPoint y: 320, distance: 708.4
click at [0, 326] on div "Chatbot Logs & Training Belt Road Seaside Holiday Park Profile Settings Logout …" at bounding box center [784, 369] width 1568 height 640
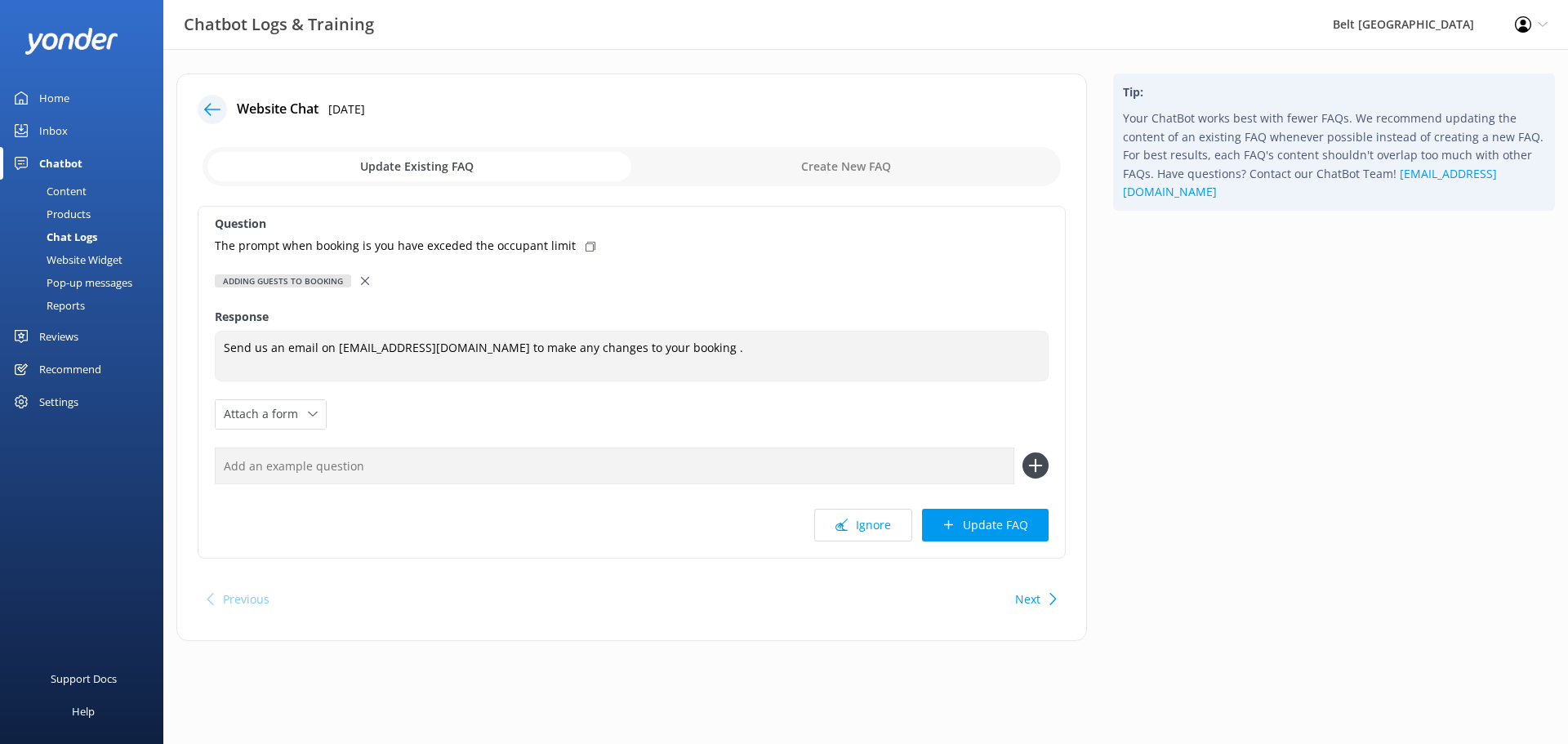
click at [533, 160] on input "checkbox" at bounding box center [632, 167] width 859 height 39
checkbox input "true"
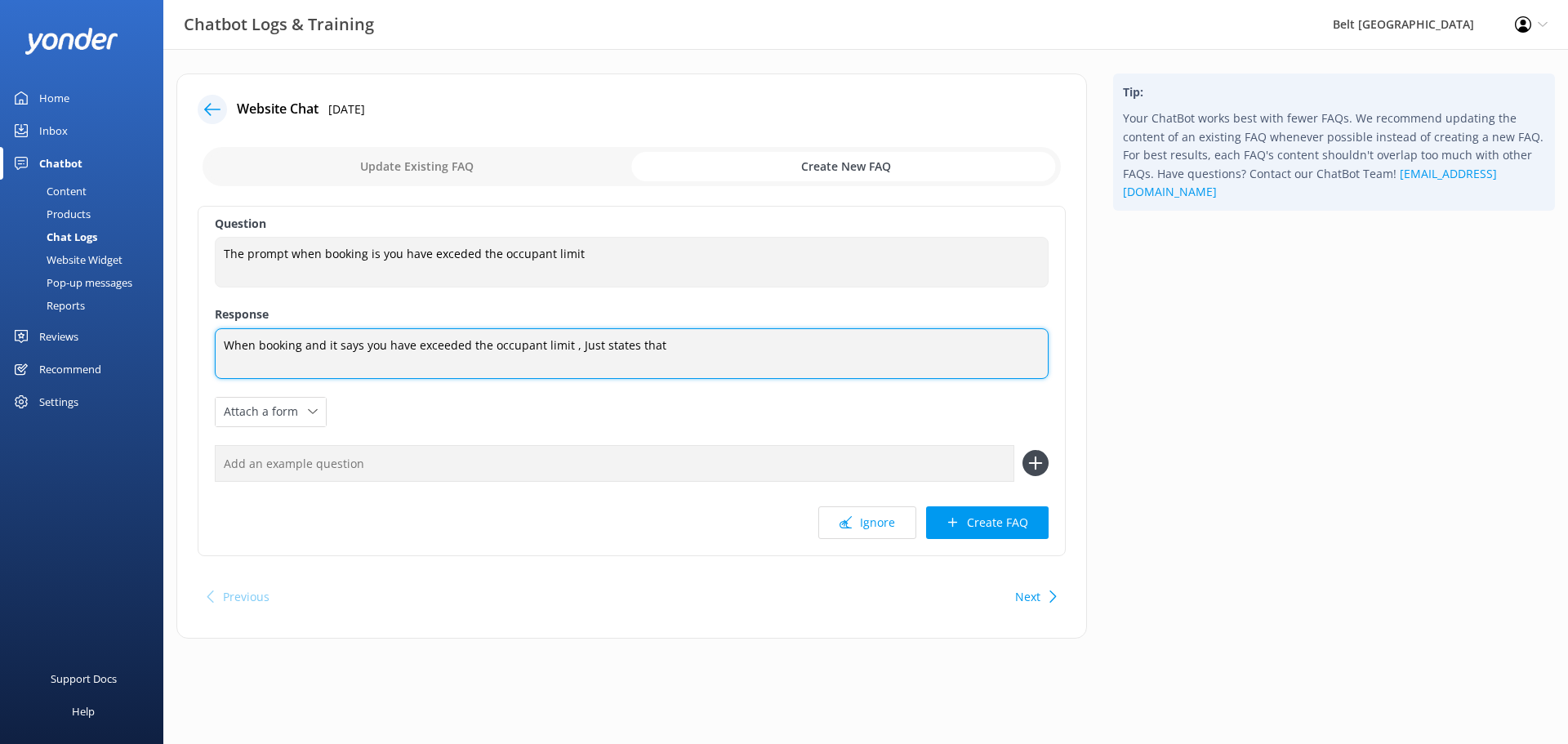
click at [709, 356] on textarea "When booking and it says you have exceeded the occupant limit , Just states that" at bounding box center [632, 354] width 833 height 50
click at [569, 345] on textarea "When booking and it says you have exceeded the occupant limit , Just states that" at bounding box center [632, 354] width 833 height 50
drag, startPoint x: 641, startPoint y: 343, endPoint x: 605, endPoint y: 341, distance: 36.1
click at [605, 341] on textarea "When booking and it says you have exceeded the occupant limit , It Just states …" at bounding box center [632, 354] width 833 height 50
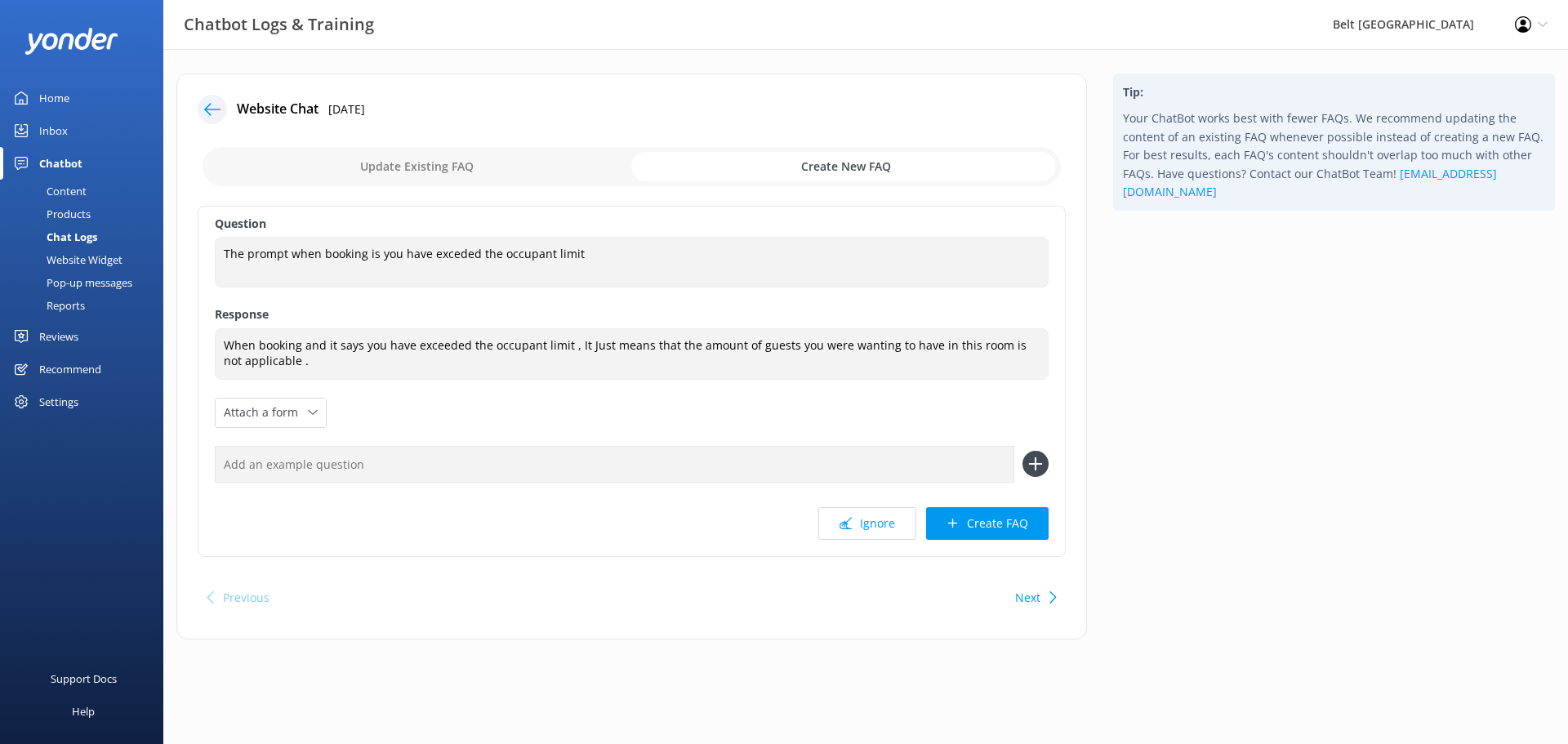
click at [497, 424] on div "Question The prompt when booking is you have exceded the occupant limit The pro…" at bounding box center [632, 381] width 868 height 351
click at [543, 407] on div "Question The prompt when booking is you have exceded the occupant limit The pro…" at bounding box center [632, 381] width 868 height 351
click at [610, 459] on input "text" at bounding box center [614, 464] width 800 height 37
click at [320, 418] on div "Attach a form Leave contact details Check availability" at bounding box center [270, 412] width 110 height 28
click at [471, 418] on div "Question The prompt when booking is you have exceded the occupant limit The pro…" at bounding box center [632, 381] width 868 height 351
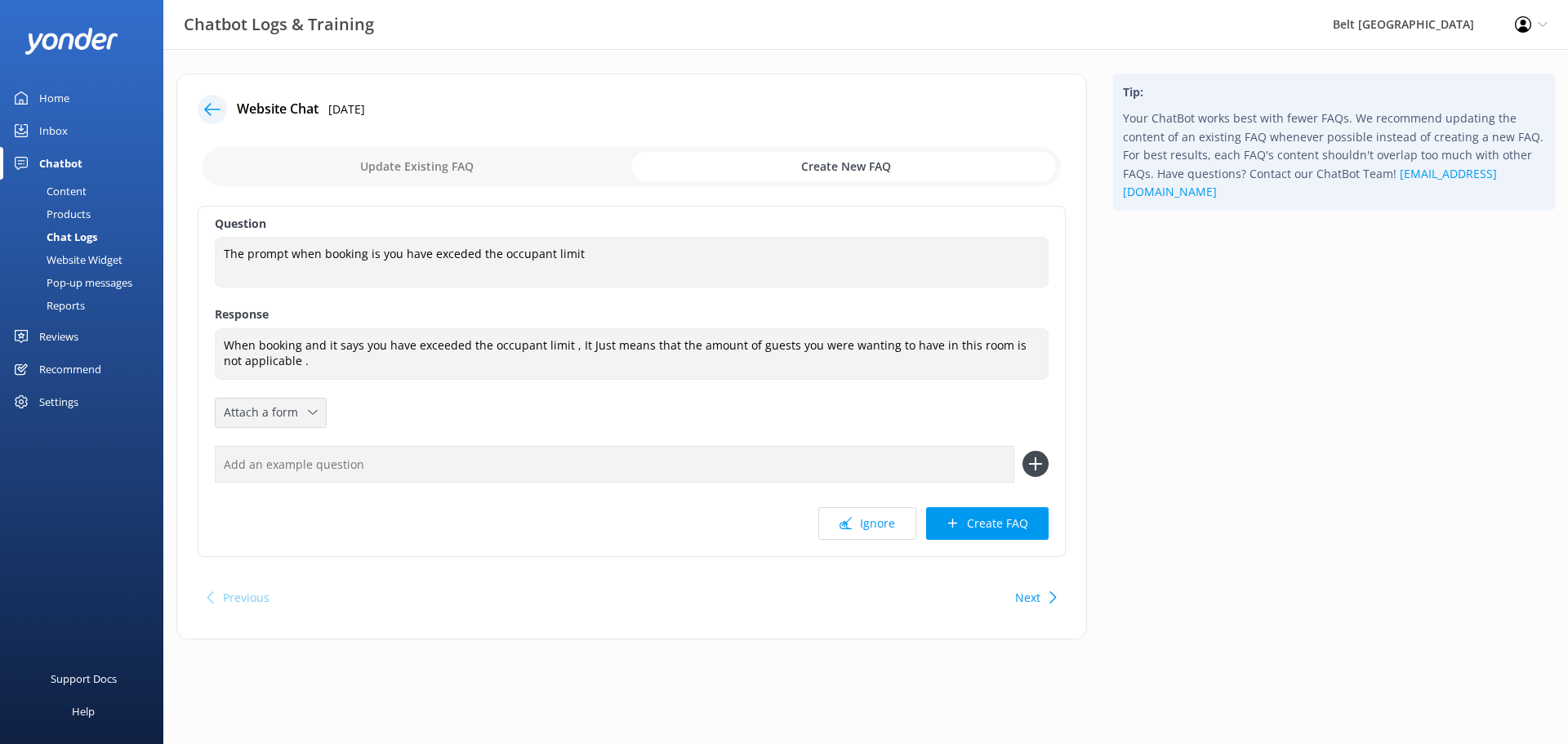
click at [299, 414] on span "Attach a form" at bounding box center [266, 412] width 84 height 18
click at [519, 405] on div "Question The prompt when booking is you have exceded the occupant limit The pro…" at bounding box center [632, 381] width 868 height 351
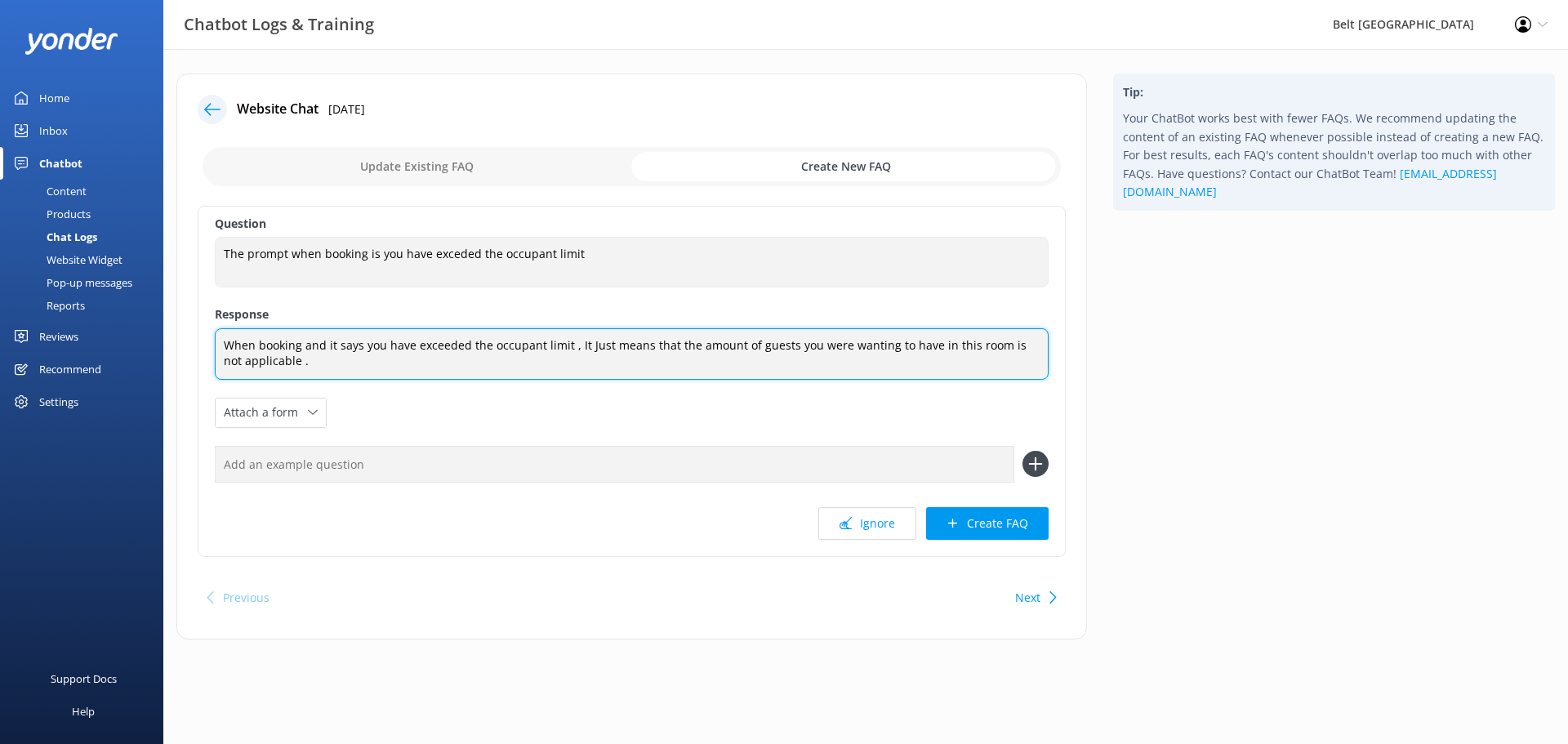
click at [282, 360] on textarea "When booking and it says you have exceeded the occupant limit , It Just means t…" at bounding box center [632, 354] width 833 height 51
type textarea "When booking and it says you have exceeded the occupant limit , It Just means t…"
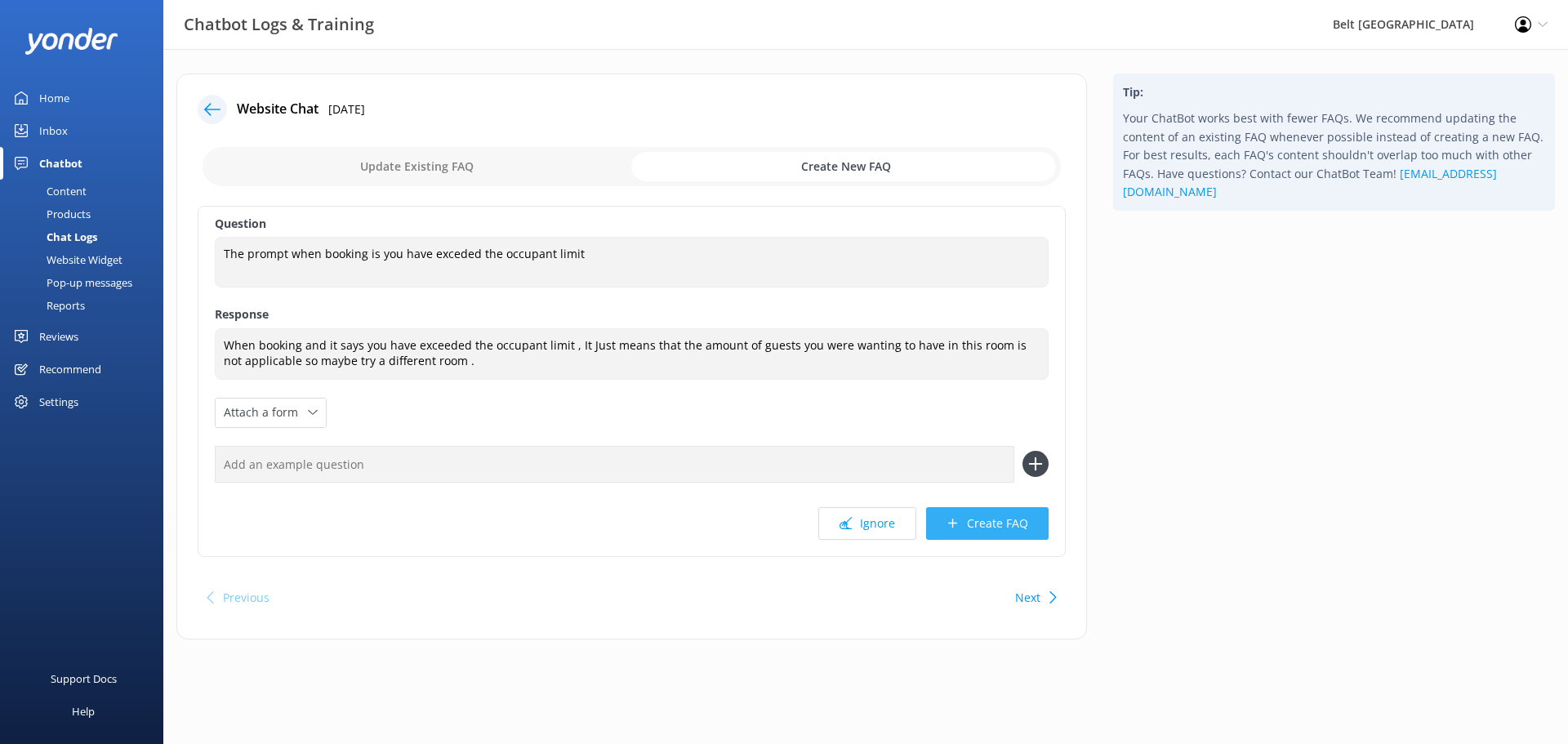
click at [1016, 527] on button "Create FAQ" at bounding box center [988, 523] width 122 height 33
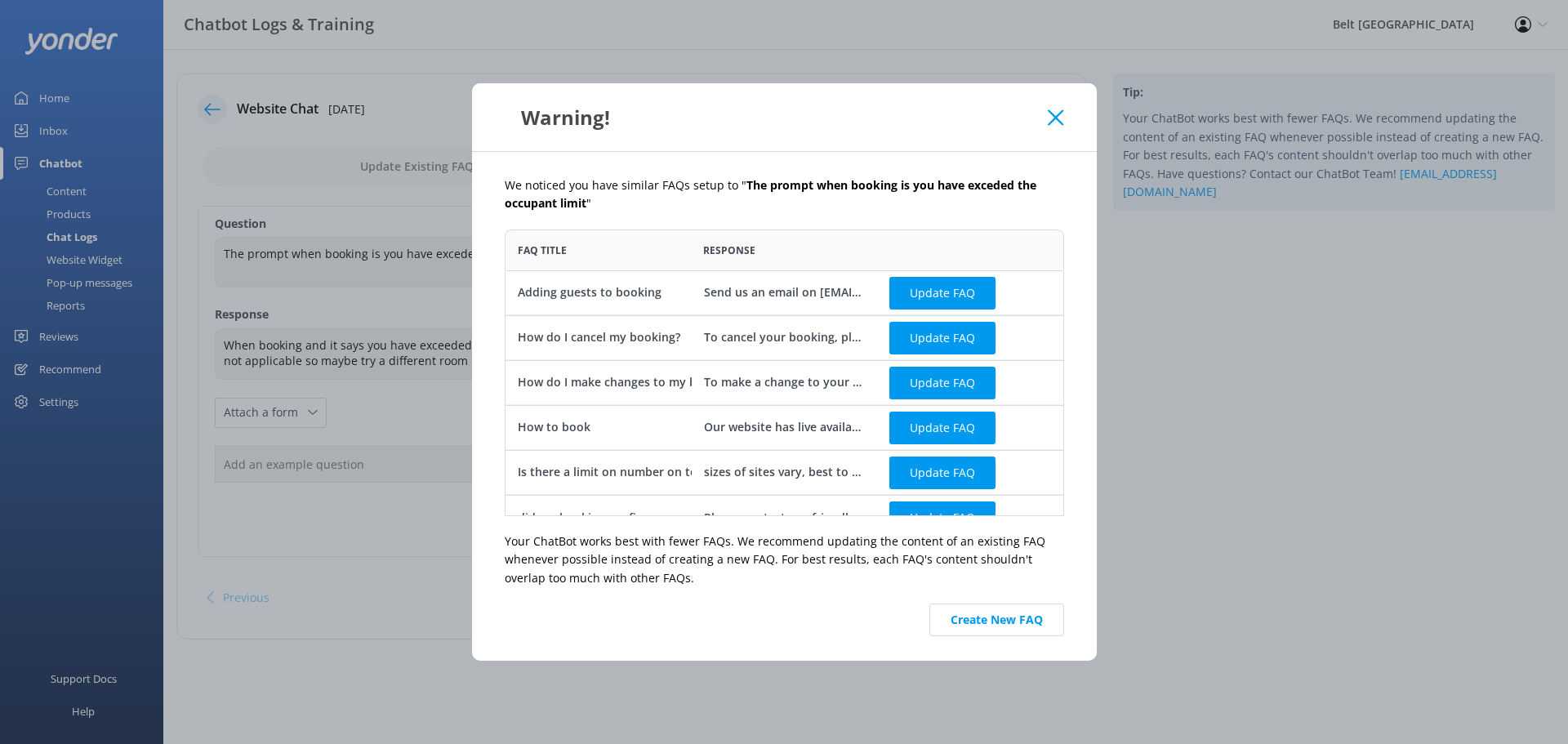
scroll to position [24, 0]
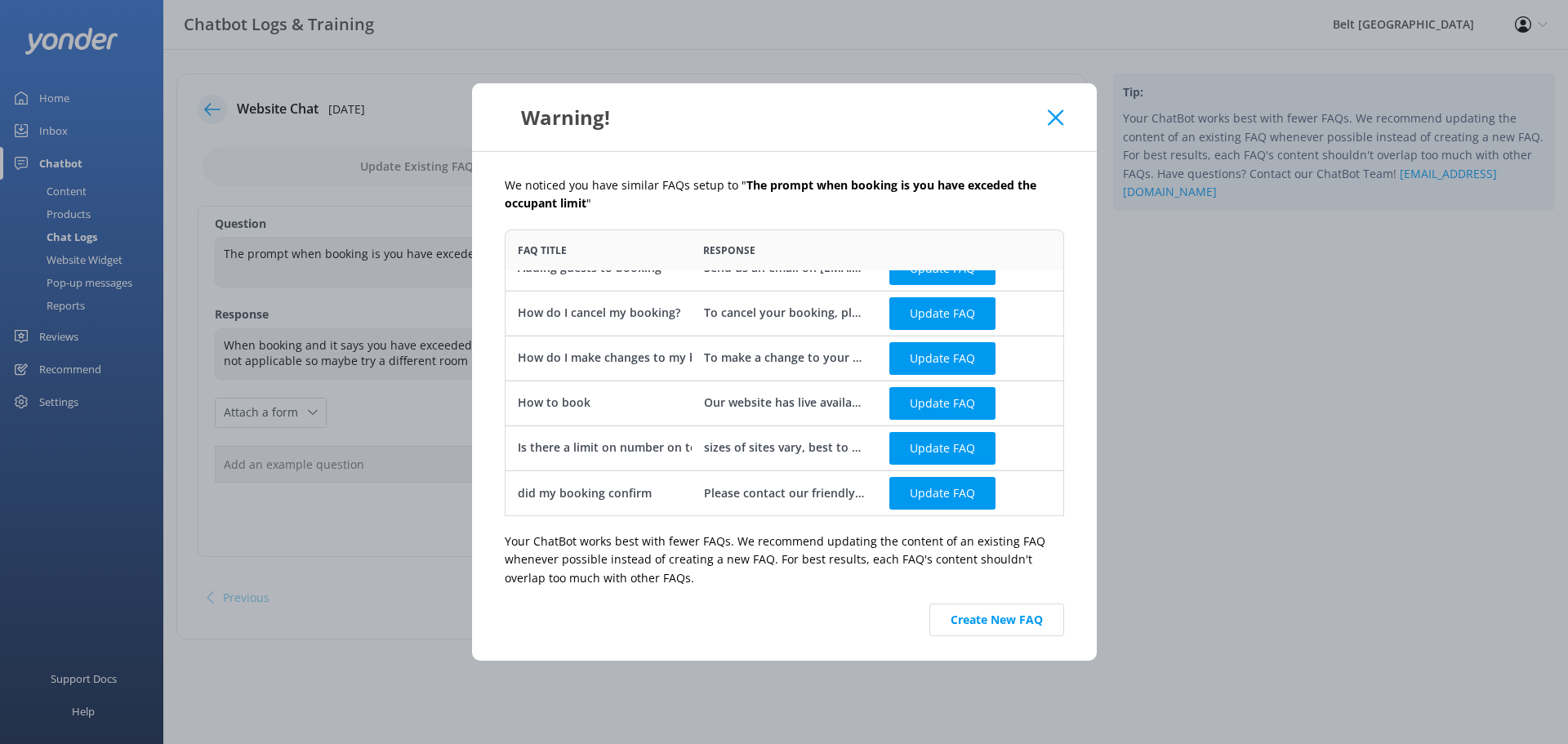
drag, startPoint x: 770, startPoint y: 448, endPoint x: 865, endPoint y: 495, distance: 106.0
click at [771, 449] on div "sizes of sites vary, best to call us for more info" at bounding box center [783, 447] width 162 height 18
click at [656, 449] on div "Is there a limit on number on tents on a site?" at bounding box center [643, 447] width 253 height 18
click at [728, 459] on div "sizes of sites vary, best to call us for more info" at bounding box center [784, 448] width 186 height 45
click at [726, 532] on p "Your ChatBot works best with fewer FAQs. We recommend updating the content of a…" at bounding box center [784, 559] width 559 height 54
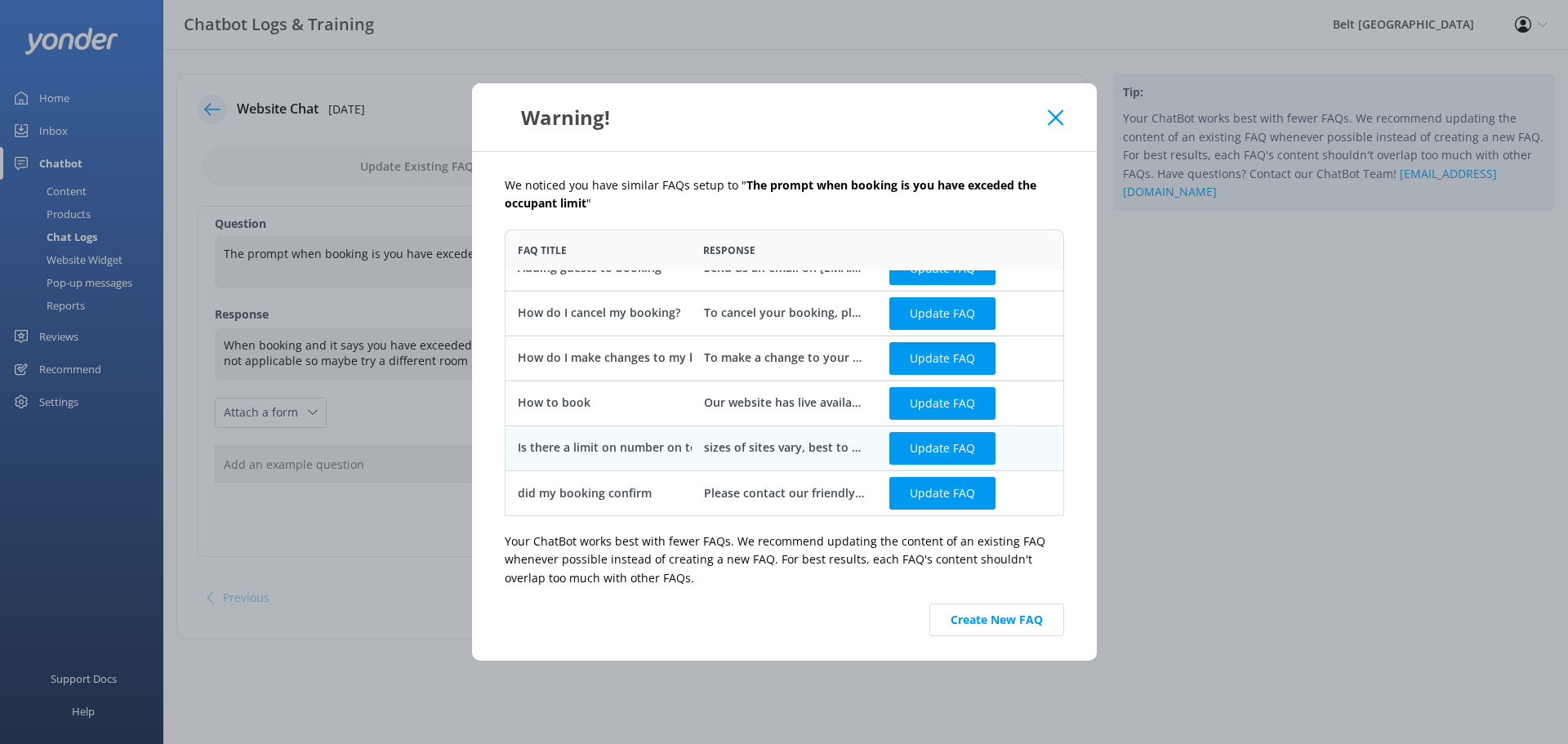
click at [999, 625] on button "Create New FAQ" at bounding box center [996, 620] width 135 height 33
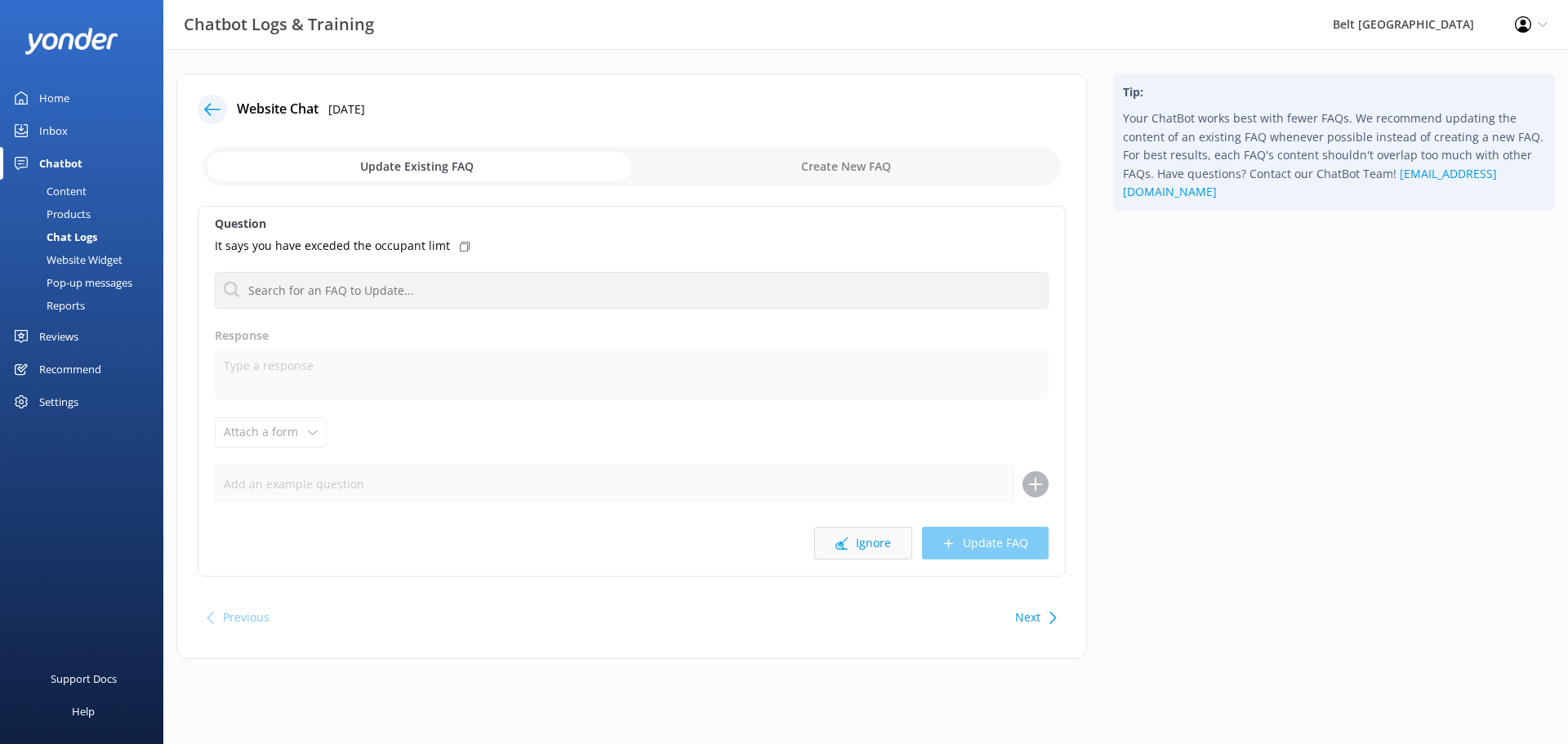
click at [874, 553] on button "Ignore" at bounding box center [862, 542] width 98 height 33
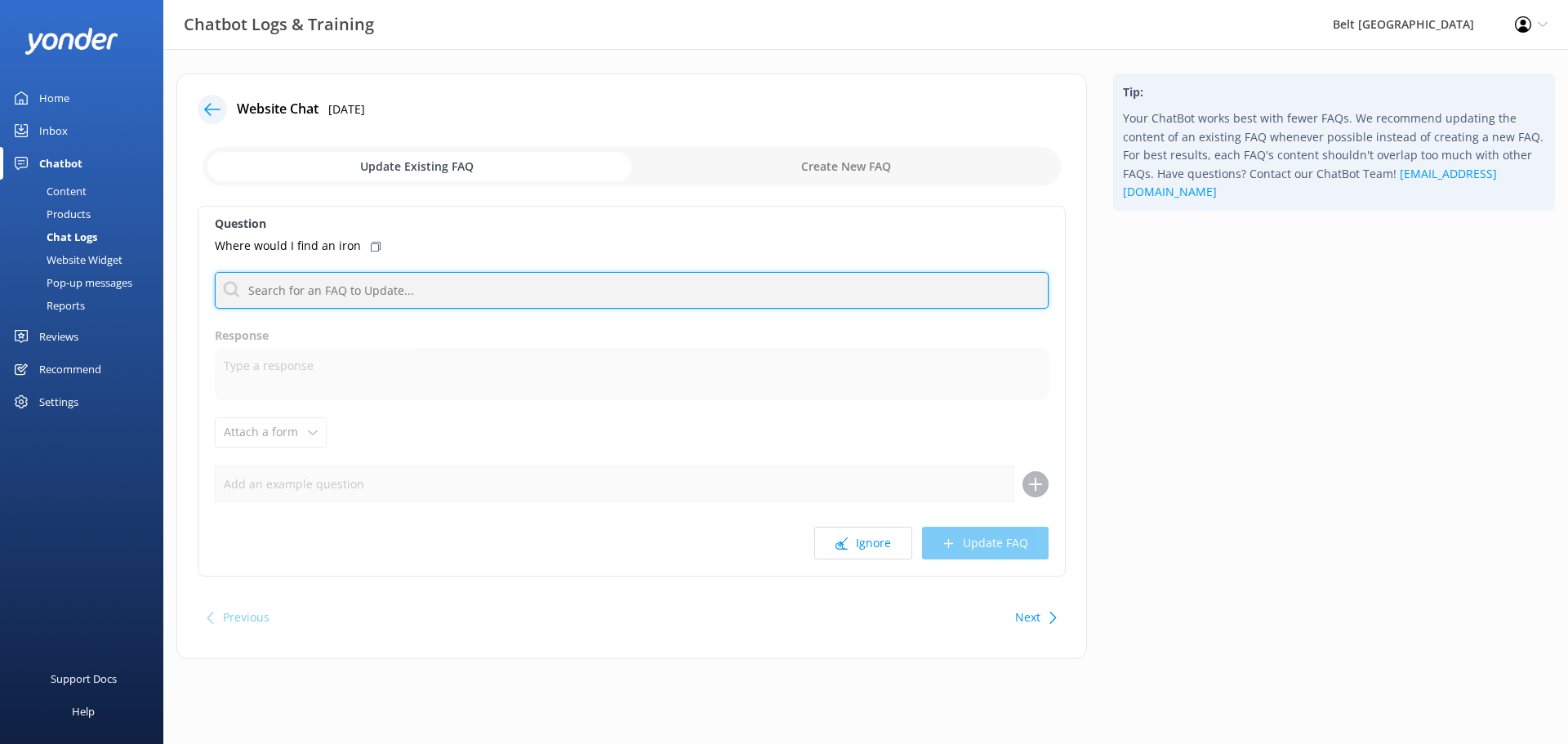
click at [465, 294] on input "text" at bounding box center [632, 291] width 833 height 37
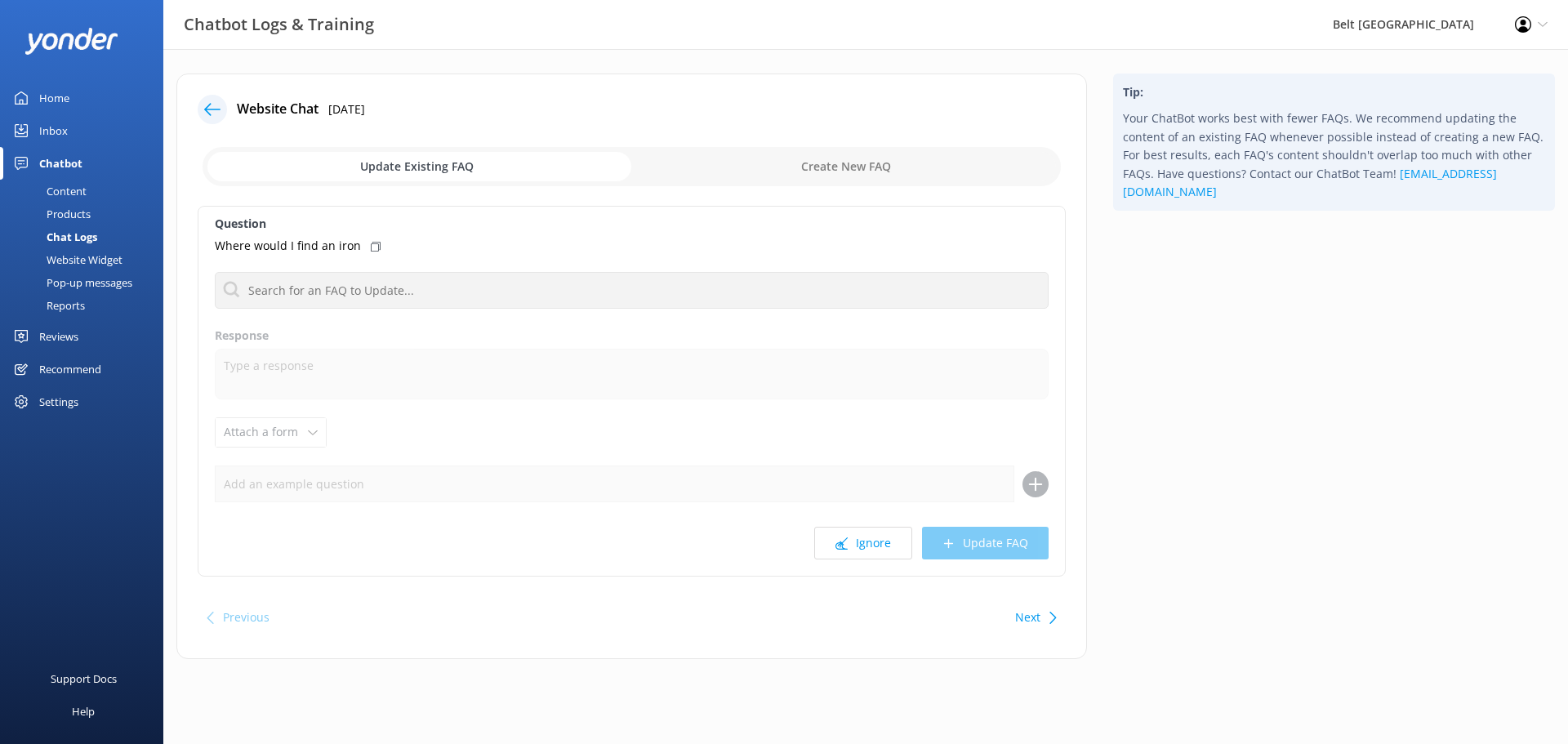
click at [791, 170] on input "checkbox" at bounding box center [632, 167] width 859 height 39
checkbox input "true"
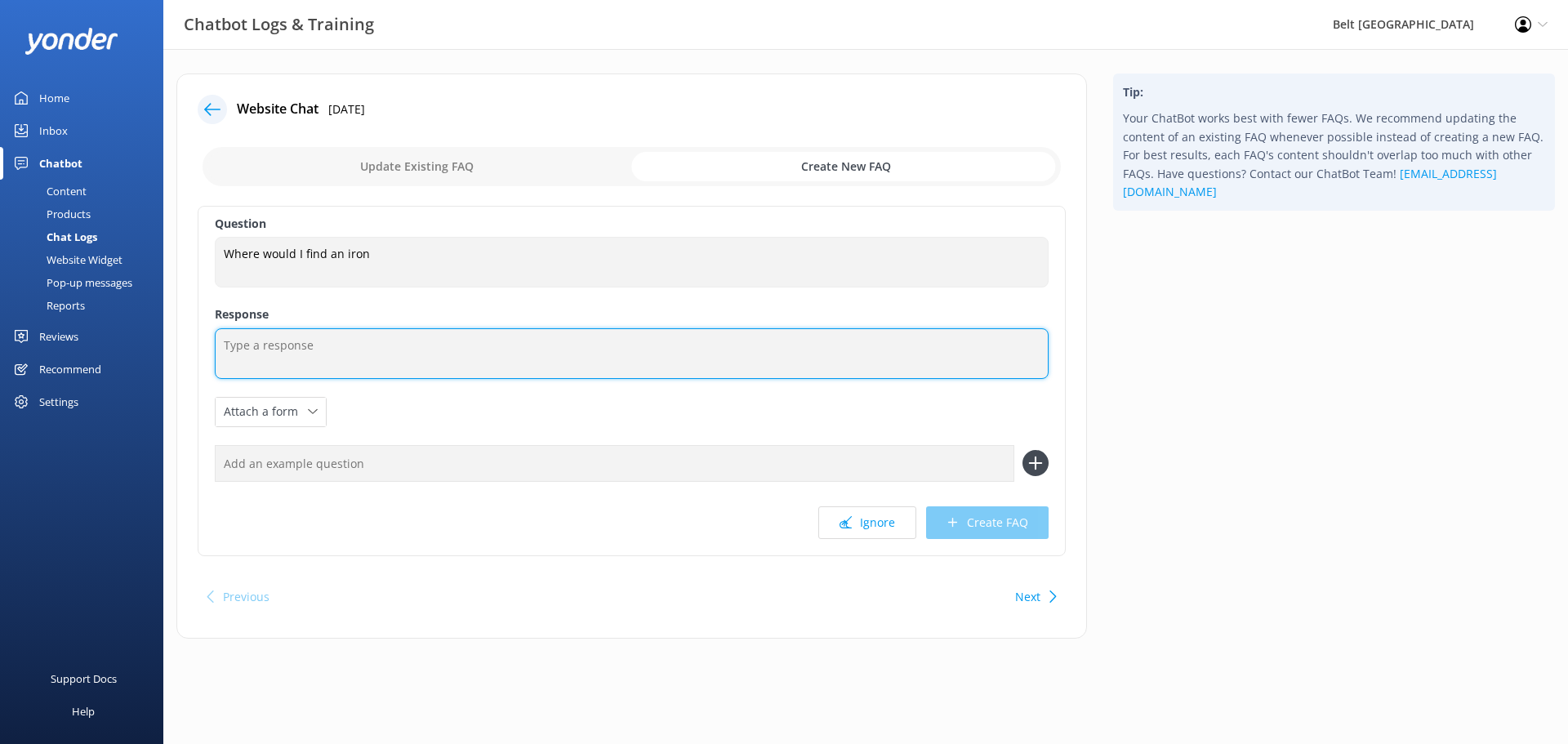
click at [329, 365] on textarea at bounding box center [632, 354] width 833 height 50
type textarea "If you are needing an iron we have some down in the reception just ask one of o…"
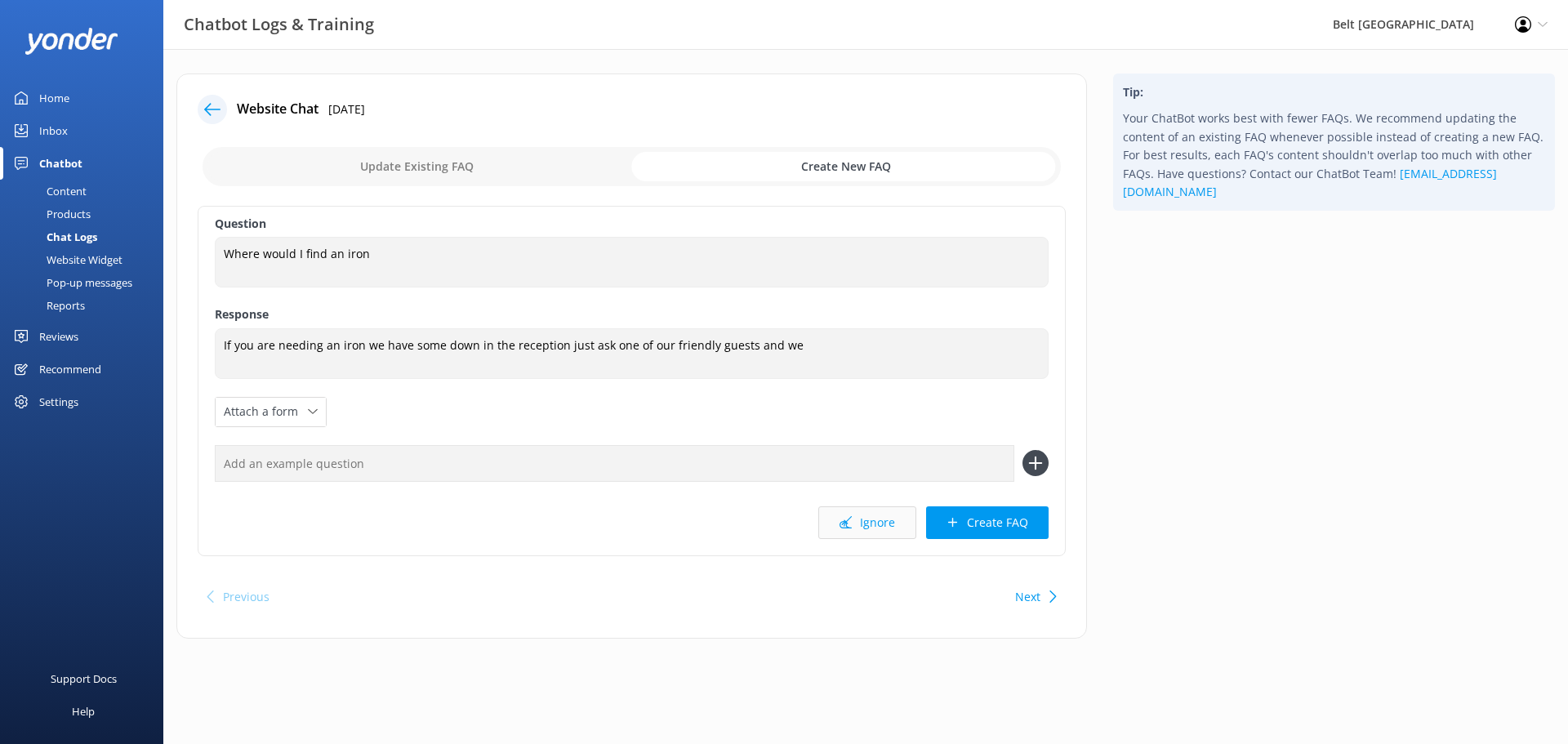
click at [859, 521] on button "Ignore" at bounding box center [866, 522] width 98 height 33
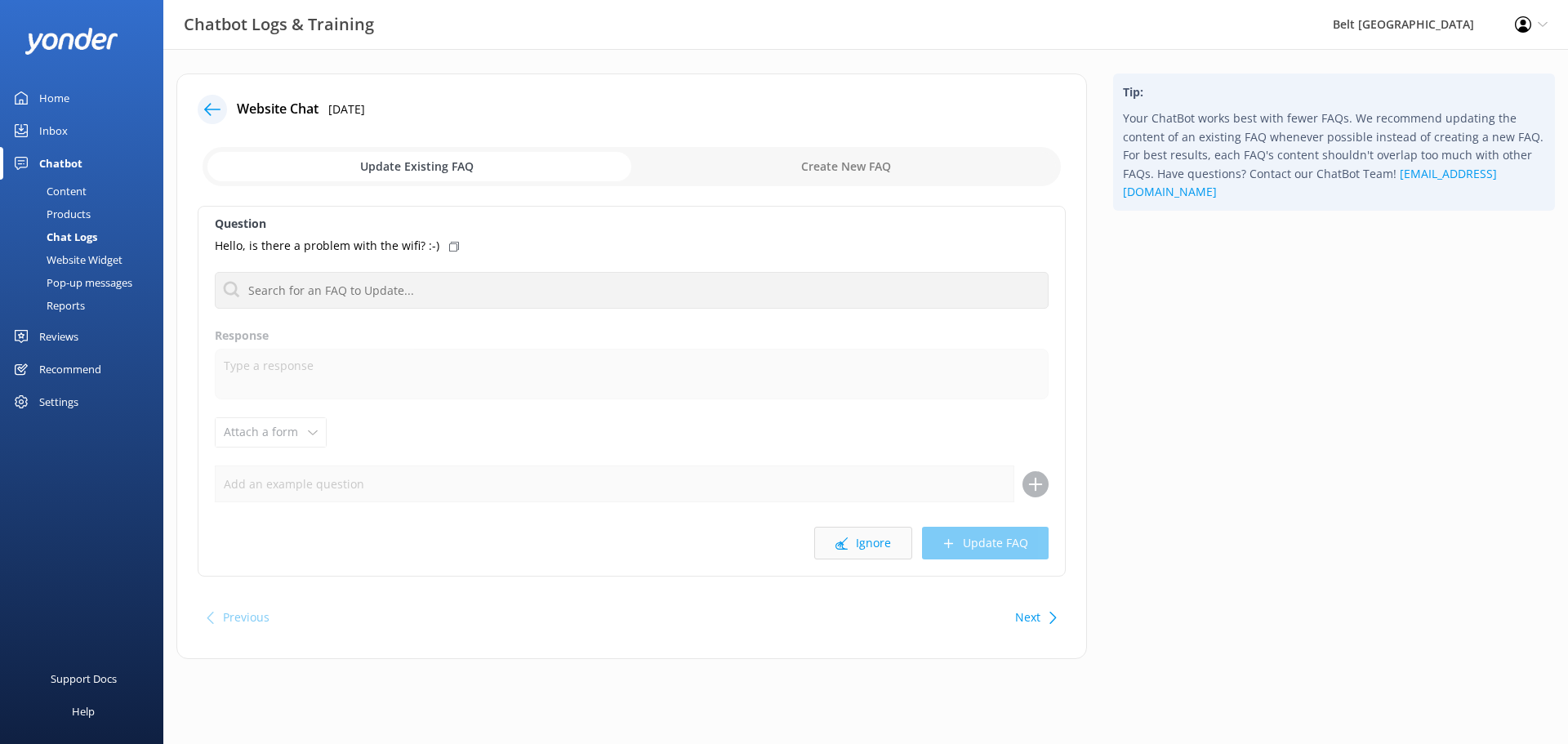
click at [848, 542] on icon at bounding box center [841, 542] width 13 height 13
click at [848, 535] on button "Ignore" at bounding box center [862, 542] width 98 height 33
click at [868, 551] on button "Ignore" at bounding box center [862, 542] width 98 height 33
click at [868, 547] on button "Ignore" at bounding box center [862, 542] width 98 height 33
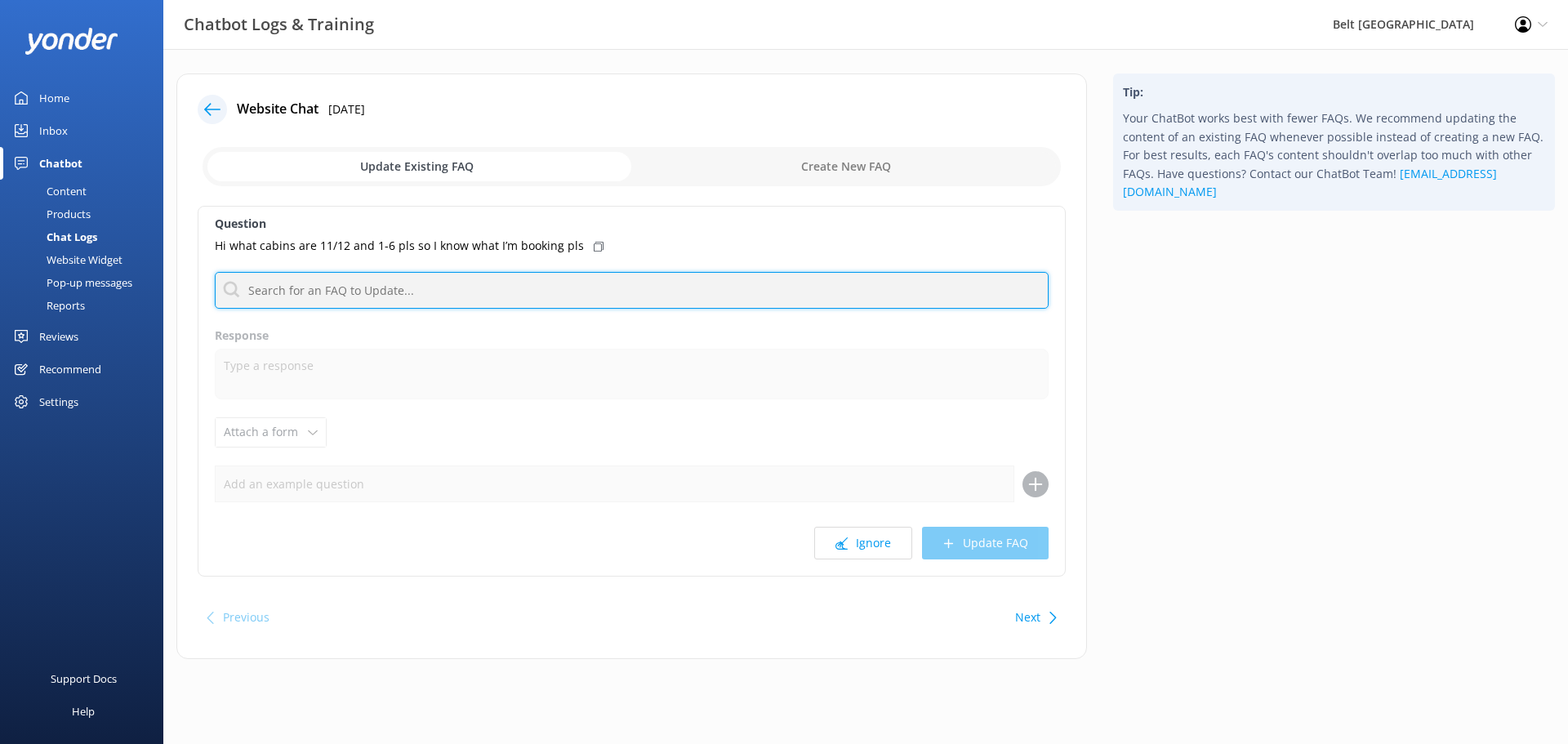
click at [472, 301] on input "text" at bounding box center [632, 291] width 833 height 37
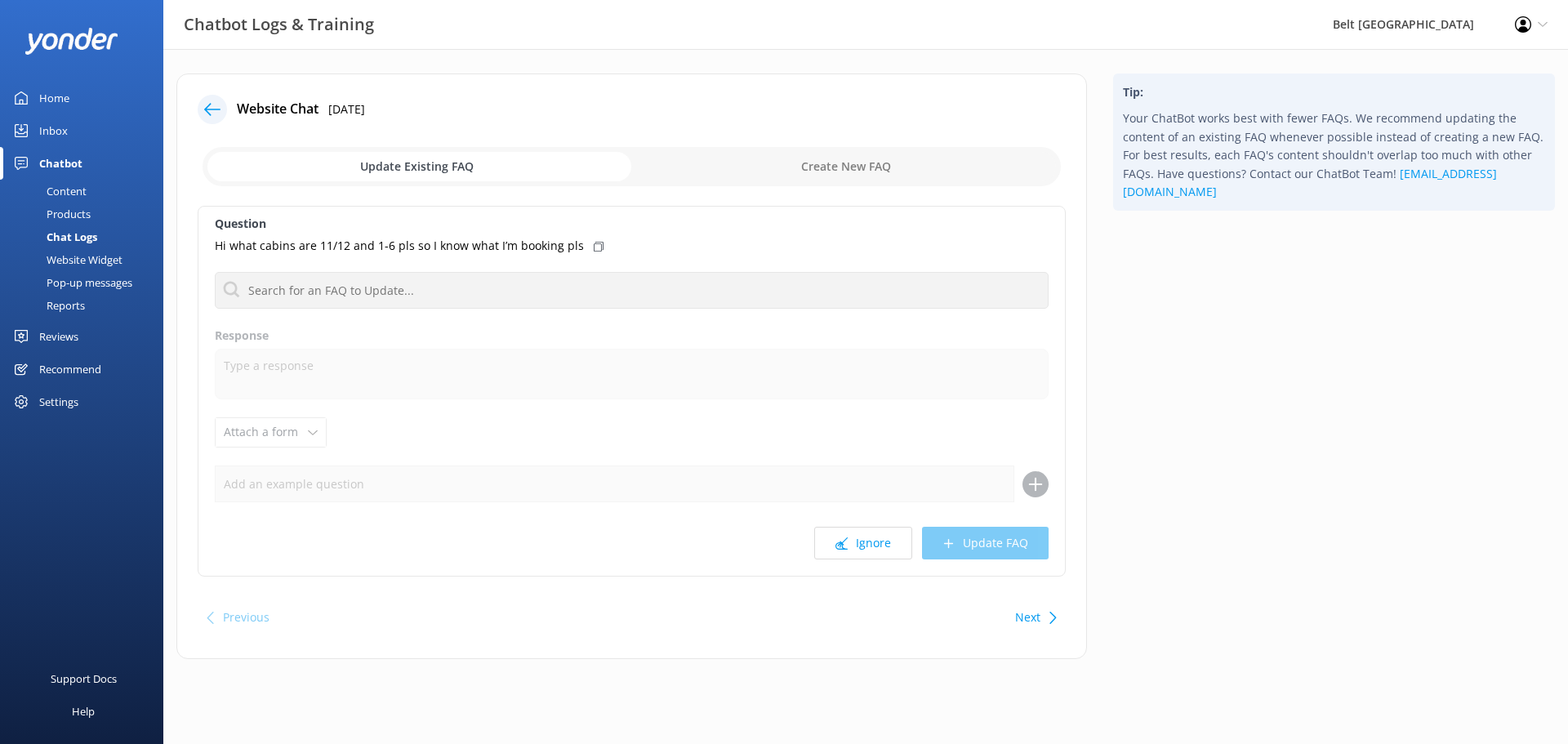
click at [808, 173] on input "checkbox" at bounding box center [632, 167] width 859 height 39
checkbox input "true"
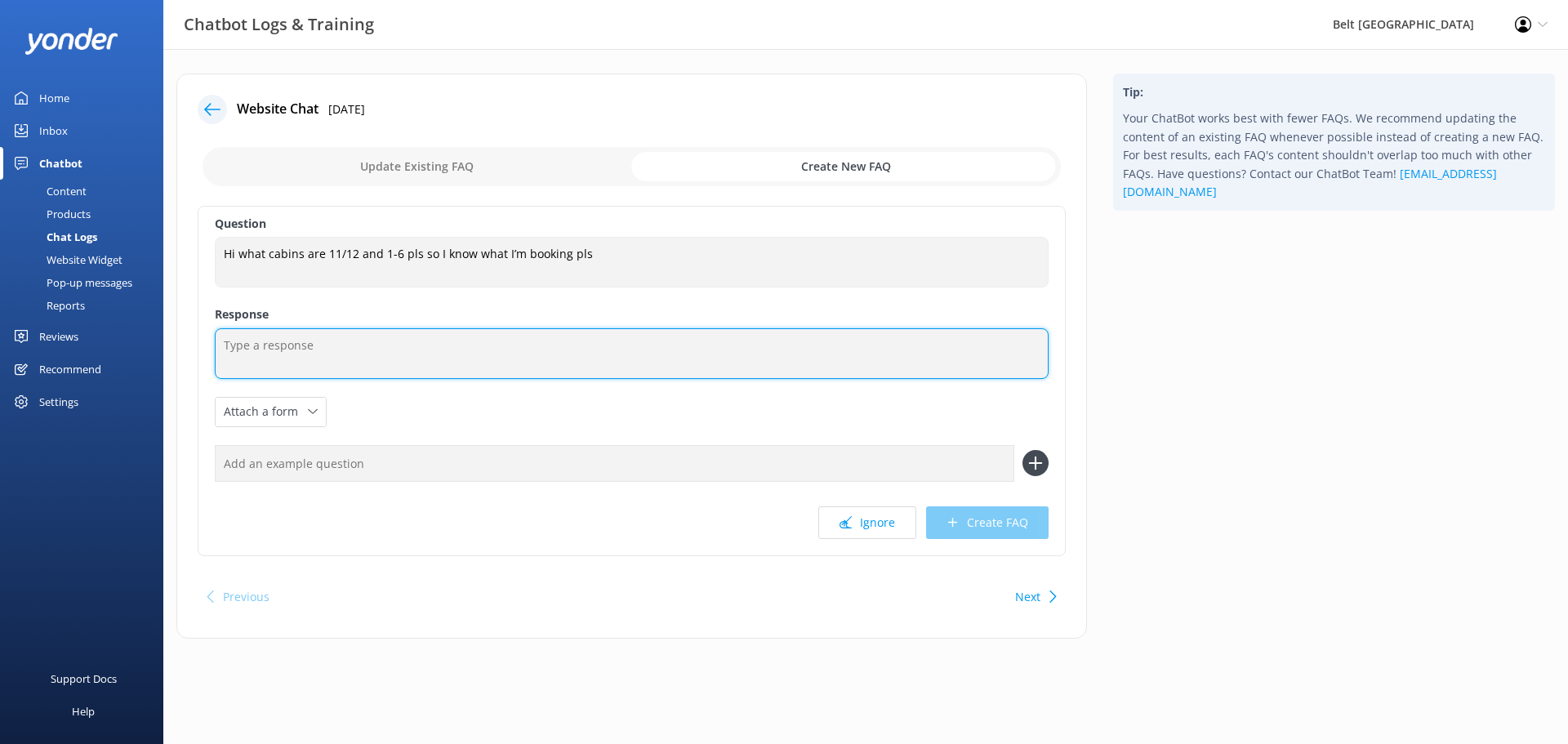
click at [438, 342] on textarea at bounding box center [632, 354] width 833 height 50
click at [658, 353] on textarea "Cabins 11/12 are our ensuite cabins" at bounding box center [632, 354] width 833 height 50
paste textarea "Enjoy unobstructed breath-taking sea views from our most popular cabin option. …"
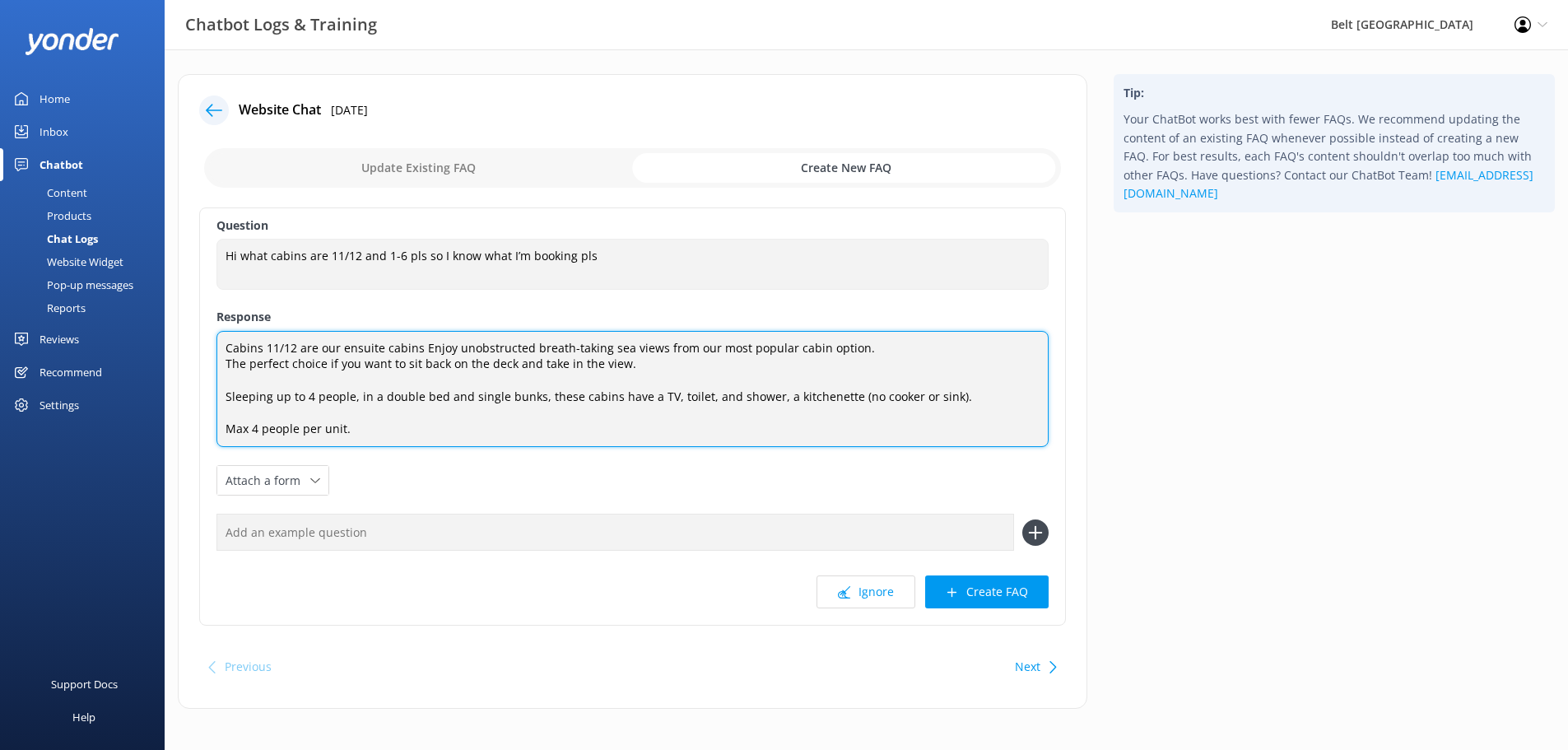
click at [420, 346] on textarea "Cabins 11/12 are our ensuite cabins Enjoy unobstructed breath-taking sea views …" at bounding box center [633, 390] width 832 height 117
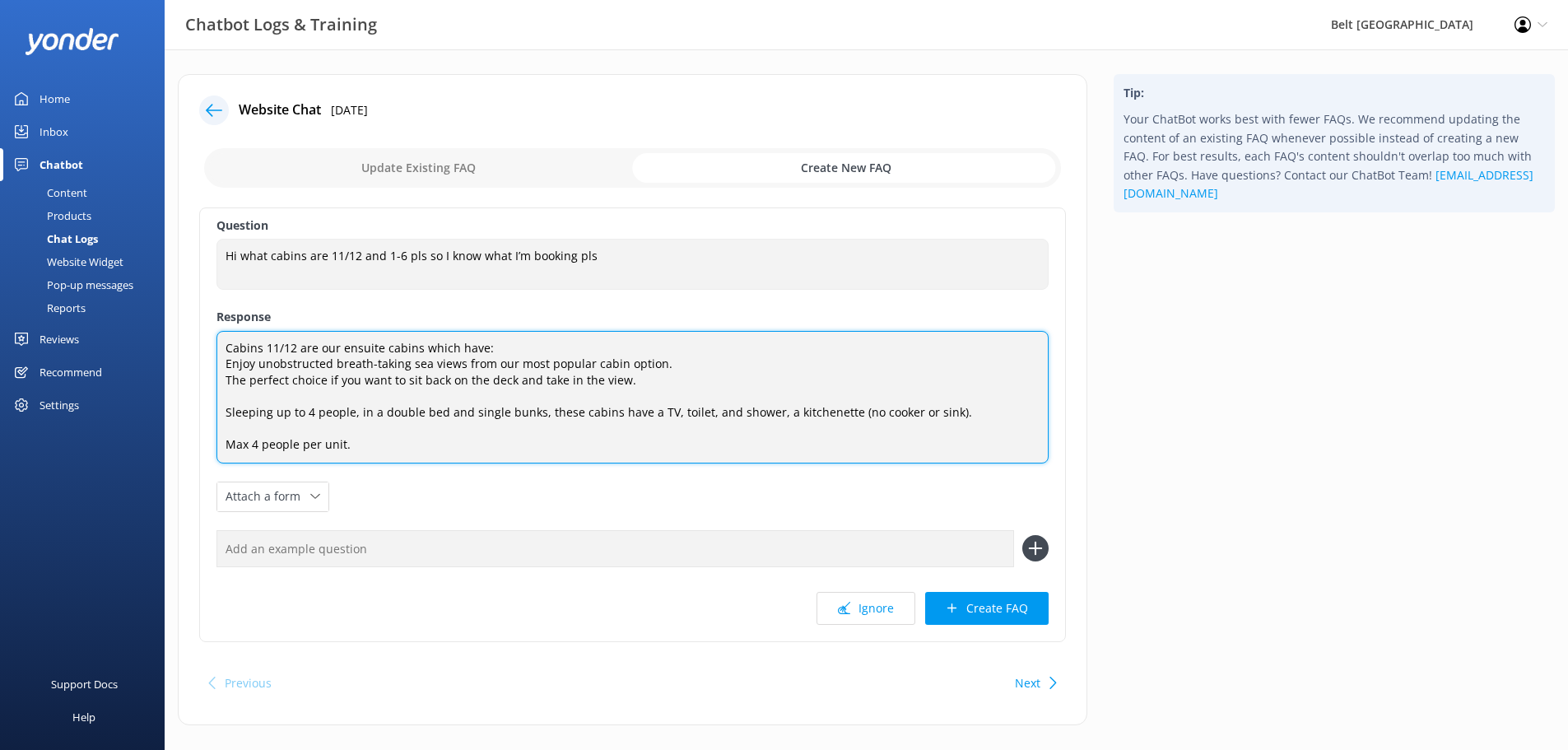
click at [228, 410] on textarea "Cabins 11/12 are our ensuite cabins which have: Enjoy unobstructed breath-takin…" at bounding box center [633, 397] width 832 height 133
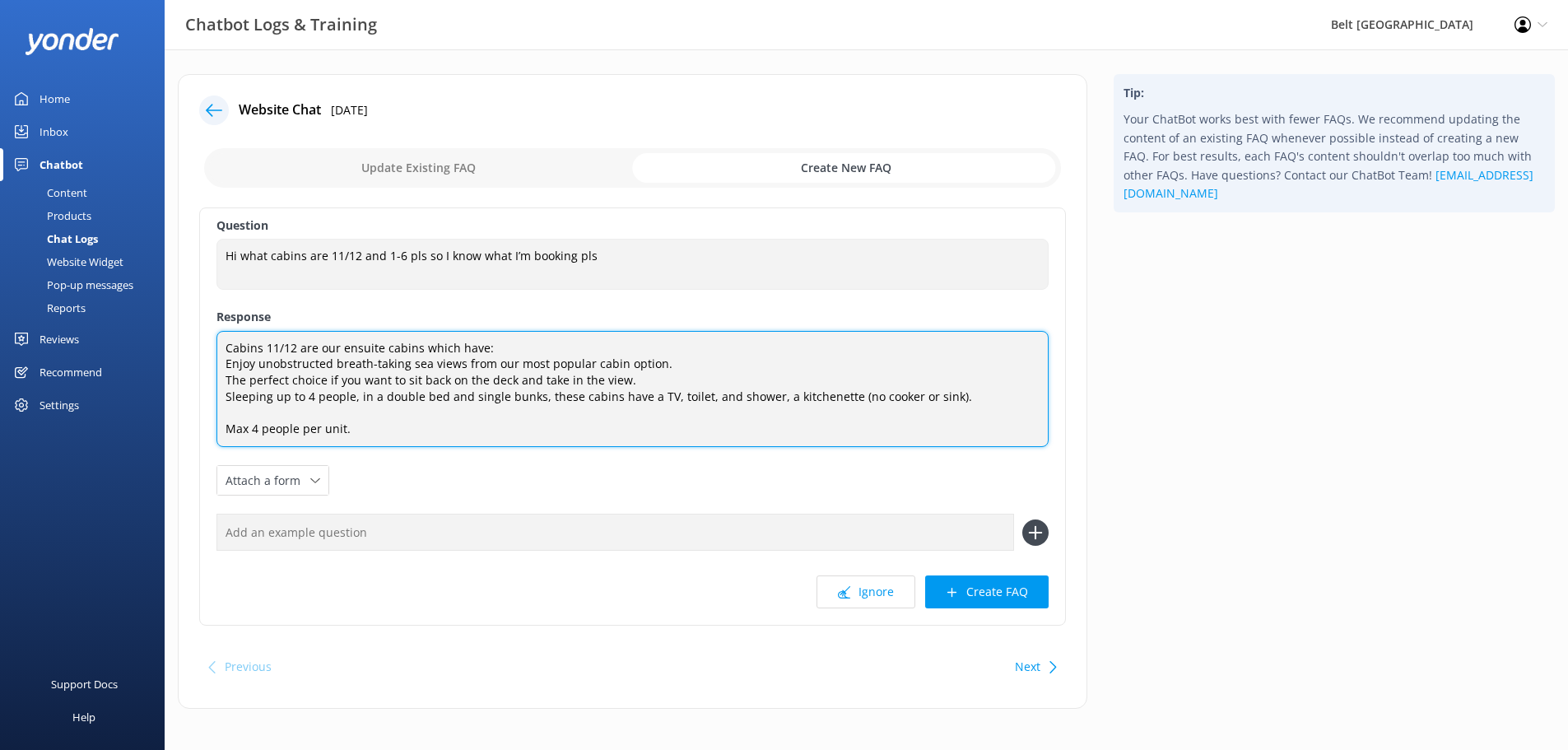
click at [224, 429] on textarea "Cabins 11/12 are our ensuite cabins which have: Enjoy unobstructed breath-takin…" at bounding box center [633, 390] width 832 height 117
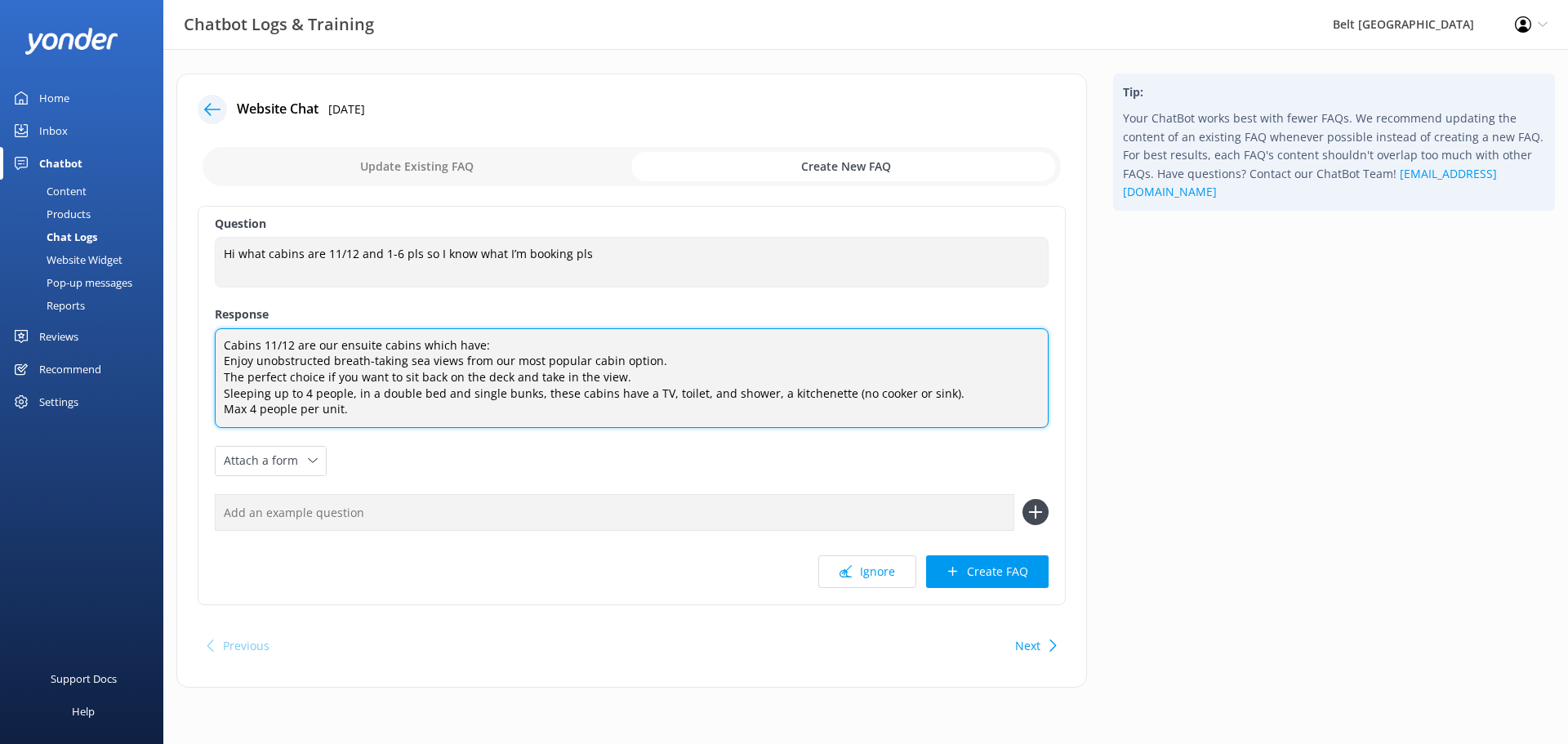
click at [374, 406] on textarea "Cabins 11/12 are our ensuite cabins which have: Enjoy unobstructed breath-takin…" at bounding box center [632, 378] width 833 height 100
drag, startPoint x: 512, startPoint y: 352, endPoint x: 449, endPoint y: 331, distance: 66.4
click at [511, 350] on textarea "Cabins 11/12 are our ensuite cabins which have: Enjoy unobstructed breath-takin…" at bounding box center [632, 378] width 833 height 100
click at [291, 346] on textarea "Cabins 11/12 are our ensuite cabins which have: Enjoy unobstructed breath-takin…" at bounding box center [632, 378] width 833 height 100
click at [594, 407] on textarea "Cabins 11/12 and same with 5/6 are our ensuite cabins which have: Enjoy unobstr…" at bounding box center [632, 378] width 833 height 100
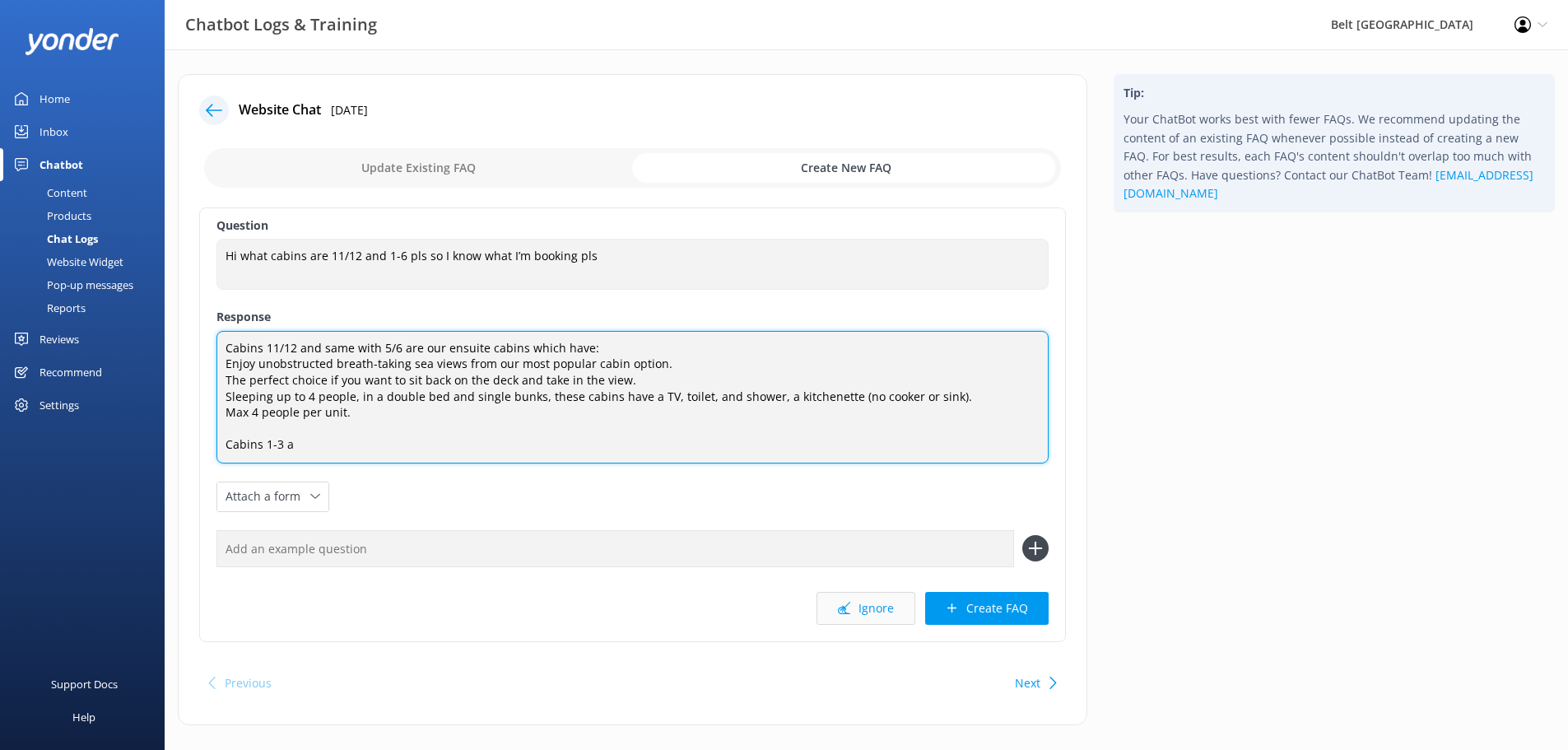
type textarea "Cabins 11/12 and same with 5/6 are our ensuite cabins which have: Enjoy unobstr…"
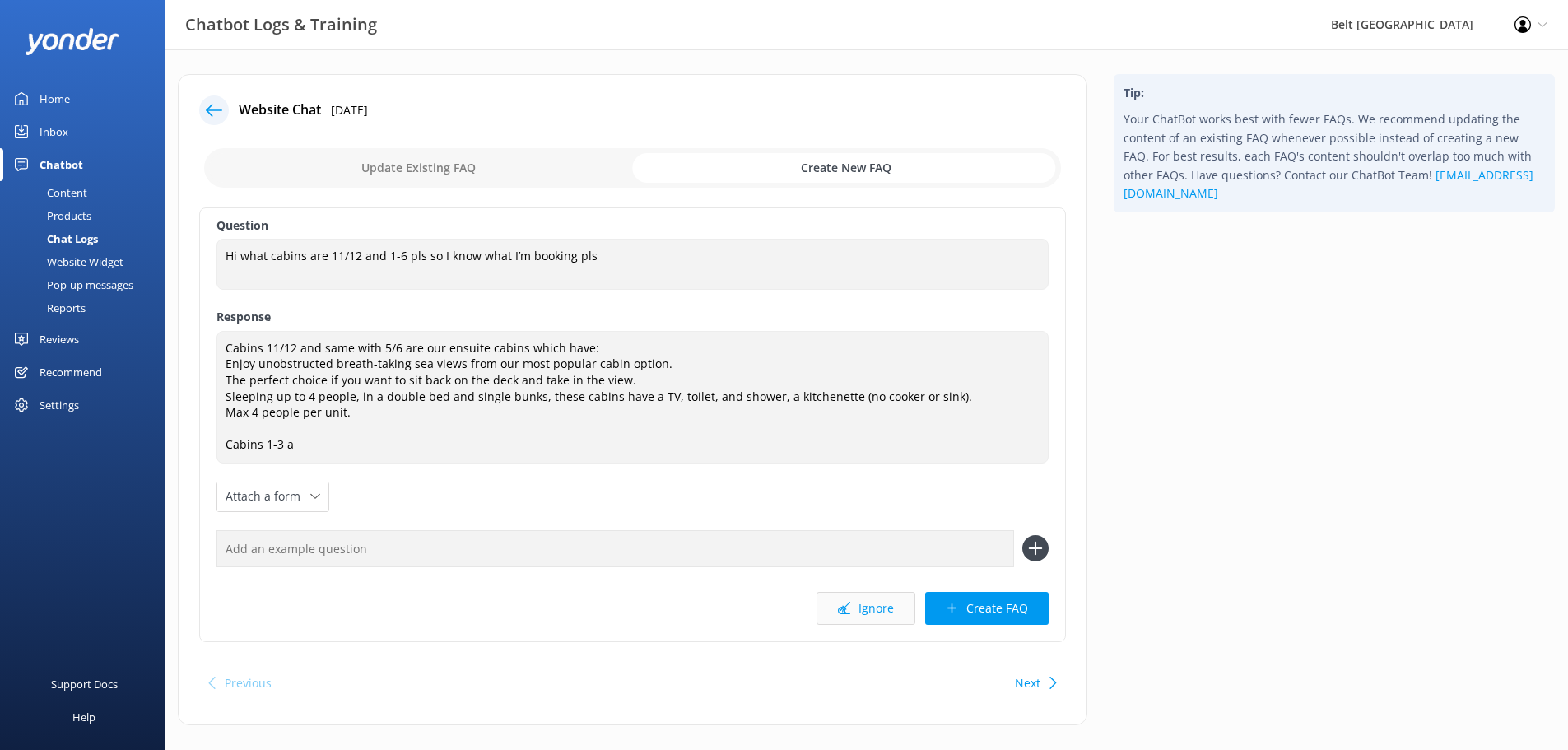
click at [857, 618] on button "Ignore" at bounding box center [866, 608] width 99 height 33
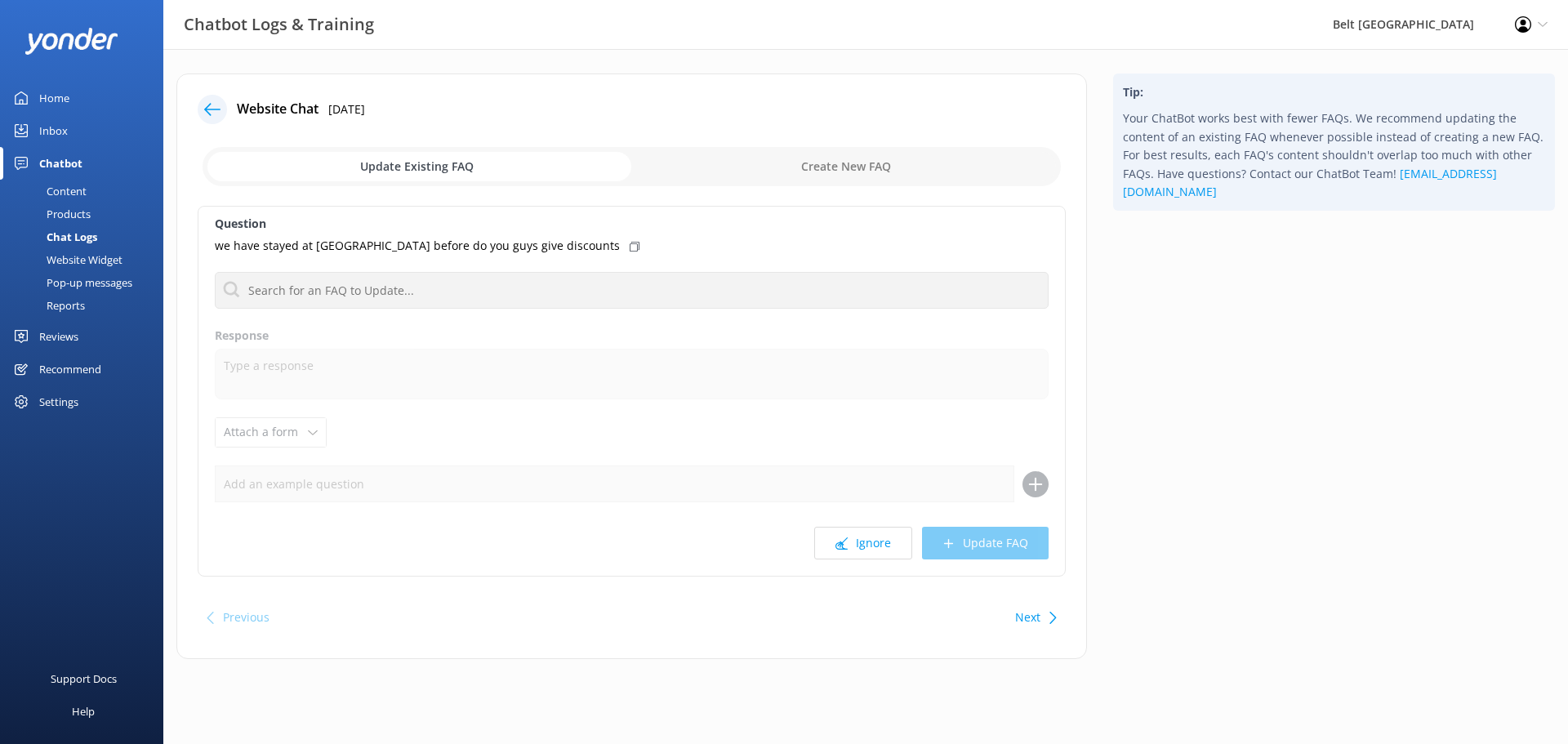
drag, startPoint x: 713, startPoint y: 163, endPoint x: 666, endPoint y: 184, distance: 51.5
click at [712, 163] on input "checkbox" at bounding box center [632, 167] width 859 height 39
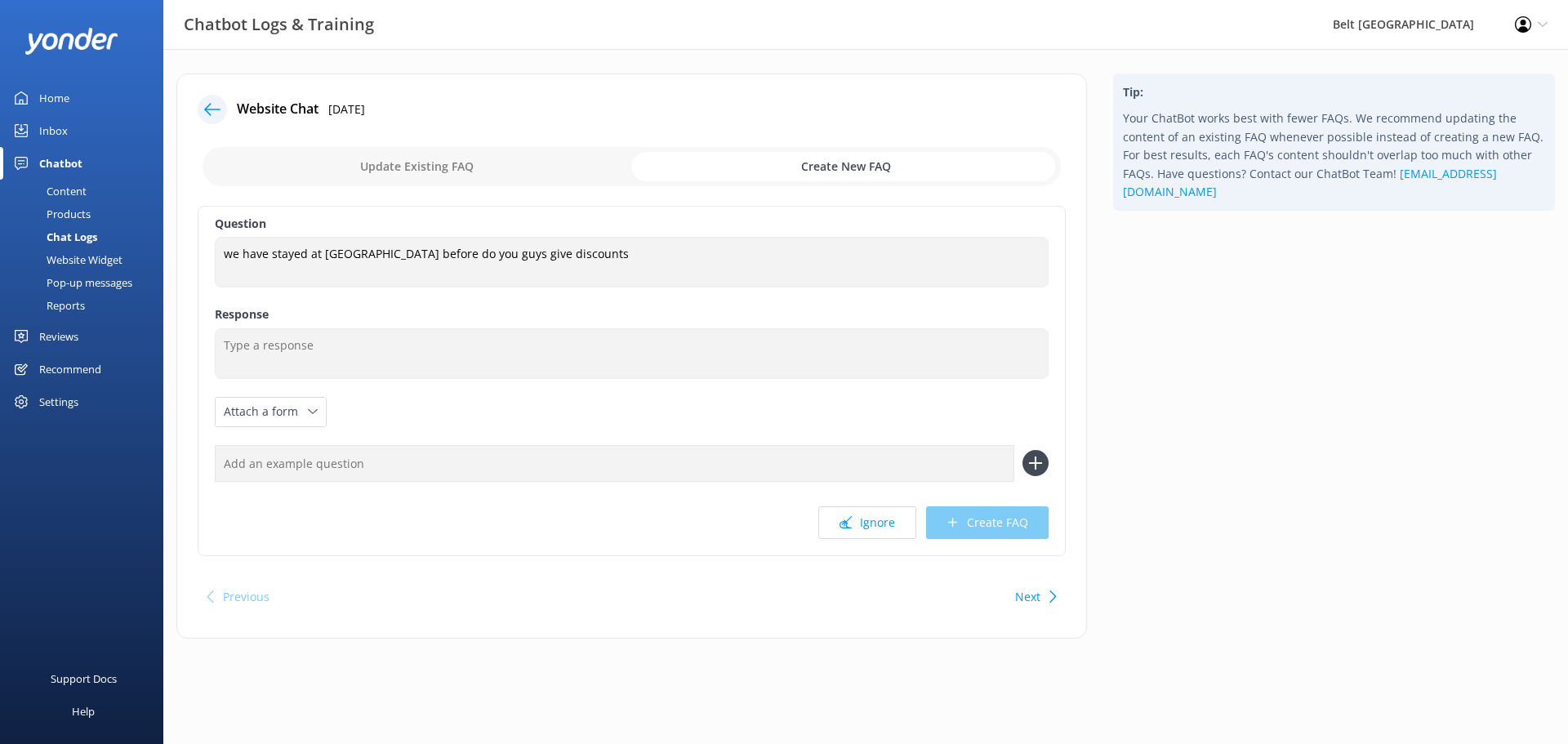
click at [428, 153] on input "checkbox" at bounding box center [632, 167] width 859 height 39
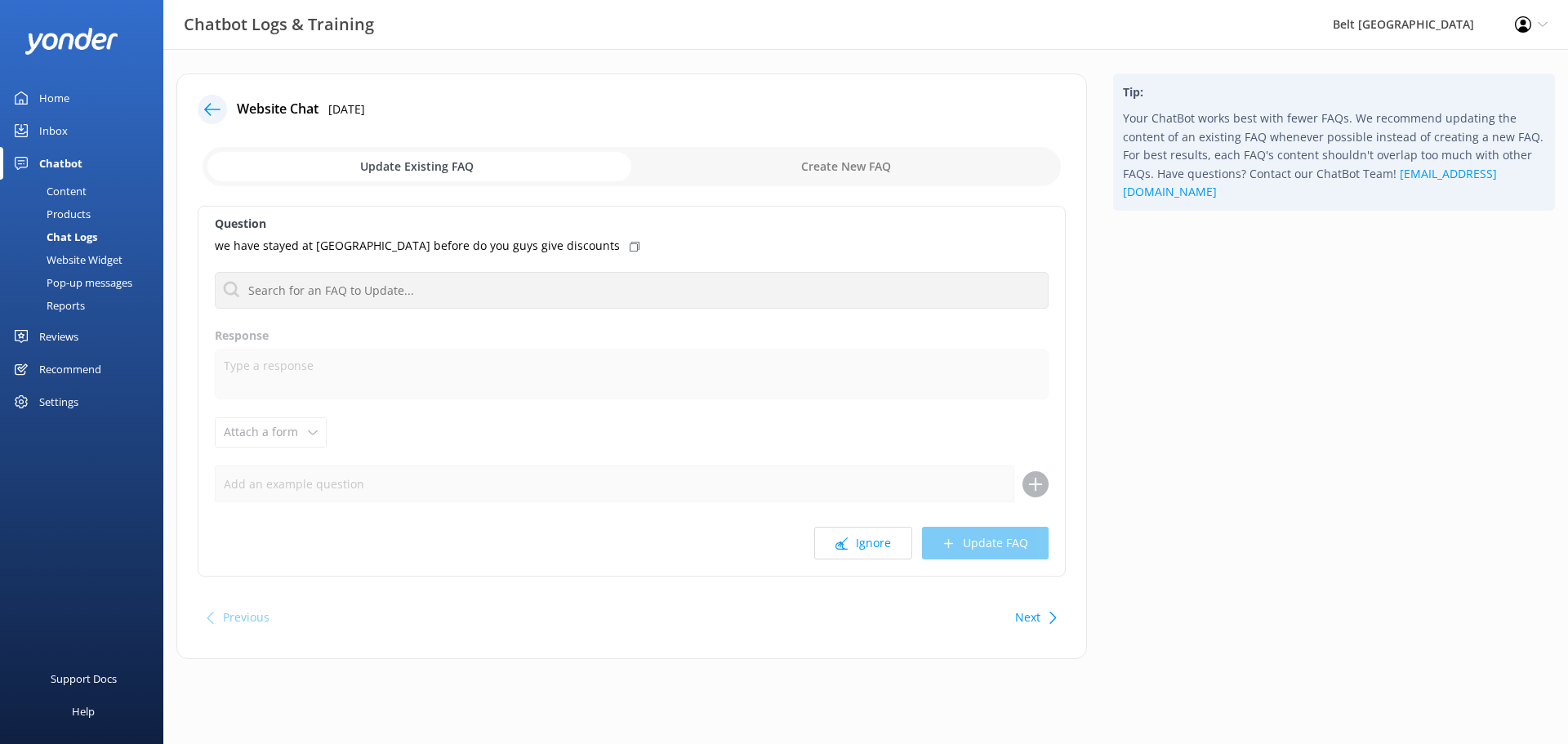
drag, startPoint x: 428, startPoint y: 158, endPoint x: 419, endPoint y: 186, distance: 29.4
click at [427, 162] on input "checkbox" at bounding box center [632, 167] width 859 height 39
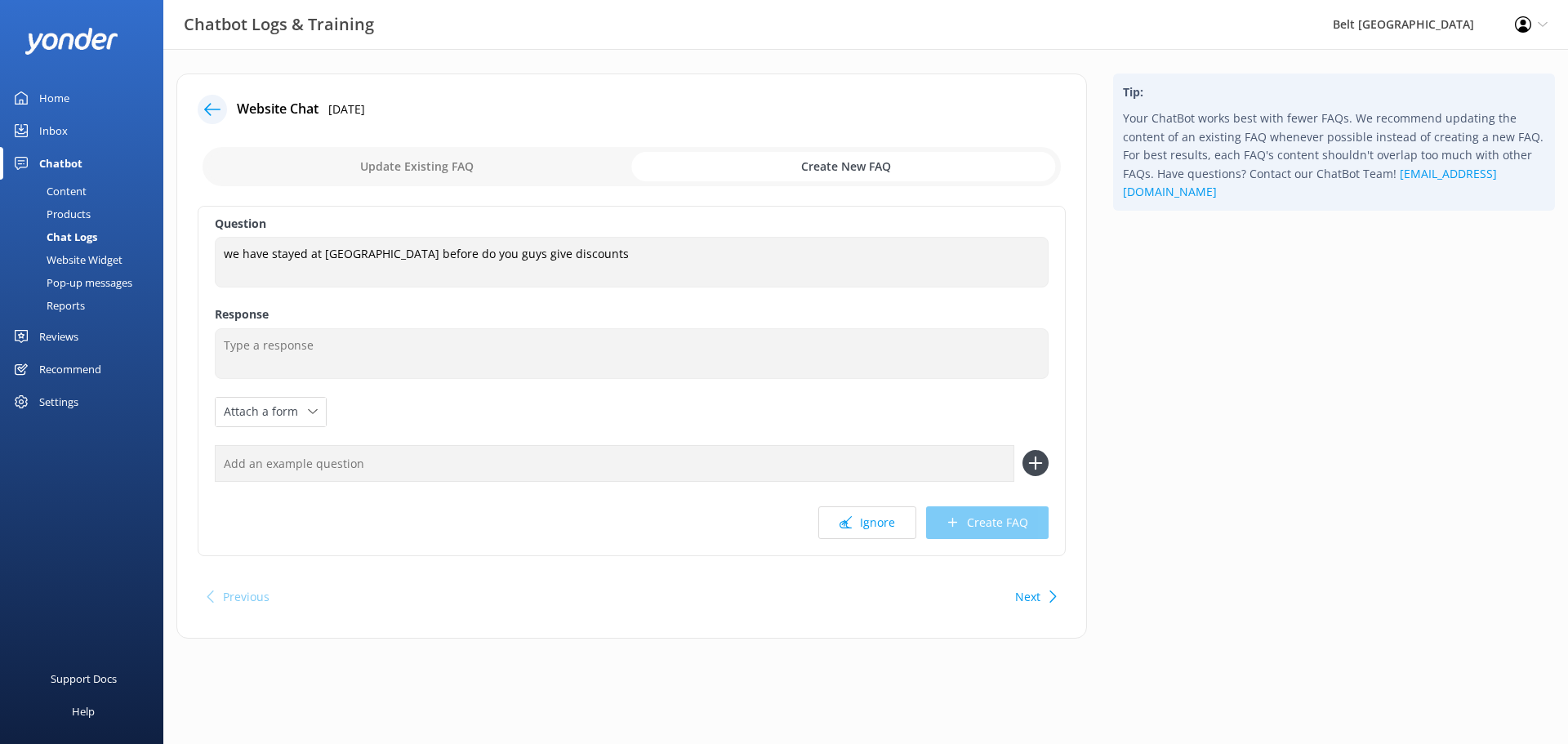
click at [423, 175] on input "checkbox" at bounding box center [632, 167] width 859 height 39
checkbox input "false"
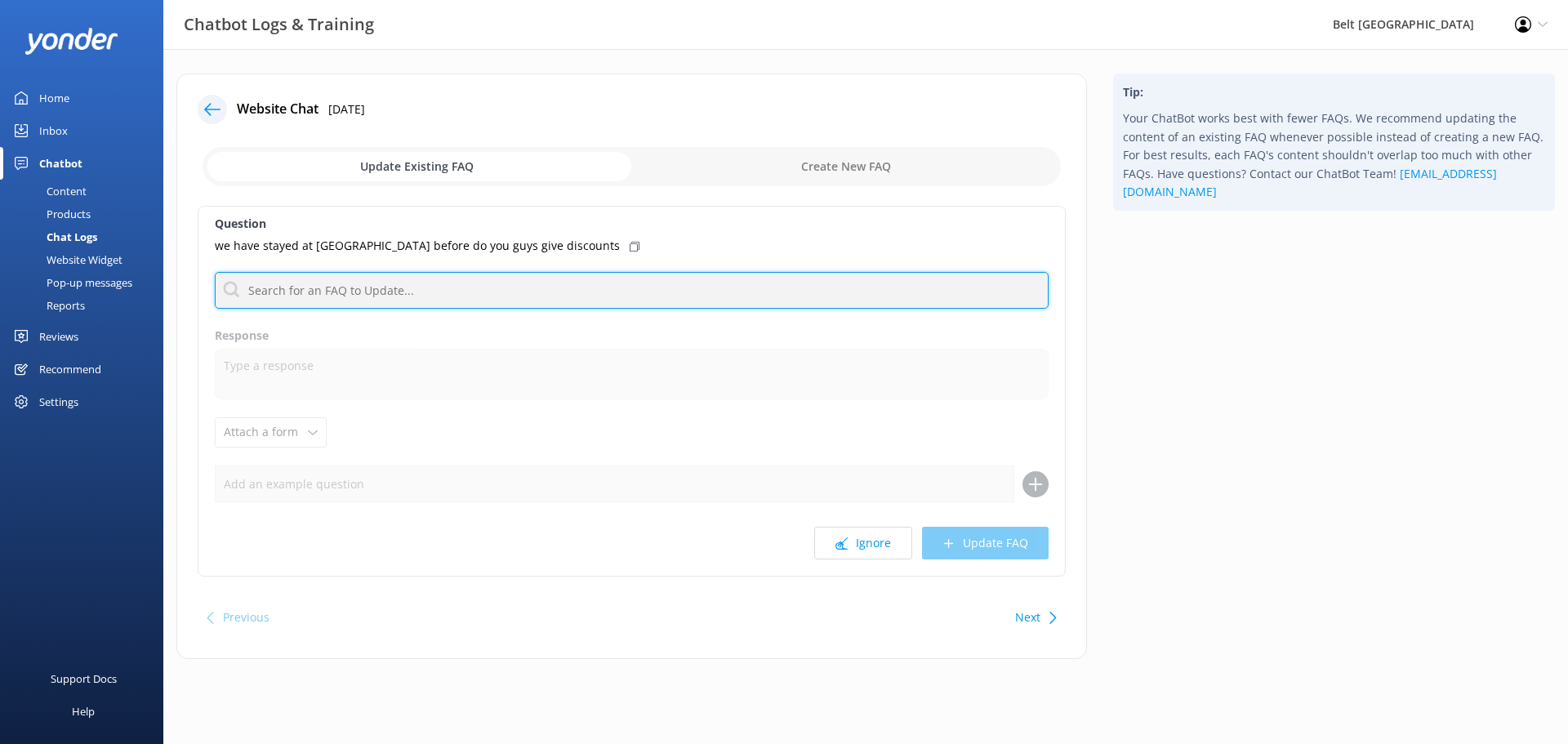
click at [388, 288] on input "text" at bounding box center [632, 291] width 833 height 37
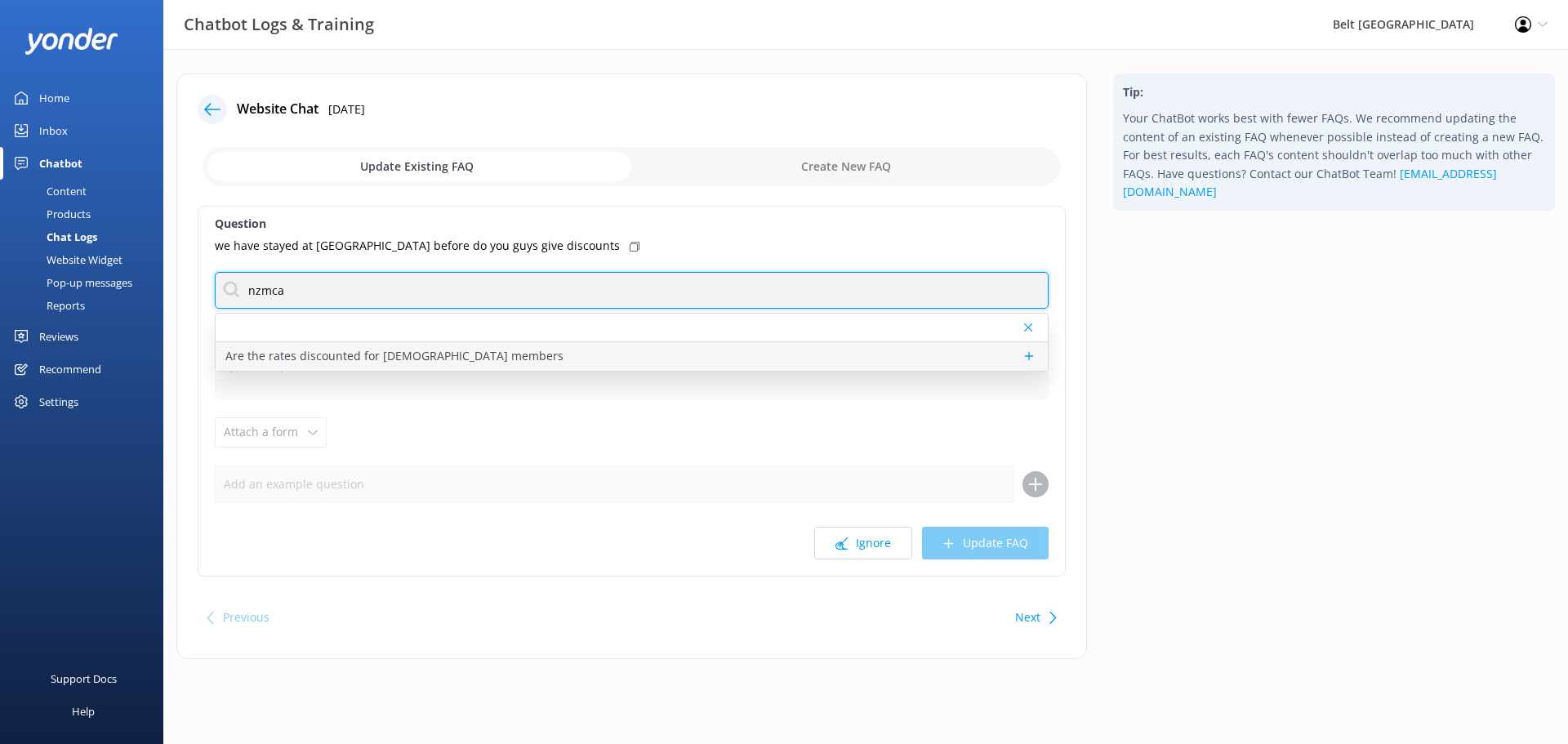
type input "nzmca"
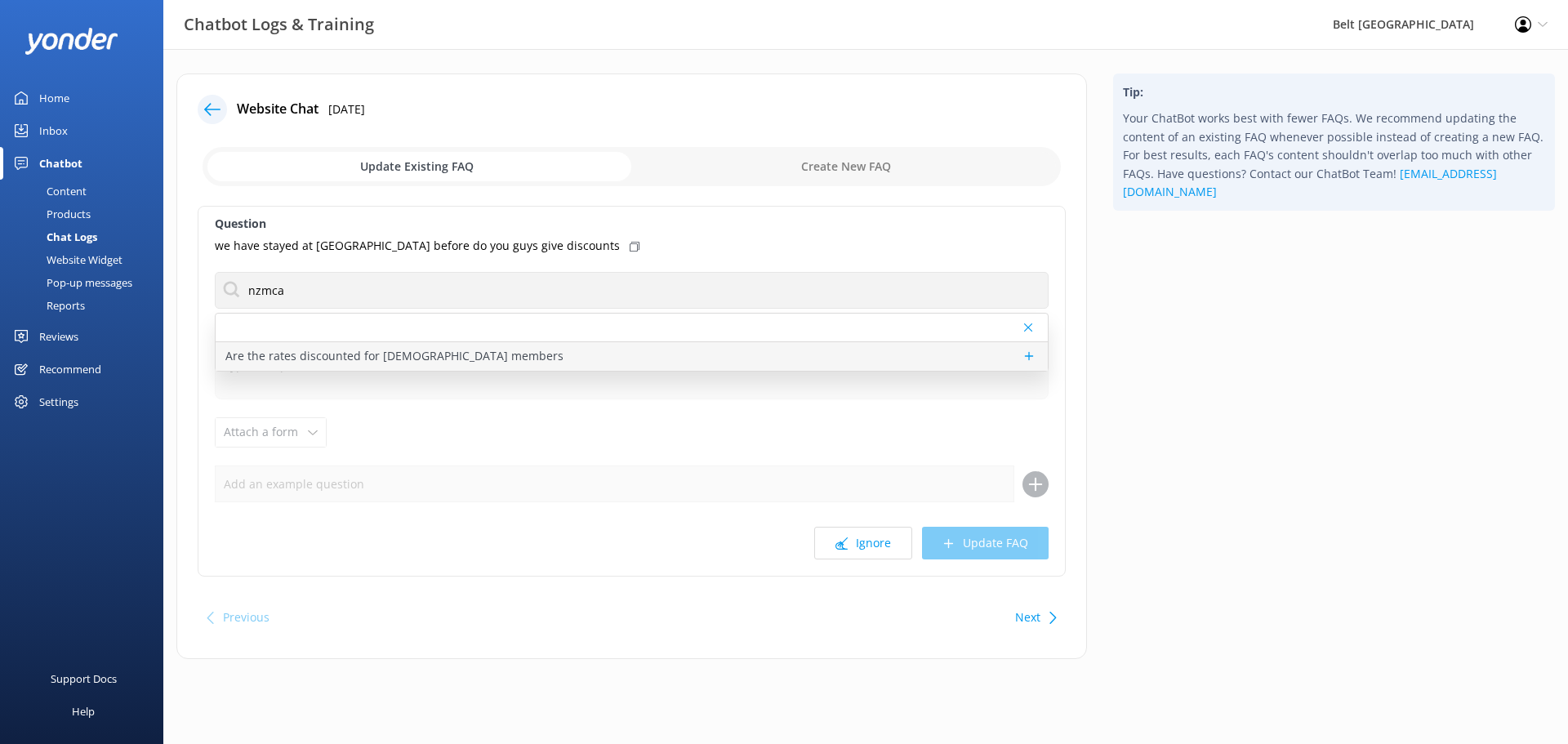
click at [409, 352] on p "Are the rates discounted for [DEMOGRAPHIC_DATA] members" at bounding box center [394, 356] width 338 height 18
type textarea "All NZMCA members can receive a 10% discount when booking 3 or more nights! Ple…"
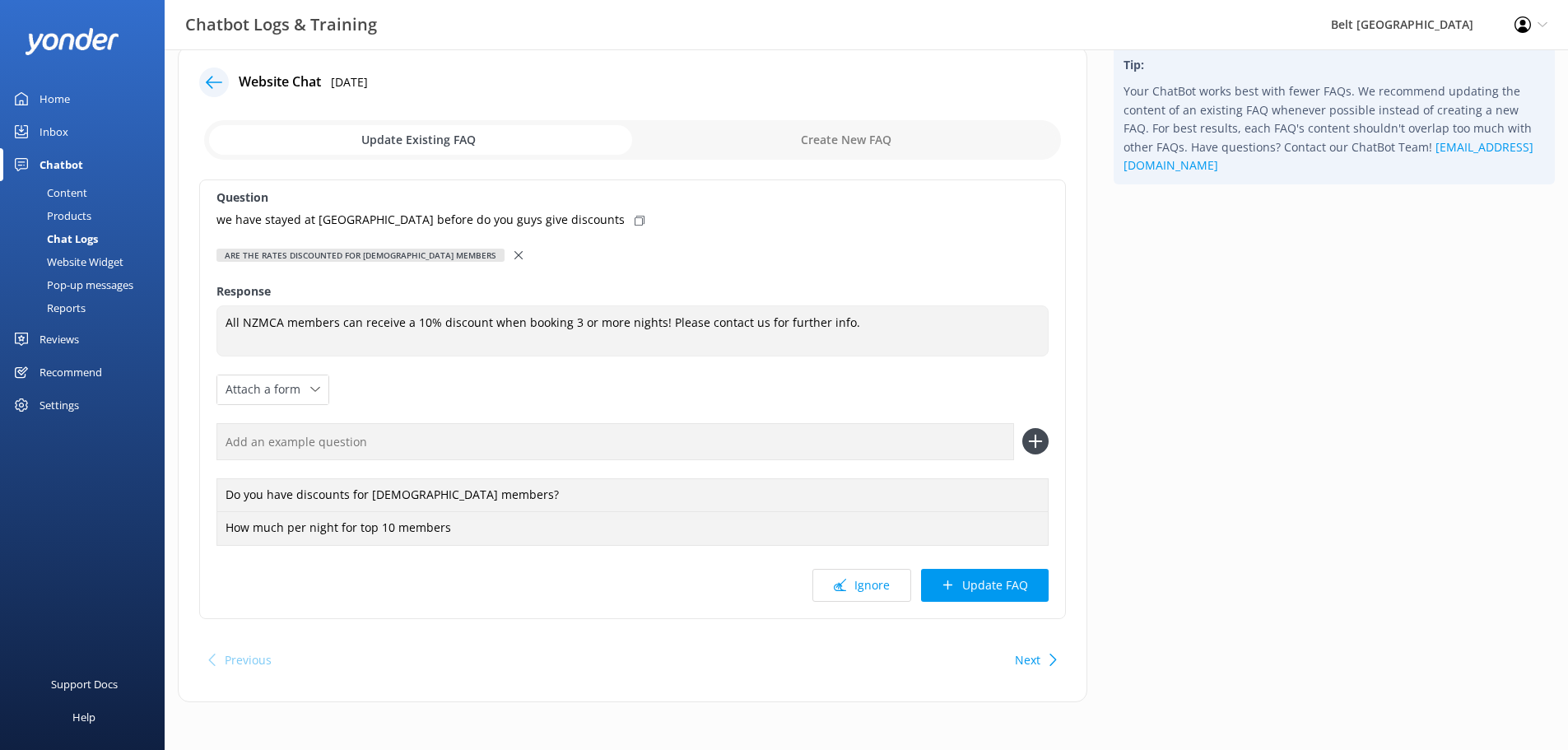
scroll to position [29, 0]
click at [988, 577] on button "Update FAQ" at bounding box center [985, 584] width 128 height 33
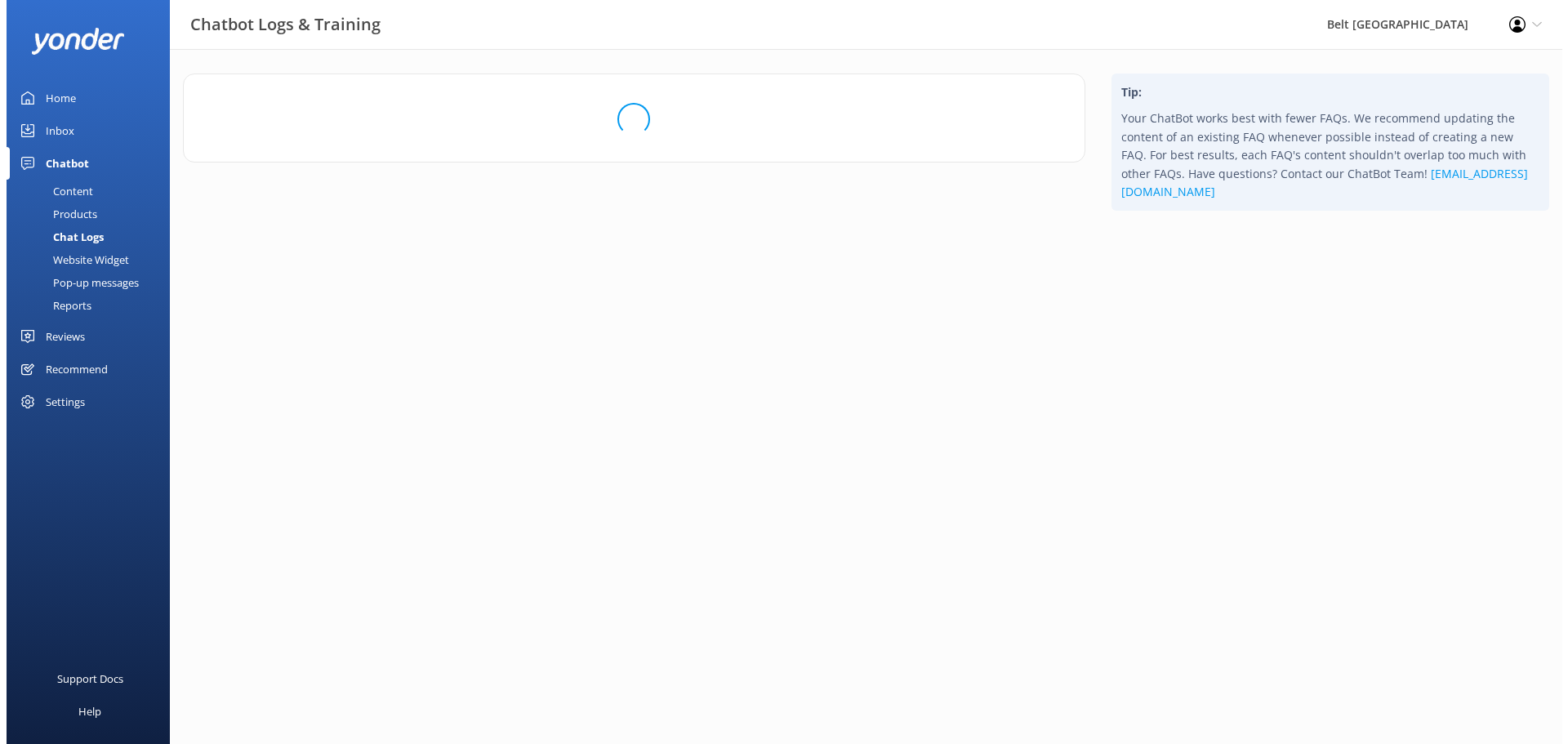
scroll to position [0, 0]
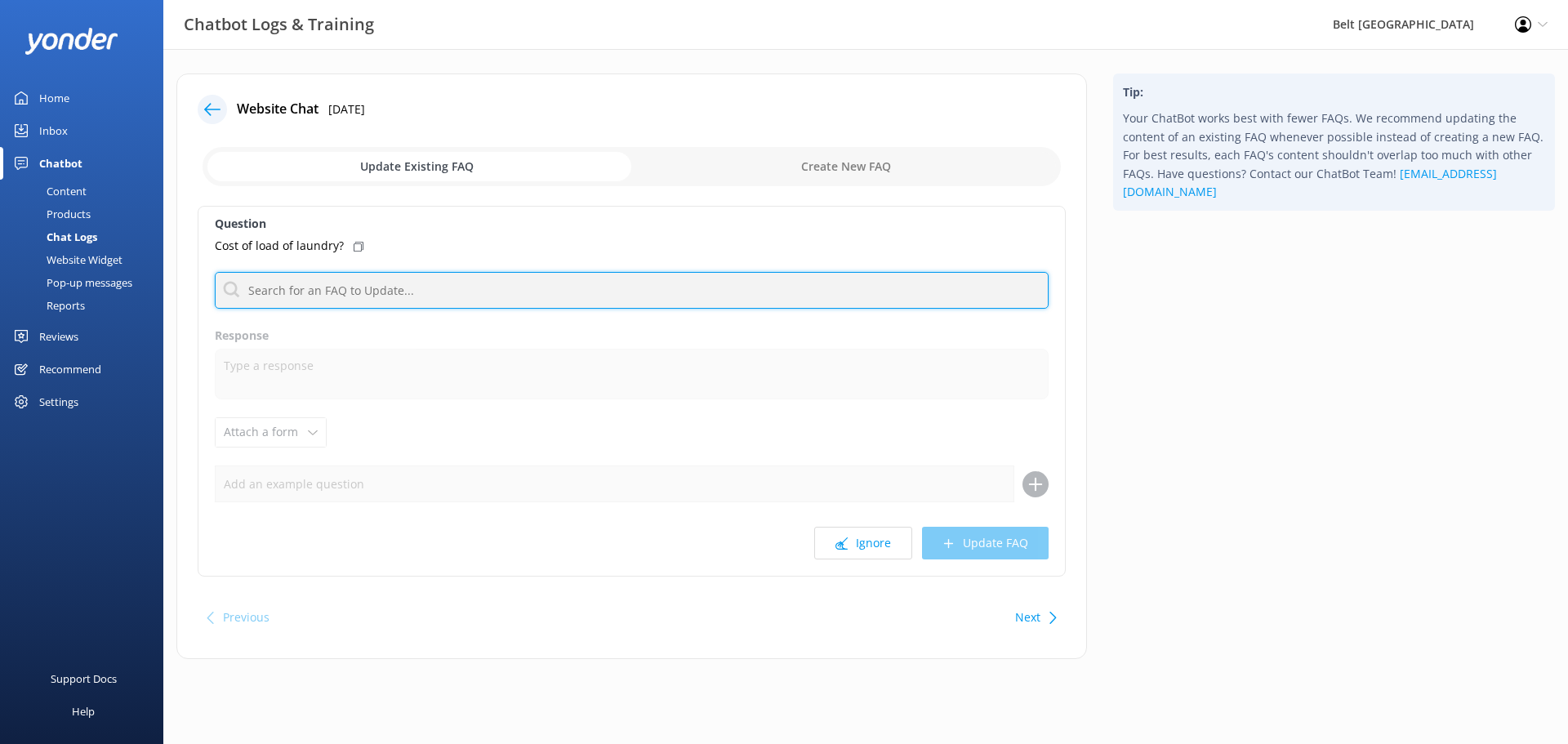
click at [339, 290] on input "text" at bounding box center [632, 291] width 833 height 37
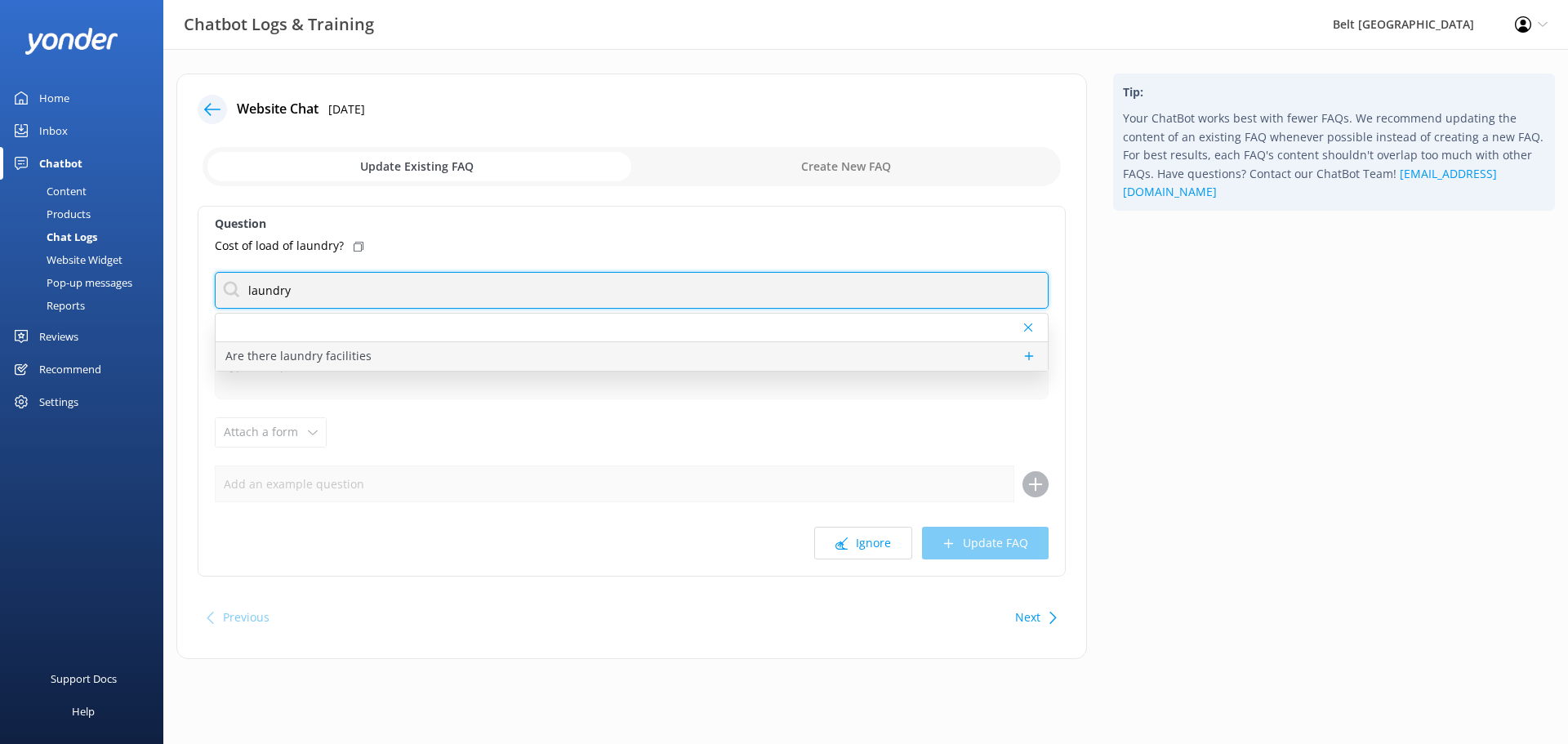
type input "laundry"
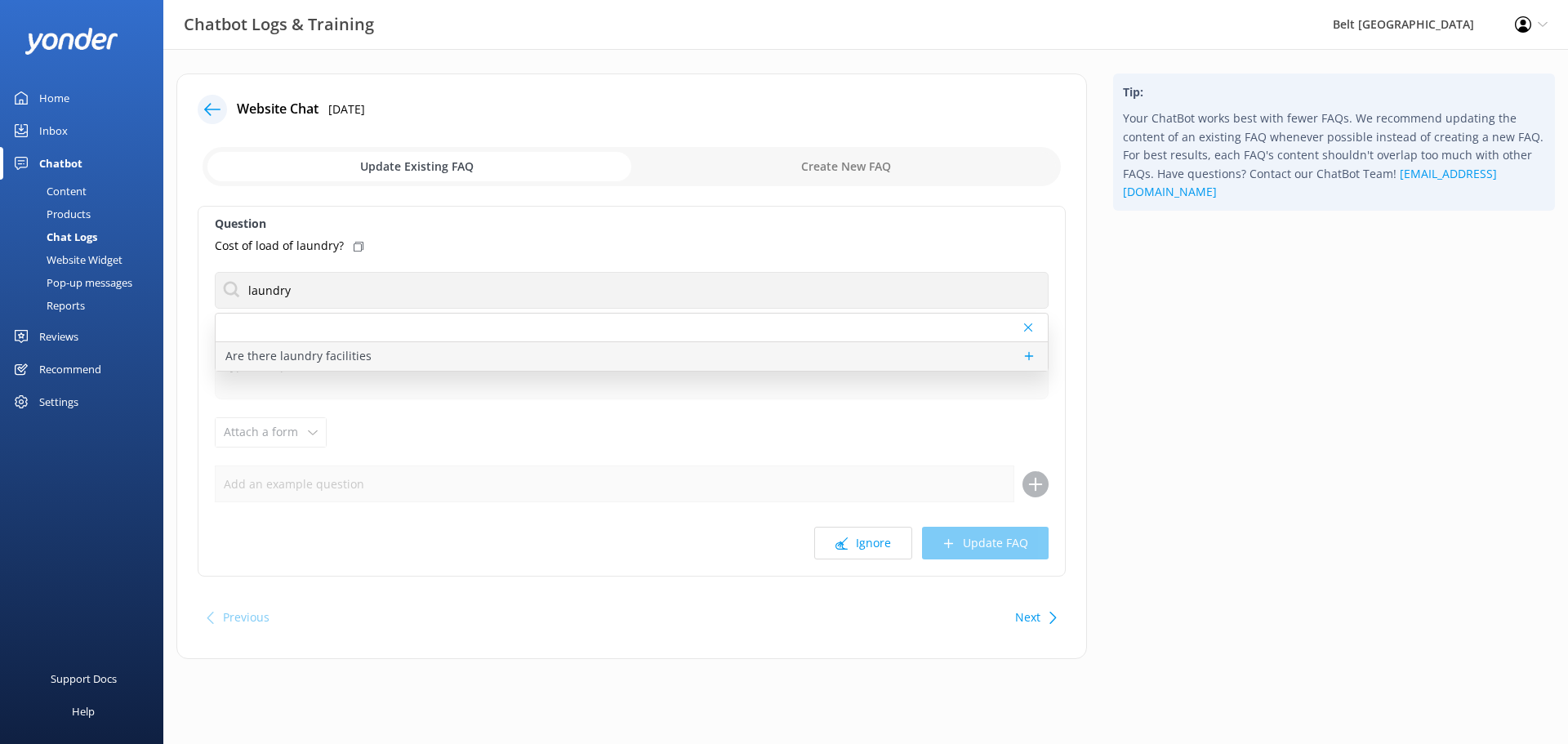
click at [356, 353] on p "Are there laundry facilities" at bounding box center [298, 356] width 146 height 18
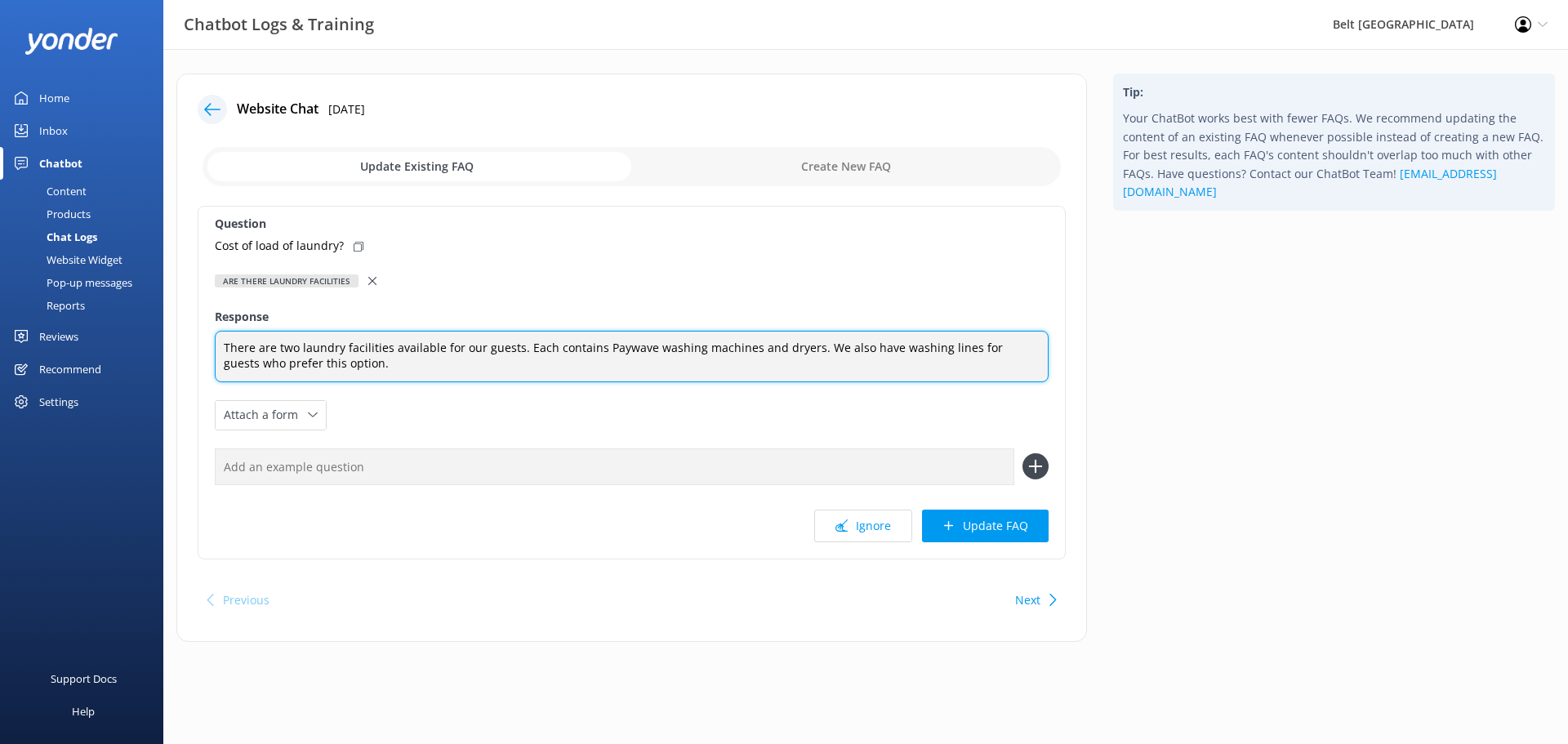
click at [805, 350] on textarea "There are two laundry facilities available for our guests. Each contains Paywav…" at bounding box center [632, 356] width 833 height 51
click at [692, 372] on textarea "There are two laundry facilities available for our guests. Each contains Paywav…" at bounding box center [632, 356] width 833 height 51
type textarea "There are two laundry facilities available for our guests. Each contains Paywav…"
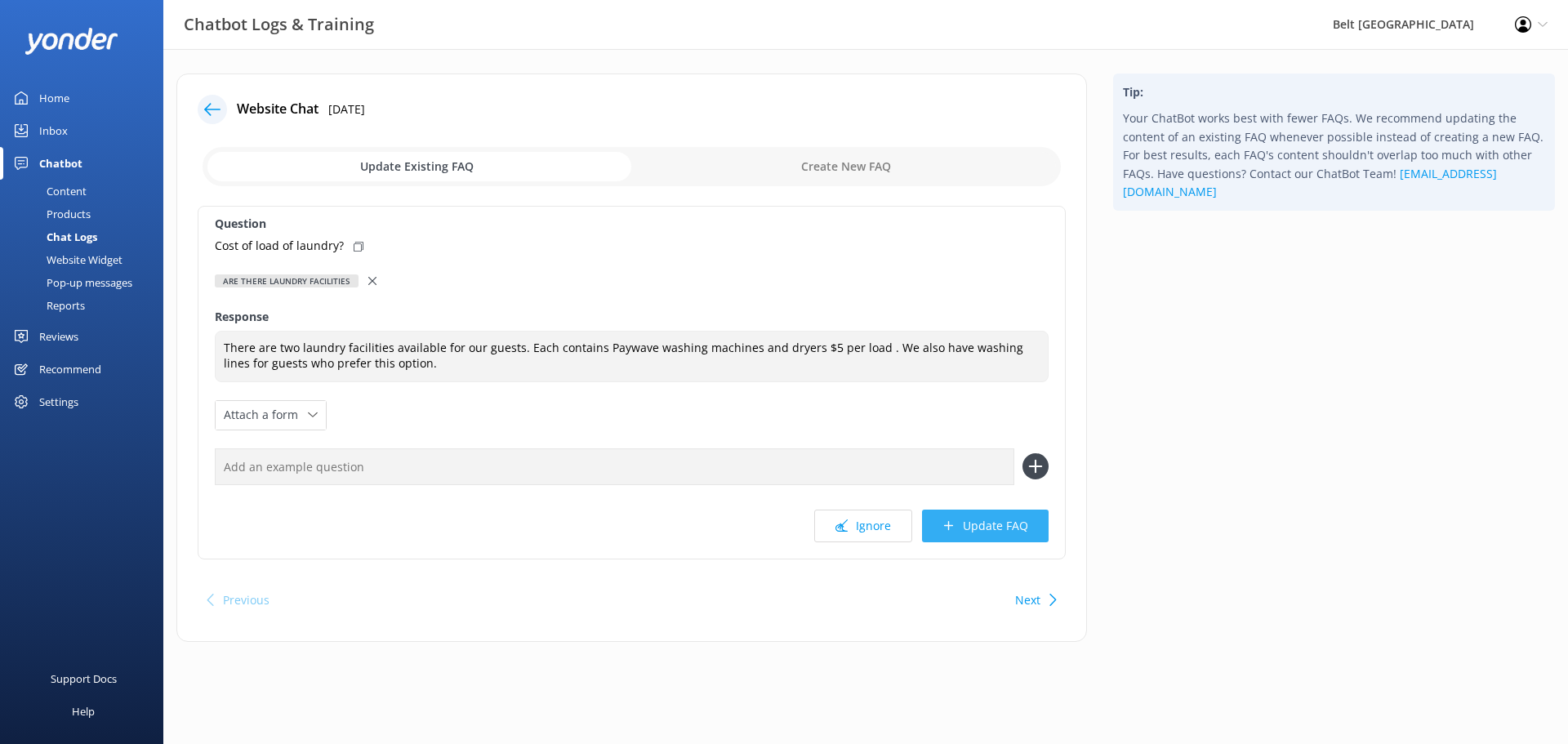
click at [1012, 526] on button "Update FAQ" at bounding box center [985, 526] width 127 height 33
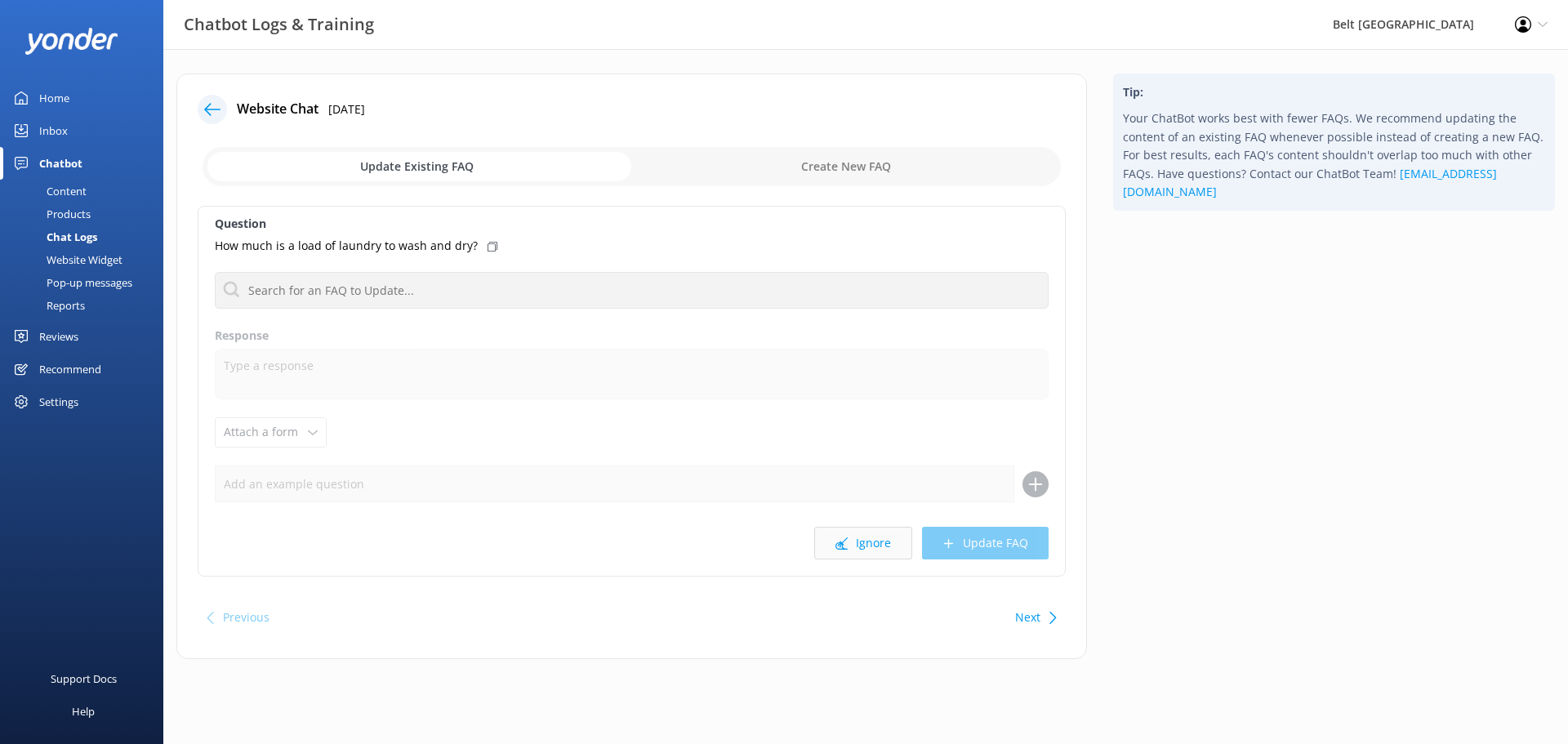
click at [880, 548] on button "Ignore" at bounding box center [862, 542] width 98 height 33
click at [859, 535] on button "Ignore" at bounding box center [862, 542] width 98 height 33
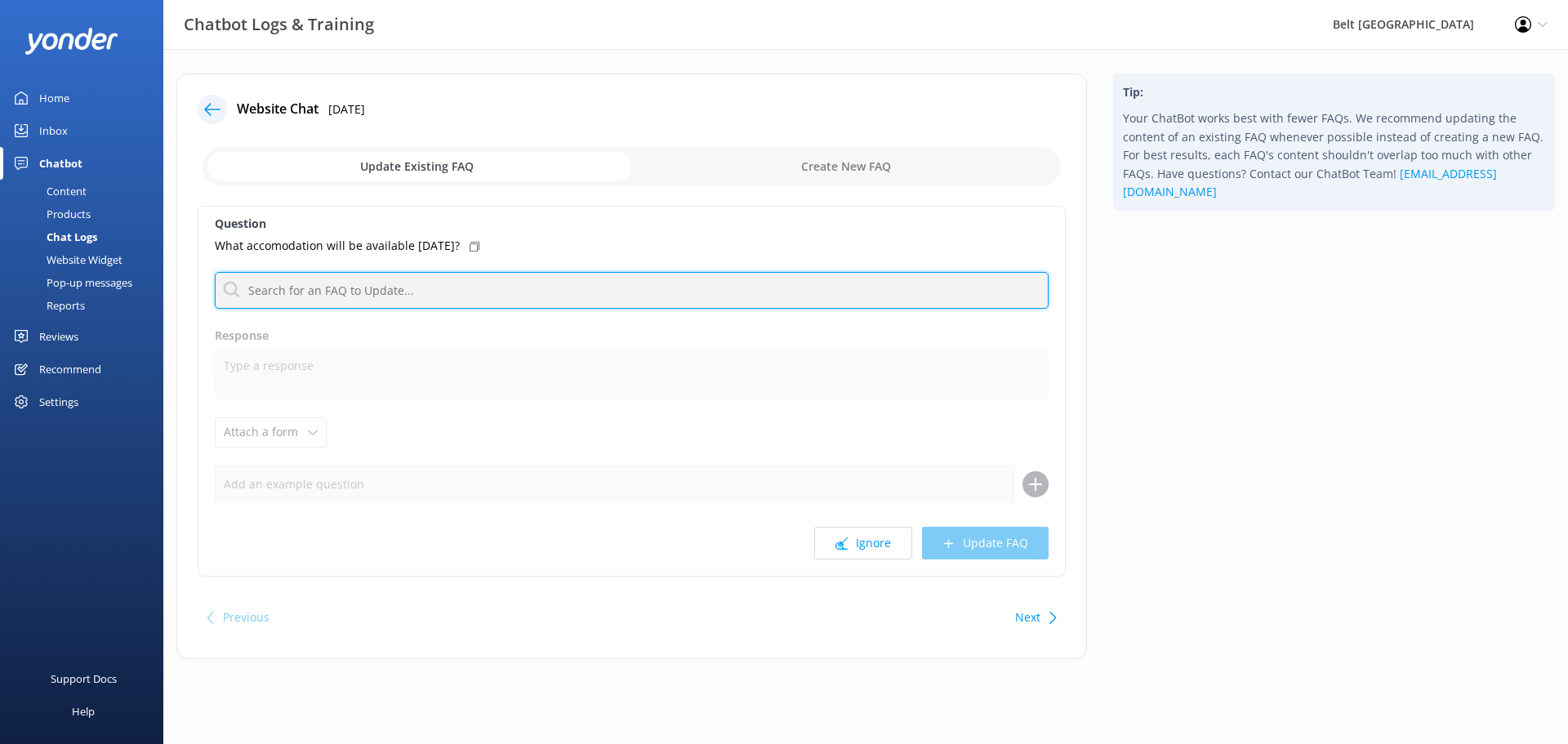
click at [538, 289] on input "text" at bounding box center [632, 291] width 833 height 37
type input "booking"
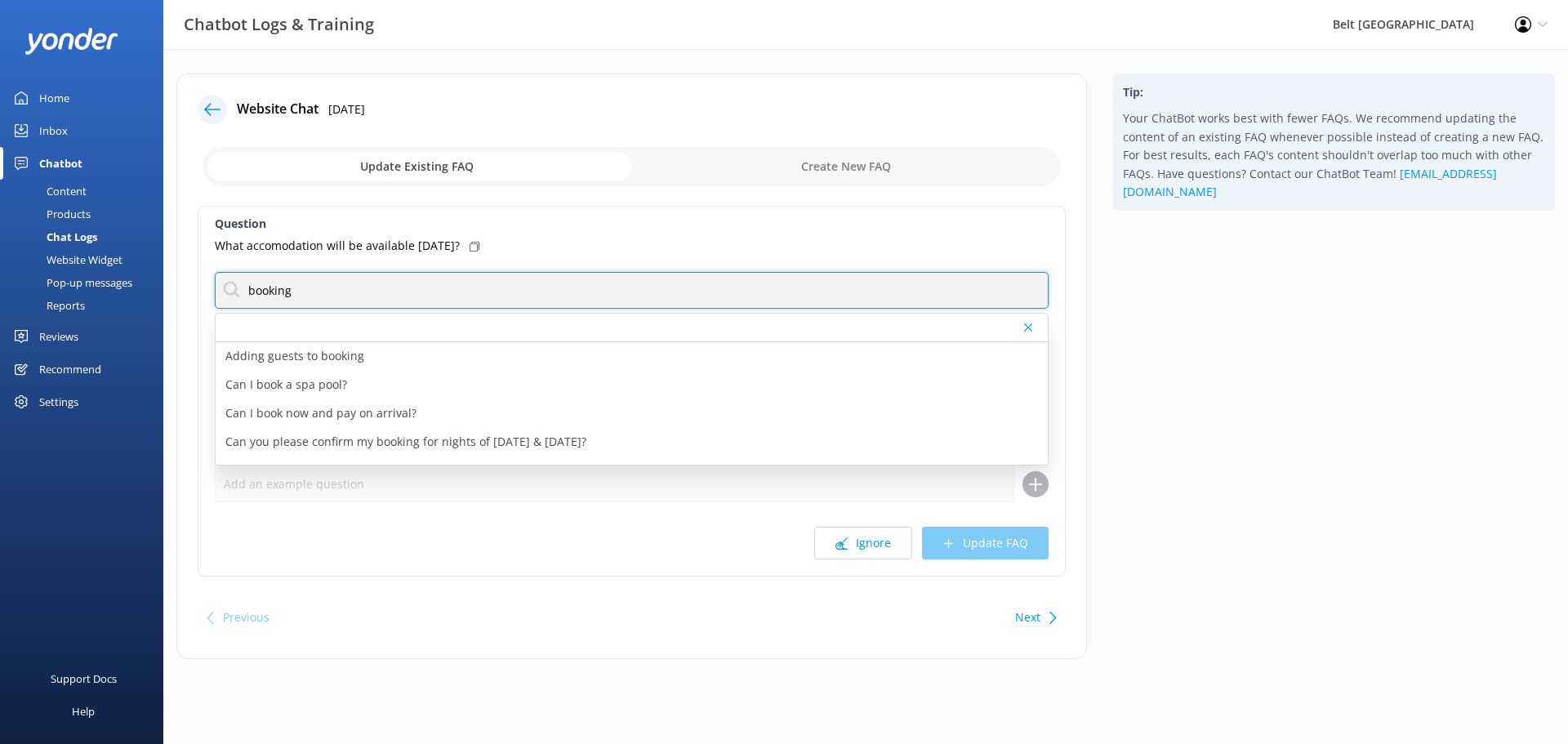
drag, startPoint x: 490, startPoint y: 284, endPoint x: 45, endPoint y: 283, distance: 445.0
click at [45, 283] on div "Chatbot Logs & Training Belt Road Seaside Holiday Park Profile Settings Logout …" at bounding box center [784, 379] width 1568 height 659
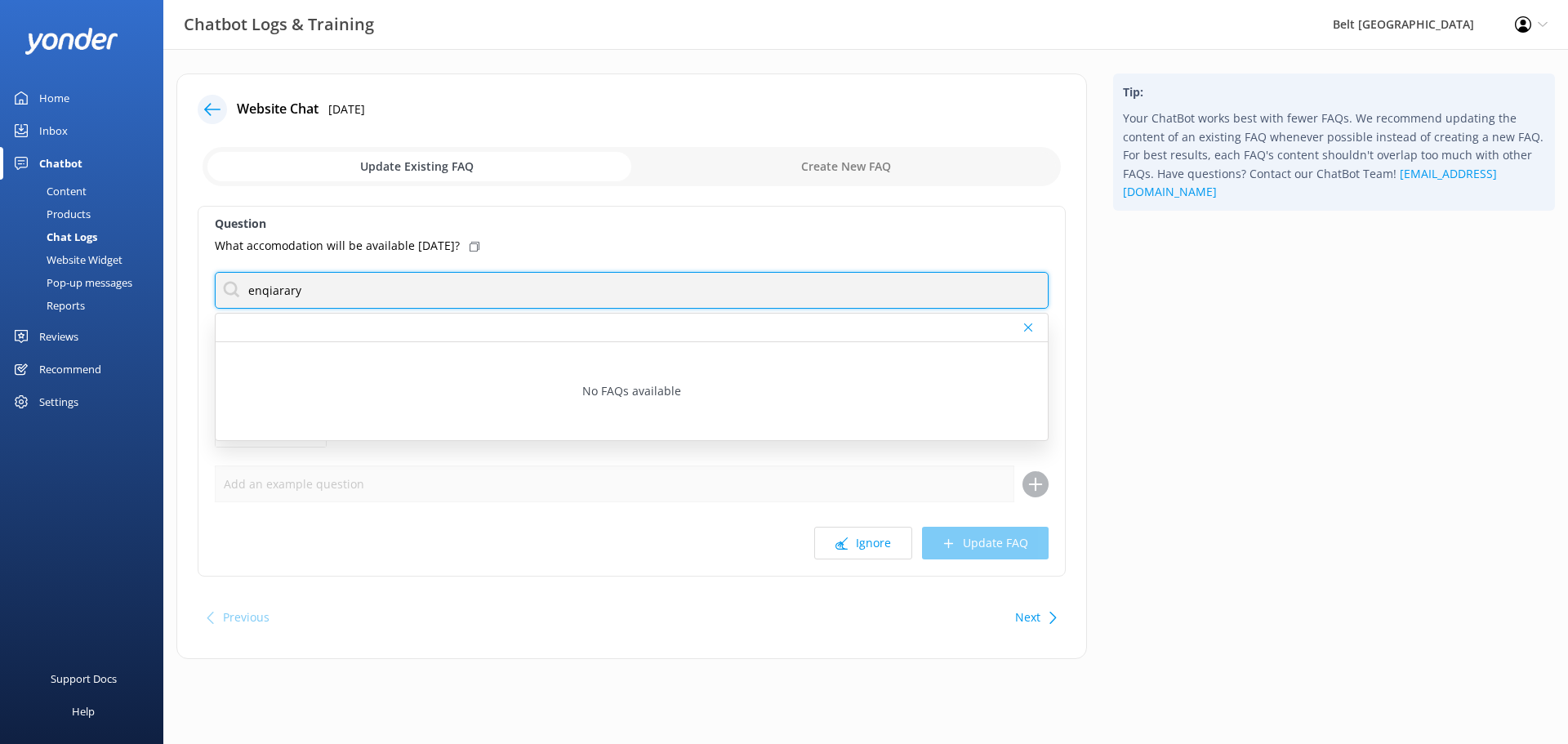
type input "enqiarary"
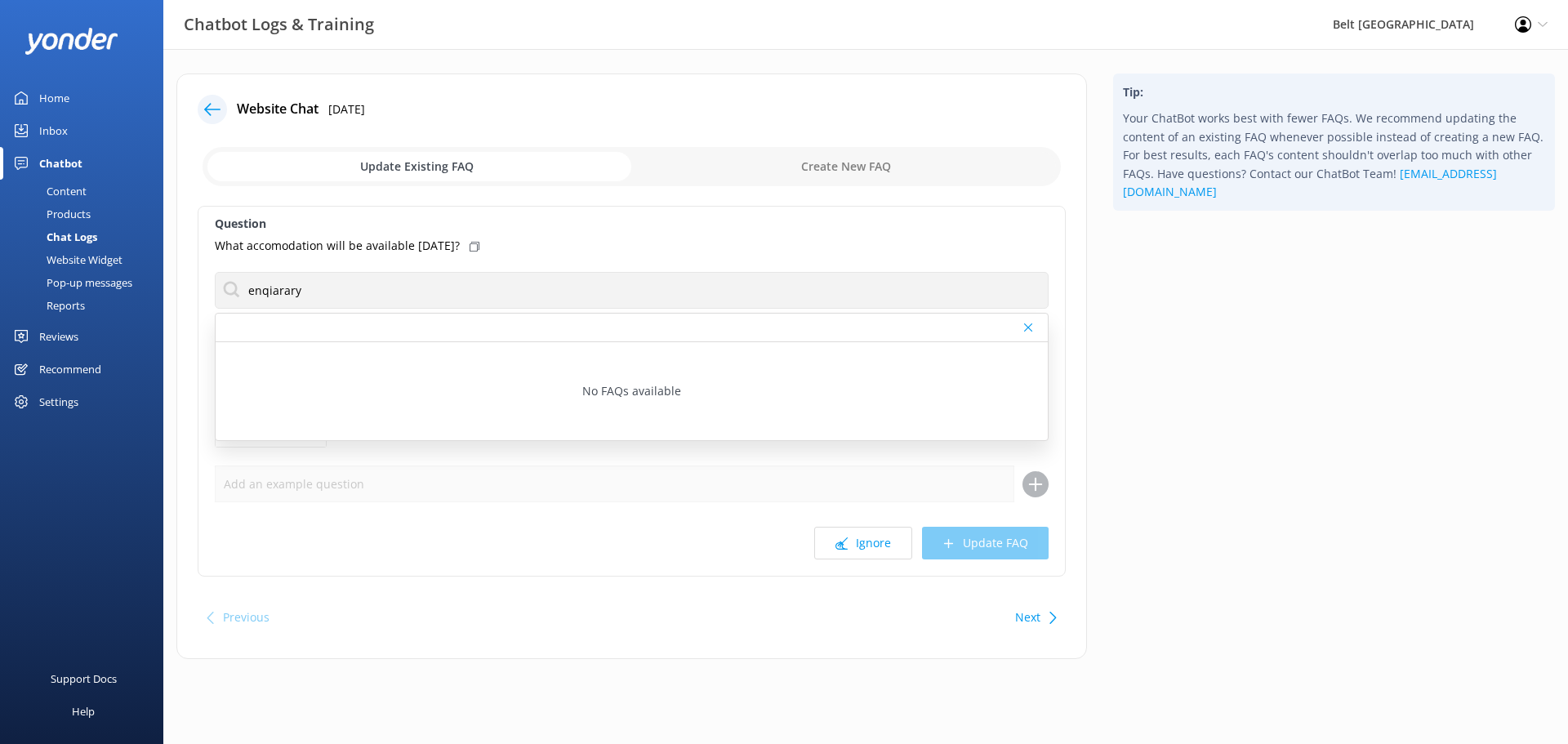
click at [1033, 325] on div at bounding box center [1030, 327] width 12 height 10
click at [879, 538] on button "Ignore" at bounding box center [862, 542] width 98 height 33
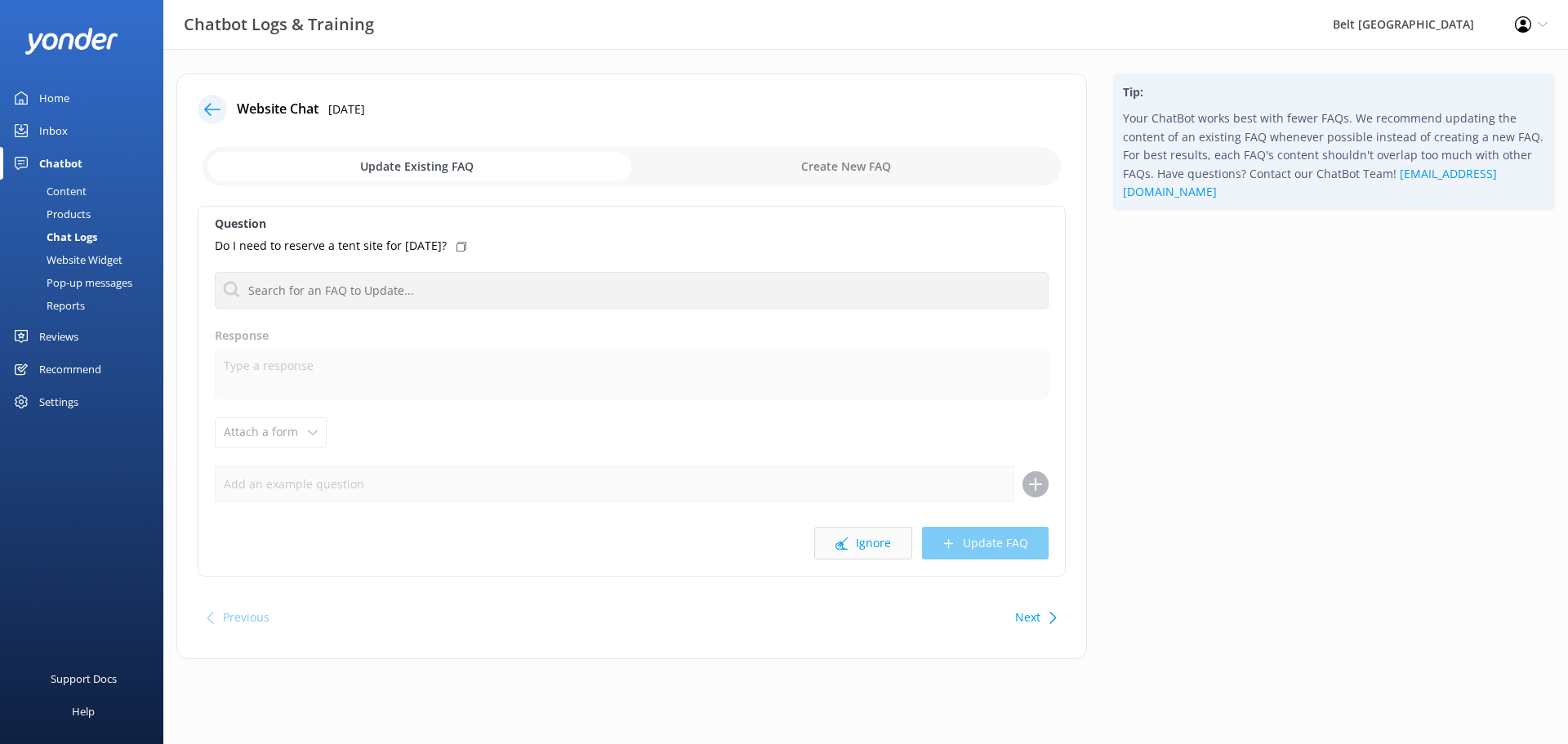
click at [871, 542] on button "Ignore" at bounding box center [862, 542] width 98 height 33
click at [848, 544] on icon at bounding box center [841, 542] width 13 height 13
click at [876, 164] on input "checkbox" at bounding box center [632, 167] width 859 height 39
checkbox input "true"
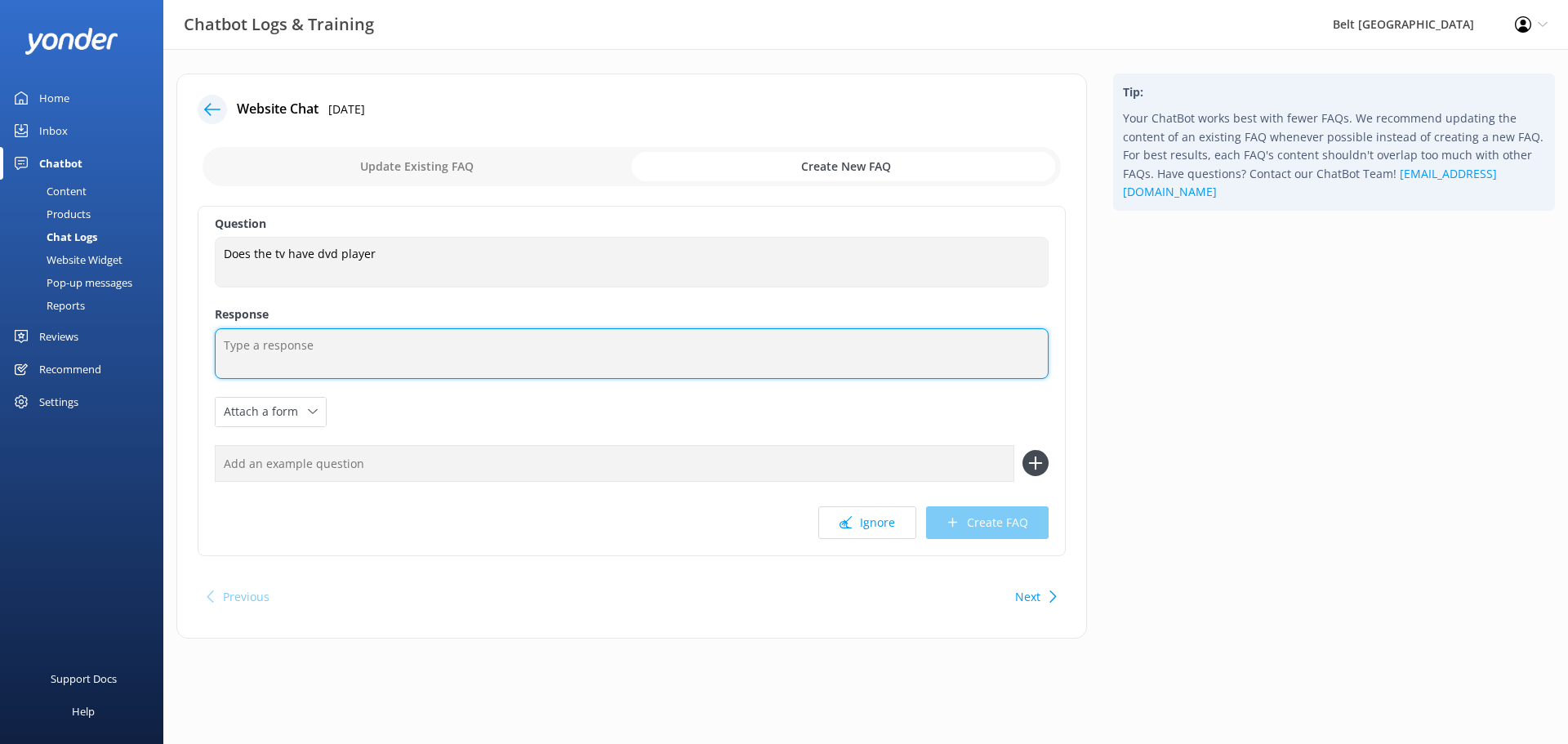
drag, startPoint x: 417, startPoint y: 368, endPoint x: 414, endPoint y: 360, distance: 8.5
click at [414, 360] on textarea at bounding box center [632, 354] width 833 height 50
click at [457, 345] on textarea "No Unfortunately the rooms do not have dvd players ." at bounding box center [632, 354] width 833 height 50
type textarea "No Unfortunately the rooms do not have dvd players ."
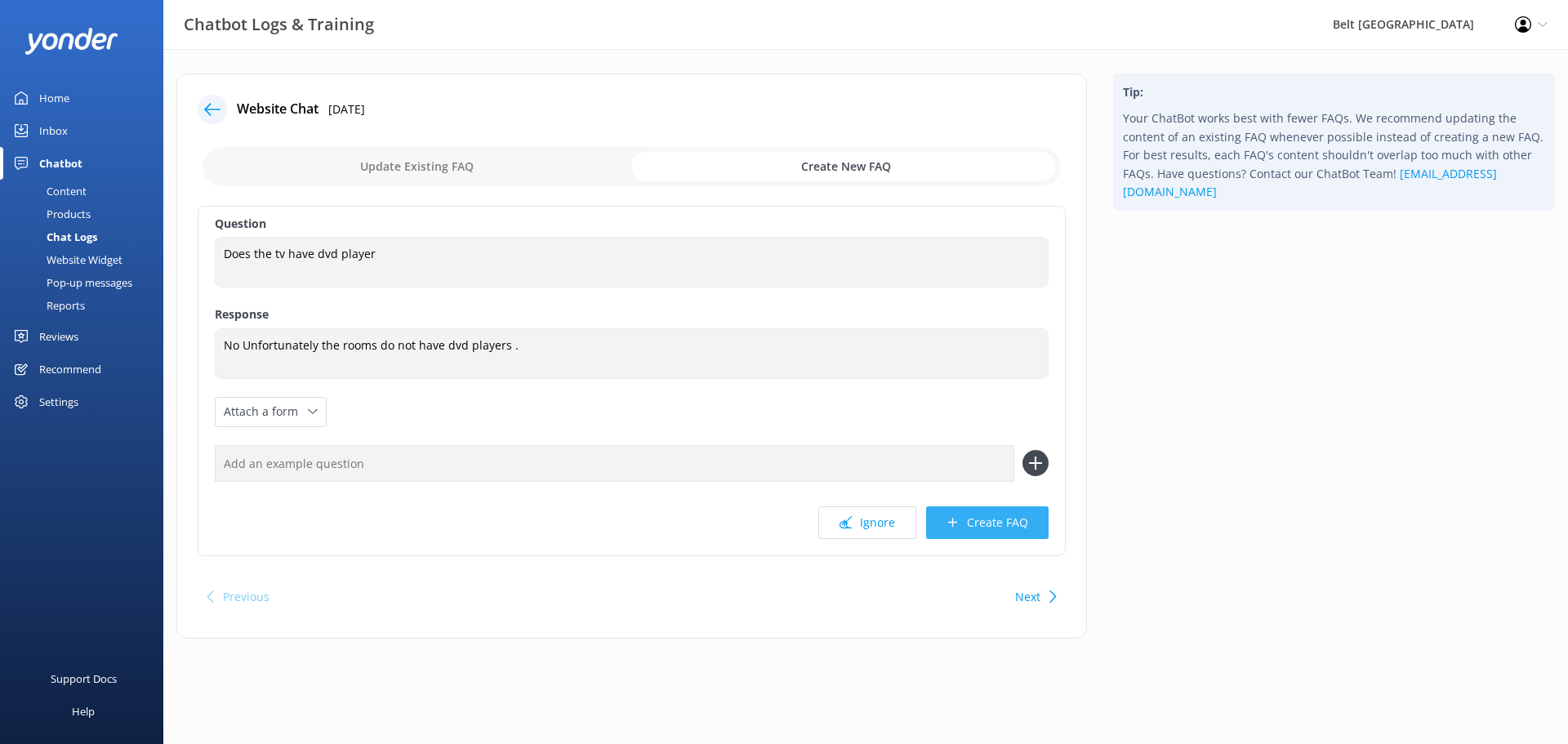
click at [999, 531] on button "Create FAQ" at bounding box center [988, 522] width 122 height 33
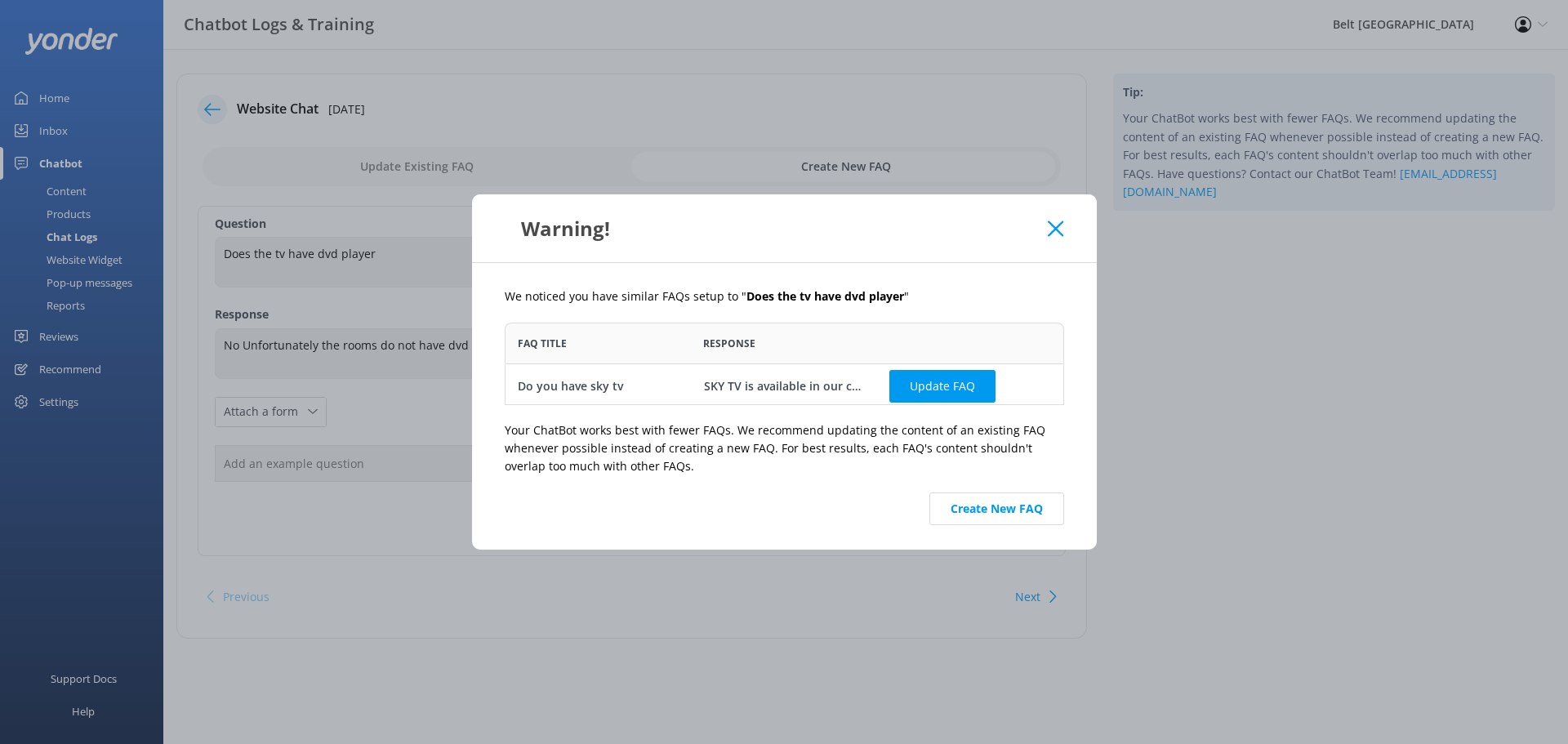
scroll to position [4, 0]
click at [1031, 507] on button "Create New FAQ" at bounding box center [996, 509] width 135 height 33
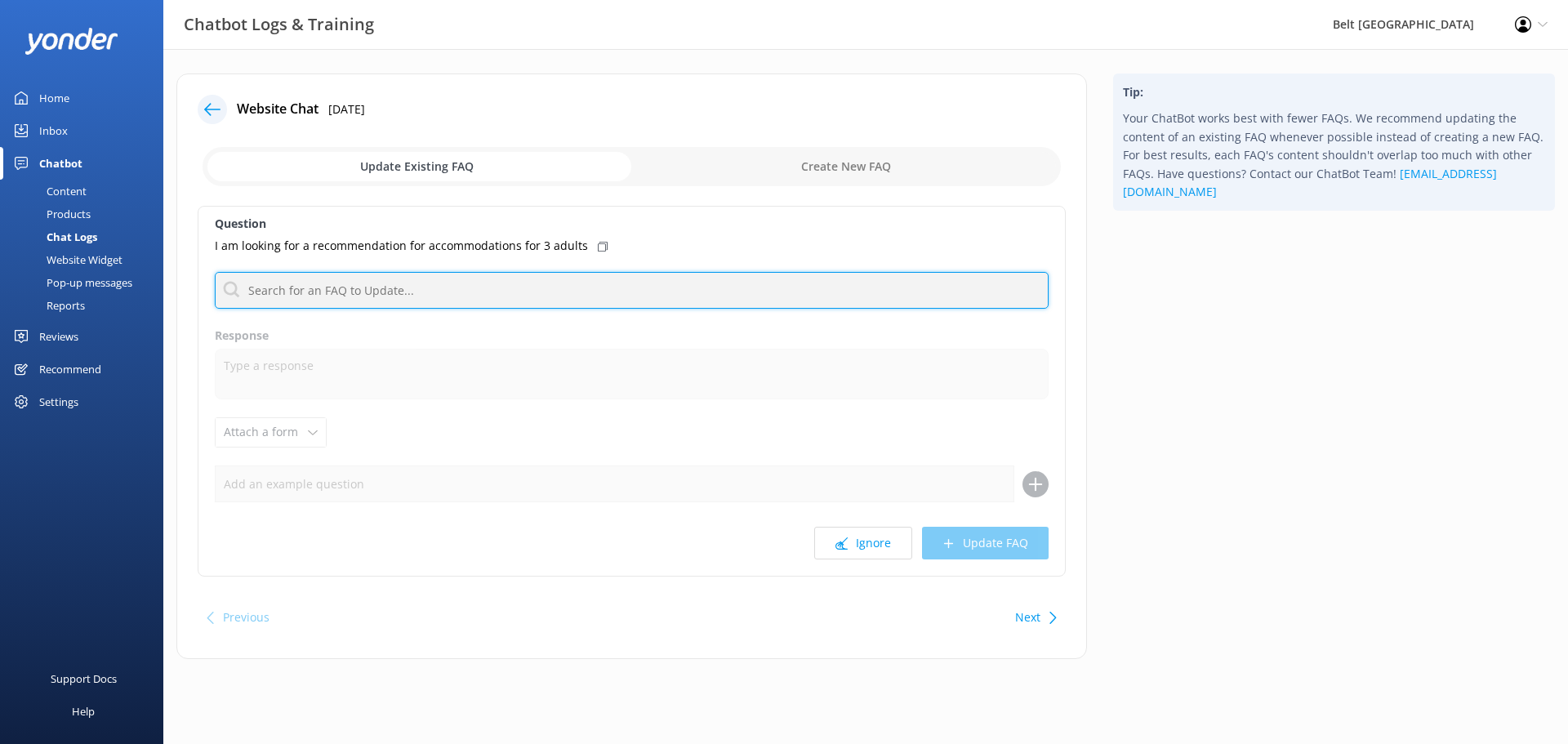
click at [436, 289] on input "text" at bounding box center [632, 291] width 833 height 37
type input "sky tv"
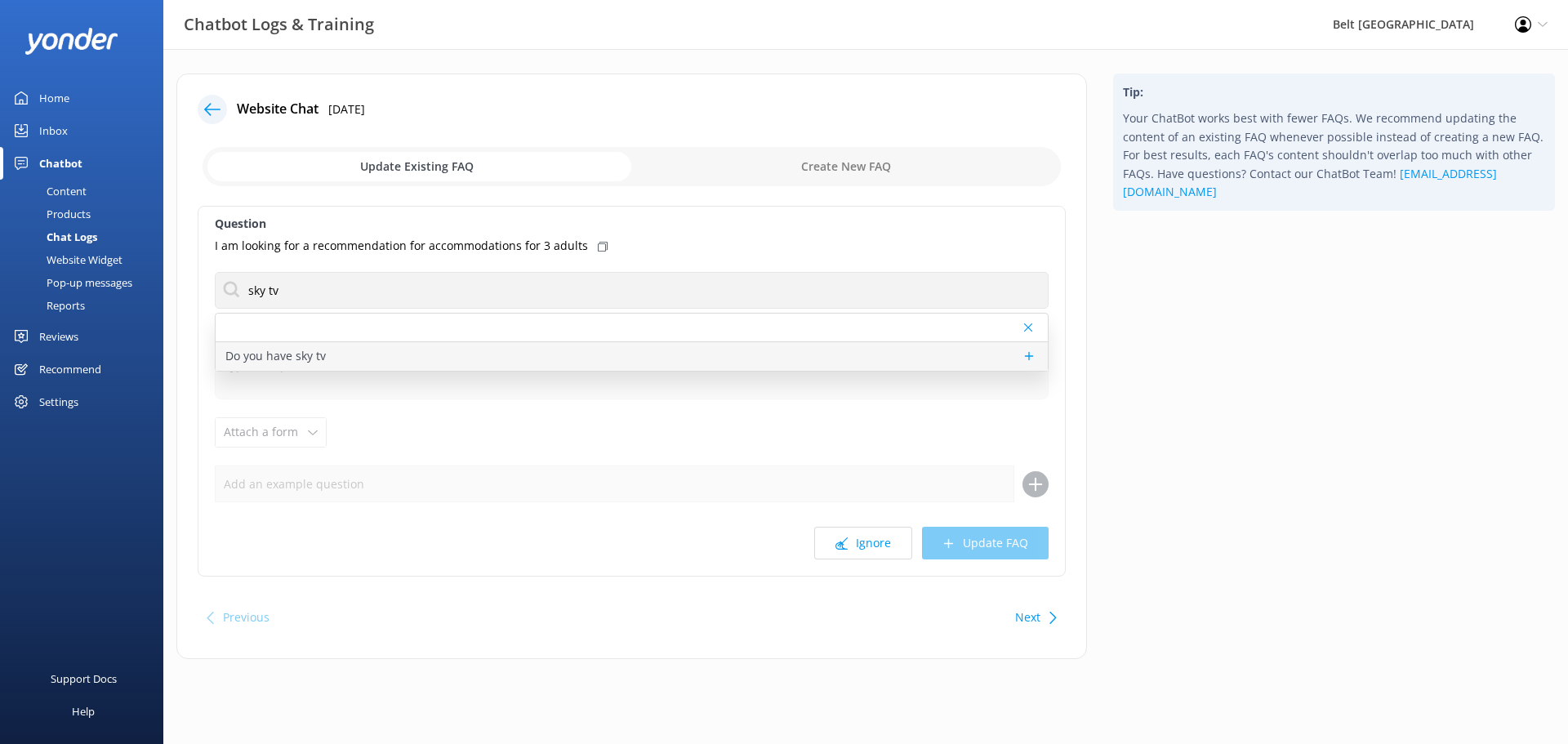
click at [374, 355] on div "Do you have sky tv" at bounding box center [631, 356] width 832 height 28
type textarea "SKY TV is available in our cabins. The only cabins without a TV are our 2, 3 an…"
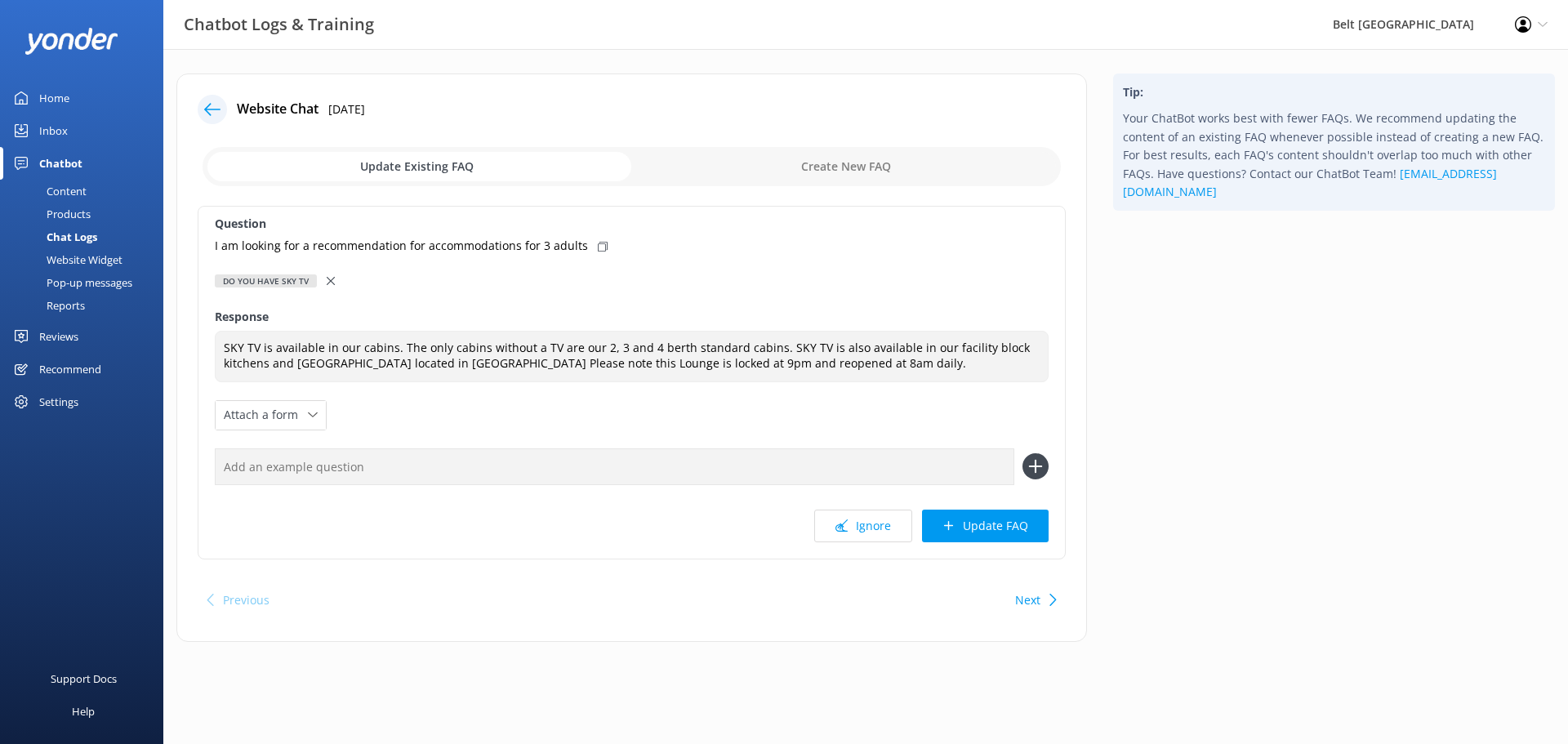
click at [329, 281] on icon at bounding box center [330, 281] width 8 height 8
